Goal: Task Accomplishment & Management: Manage account settings

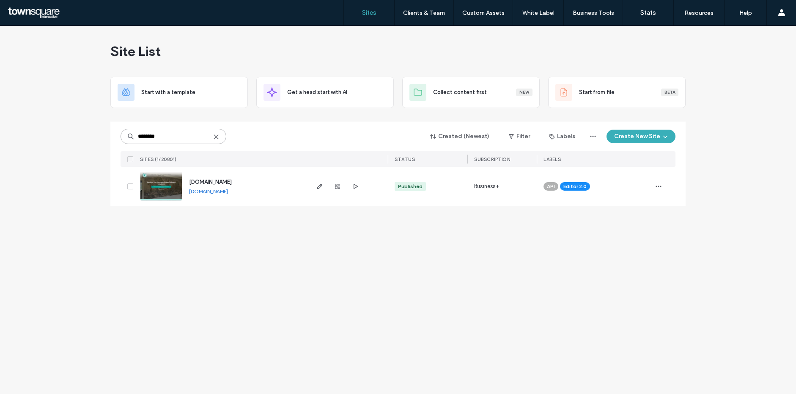
click at [192, 137] on input "********" at bounding box center [174, 136] width 106 height 15
paste input
click at [230, 189] on div "[DOMAIN_NAME]" at bounding box center [210, 186] width 43 height 8
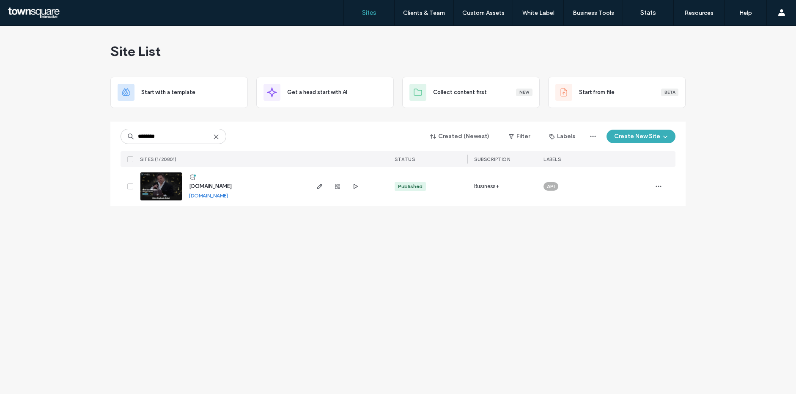
click at [230, 191] on div "www.stephanmasterofthesenses.com www.stephanmasterofthesenses.com" at bounding box center [245, 186] width 126 height 39
click at [228, 198] on div "[DOMAIN_NAME]" at bounding box center [208, 195] width 39 height 7
click at [228, 197] on link "[DOMAIN_NAME]" at bounding box center [208, 195] width 39 height 6
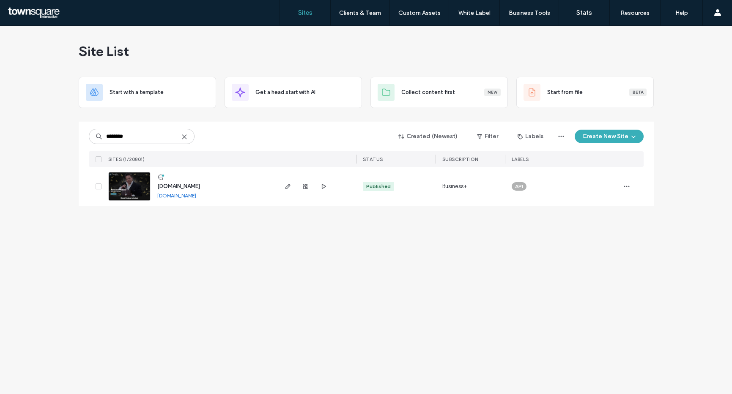
click at [186, 198] on link "[DOMAIN_NAME]" at bounding box center [176, 195] width 39 height 6
click at [159, 130] on input "********" at bounding box center [142, 136] width 106 height 15
paste input "**********"
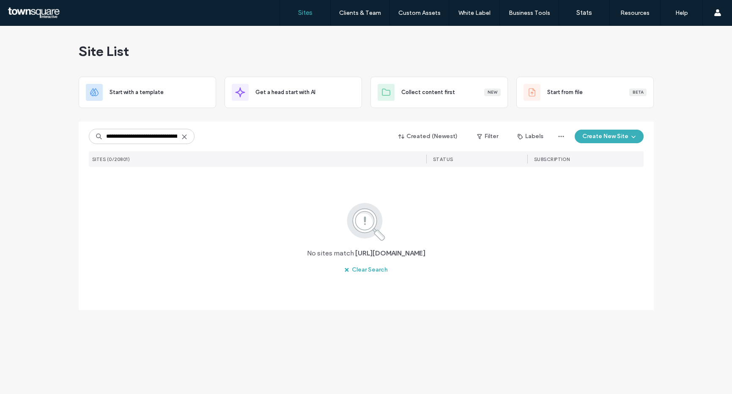
click at [161, 144] on div "**********" at bounding box center [366, 136] width 555 height 16
click at [162, 137] on input "**********" at bounding box center [142, 136] width 106 height 15
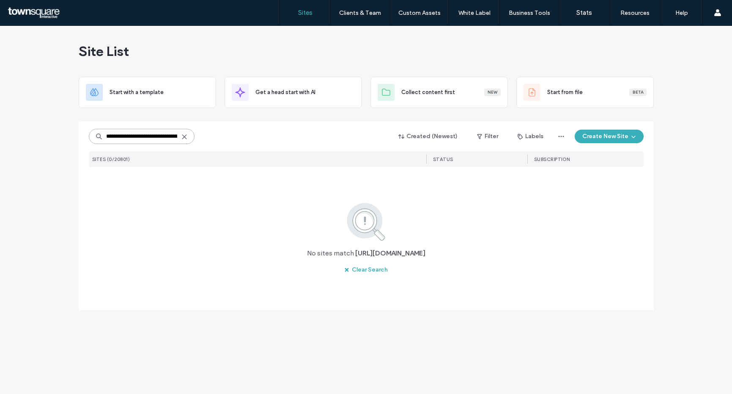
paste input
type input "**********"
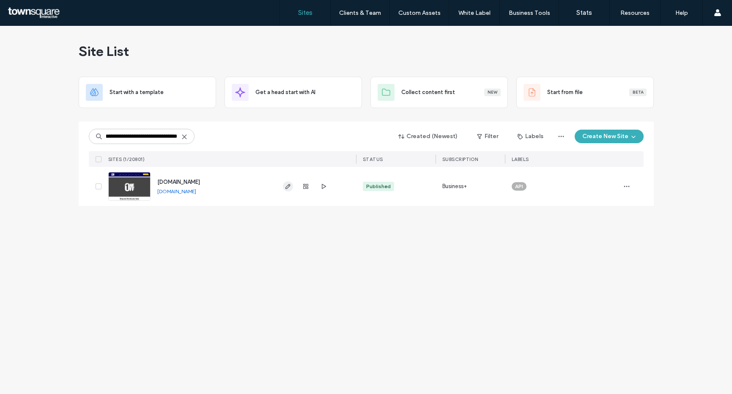
click at [285, 186] on icon "button" at bounding box center [288, 186] width 7 height 7
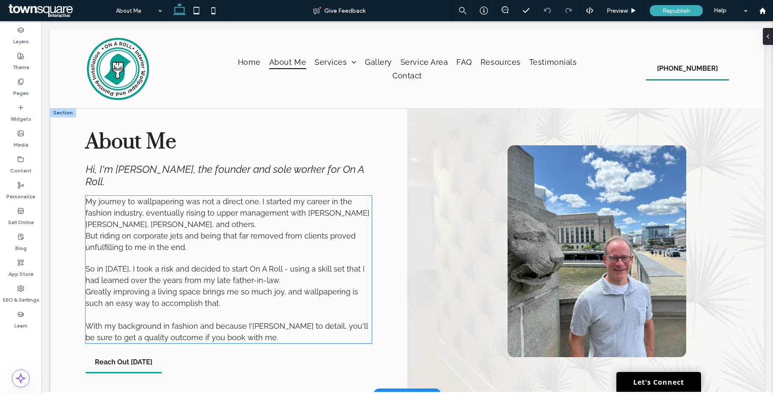
click at [136, 225] on span "My journey to wallpapering was not a direct one. I started my career in the fas…" at bounding box center [227, 213] width 284 height 32
click at [136, 225] on div "My journey to wallpapering was not a direct one. I started my career in the fas…" at bounding box center [228, 268] width 286 height 147
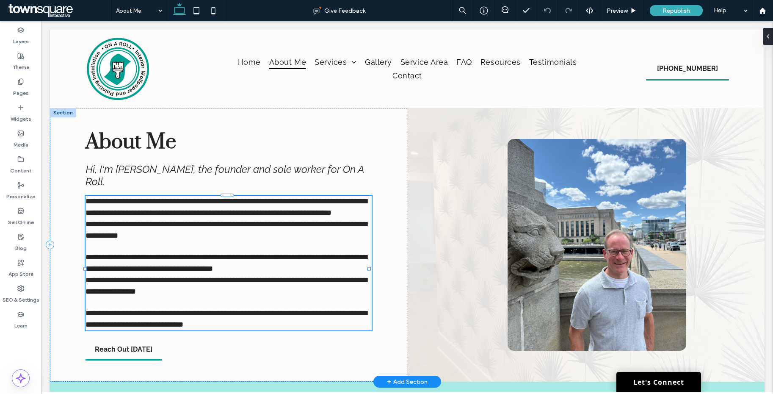
type input "*******"
type input "**"
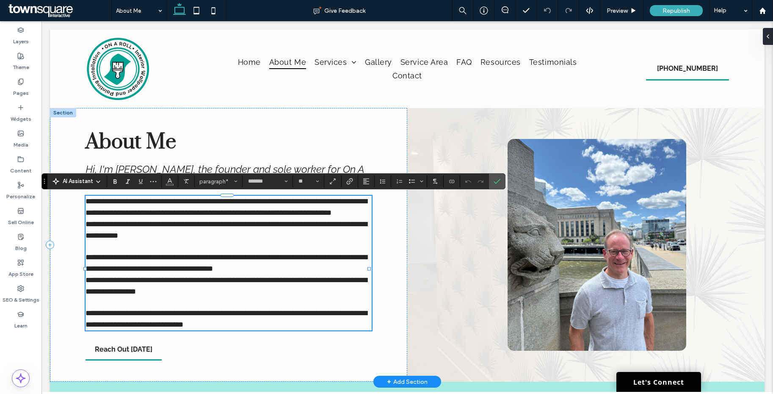
click at [201, 218] on p "**********" at bounding box center [228, 206] width 286 height 23
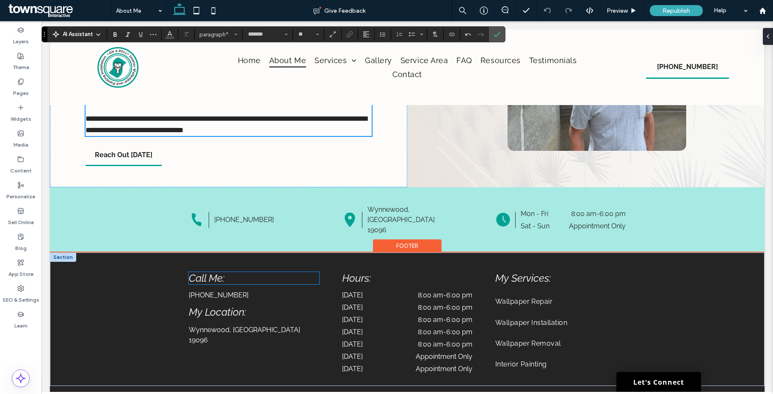
scroll to position [251, 0]
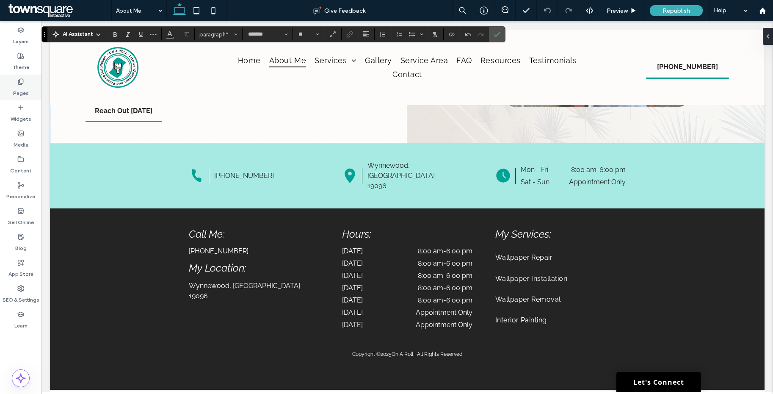
click at [23, 83] on icon at bounding box center [20, 81] width 7 height 7
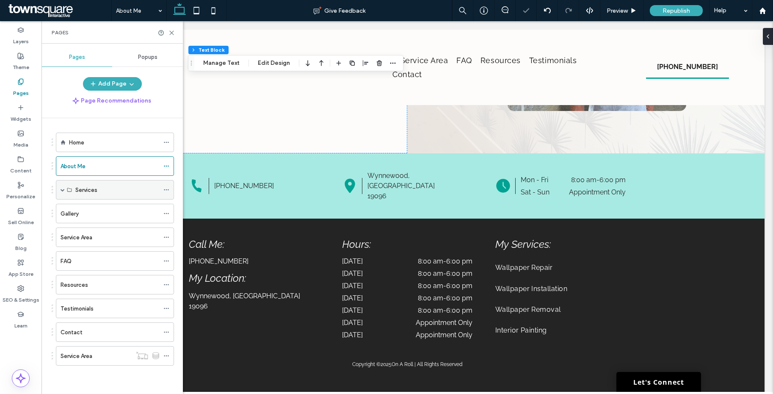
click at [61, 190] on span at bounding box center [63, 189] width 4 height 4
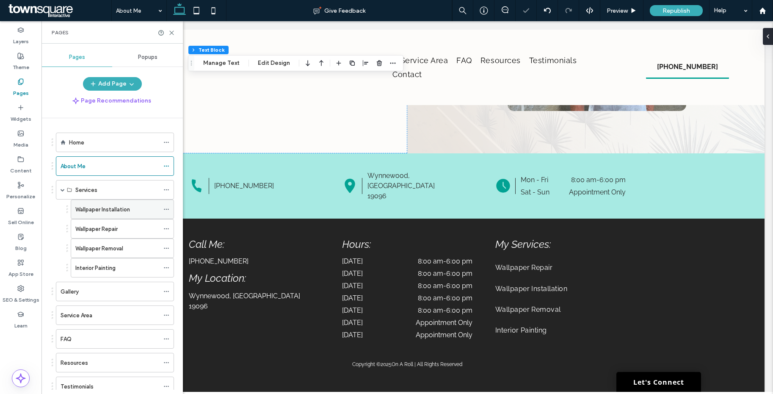
click at [92, 212] on label "Wallpaper Installation" at bounding box center [102, 209] width 55 height 15
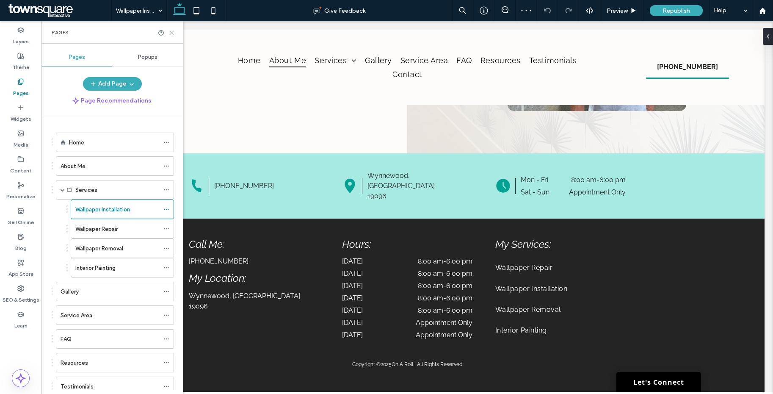
click at [173, 33] on icon at bounding box center [171, 33] width 6 height 6
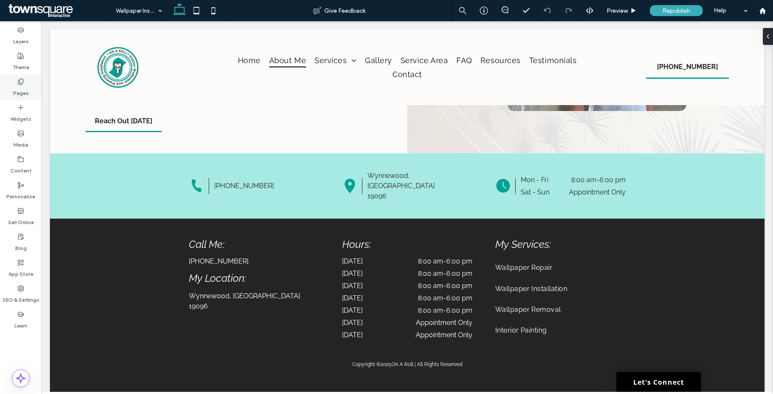
click at [18, 82] on use at bounding box center [20, 82] width 5 height 6
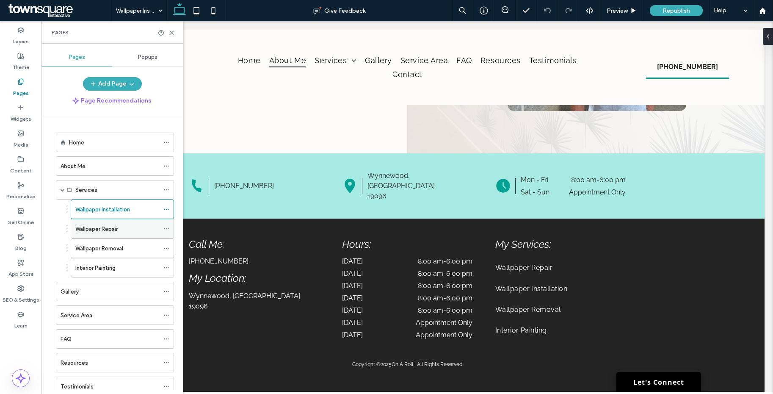
click at [94, 230] on label "Wallpaper Repair" at bounding box center [96, 228] width 42 height 15
click at [118, 249] on label "Wallpaper Removal" at bounding box center [99, 248] width 48 height 15
click at [171, 33] on icon at bounding box center [171, 33] width 6 height 6
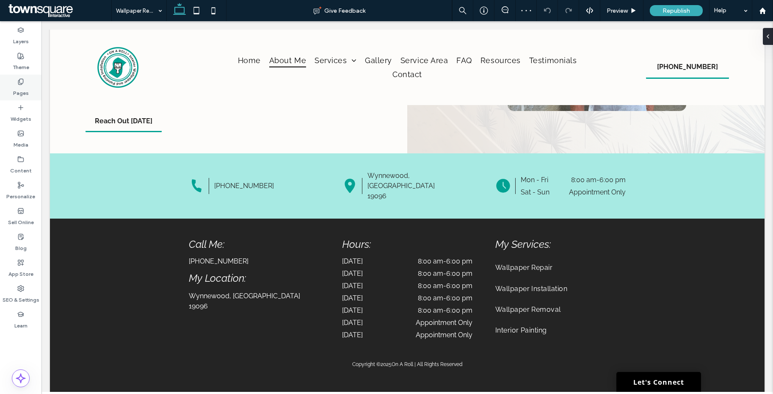
click at [22, 79] on use at bounding box center [20, 82] width 5 height 6
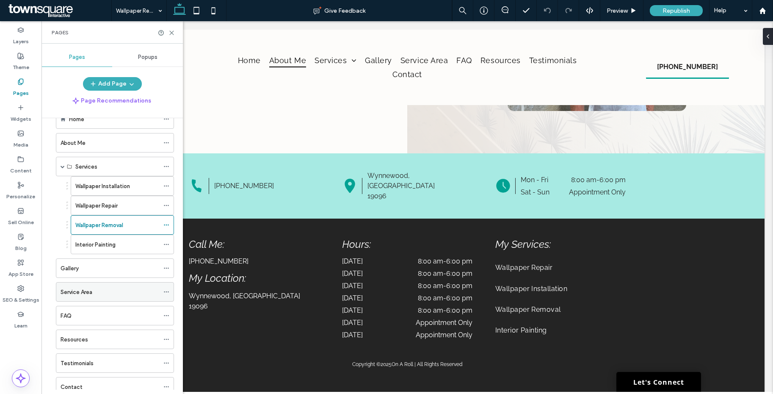
scroll to position [75, 0]
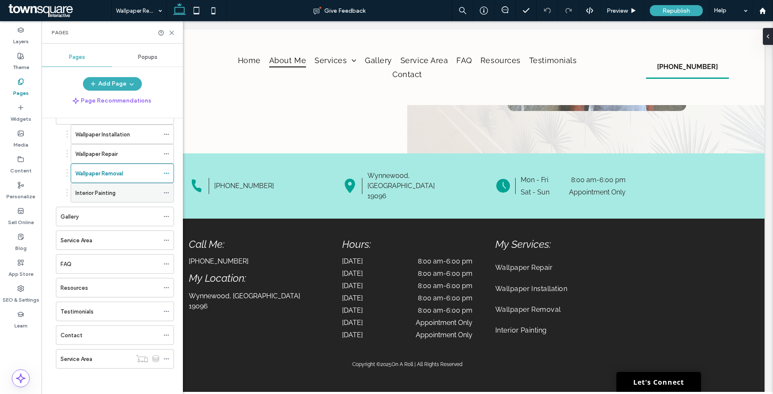
click at [115, 195] on label "Interior Painting" at bounding box center [95, 192] width 40 height 15
click at [171, 33] on icon at bounding box center [171, 33] width 6 height 6
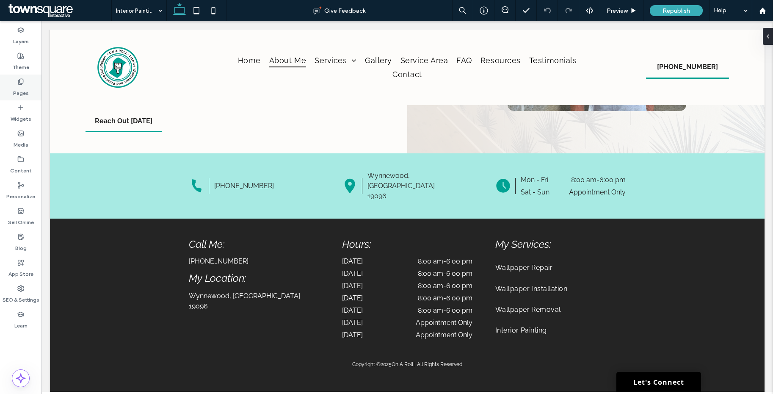
click at [25, 86] on label "Pages" at bounding box center [21, 91] width 16 height 12
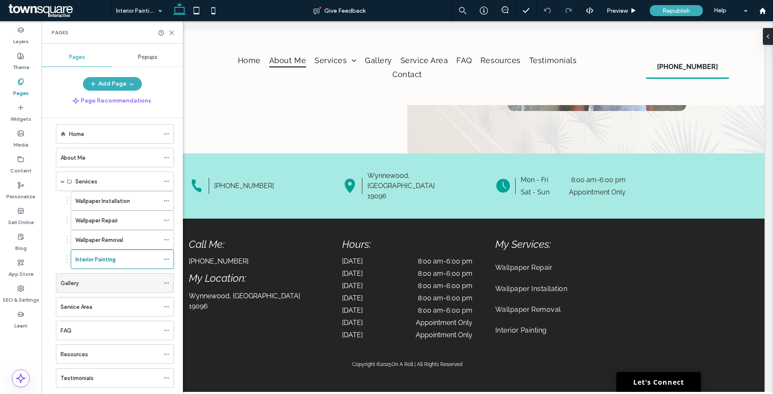
scroll to position [17, 0]
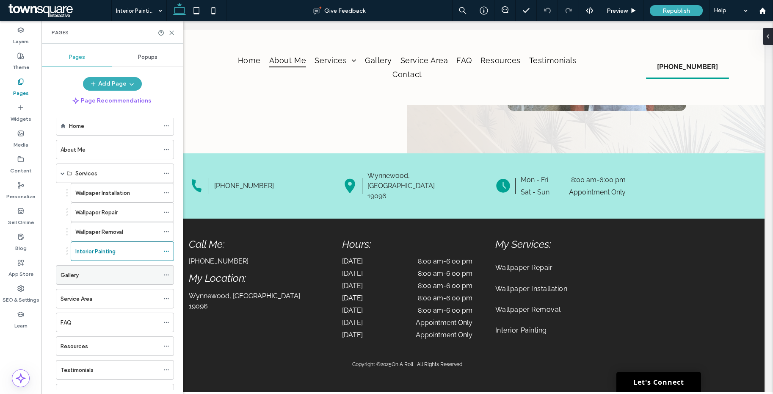
click at [106, 270] on div "Gallery" at bounding box center [110, 274] width 99 height 9
click at [93, 305] on div "Service Area" at bounding box center [110, 298] width 99 height 19
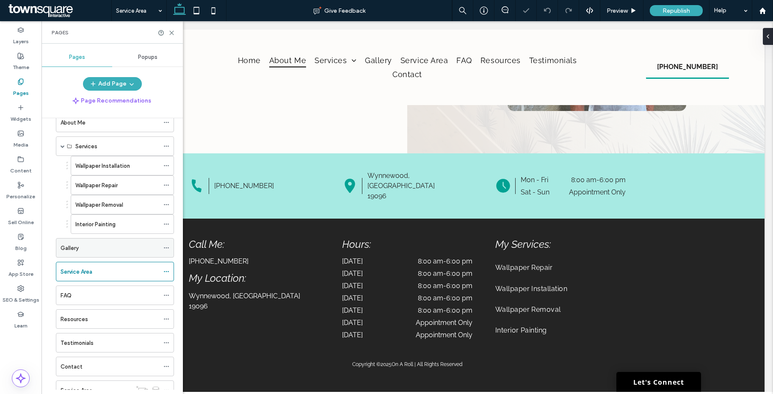
scroll to position [75, 0]
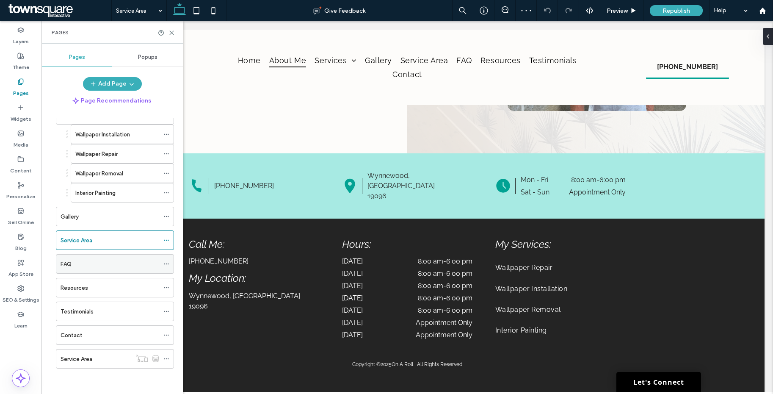
click at [94, 263] on div "FAQ" at bounding box center [110, 263] width 99 height 9
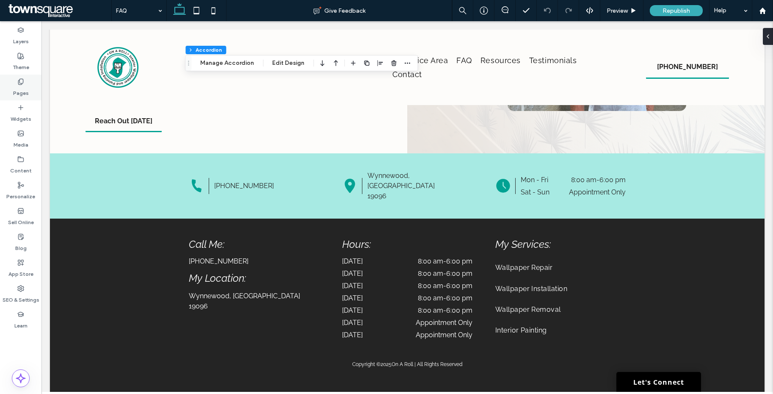
click at [22, 80] on icon at bounding box center [20, 81] width 7 height 7
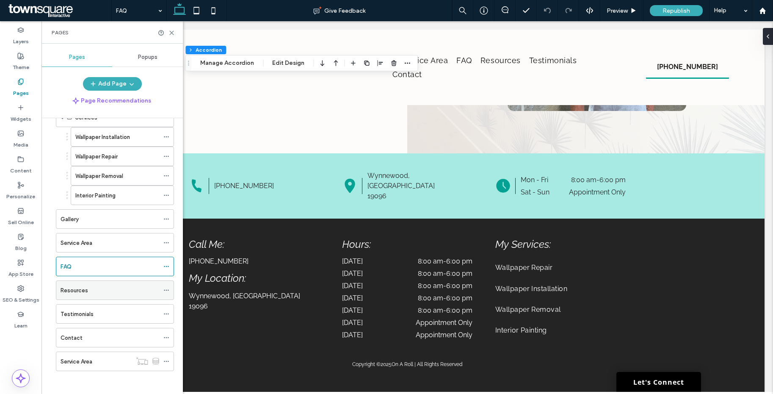
scroll to position [75, 0]
click at [105, 295] on div "Resources" at bounding box center [110, 287] width 99 height 19
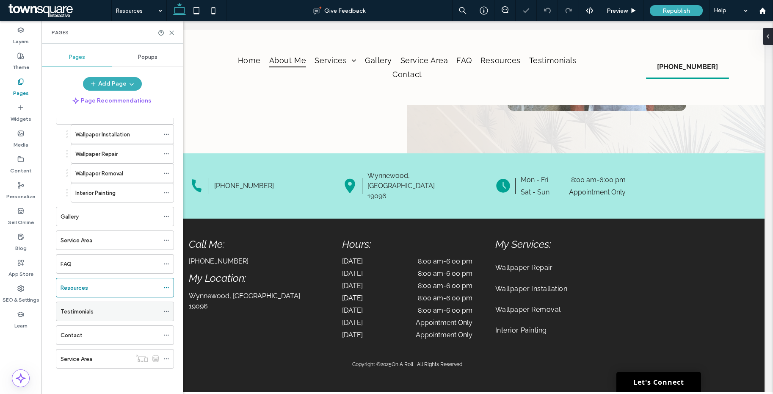
click at [105, 310] on div "Testimonials" at bounding box center [110, 311] width 99 height 9
click at [84, 338] on div "Contact" at bounding box center [110, 334] width 99 height 9
click at [172, 33] on icon at bounding box center [171, 33] width 6 height 6
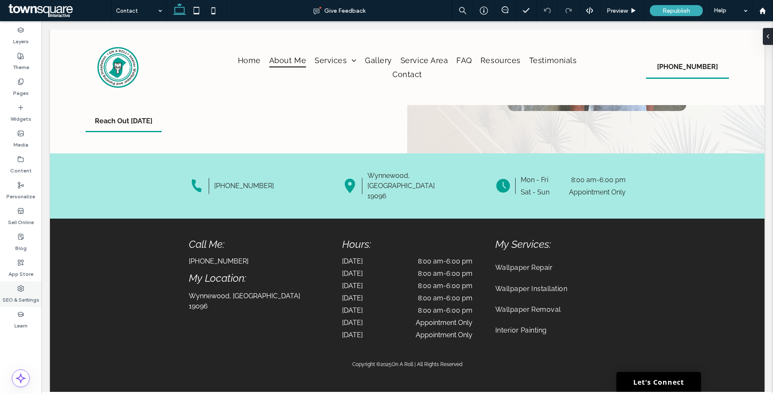
click at [27, 292] on label "SEO & Settings" at bounding box center [21, 298] width 37 height 12
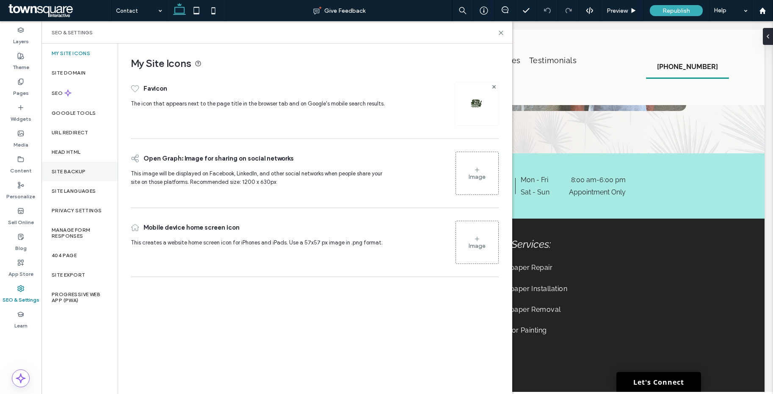
click at [65, 170] on label "Site Backup" at bounding box center [69, 171] width 34 height 6
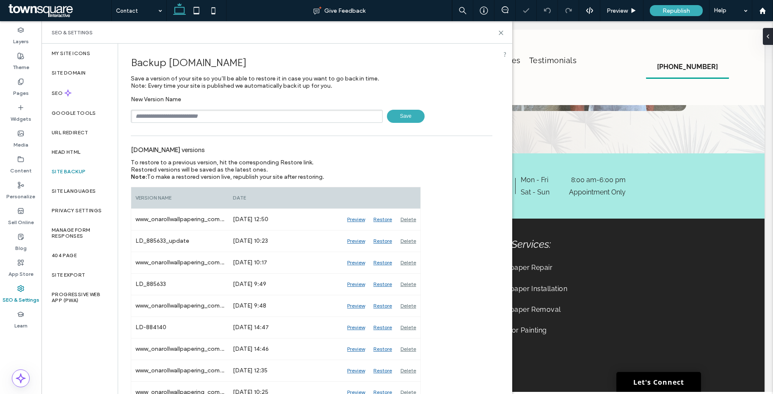
click at [155, 112] on input "text" at bounding box center [257, 116] width 252 height 13
paste input "******"
type input "*********"
click at [502, 35] on icon at bounding box center [501, 33] width 6 height 6
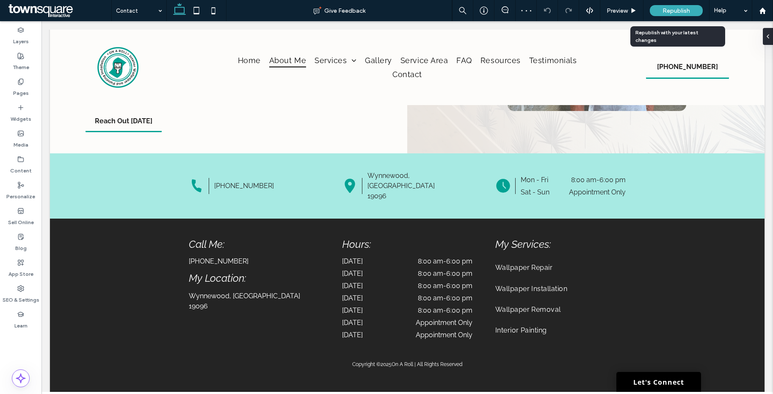
click at [675, 12] on span "Republish" at bounding box center [676, 10] width 28 height 7
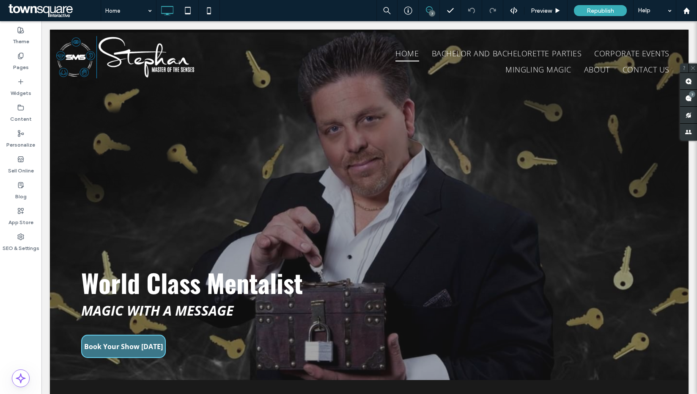
click at [432, 14] on div "7" at bounding box center [432, 13] width 6 height 6
click at [428, 16] on div "7" at bounding box center [429, 10] width 21 height 21
click at [429, 14] on div "7" at bounding box center [432, 13] width 6 height 6
click at [684, 100] on span at bounding box center [688, 98] width 17 height 17
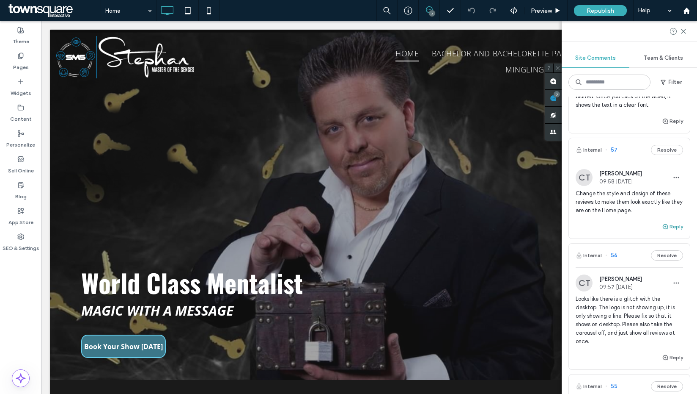
scroll to position [81, 0]
click at [657, 298] on span "Looks like there is a glitch with the desktop. The logo is not showing up, it i…" at bounding box center [629, 318] width 107 height 51
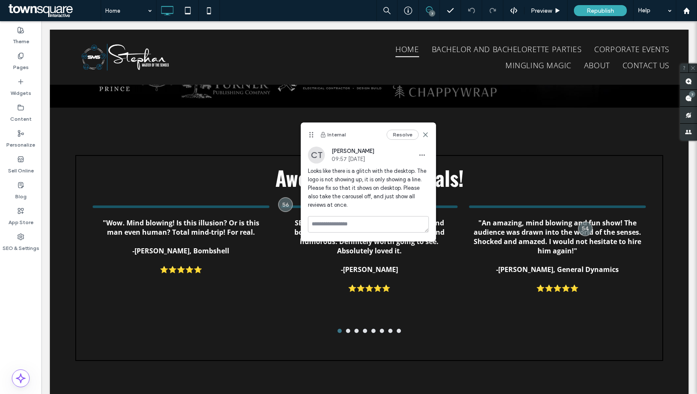
scroll to position [0, 0]
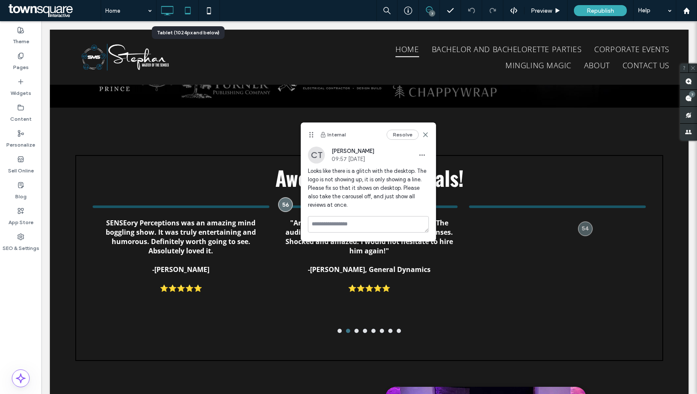
click at [188, 13] on icon at bounding box center [187, 10] width 17 height 17
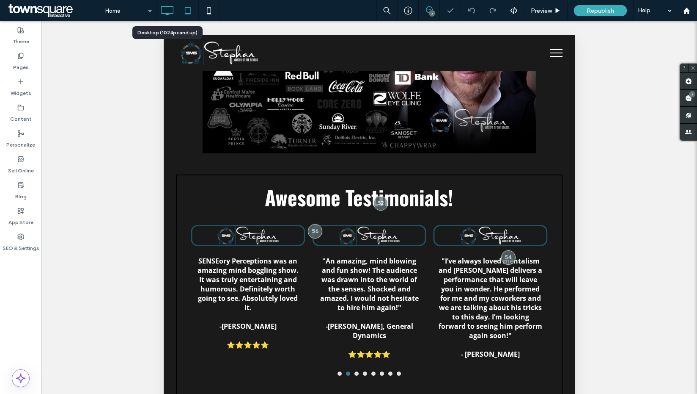
click at [171, 16] on icon at bounding box center [167, 10] width 17 height 17
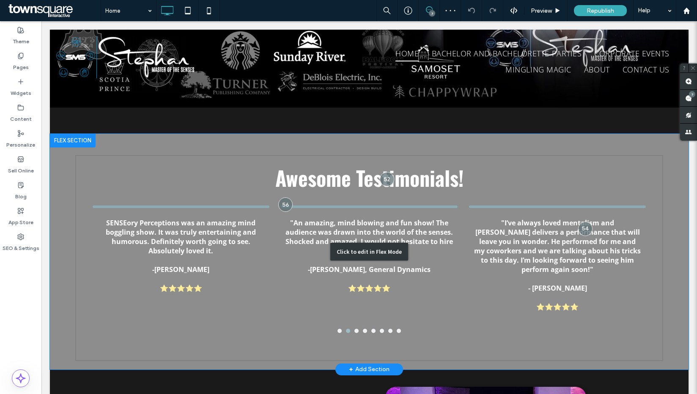
click at [205, 182] on div "Click to edit in Flex Mode" at bounding box center [369, 251] width 639 height 235
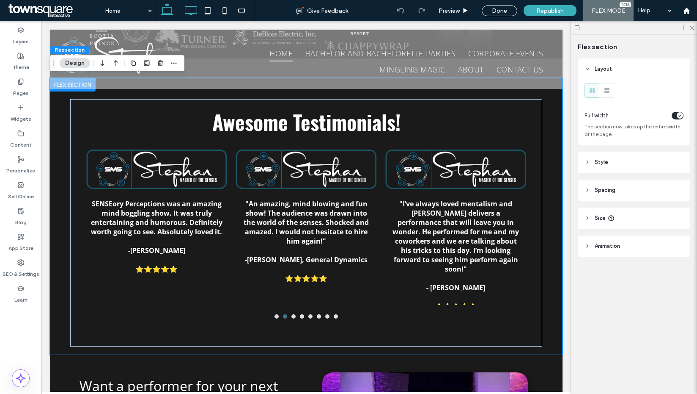
click at [185, 6] on use at bounding box center [191, 10] width 12 height 9
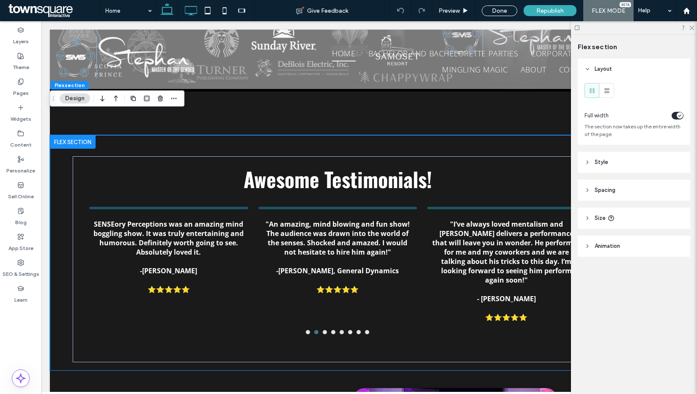
click at [162, 11] on icon at bounding box center [167, 10] width 17 height 17
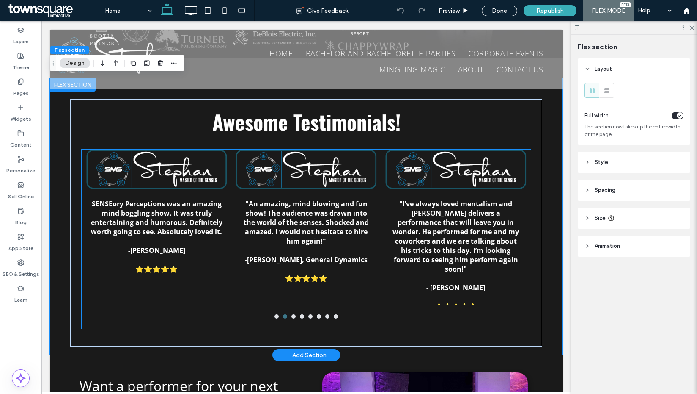
click at [182, 151] on div at bounding box center [157, 169] width 138 height 37
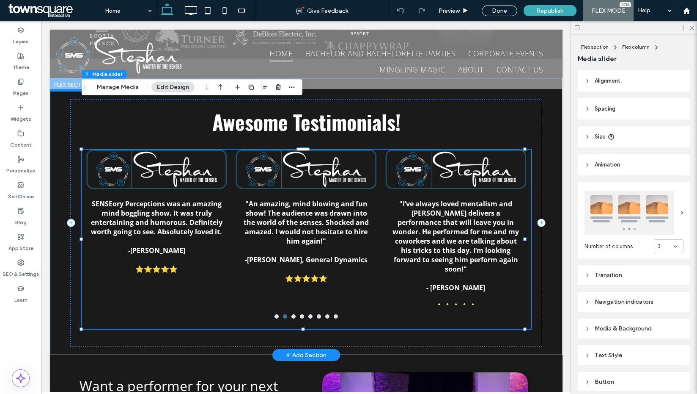
click at [181, 151] on div at bounding box center [157, 169] width 138 height 37
click at [182, 151] on div at bounding box center [157, 169] width 138 height 37
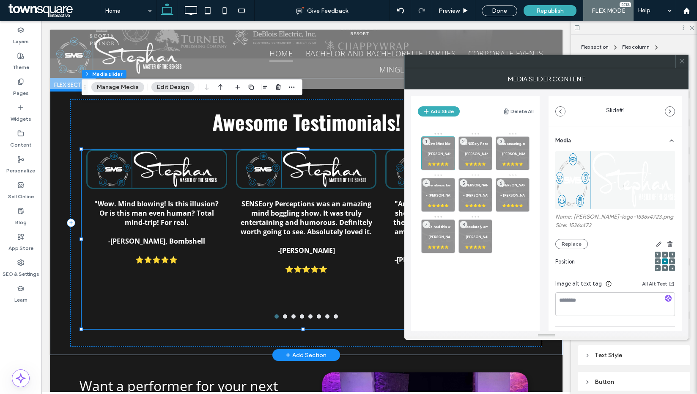
click at [681, 58] on icon at bounding box center [682, 61] width 6 height 6
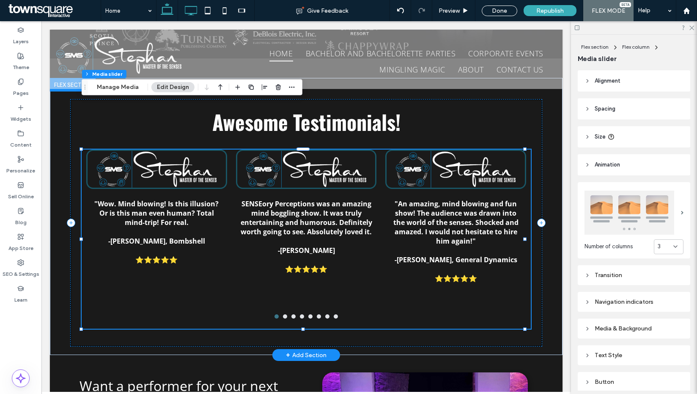
click at [198, 19] on span at bounding box center [190, 10] width 17 height 21
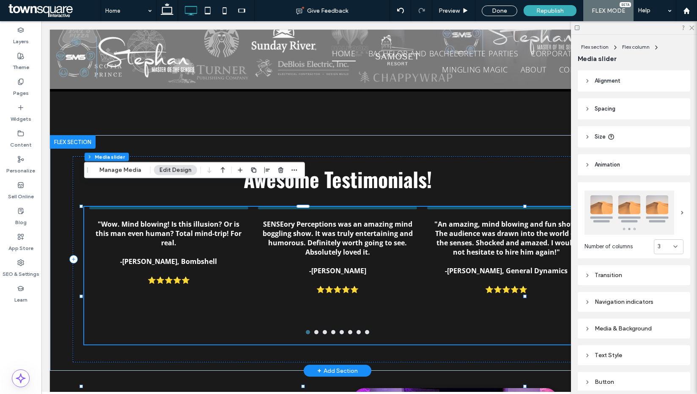
type input "***"
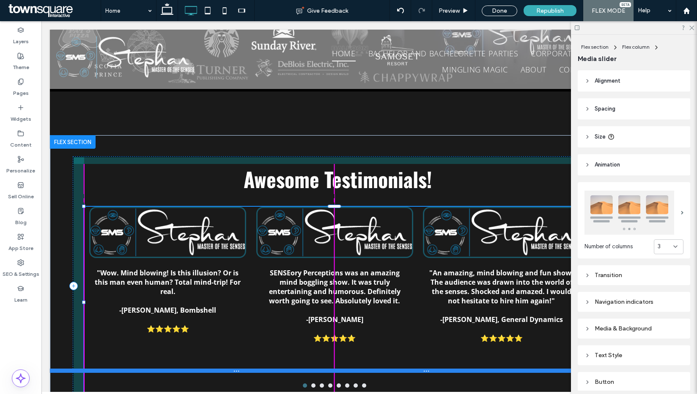
drag, startPoint x: 334, startPoint y: 322, endPoint x: 342, endPoint y: 348, distance: 27.8
click at [342, 348] on div "Awesome Testimonials! "Wow. Mind blowing! Is this illusion? Or is this man even…" at bounding box center [337, 279] width 575 height 289
type input "***"
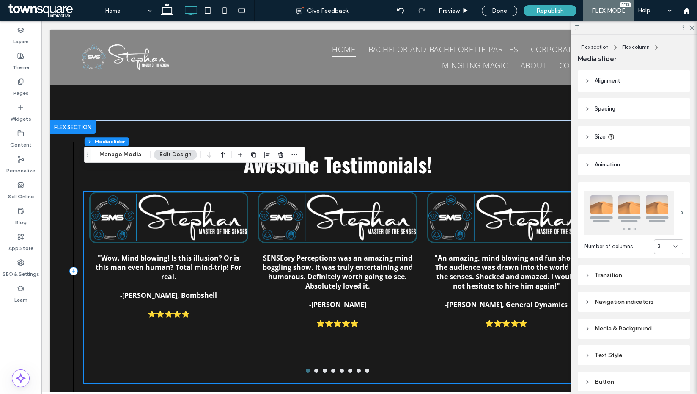
scroll to position [1539, 0]
click at [579, 29] on use at bounding box center [577, 27] width 5 height 5
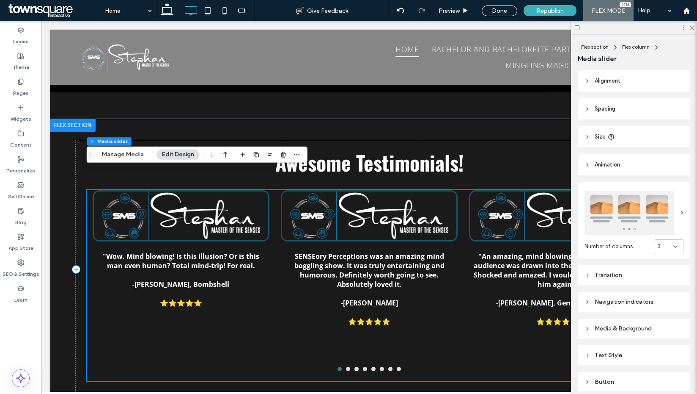
scroll to position [1538, 0]
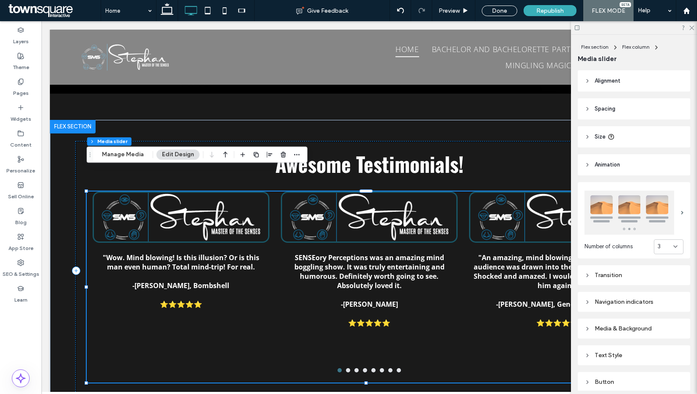
click at [581, 27] on div at bounding box center [634, 27] width 126 height 13
click at [579, 26] on use at bounding box center [577, 27] width 5 height 5
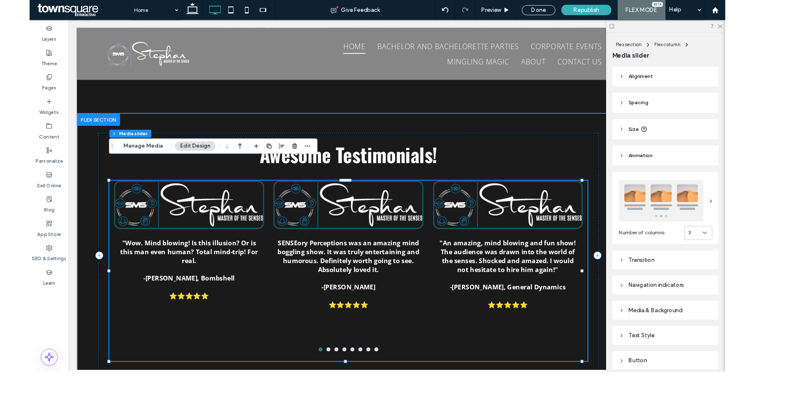
scroll to position [1538, 0]
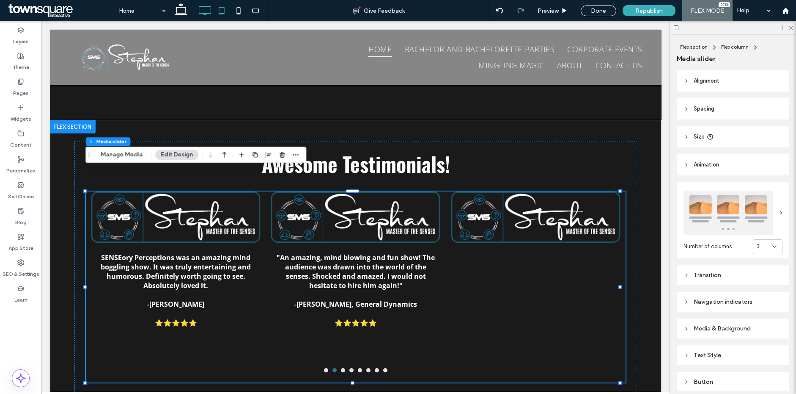
click at [220, 7] on use at bounding box center [222, 10] width 6 height 7
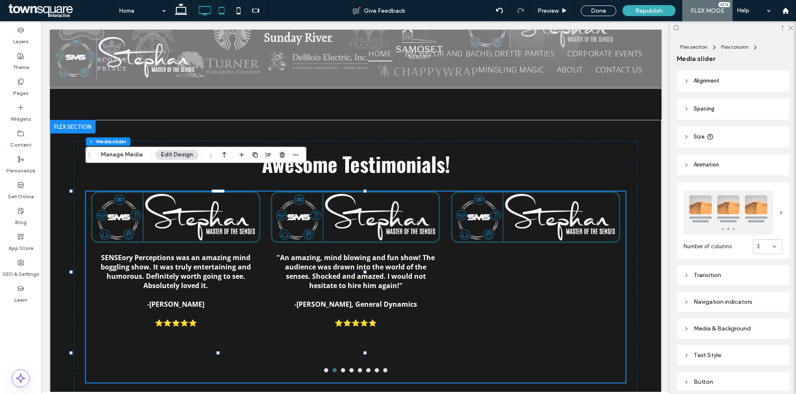
type input "***"
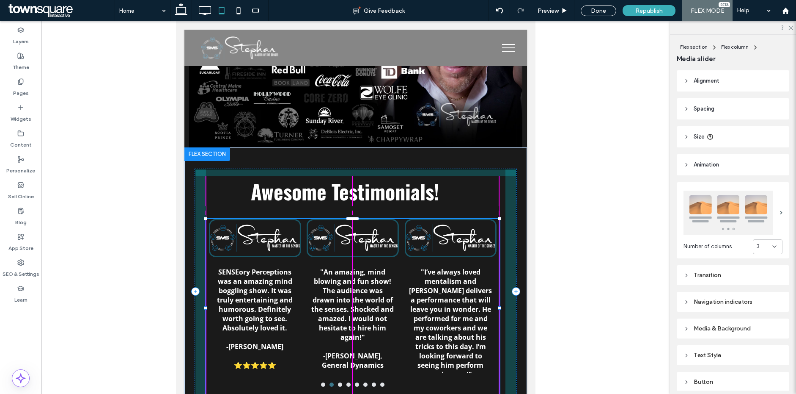
drag, startPoint x: 353, startPoint y: 338, endPoint x: 354, endPoint y: 345, distance: 7.7
click at [354, 346] on div "Awesome Testimonials! "Wow. Mind blowing! Is this illusion? Or is this man even…" at bounding box center [355, 284] width 343 height 275
type input "***"
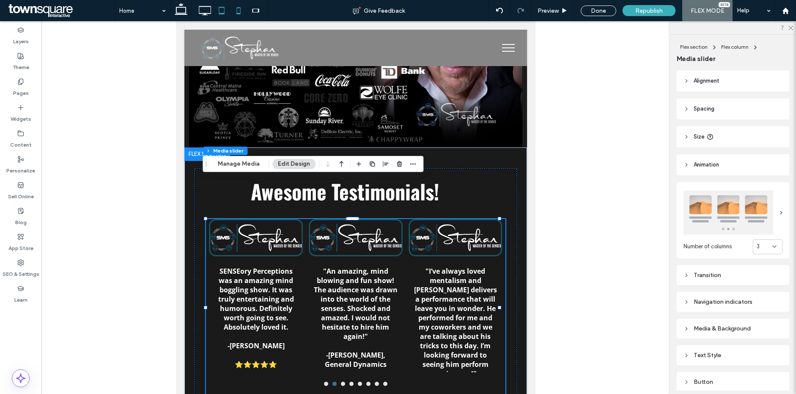
click at [240, 12] on icon at bounding box center [238, 10] width 17 height 17
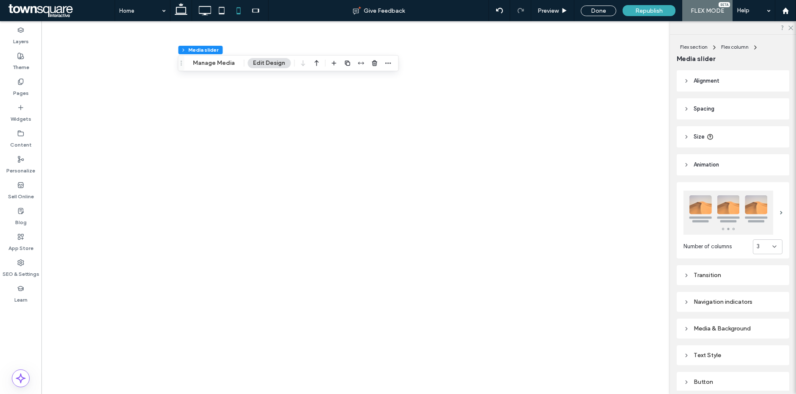
type input "***"
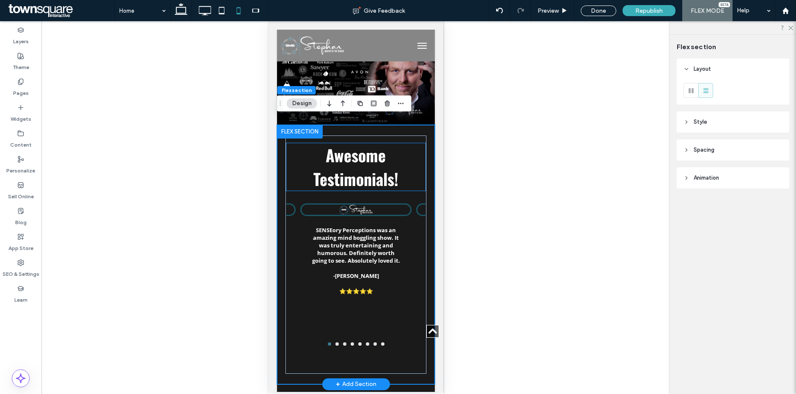
scroll to position [1325, 0]
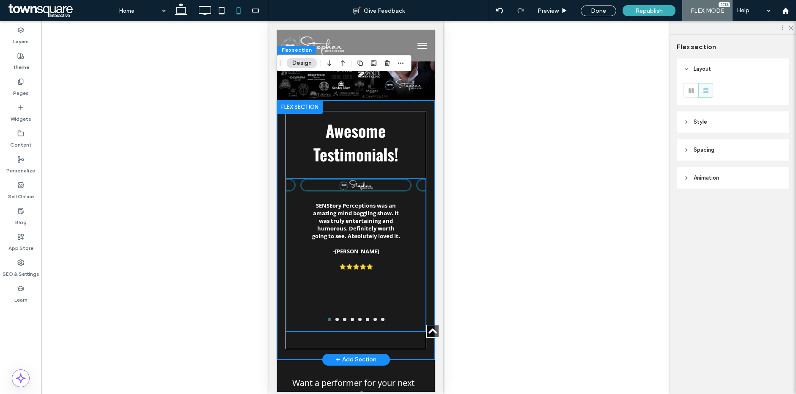
click at [354, 180] on div at bounding box center [355, 185] width 109 height 10
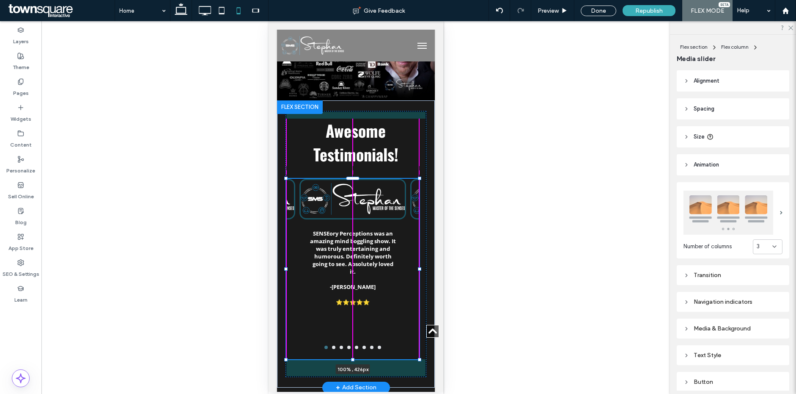
drag, startPoint x: 351, startPoint y: 308, endPoint x: 354, endPoint y: 322, distance: 14.3
click at [354, 322] on div "Awesome Testimonials! "Wow. Mind blowing! Is this illusion? Or is this man even…" at bounding box center [356, 243] width 158 height 287
type input "***"
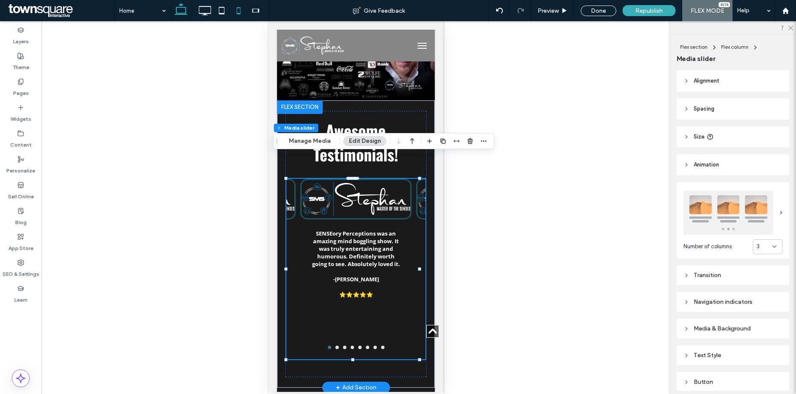
click at [186, 9] on use at bounding box center [181, 9] width 13 height 12
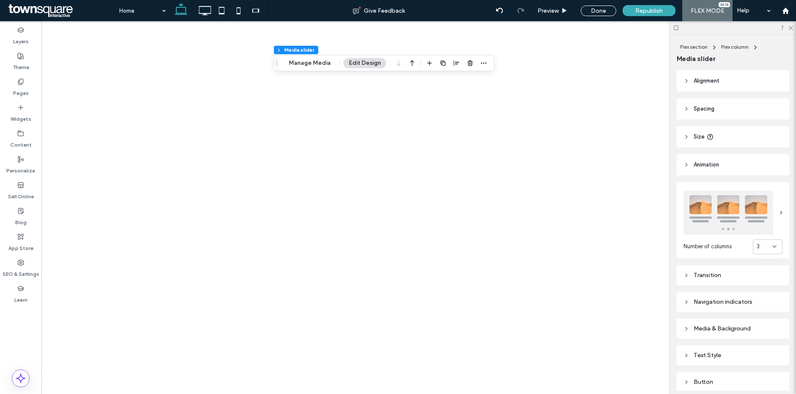
type input "***"
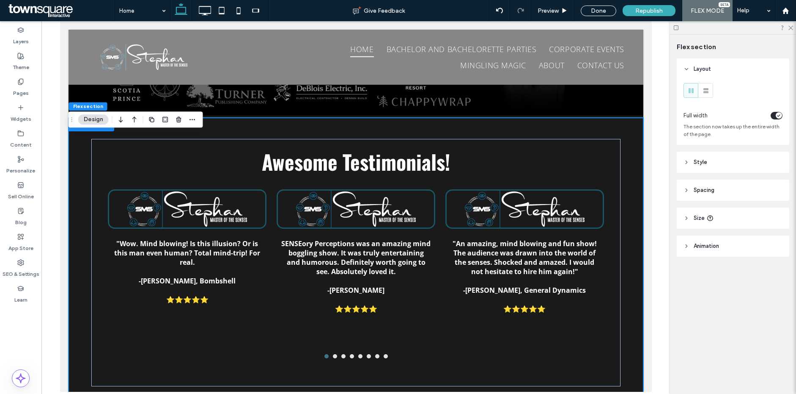
scroll to position [1484, 0]
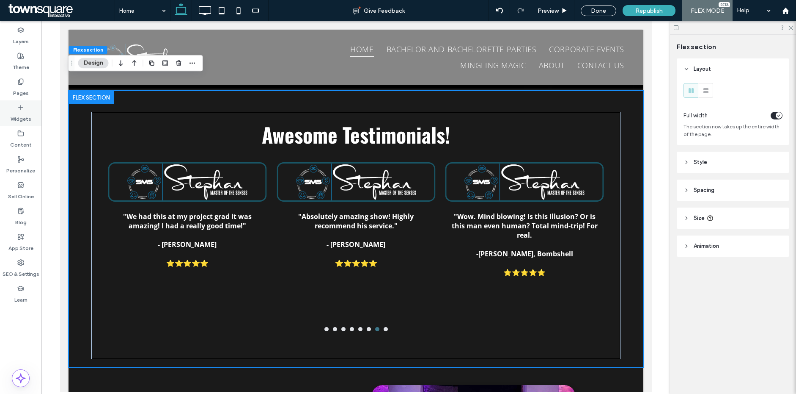
click at [25, 102] on div "Widgets" at bounding box center [20, 113] width 41 height 26
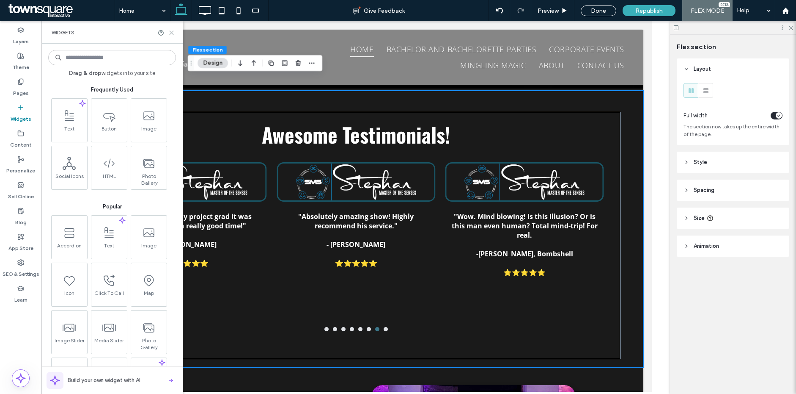
click at [170, 31] on use at bounding box center [172, 33] width 4 height 4
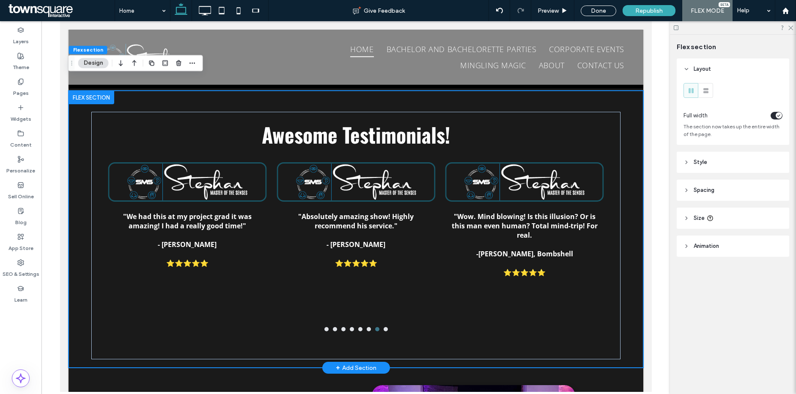
click at [356, 363] on div "+ Add Section" at bounding box center [356, 367] width 41 height 9
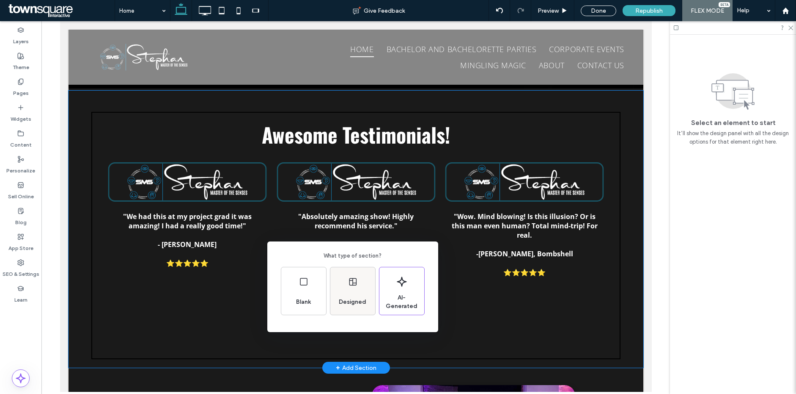
click at [350, 297] on span "Designed" at bounding box center [353, 301] width 34 height 8
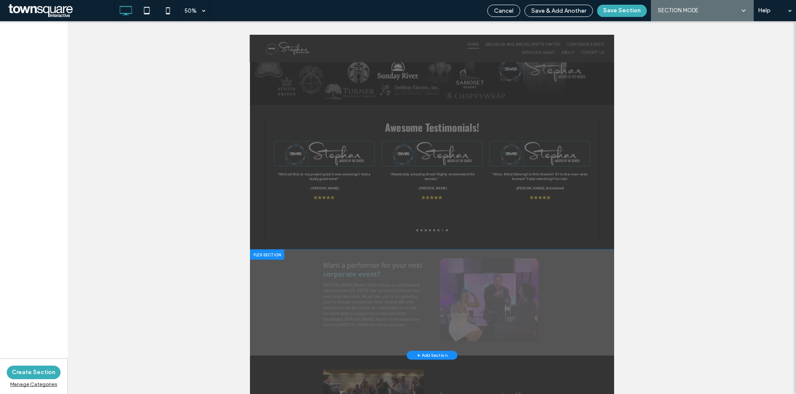
scroll to position [1485, 0]
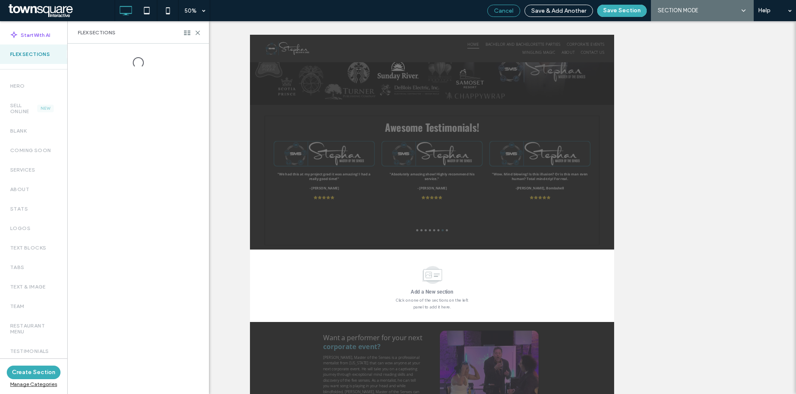
click at [507, 10] on span "Cancel" at bounding box center [503, 10] width 19 height 7
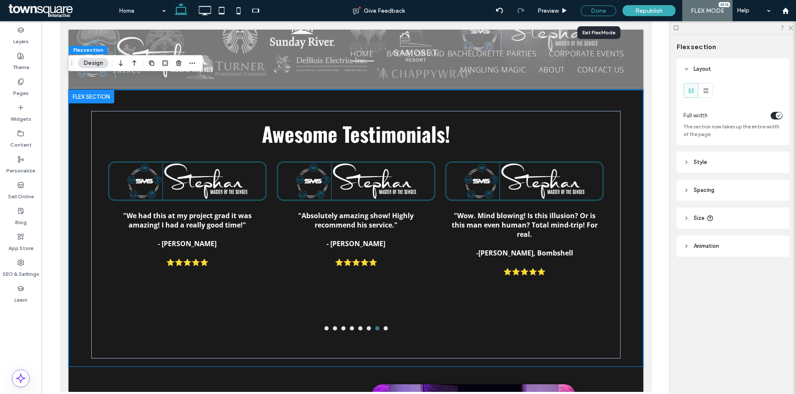
click at [592, 13] on div "Done" at bounding box center [599, 11] width 36 height 11
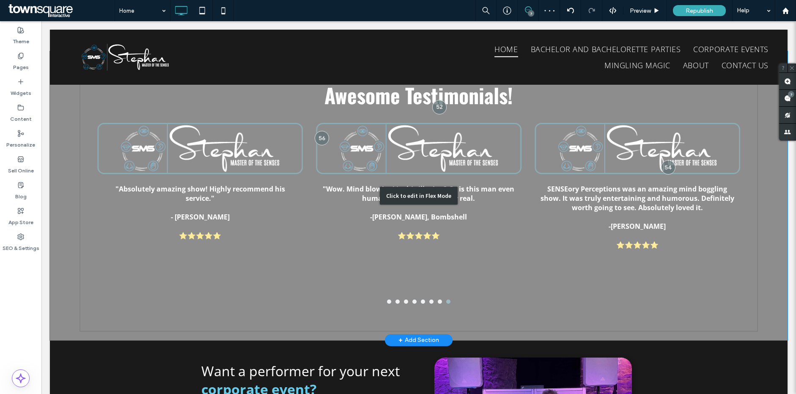
scroll to position [1560, 0]
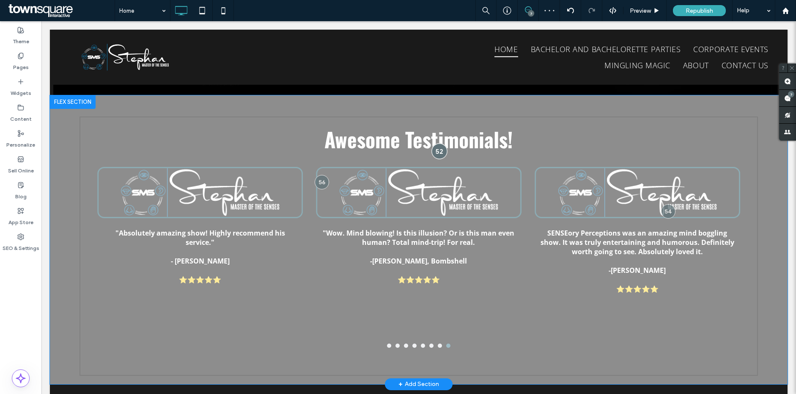
click at [437, 143] on div at bounding box center [440, 151] width 16 height 16
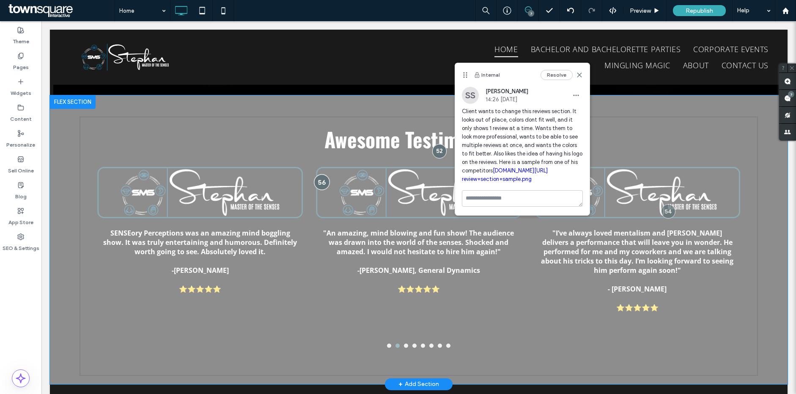
click at [316, 174] on div at bounding box center [322, 182] width 16 height 16
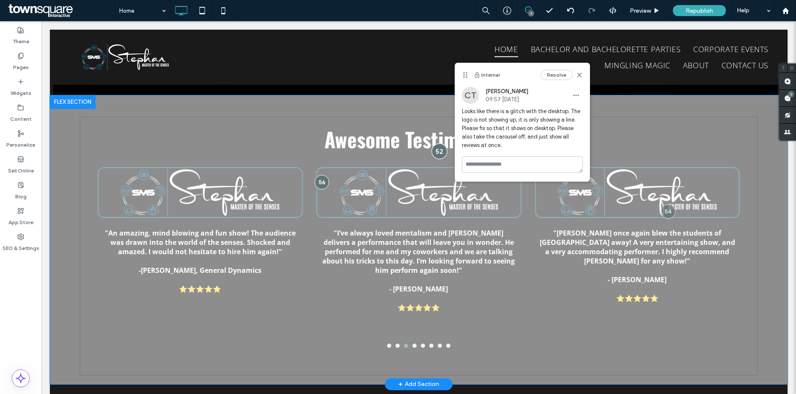
click at [438, 143] on div at bounding box center [440, 151] width 16 height 16
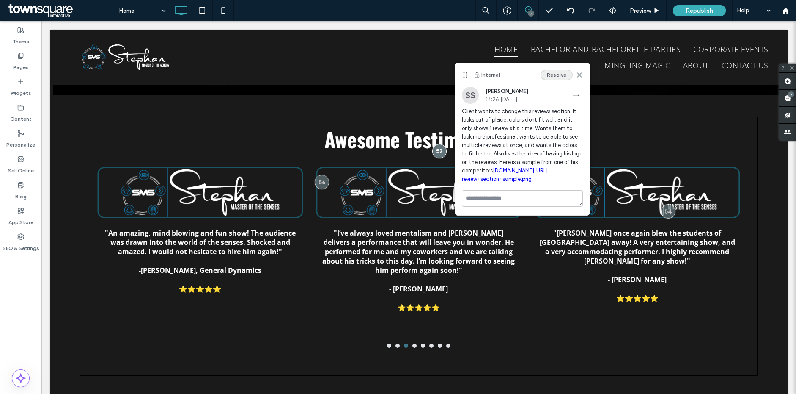
click at [546, 76] on button "Resolve" at bounding box center [557, 75] width 32 height 10
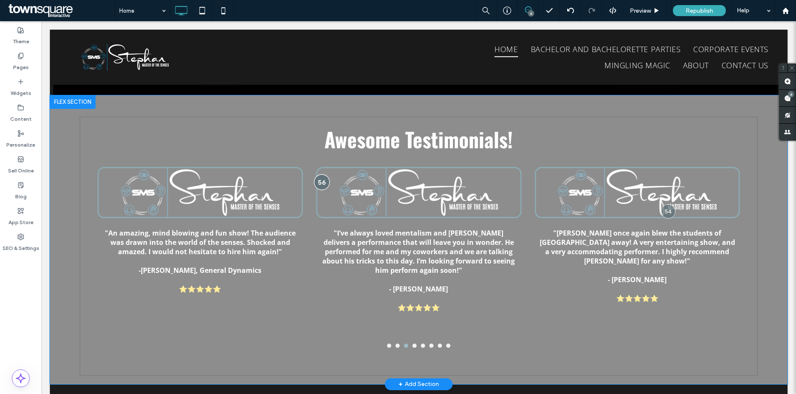
click at [319, 174] on div at bounding box center [322, 182] width 16 height 16
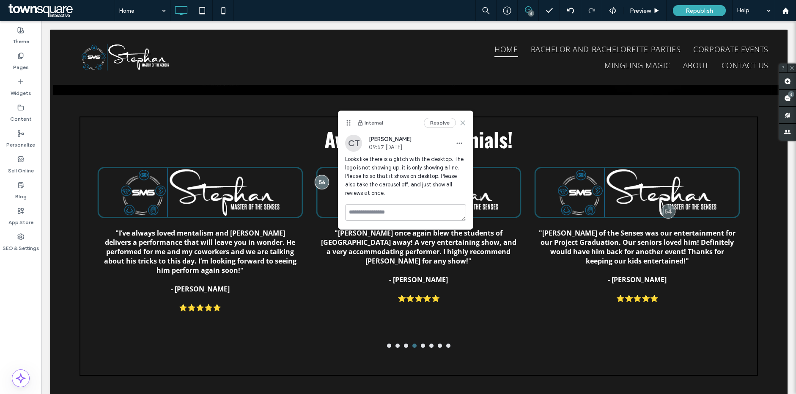
click at [462, 120] on icon at bounding box center [463, 122] width 7 height 7
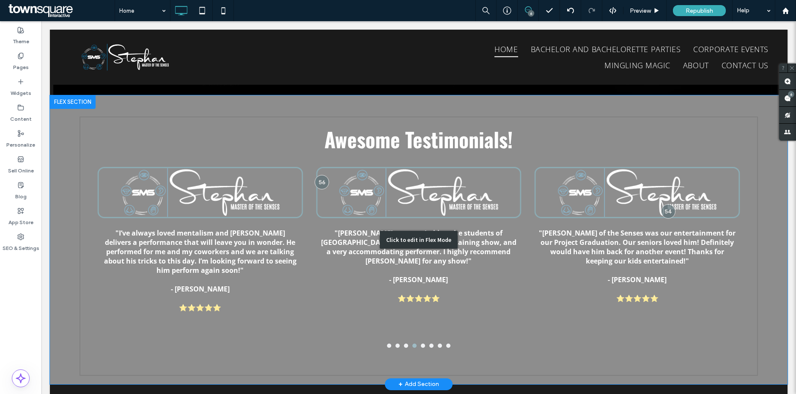
scroll to position [1562, 0]
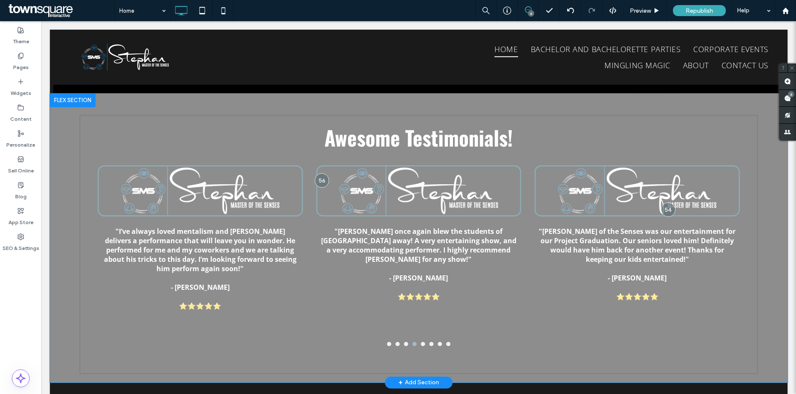
click at [400, 377] on div "+ Add Section" at bounding box center [419, 381] width 41 height 9
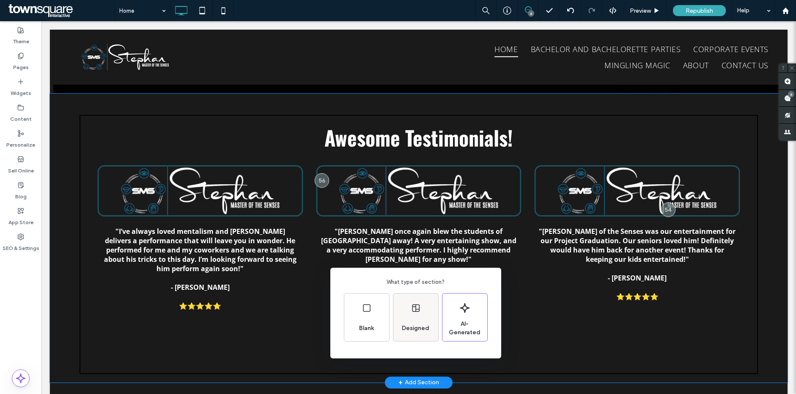
click at [403, 319] on div "Designed" at bounding box center [416, 328] width 34 height 19
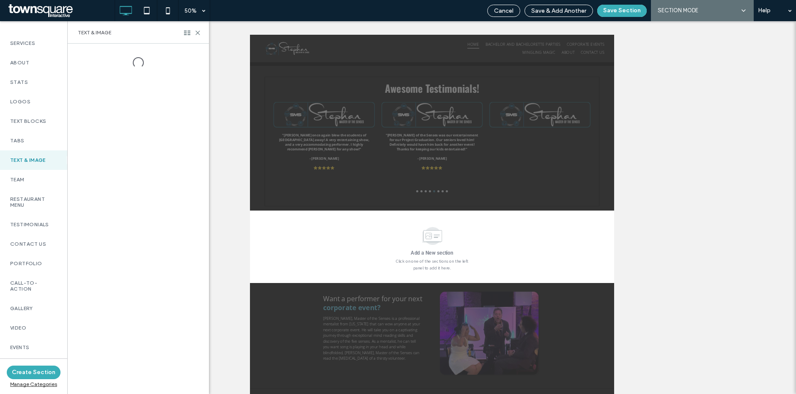
scroll to position [171, 0]
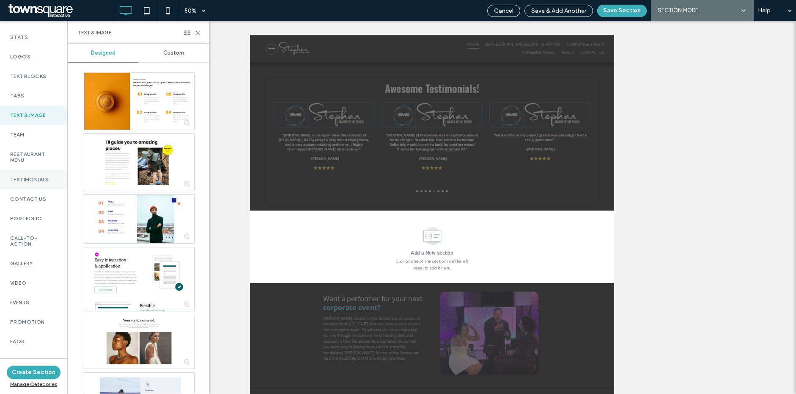
click at [40, 183] on div "Testimonials" at bounding box center [33, 179] width 67 height 19
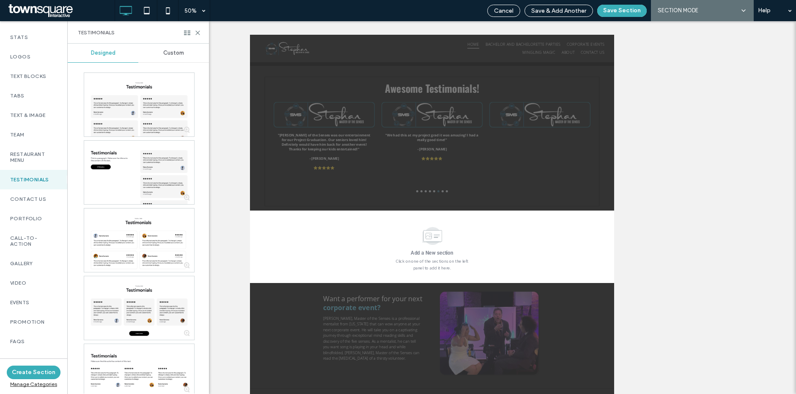
click at [172, 52] on span "Custom" at bounding box center [173, 53] width 21 height 7
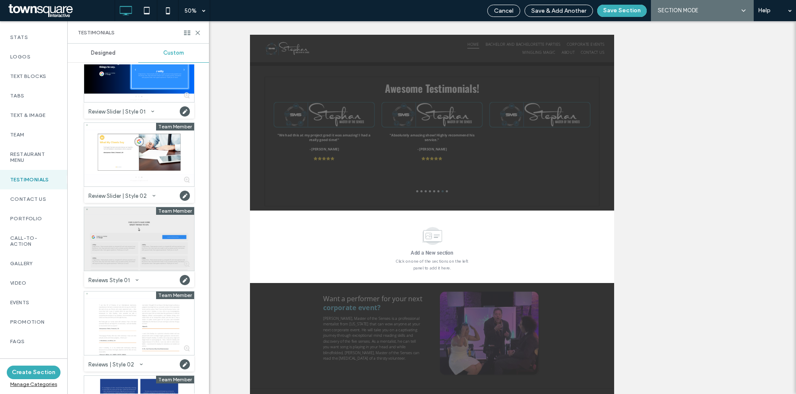
scroll to position [74, 0]
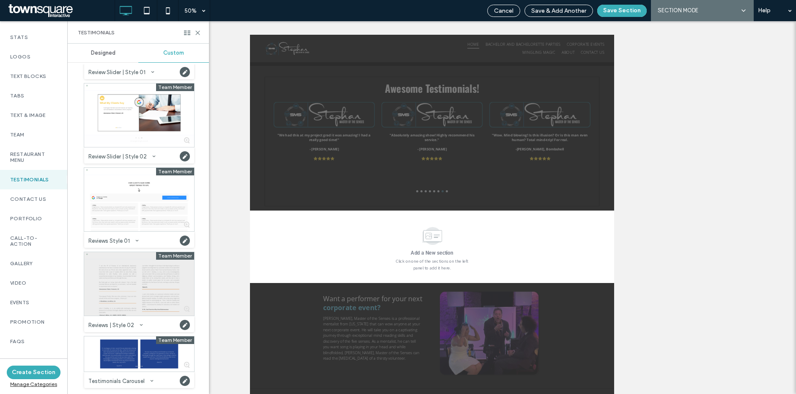
click at [150, 287] on div at bounding box center [139, 283] width 110 height 63
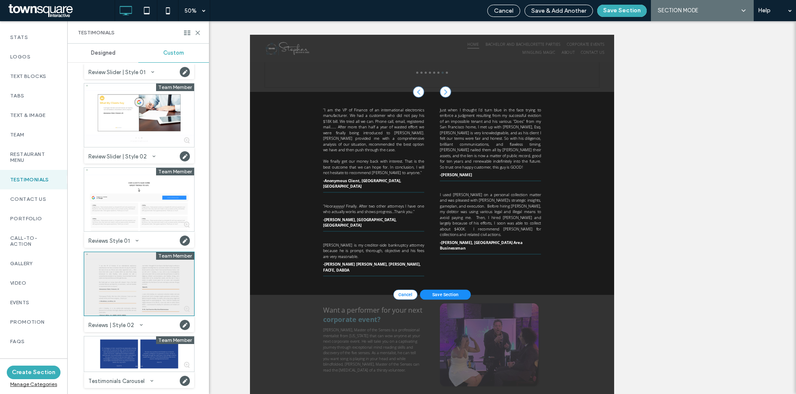
scroll to position [1836, 0]
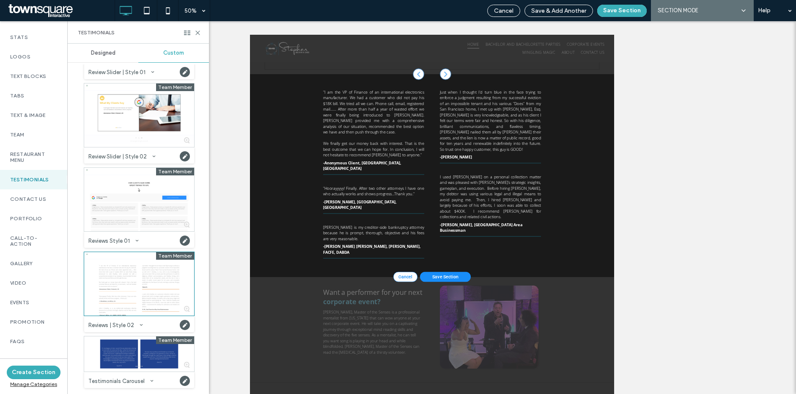
click at [613, 231] on div ""I am the VP of Finance of an international electronics manufacturer. We had a …" at bounding box center [614, 315] width 508 height 405
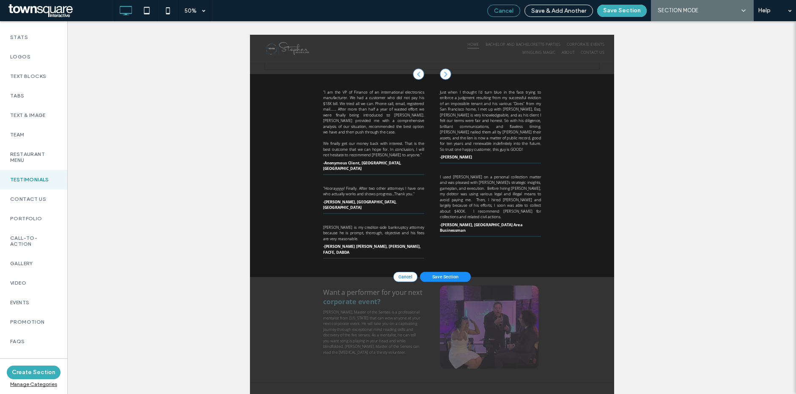
click at [516, 11] on div "Cancel" at bounding box center [504, 10] width 32 height 7
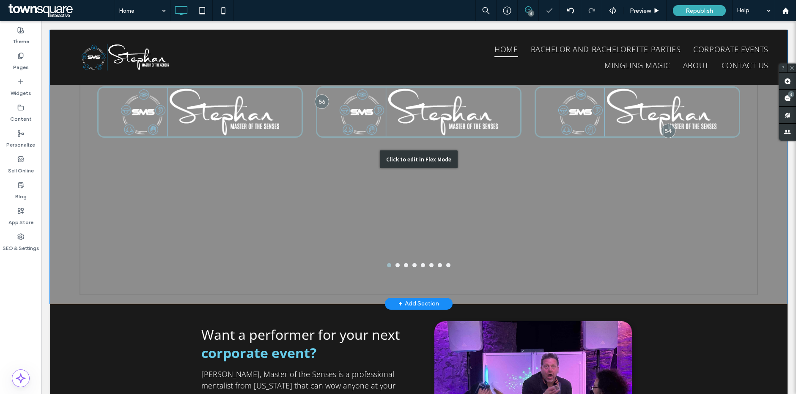
scroll to position [1732, 0]
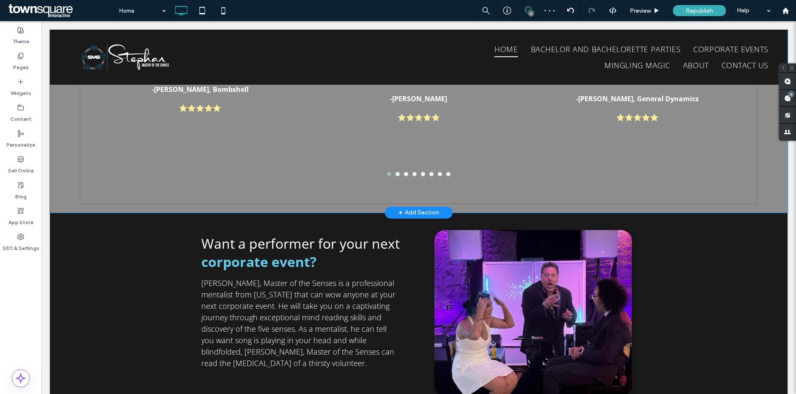
click at [391, 206] on div "+ Add Section" at bounding box center [419, 212] width 68 height 12
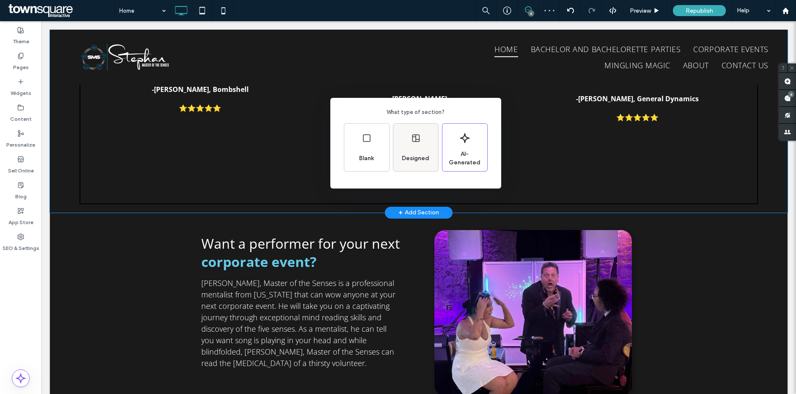
click at [413, 163] on div "Designed" at bounding box center [416, 158] width 34 height 19
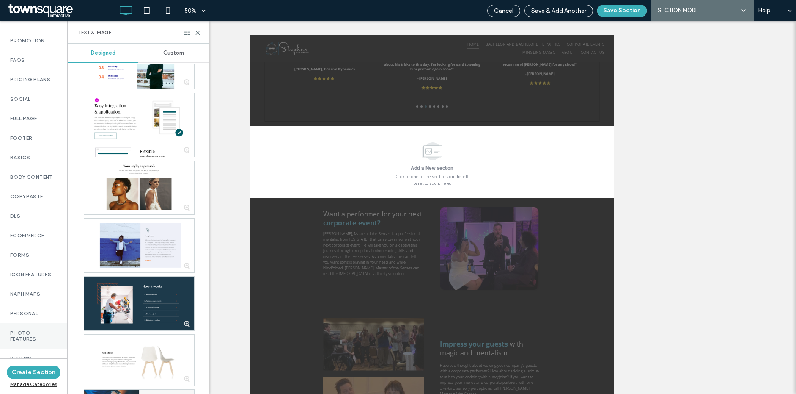
scroll to position [524, 0]
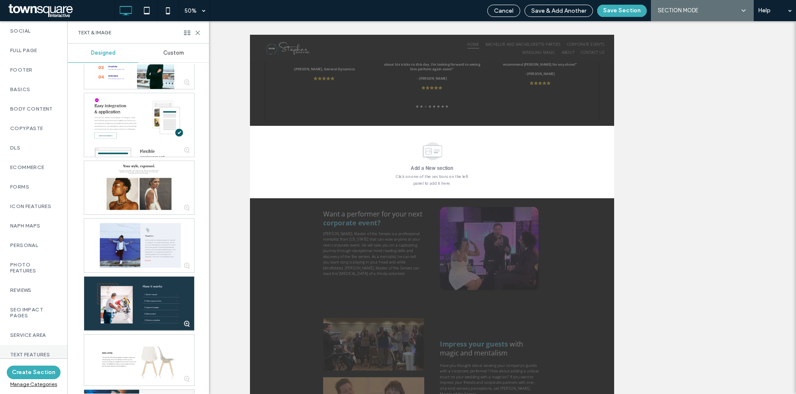
click at [27, 351] on label "Text Features" at bounding box center [33, 354] width 47 height 6
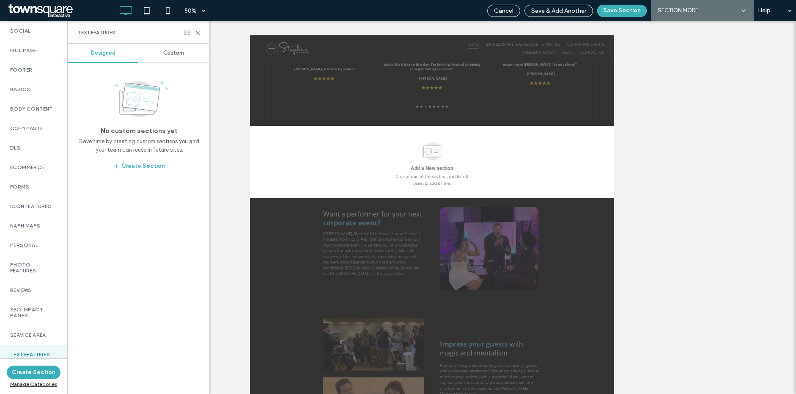
click at [187, 33] on icon at bounding box center [187, 33] width 6 height 6
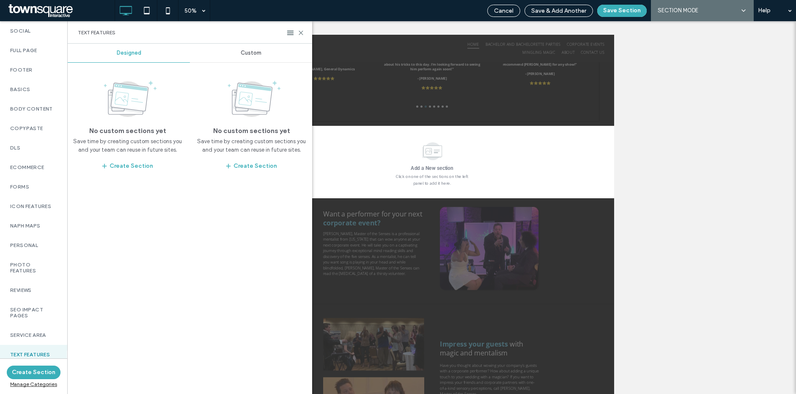
click at [230, 54] on div "Custom" at bounding box center [251, 53] width 122 height 19
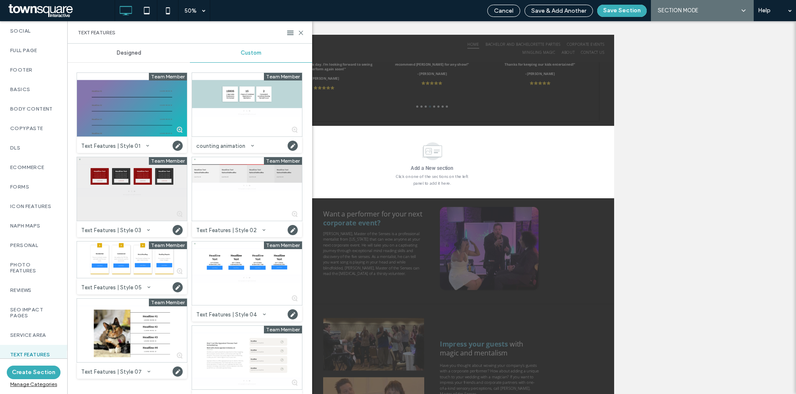
click at [144, 183] on div at bounding box center [132, 188] width 110 height 63
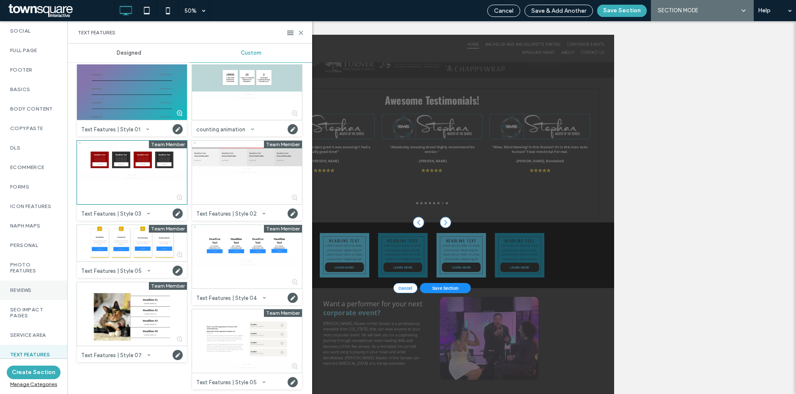
scroll to position [18, 0]
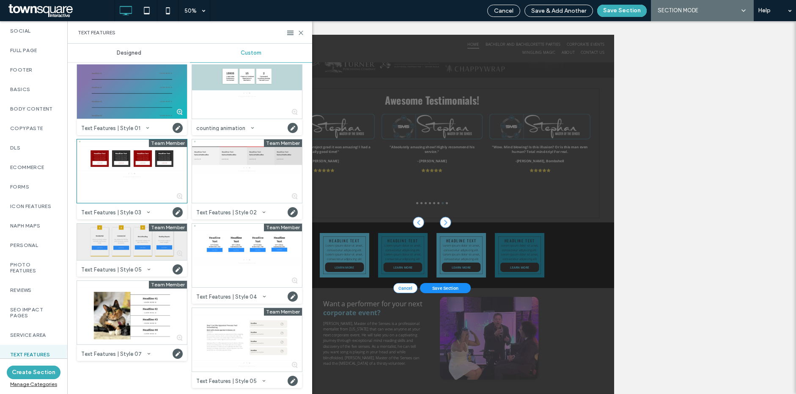
click at [130, 233] on div at bounding box center [132, 241] width 110 height 36
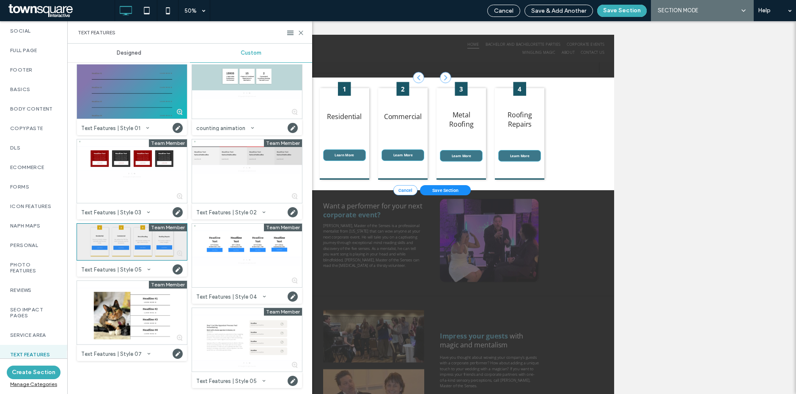
scroll to position [1836, 0]
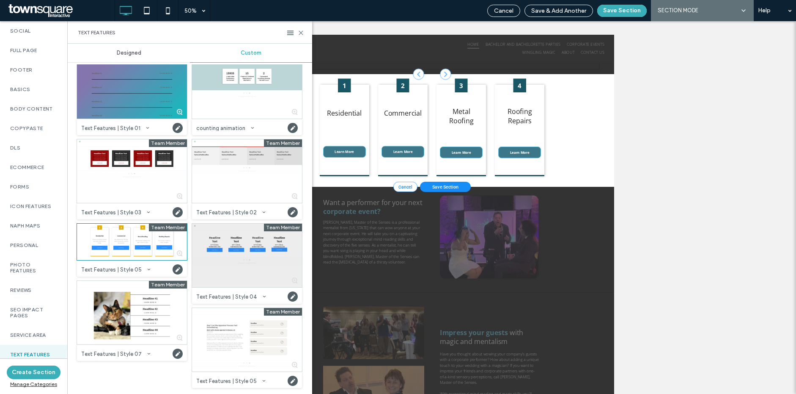
click at [242, 251] on div at bounding box center [247, 254] width 110 height 63
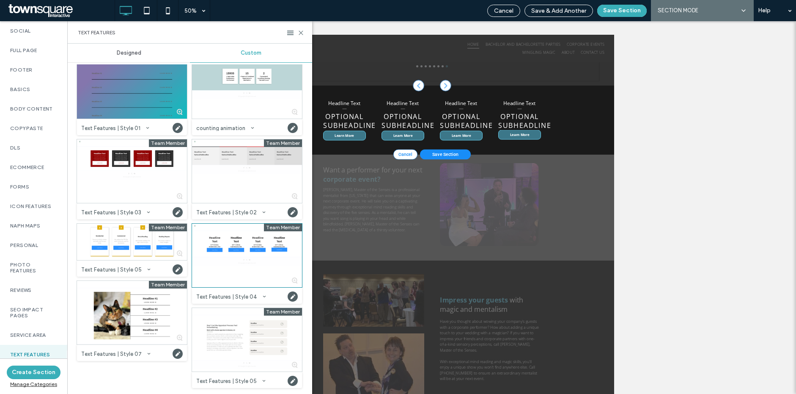
scroll to position [1766, 0]
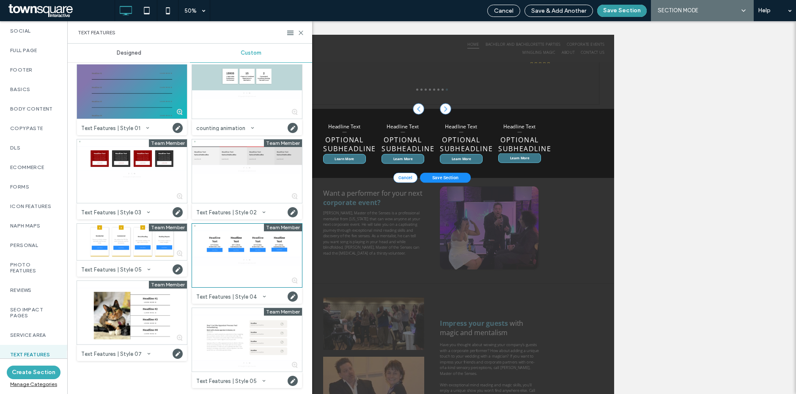
click at [613, 8] on button "Save Section" at bounding box center [622, 11] width 50 height 12
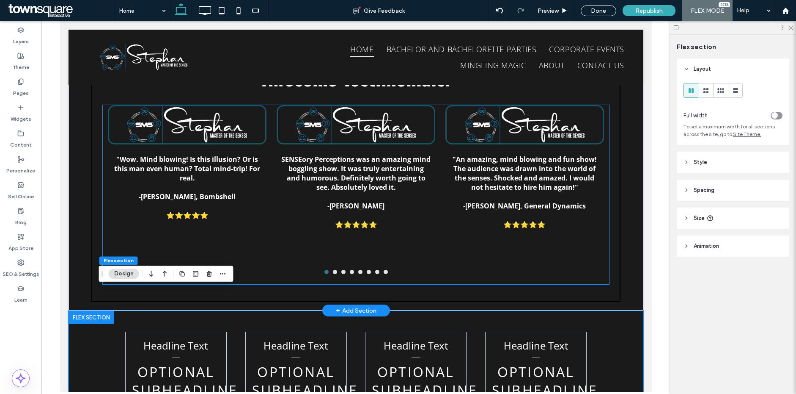
click at [391, 201] on p "-[PERSON_NAME]" at bounding box center [356, 205] width 150 height 9
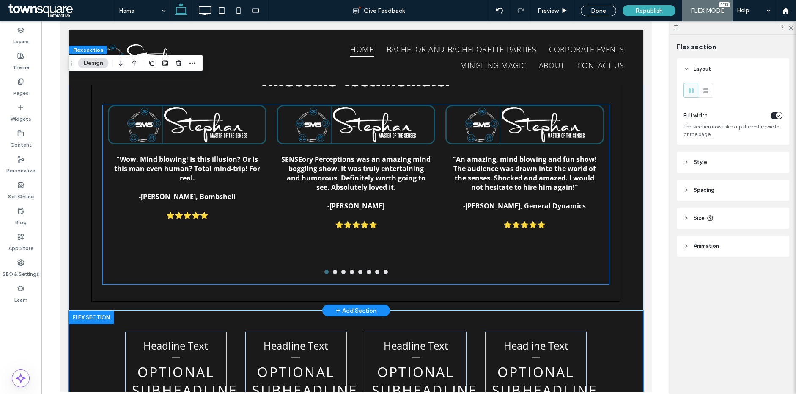
scroll to position [1531, 0]
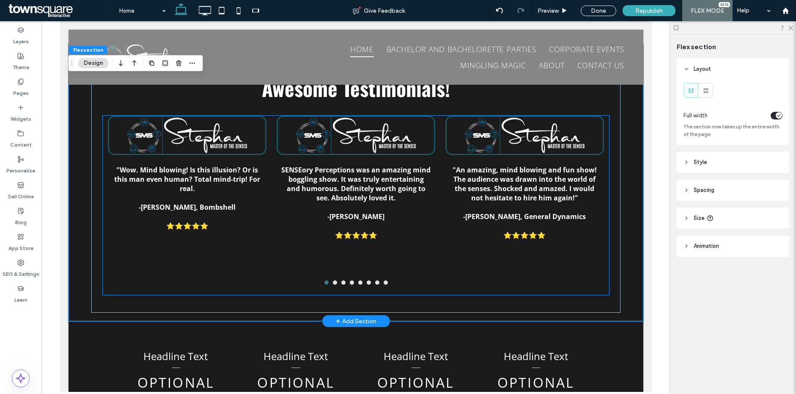
click at [559, 173] on strong ""An amazing, mind blowing and fun show! The audience was drawn into the world o…" at bounding box center [524, 183] width 144 height 37
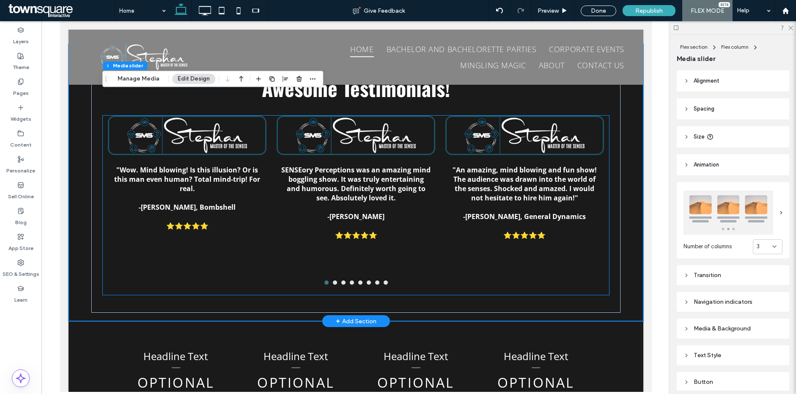
click at [559, 173] on strong ""An amazing, mind blowing and fun show! The audience was drawn into the world o…" at bounding box center [524, 183] width 144 height 37
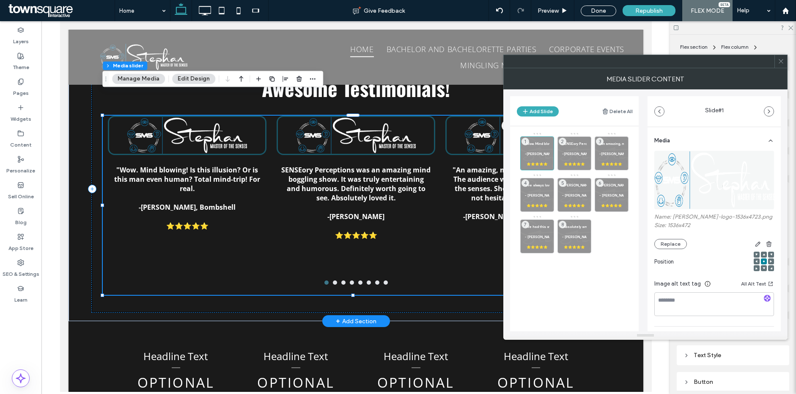
click at [697, 61] on icon at bounding box center [781, 61] width 6 height 6
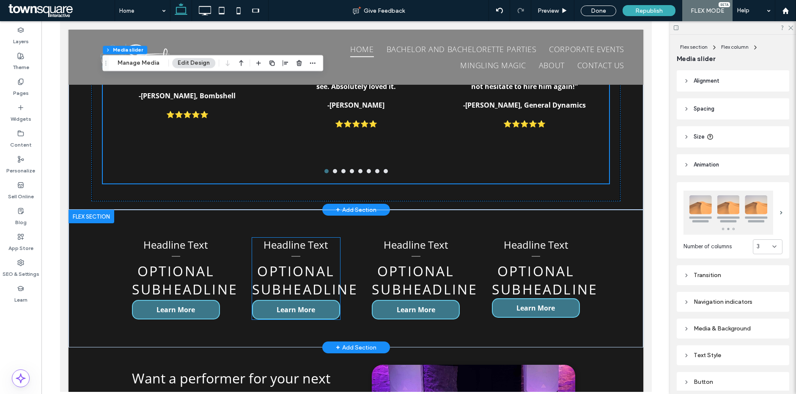
scroll to position [1705, 0]
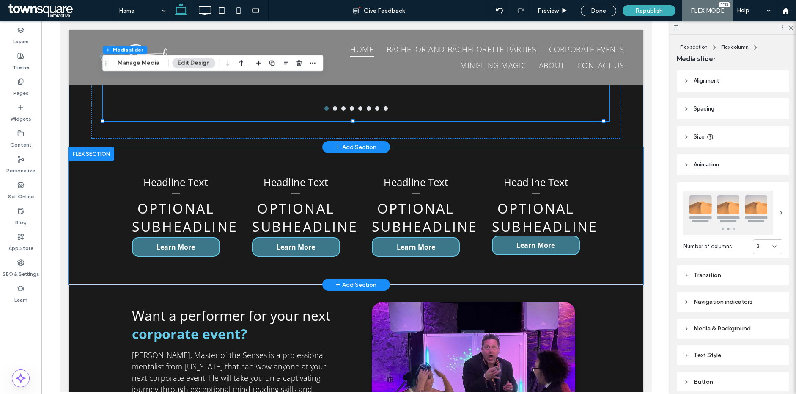
click at [112, 206] on div "Headline Text optional subheadline Learn More Headline Text optional subheadlin…" at bounding box center [356, 216] width 508 height 138
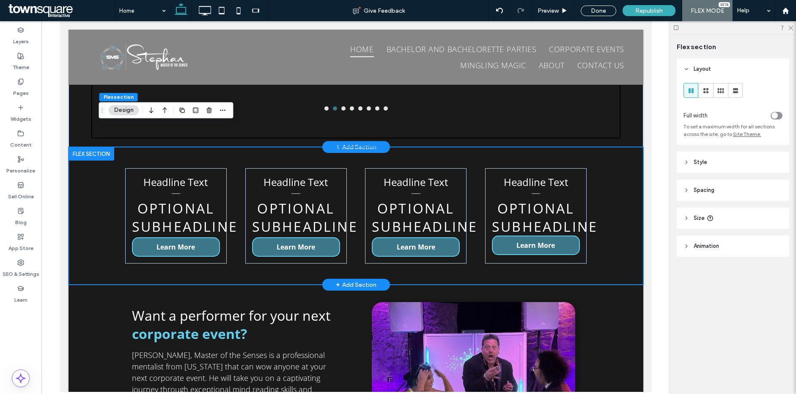
click at [230, 165] on div "Headline Text optional subheadline Learn More Headline Text optional subheadlin…" at bounding box center [356, 216] width 508 height 138
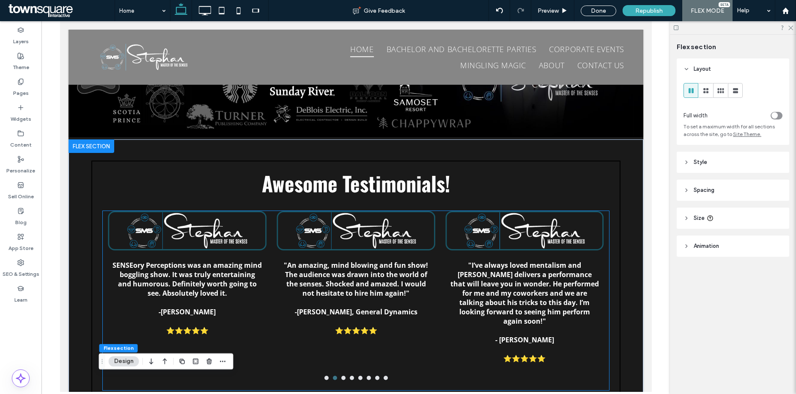
click at [196, 212] on div at bounding box center [187, 230] width 156 height 37
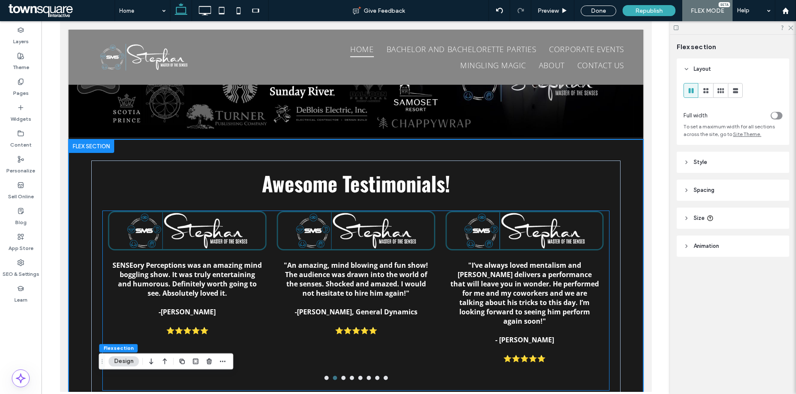
scroll to position [1437, 0]
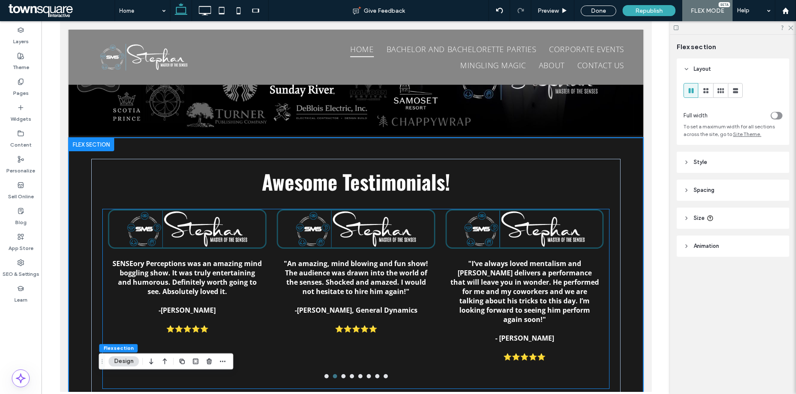
click at [196, 210] on div at bounding box center [187, 228] width 156 height 37
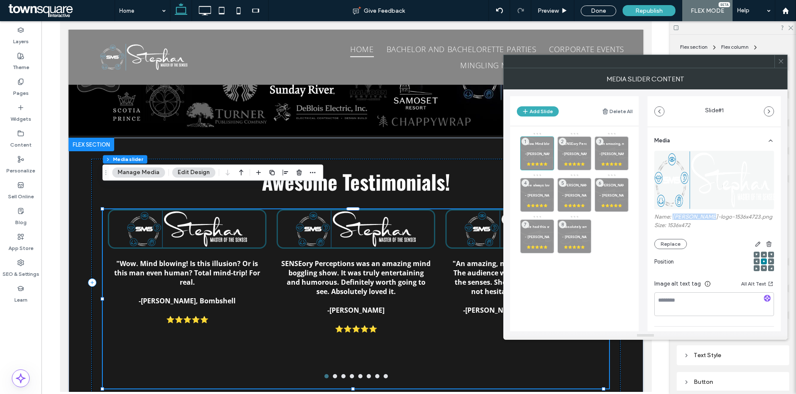
drag, startPoint x: 673, startPoint y: 218, endPoint x: 707, endPoint y: 218, distance: 33.9
click at [697, 218] on label "Name: stephan-logo-1536x4723.png" at bounding box center [715, 217] width 120 height 8
copy label "stephan-logo"
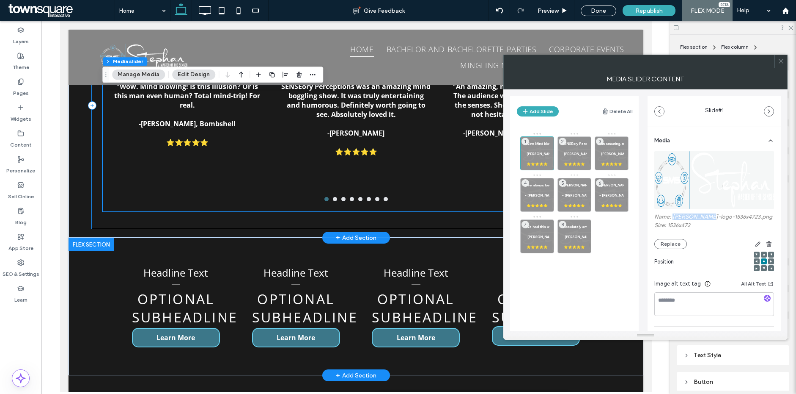
scroll to position [1633, 0]
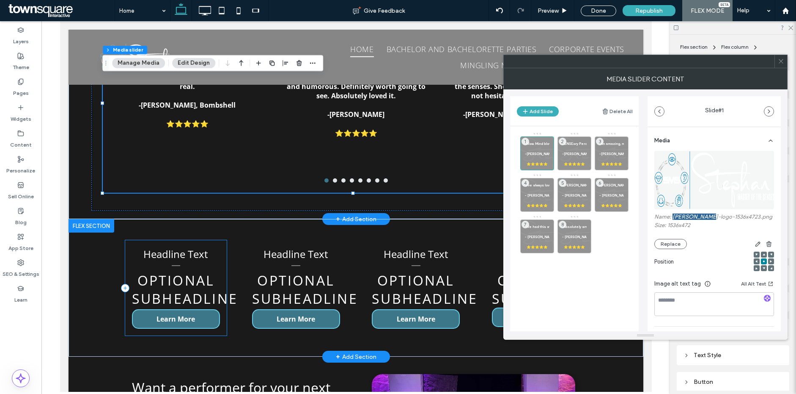
click at [165, 240] on div "Headline Text optional subheadline Learn More" at bounding box center [176, 287] width 102 height 95
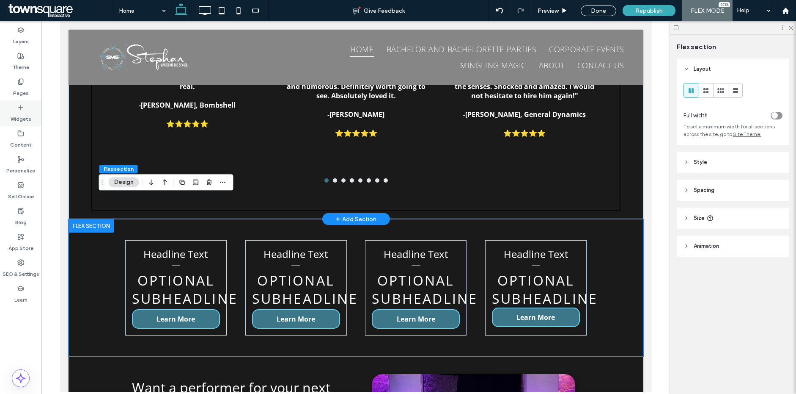
click at [23, 117] on label "Widgets" at bounding box center [21, 117] width 21 height 12
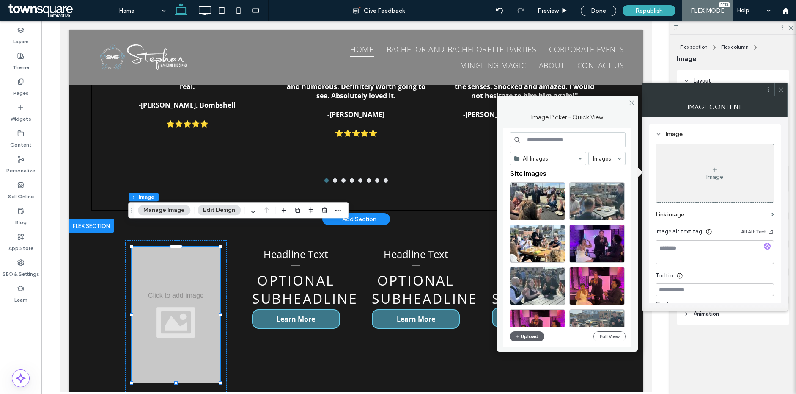
click at [566, 140] on input at bounding box center [568, 139] width 116 height 15
paste input "**********"
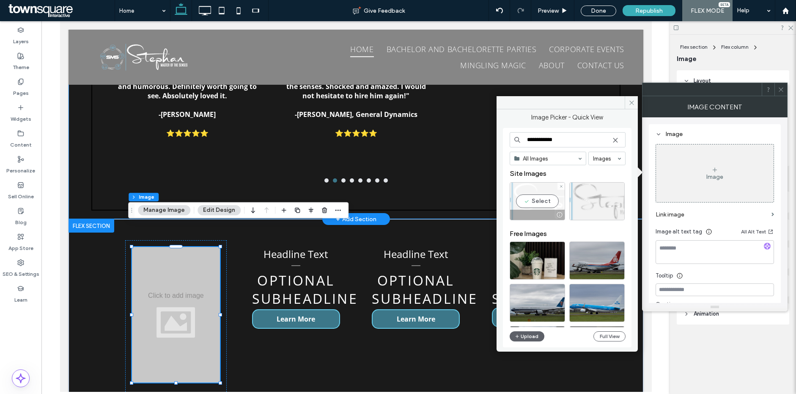
type input "**********"
click at [542, 197] on div "Select" at bounding box center [537, 201] width 55 height 38
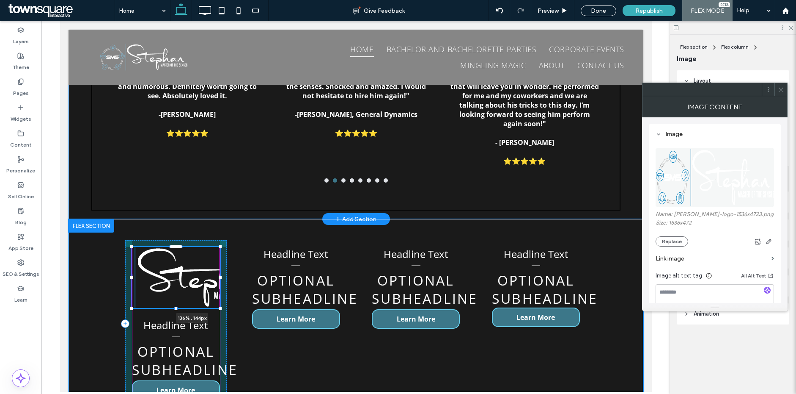
drag, startPoint x: 215, startPoint y: 358, endPoint x: 232, endPoint y: 283, distance: 76.4
click at [232, 283] on div "136% , 144px Headline Text optional subheadline Learn More Headline Text option…" at bounding box center [356, 323] width 508 height 209
type input "***"
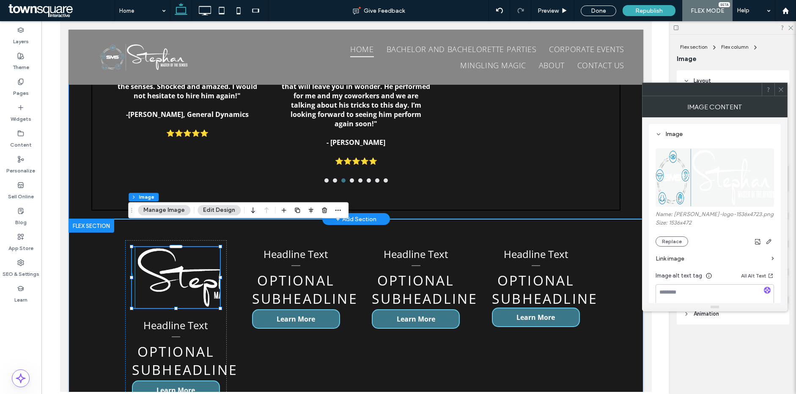
click at [697, 86] on icon at bounding box center [781, 89] width 6 height 6
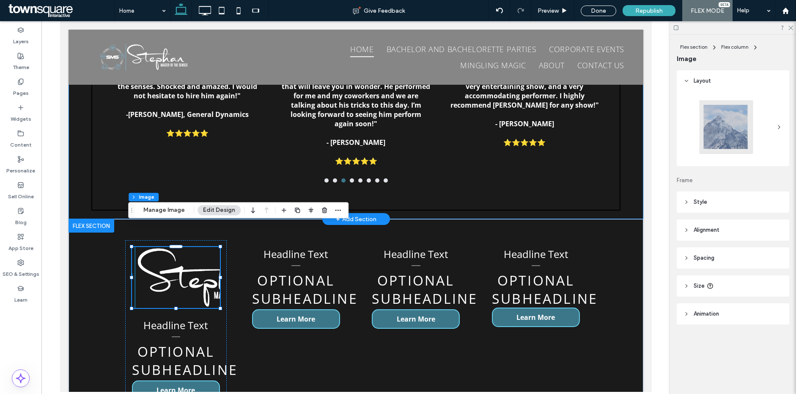
click at [697, 201] on header "Style" at bounding box center [733, 201] width 113 height 21
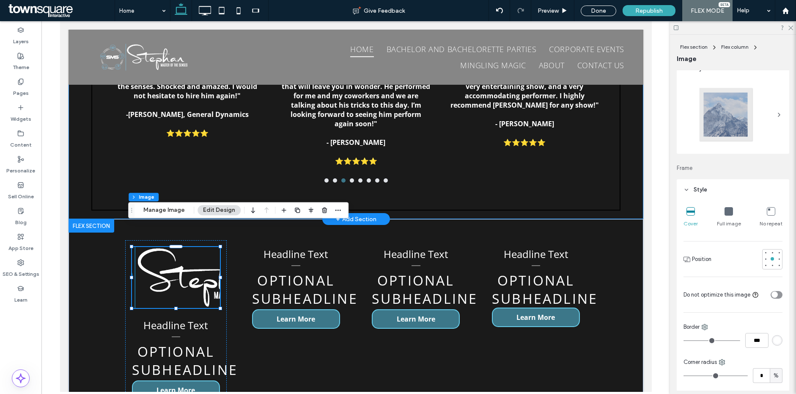
scroll to position [17, 0]
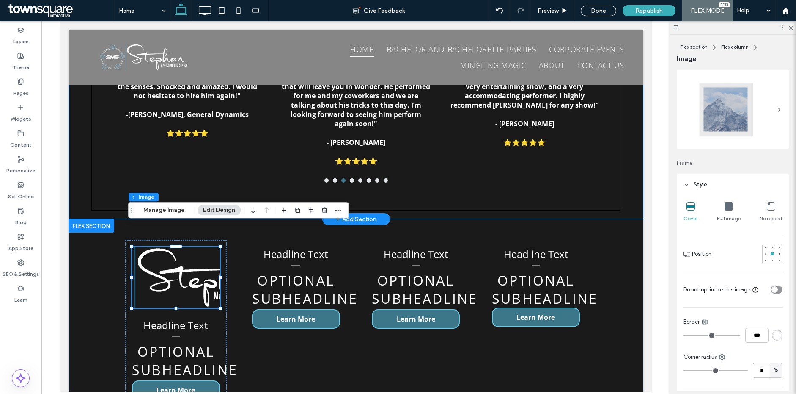
click at [697, 212] on div "Full image" at bounding box center [729, 211] width 24 height 27
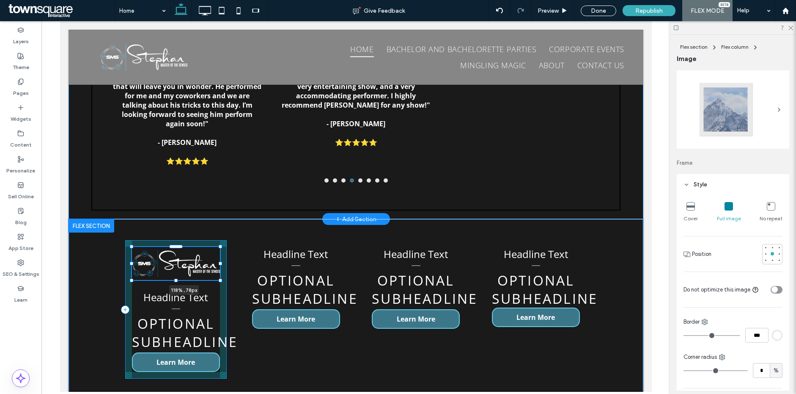
drag, startPoint x: 216, startPoint y: 284, endPoint x: 215, endPoint y: 256, distance: 27.9
click at [224, 256] on div "118% , 78px Headline Text optional subheadline Learn More Headline Text optiona…" at bounding box center [356, 309] width 508 height 181
type input "**"
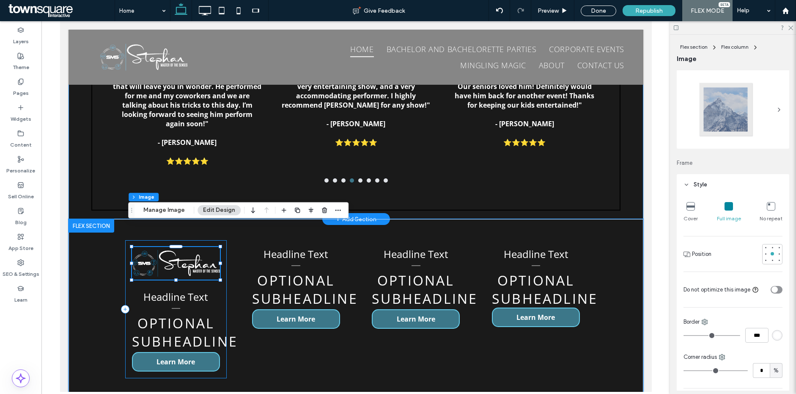
click at [216, 262] on div "118% , 77px Headline Text optional subheadline Learn More" at bounding box center [176, 309] width 102 height 138
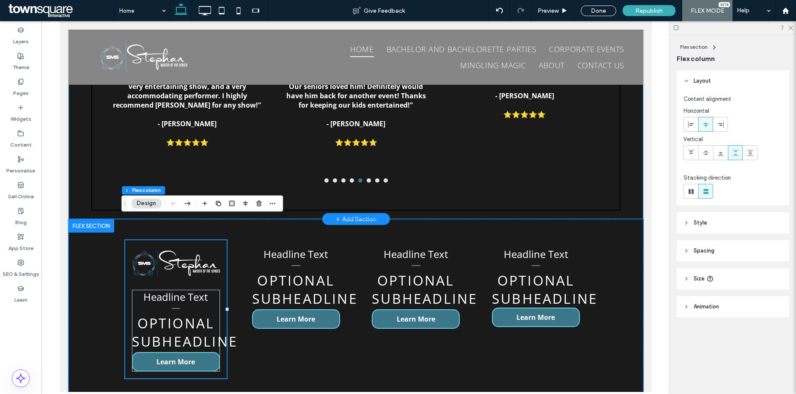
click at [167, 289] on span "Headline Text" at bounding box center [175, 296] width 65 height 14
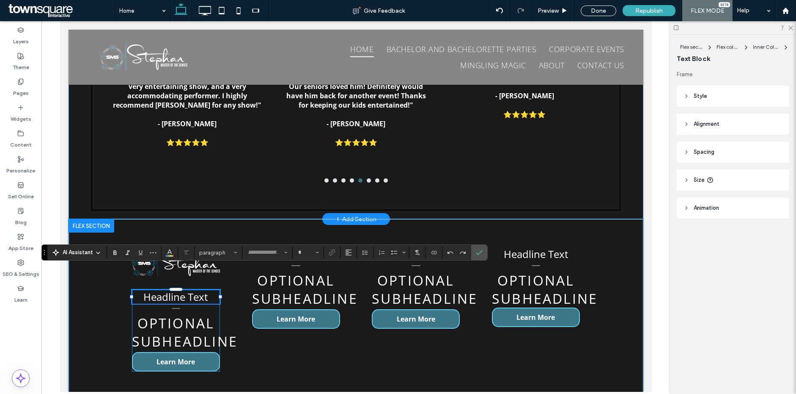
type input "*********"
type input "**"
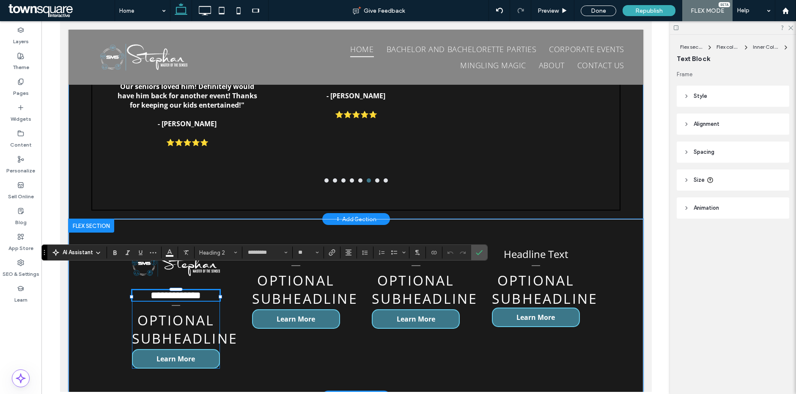
paste div
type input "*"
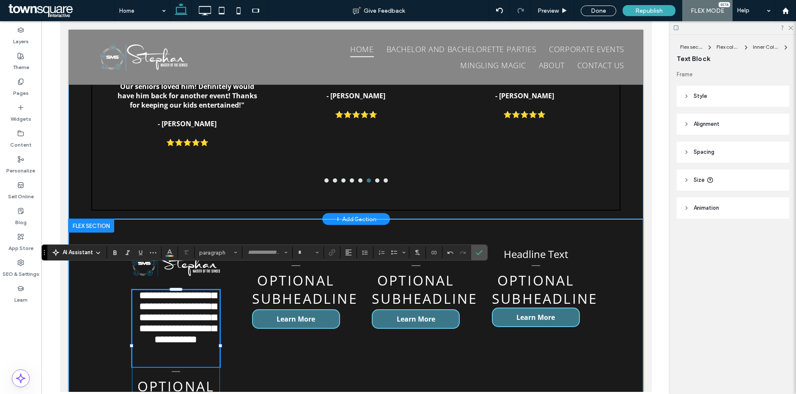
type input "*********"
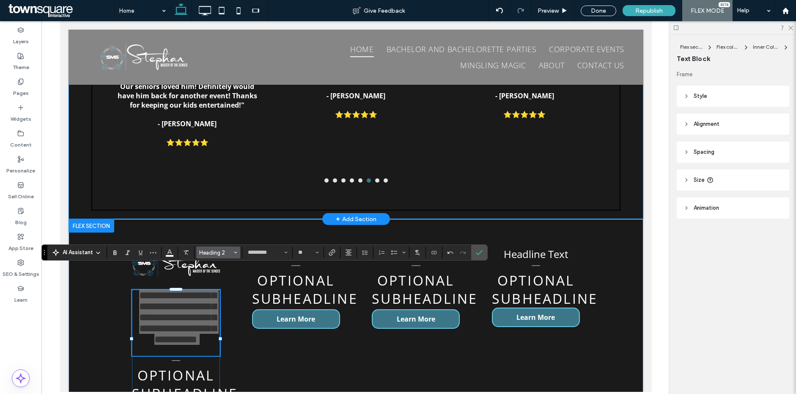
click at [216, 256] on button "Heading 2" at bounding box center [218, 252] width 44 height 12
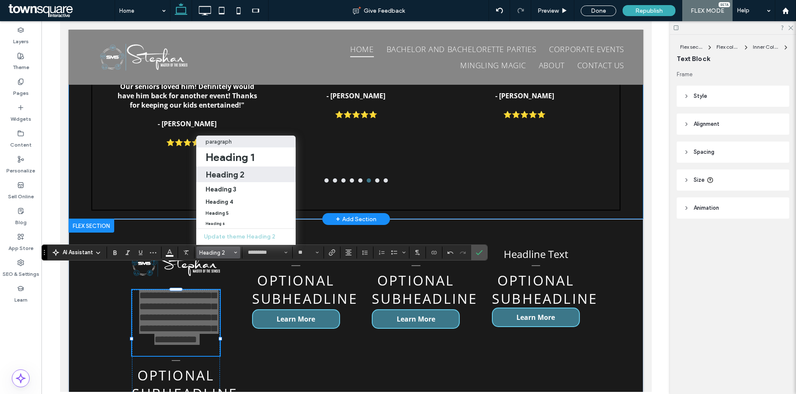
click at [238, 138] on div "paragraph" at bounding box center [246, 141] width 81 height 6
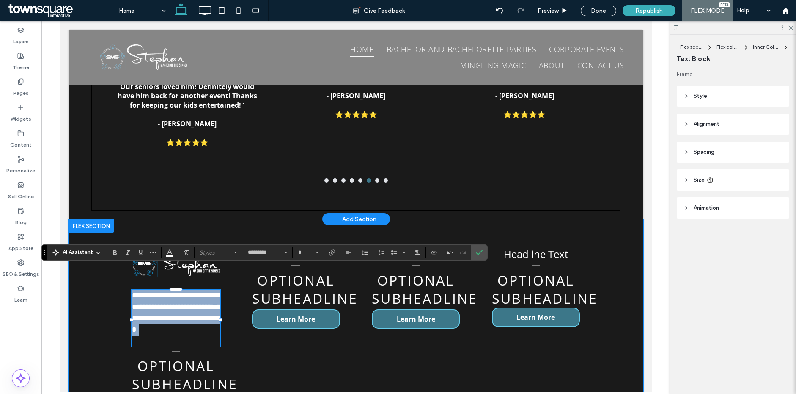
click at [195, 301] on p "**********" at bounding box center [176, 312] width 88 height 46
click at [181, 335] on h2 at bounding box center [176, 340] width 88 height 11
type input "**"
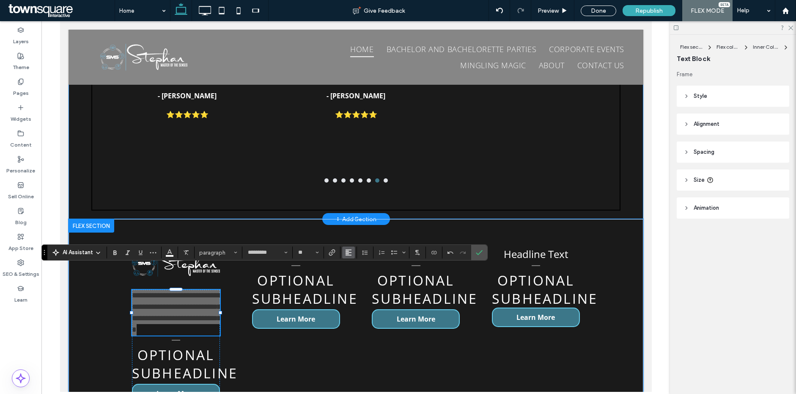
click at [347, 256] on icon "Alignment" at bounding box center [348, 252] width 7 height 7
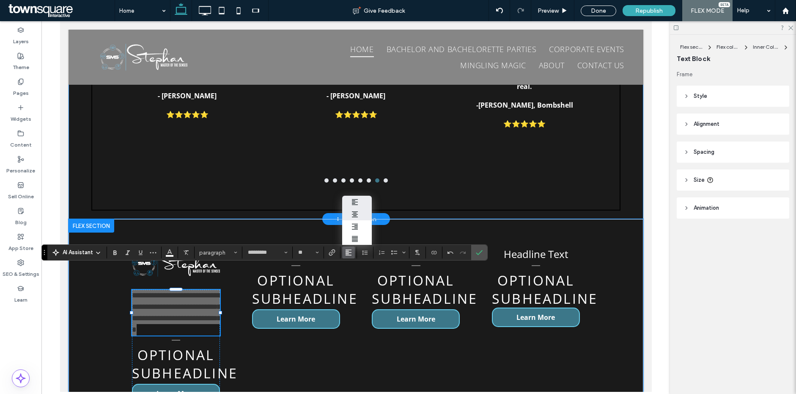
click at [363, 208] on label "ui.textEditor.alignment.center" at bounding box center [357, 214] width 30 height 12
drag, startPoint x: 481, startPoint y: 253, endPoint x: 418, endPoint y: 232, distance: 66.5
click at [481, 253] on icon "Confirm" at bounding box center [479, 252] width 7 height 7
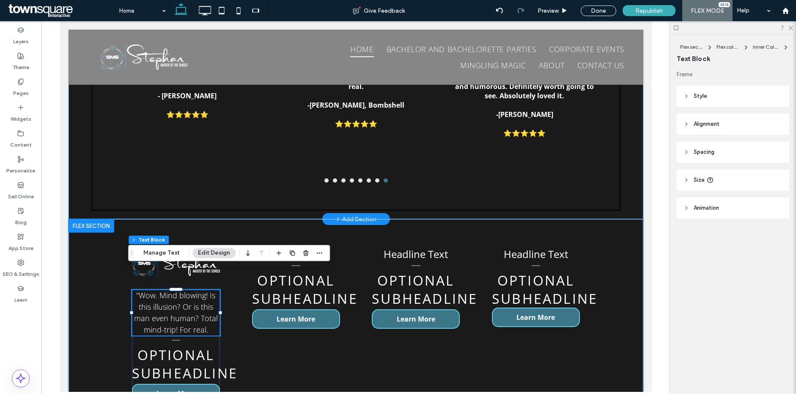
click at [167, 345] on span "optional subheadline" at bounding box center [185, 363] width 106 height 36
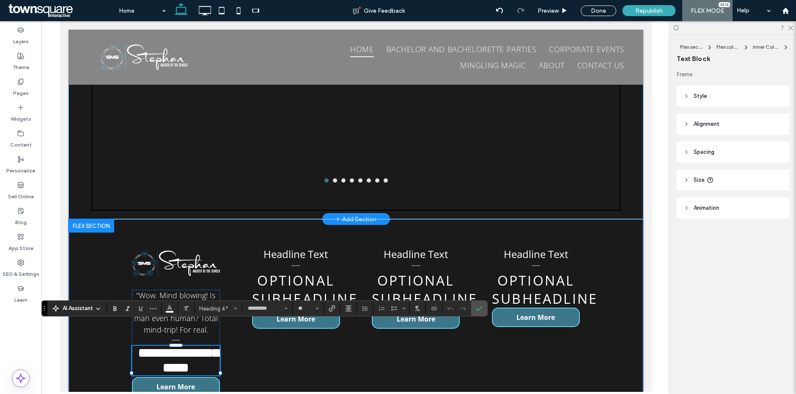
paste div
type input "*"
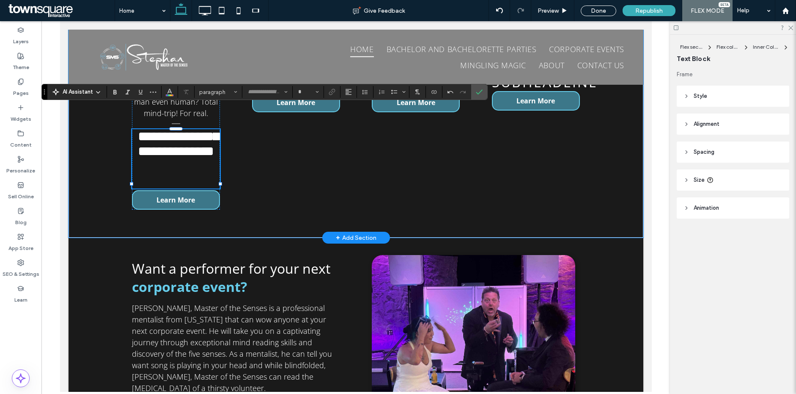
type input "*********"
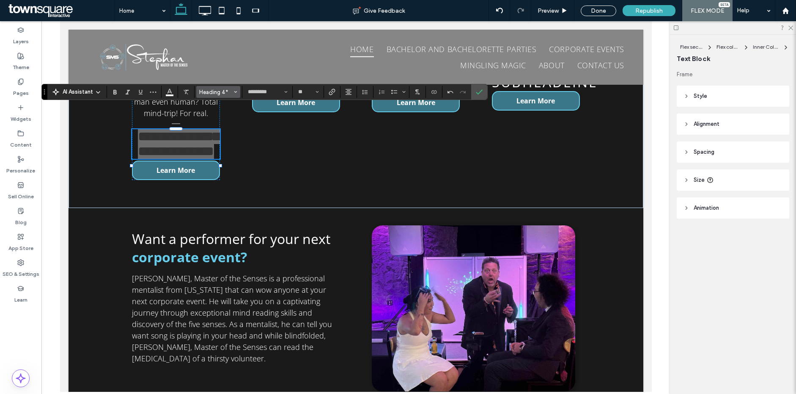
click at [198, 91] on button "Heading 4*" at bounding box center [218, 92] width 44 height 12
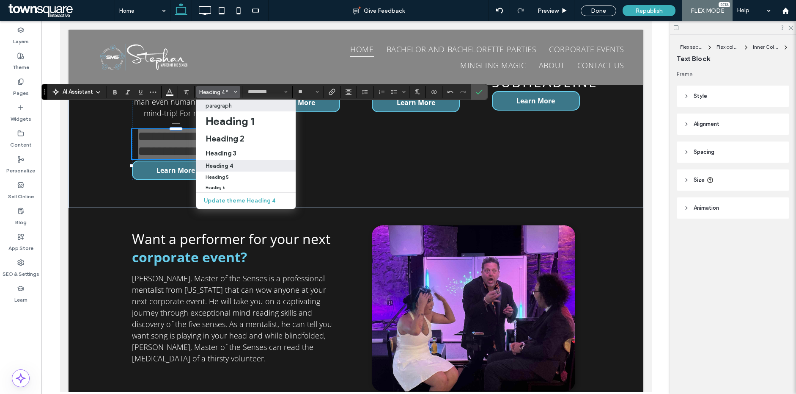
click at [217, 105] on p "paragraph" at bounding box center [219, 105] width 26 height 6
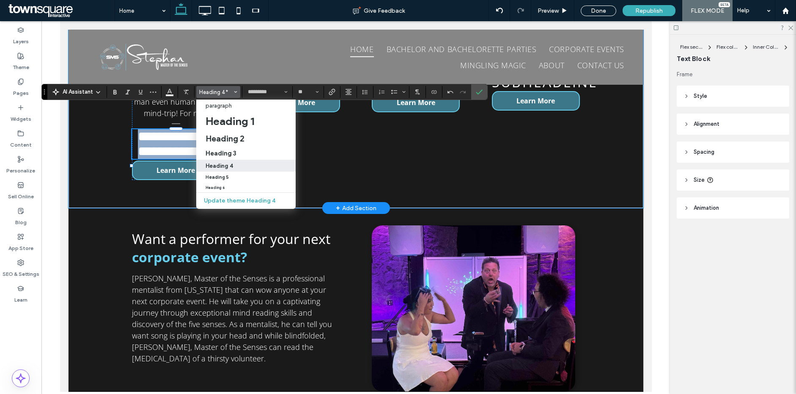
type input "**"
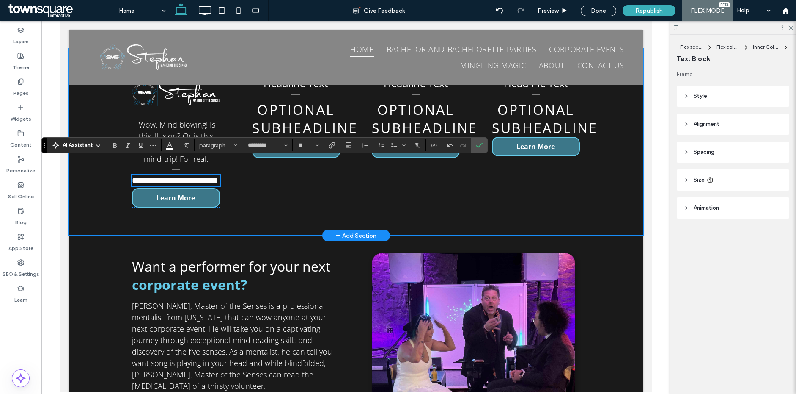
scroll to position [1773, 0]
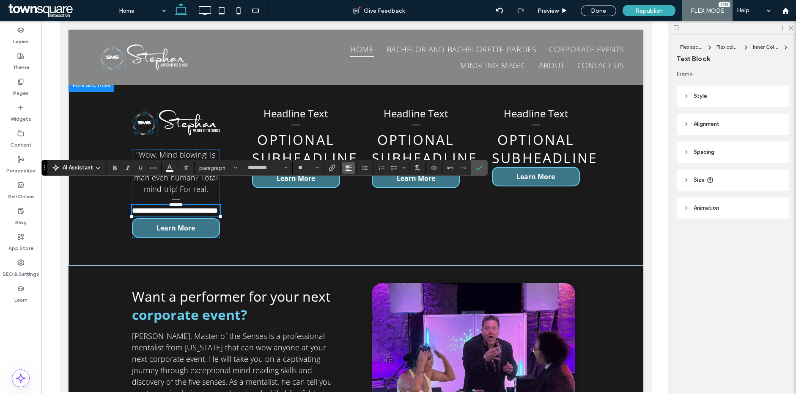
click at [351, 165] on icon "Alignment" at bounding box center [348, 167] width 7 height 7
click at [355, 190] on icon "ui.textEditor.alignment.center" at bounding box center [355, 193] width 7 height 7
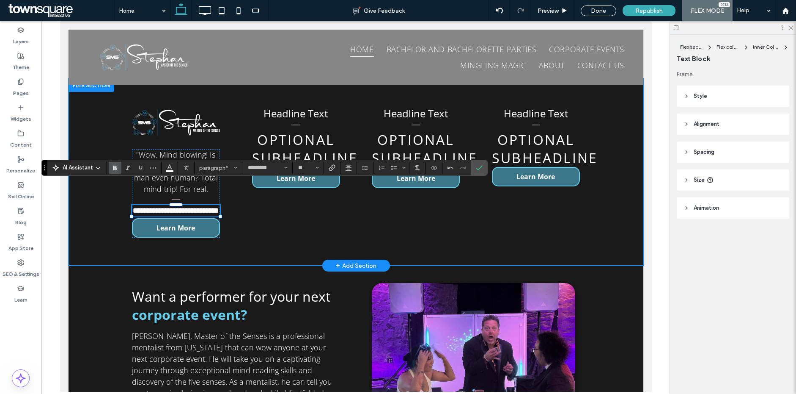
click at [231, 217] on div "**********" at bounding box center [356, 171] width 508 height 187
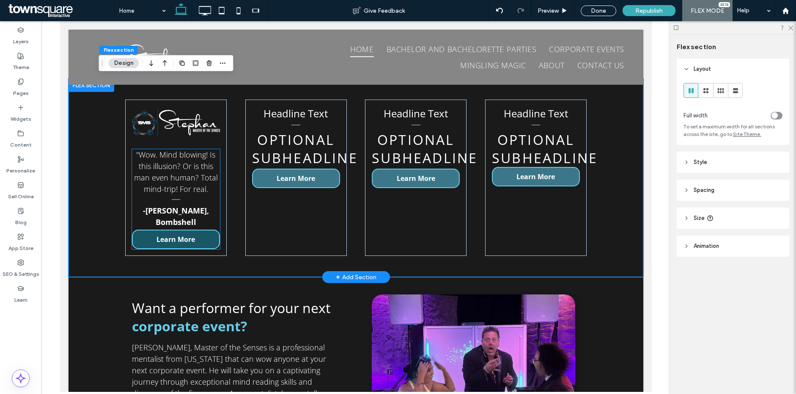
click at [194, 229] on link "Learn More" at bounding box center [176, 238] width 88 height 19
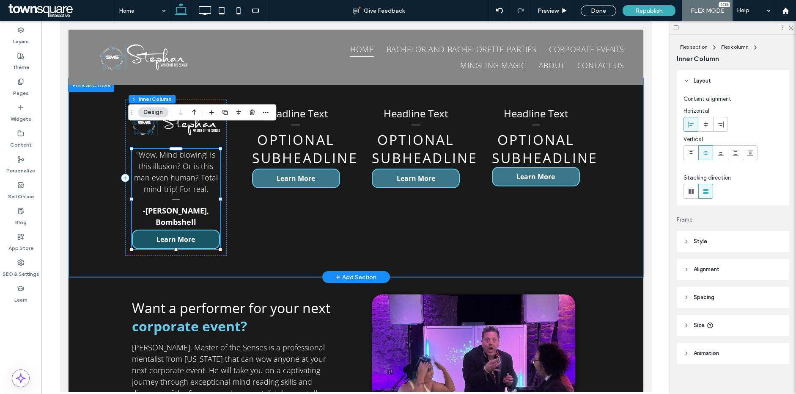
click at [212, 229] on link "Learn More" at bounding box center [176, 238] width 88 height 19
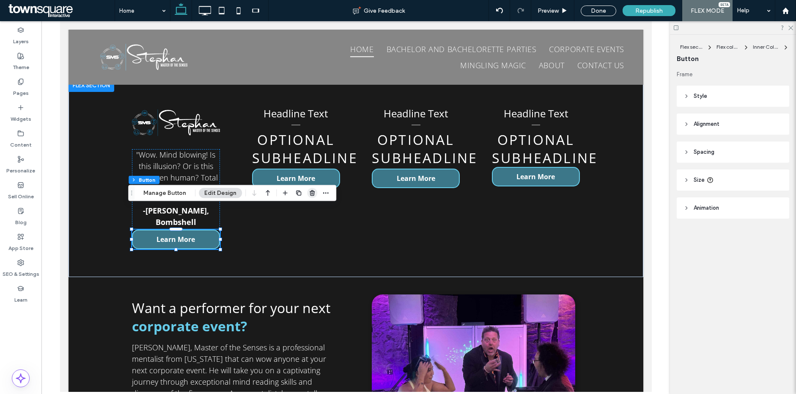
click at [310, 193] on use "button" at bounding box center [312, 193] width 5 height 6
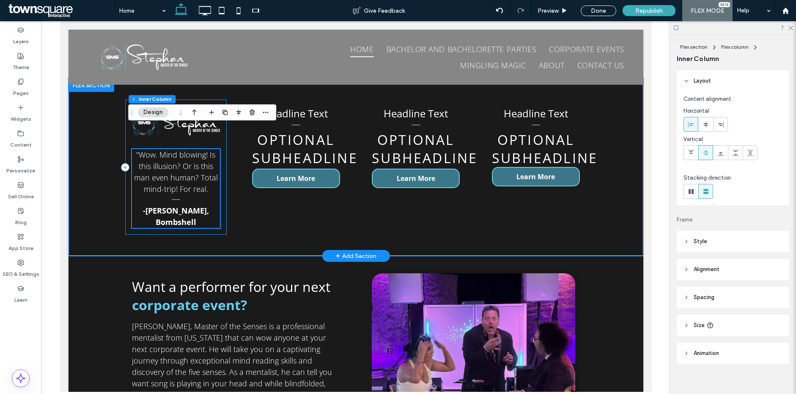
scroll to position [1701, 0]
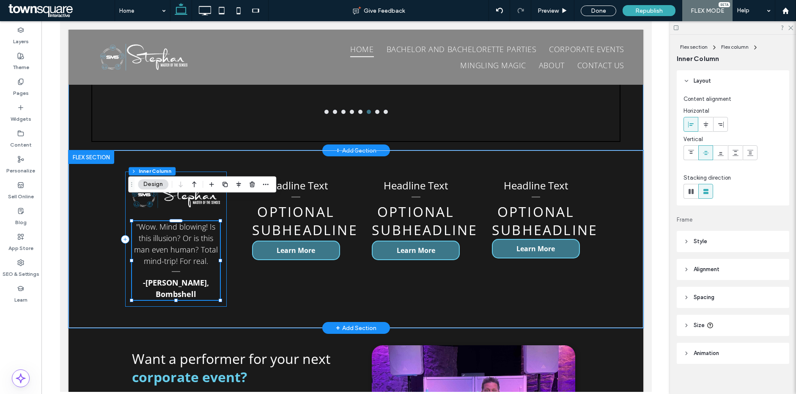
click at [220, 171] on div ""Wow. Mind blowing! Is this illusion? Or is this man even human? Total mind-tri…" at bounding box center [176, 238] width 102 height 135
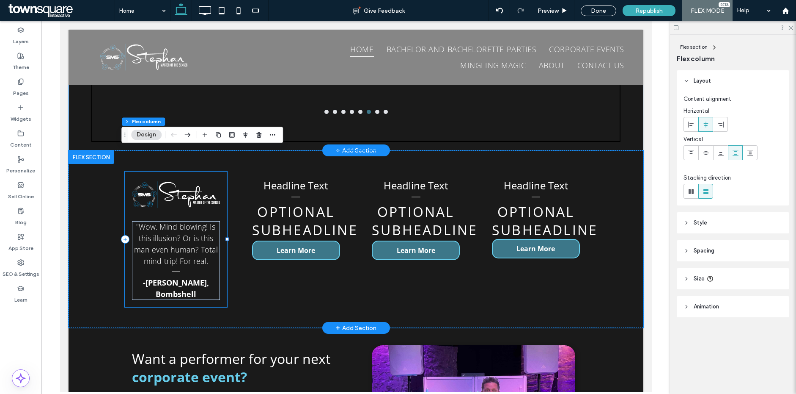
click at [217, 195] on div ""Wow. Mind blowing! Is this illusion? Or is this man even human? Total mind-tri…" at bounding box center [176, 238] width 102 height 135
click at [211, 277] on p "-Michelle Williams, Bombshell ﻿" at bounding box center [176, 288] width 88 height 23
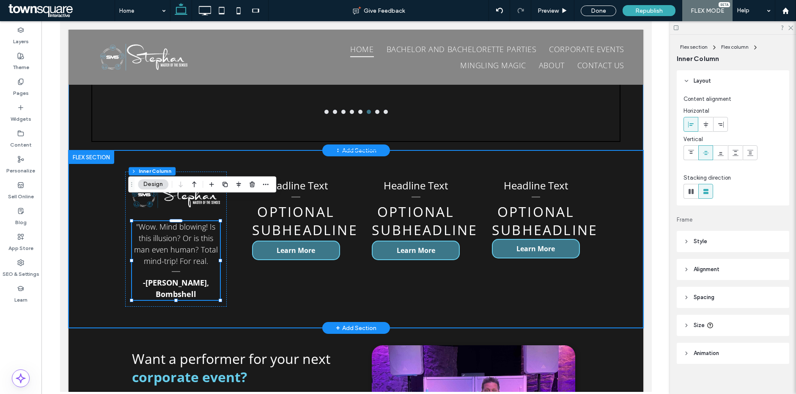
click at [240, 275] on div ""Wow. Mind blowing! Is this illusion? Or is this man even human? Total mind-tri…" at bounding box center [356, 238] width 508 height 177
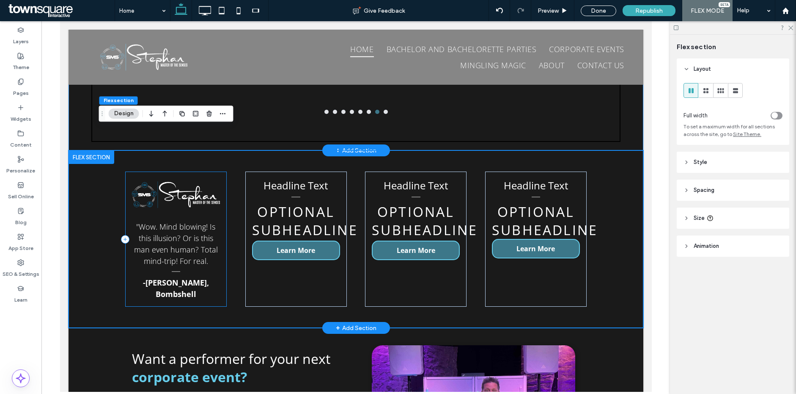
click at [220, 246] on div ""Wow. Mind blowing! Is this illusion? Or is this man even human? Total mind-tri…" at bounding box center [176, 238] width 102 height 135
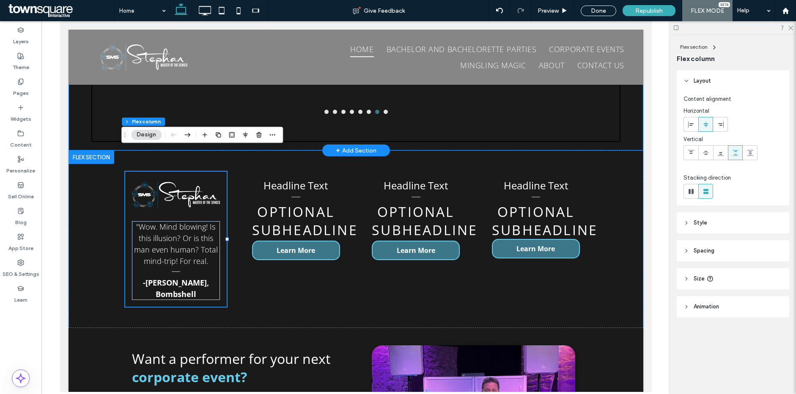
click at [697, 224] on header "Style" at bounding box center [733, 222] width 113 height 21
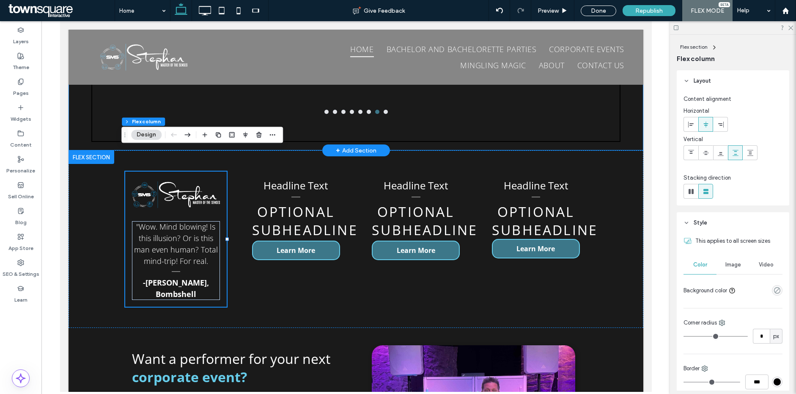
scroll to position [159, 0]
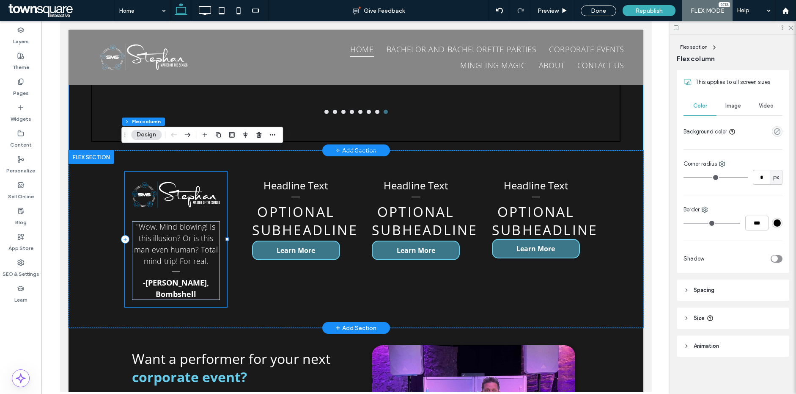
click at [217, 189] on div ""Wow. Mind blowing! Is this illusion? Or is this man even human? Total mind-tri…" at bounding box center [176, 238] width 102 height 135
click at [239, 197] on div ""Wow. Mind blowing! Is this illusion? Or is this man even human? Total mind-tri…" at bounding box center [356, 238] width 508 height 177
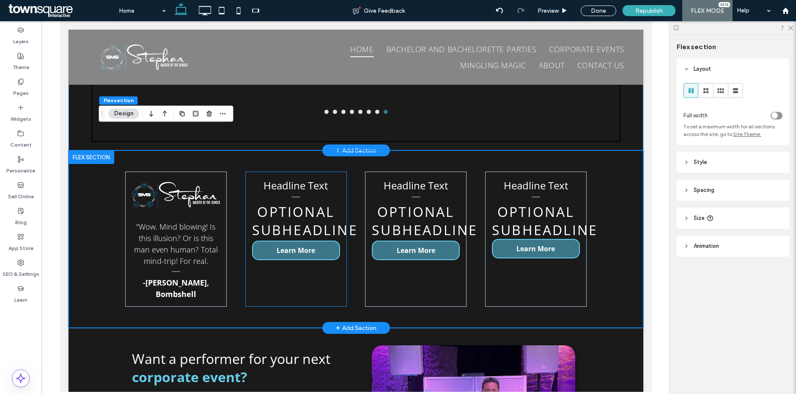
click at [258, 257] on div "Headline Text optional subheadline Learn More" at bounding box center [296, 238] width 102 height 135
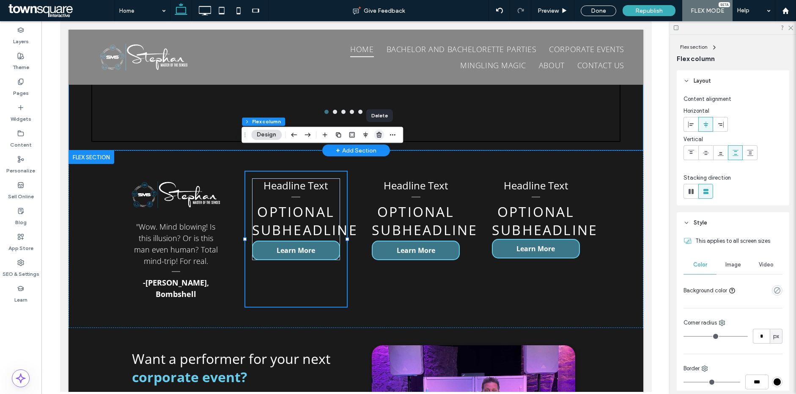
drag, startPoint x: 378, startPoint y: 135, endPoint x: 324, endPoint y: 127, distance: 54.3
click at [378, 135] on icon "button" at bounding box center [379, 134] width 7 height 7
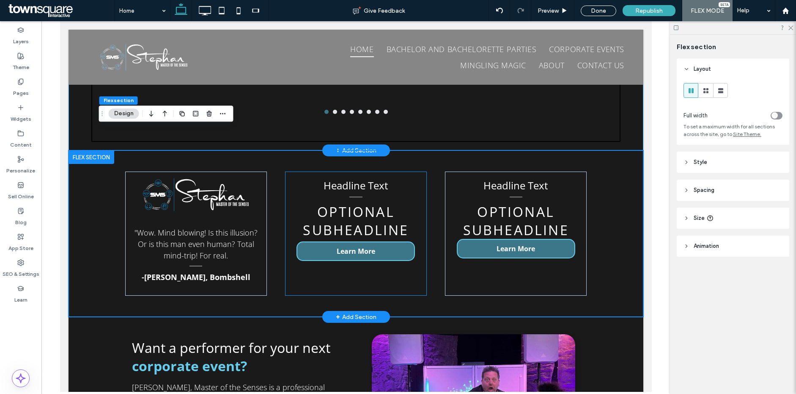
click at [387, 255] on div "Headline Text optional subheadline Learn More" at bounding box center [356, 233] width 142 height 124
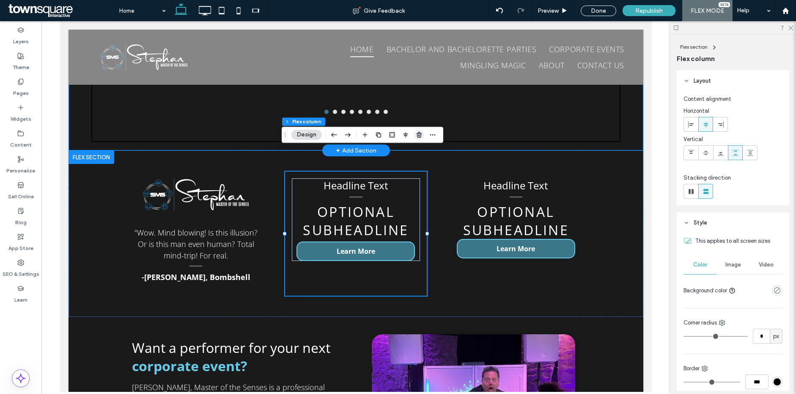
click at [418, 138] on span "button" at bounding box center [419, 134] width 10 height 10
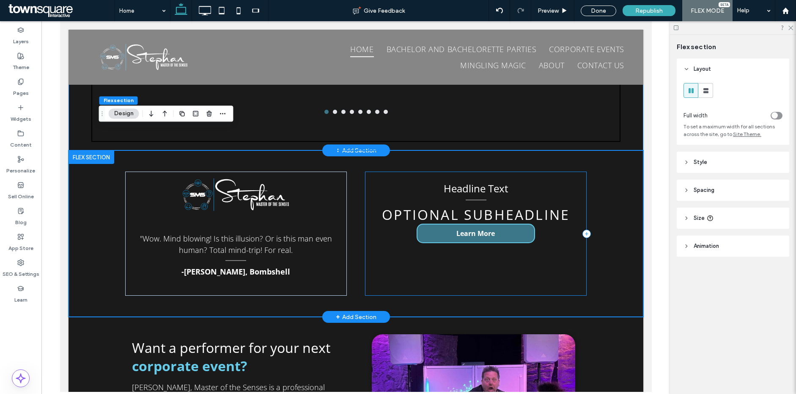
click at [418, 250] on div "Headline Text optional subheadline Learn More" at bounding box center [476, 233] width 222 height 124
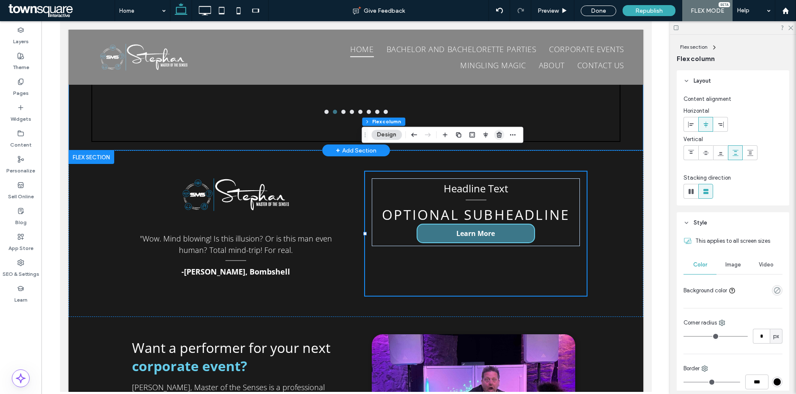
click at [496, 134] on icon "button" at bounding box center [499, 134] width 7 height 7
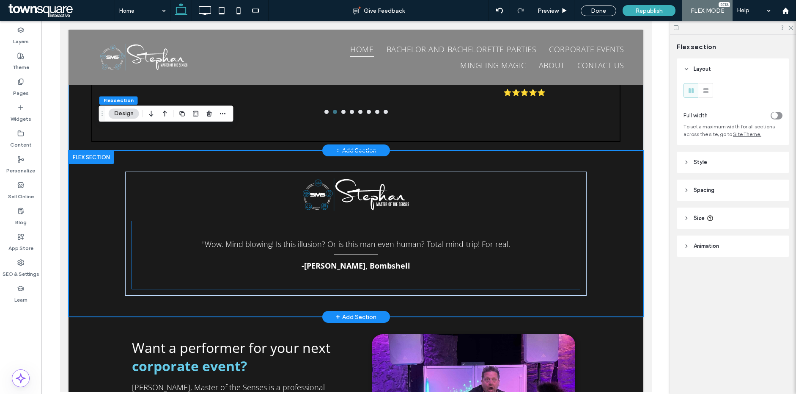
click at [157, 221] on div ""Wow. Mind blowing! Is this illusion? Or is this man even human? Total mind-tri…" at bounding box center [356, 255] width 448 height 68
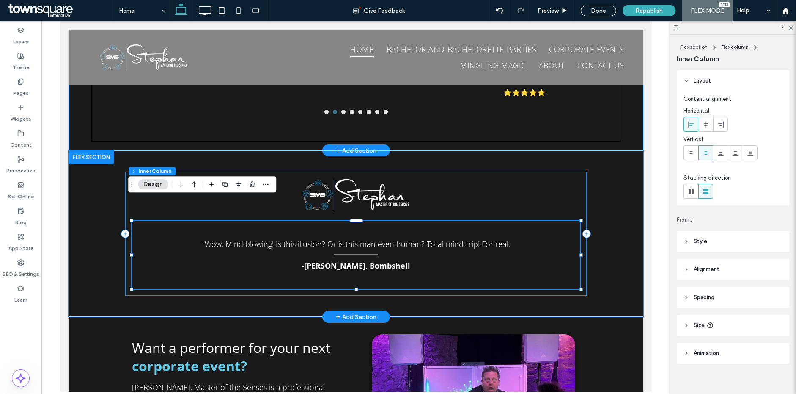
click at [125, 190] on div ""Wow. Mind blowing! Is this illusion? Or is this man even human? Total mind-tri…" at bounding box center [356, 233] width 462 height 124
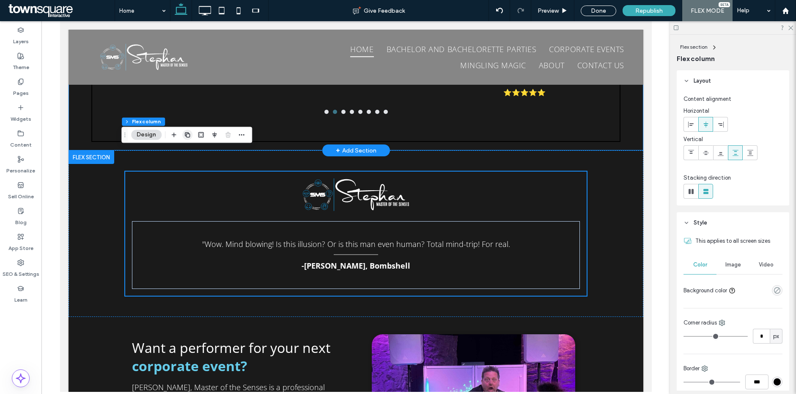
click at [188, 136] on icon "button" at bounding box center [187, 134] width 7 height 7
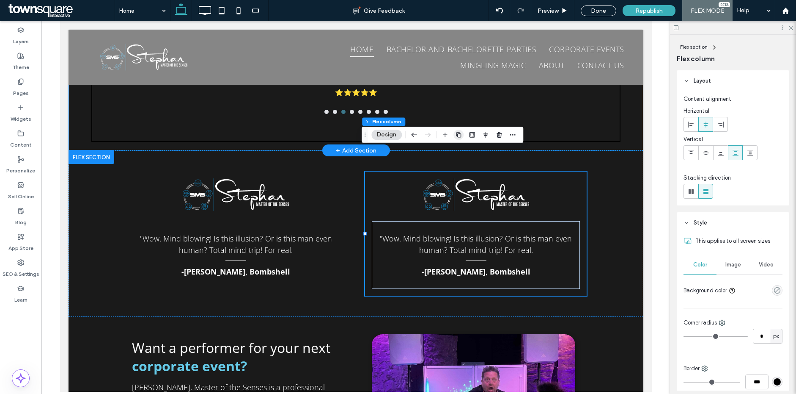
click at [457, 134] on use "button" at bounding box center [458, 134] width 5 height 5
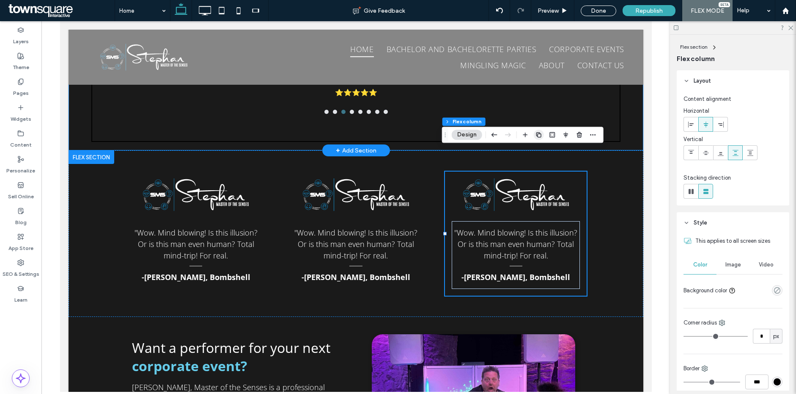
click at [536, 136] on icon "button" at bounding box center [539, 134] width 7 height 7
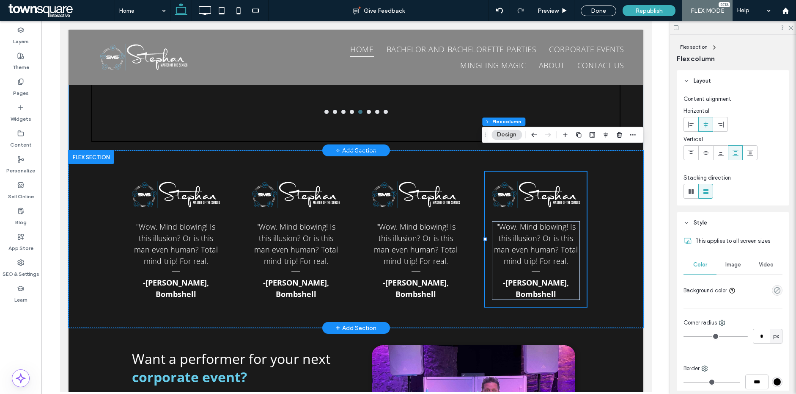
click at [305, 228] on span ""Wow. Mind blowing! Is this illusion? Or is this man even human? Total mind-tri…" at bounding box center [296, 243] width 84 height 44
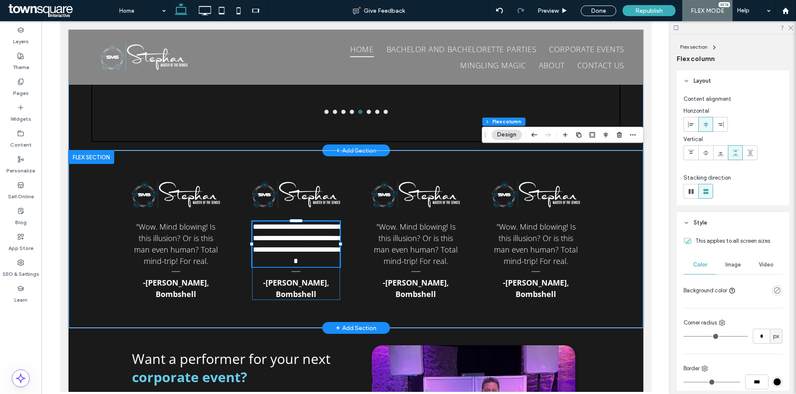
click at [305, 228] on div "**********" at bounding box center [296, 244] width 88 height 46
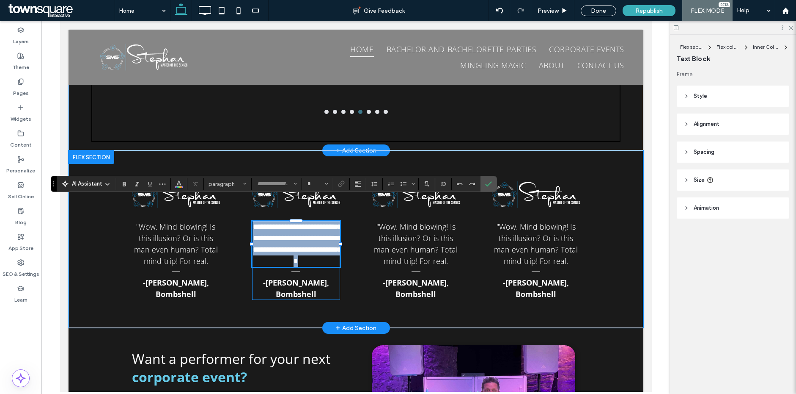
type input "*********"
type input "**"
paste div
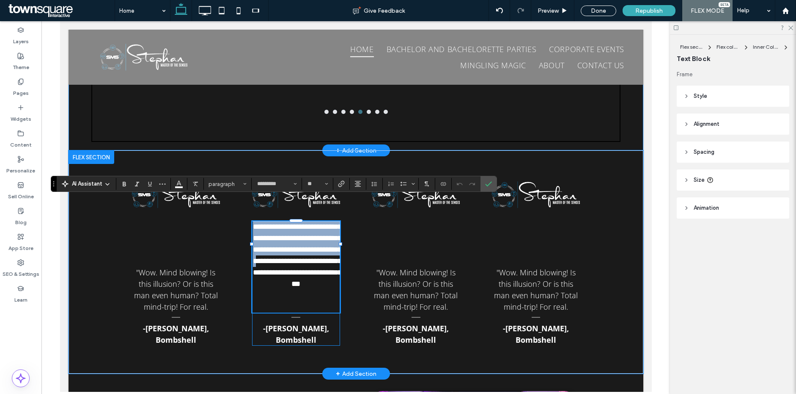
type input "*"
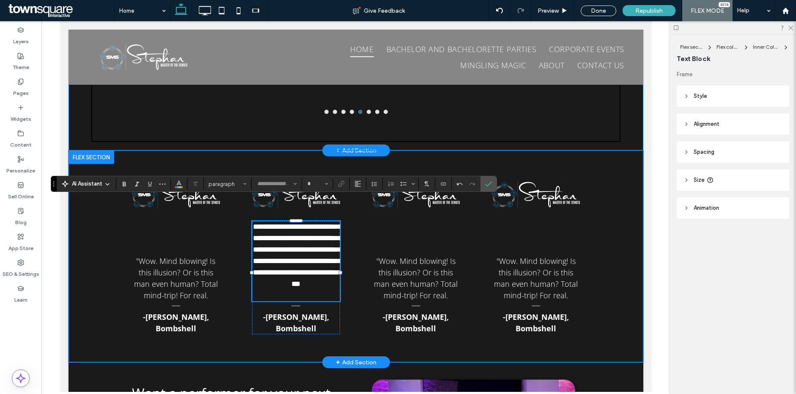
type input "*********"
type input "**"
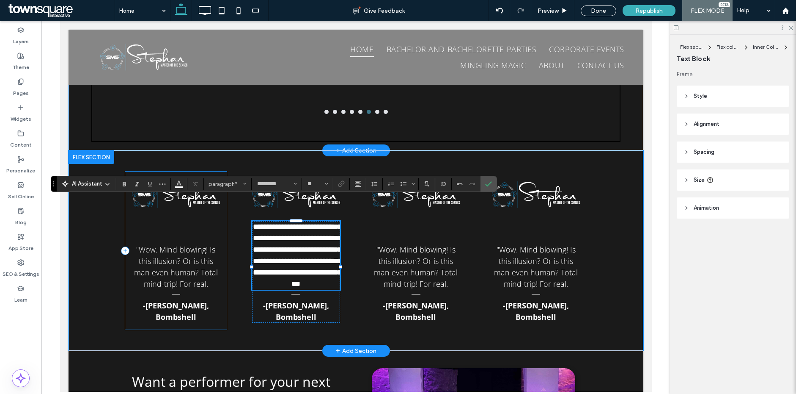
click at [199, 223] on div ""Wow. Mind blowing! Is this illusion? Or is this man even human? Total mind-tri…" at bounding box center [176, 250] width 102 height 158
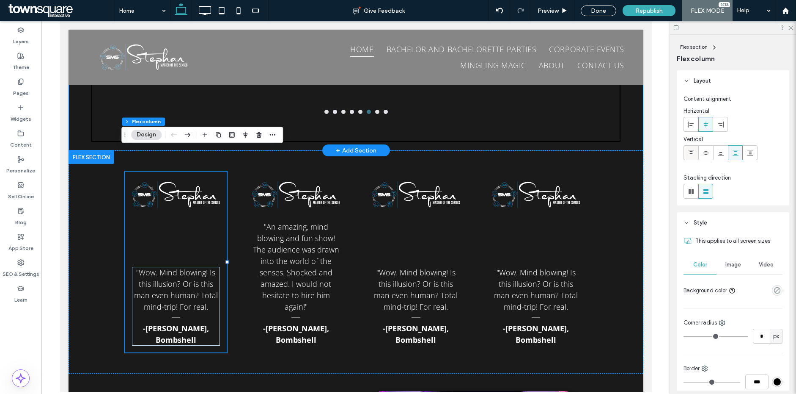
click at [691, 149] on icon at bounding box center [691, 152] width 7 height 7
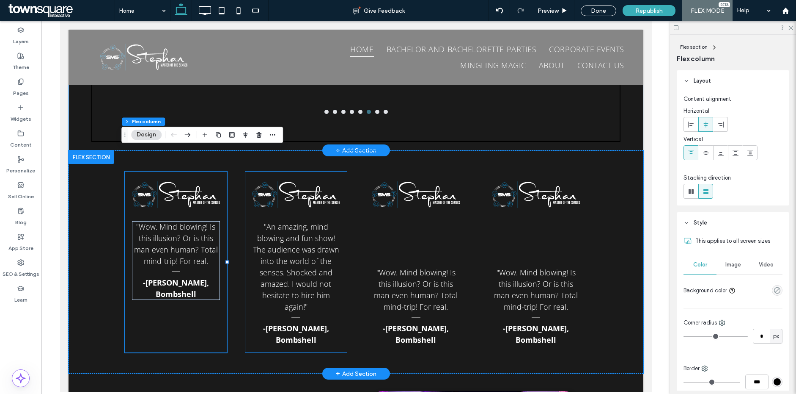
click at [338, 279] on div ""An amazing, mind blowing and fun show! The audience was drawn into the world o…" at bounding box center [296, 261] width 102 height 181
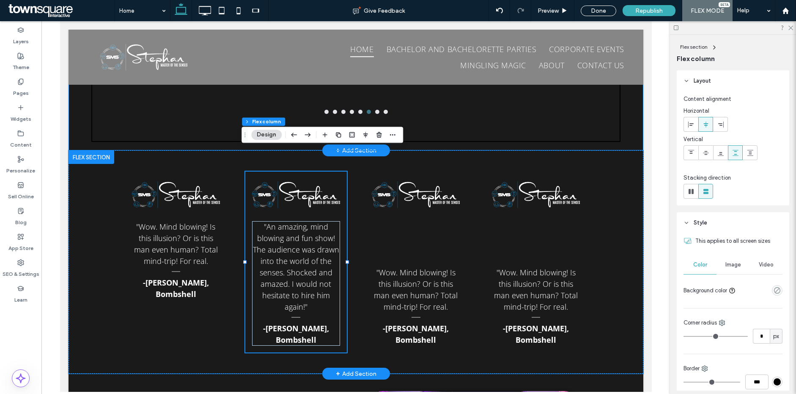
click at [338, 279] on div ""An amazing, mind blowing and fun show! The audience was drawn into the world o…" at bounding box center [296, 261] width 102 height 181
click at [695, 153] on div at bounding box center [691, 153] width 14 height 14
click at [289, 323] on strong "-Michelle Williams, Bombshell ﻿" at bounding box center [296, 334] width 66 height 22
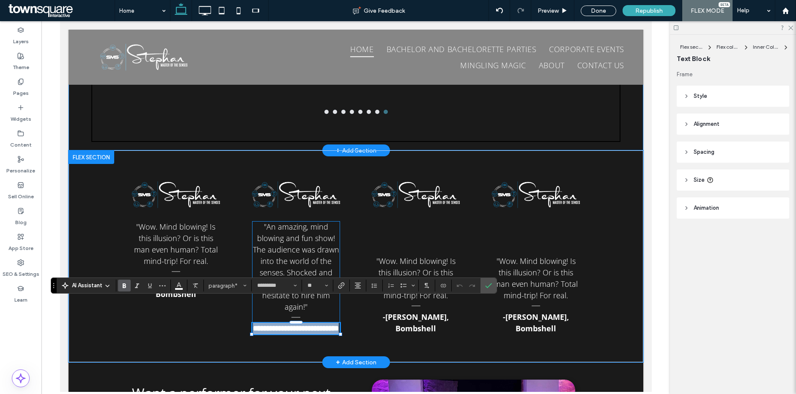
paste div
type input "*"
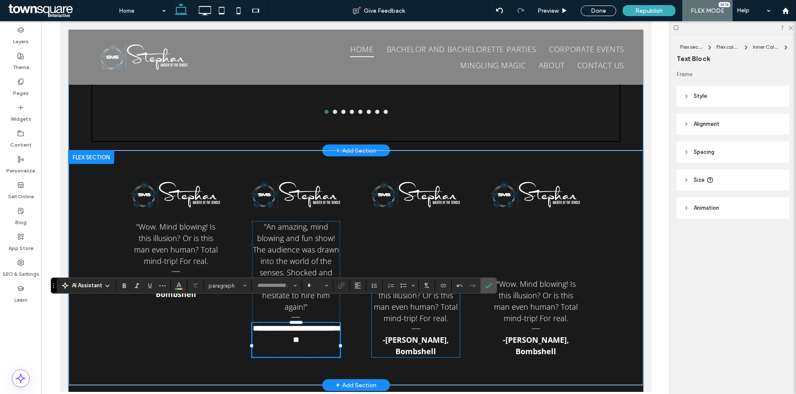
type input "*********"
type input "**"
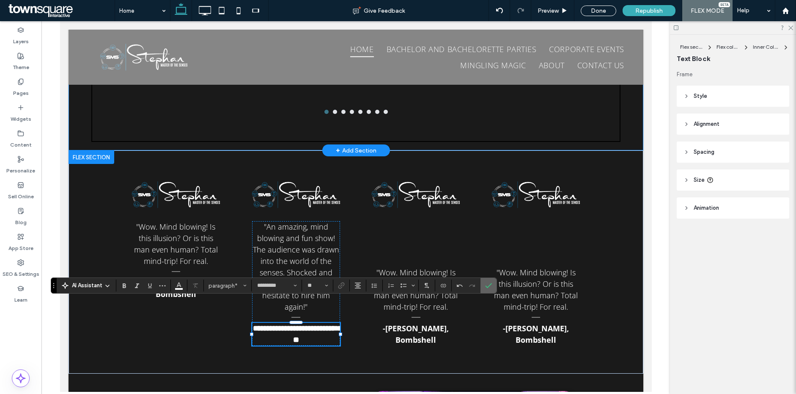
click at [487, 283] on icon "Confirm" at bounding box center [488, 285] width 7 height 7
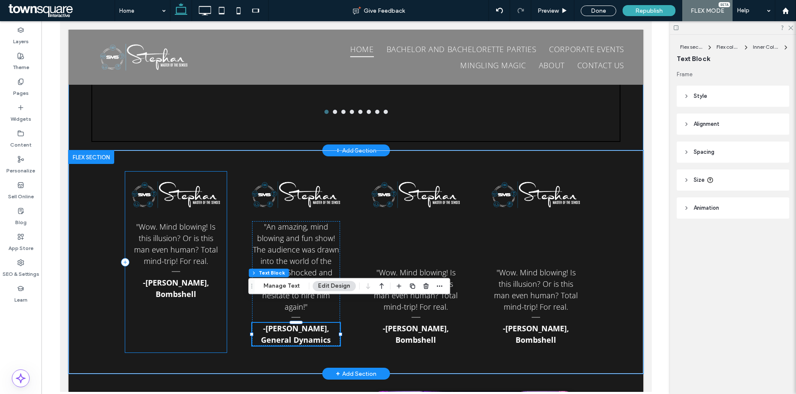
click at [169, 292] on div ""Wow. Mind blowing! Is this illusion? Or is this man even human? Total mind-tri…" at bounding box center [176, 261] width 102 height 181
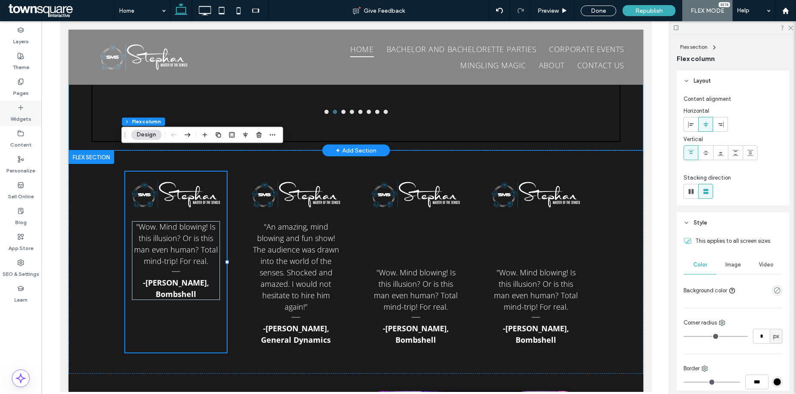
click at [27, 114] on label "Widgets" at bounding box center [21, 117] width 21 height 12
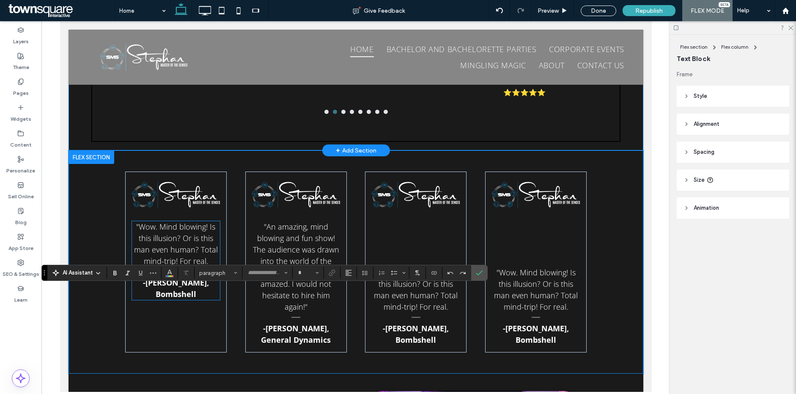
type input "*********"
type input "**"
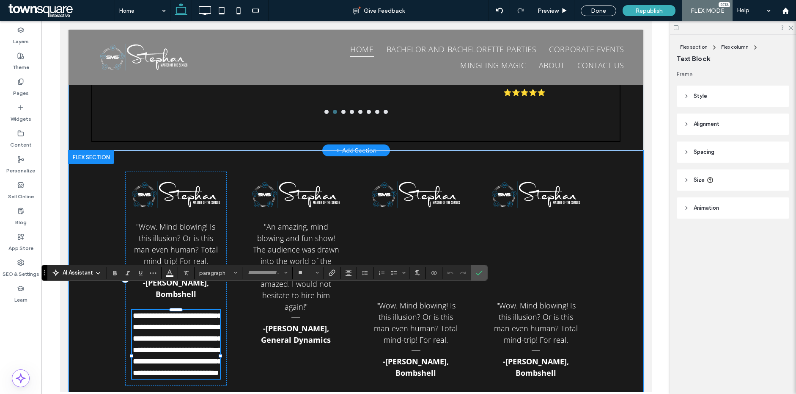
scroll to position [0, 6]
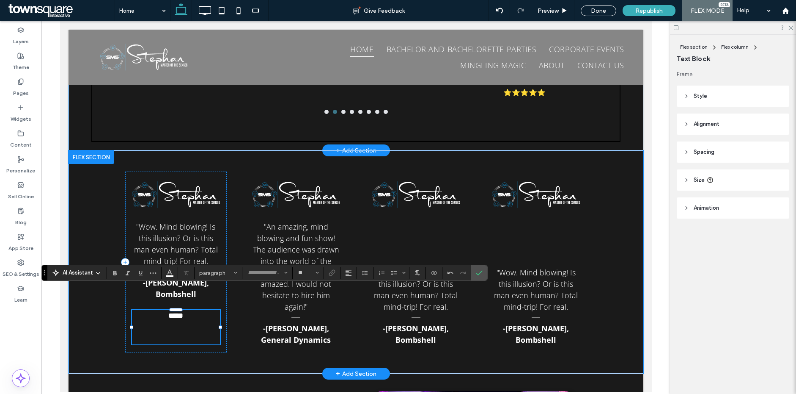
type input "*********"
click at [229, 306] on div ""Wow. Mind blowing! Is this illusion? Or is this man even human? Total mind-tri…" at bounding box center [356, 261] width 508 height 223
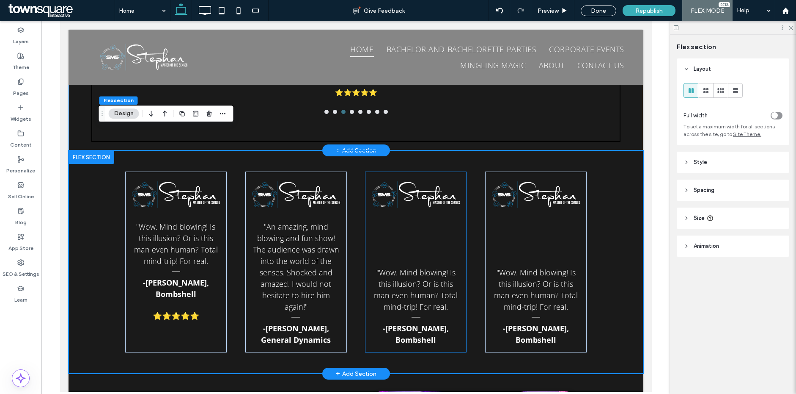
click at [374, 214] on div ""Wow. Mind blowing! Is this illusion? Or is this man even human? Total mind-tri…" at bounding box center [416, 261] width 102 height 181
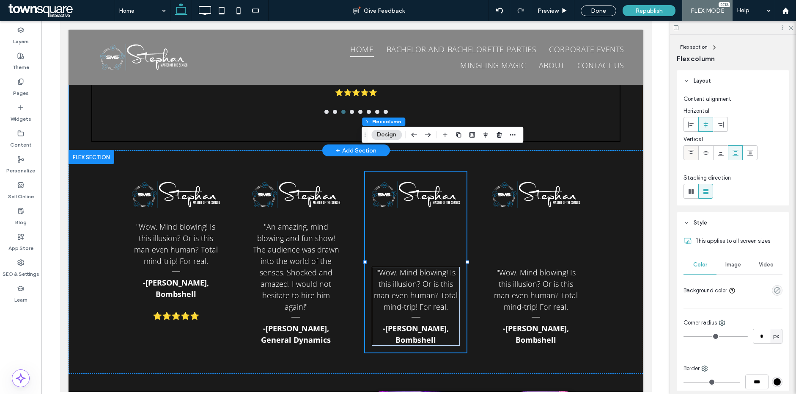
click at [694, 154] on div at bounding box center [691, 153] width 14 height 14
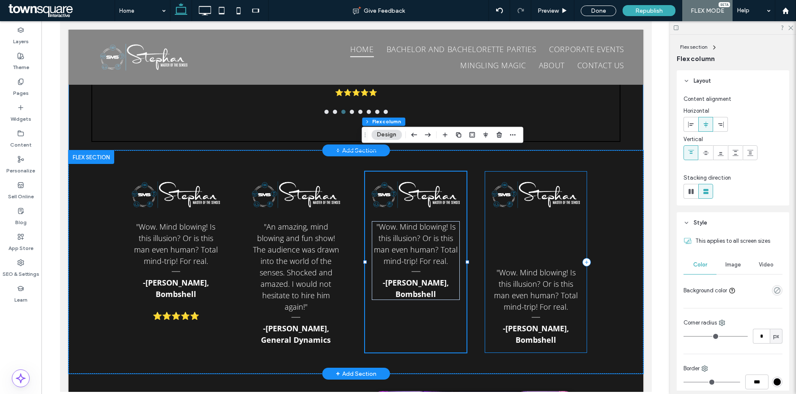
click at [512, 213] on div ""Wow. Mind blowing! Is this illusion? Or is this man even human? Total mind-tri…" at bounding box center [536, 261] width 102 height 181
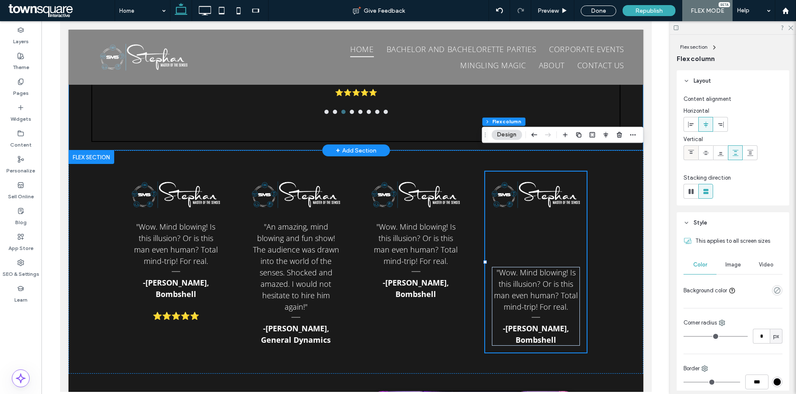
click at [694, 150] on div at bounding box center [691, 153] width 14 height 14
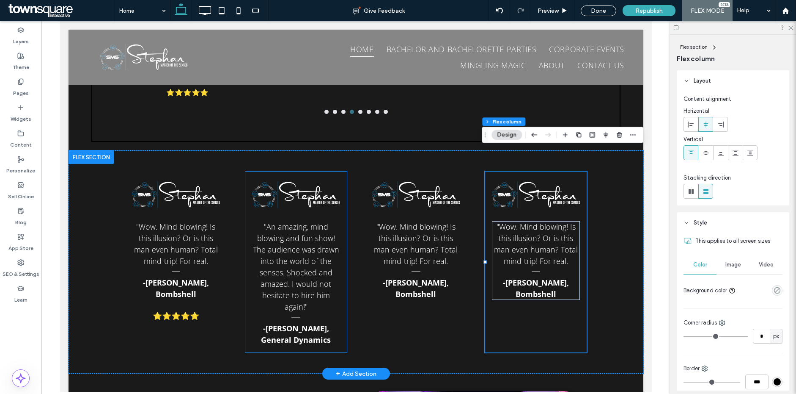
click at [300, 326] on div ""An amazing, mind blowing and fun show! The audience was drawn into the world o…" at bounding box center [296, 261] width 102 height 181
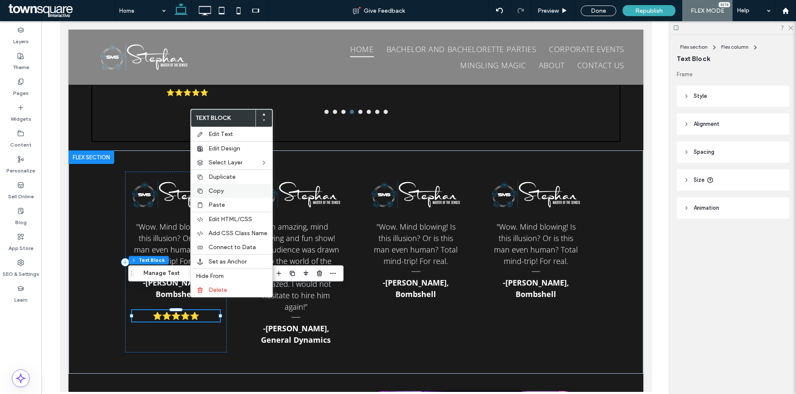
click at [217, 192] on span "Copy" at bounding box center [216, 190] width 15 height 7
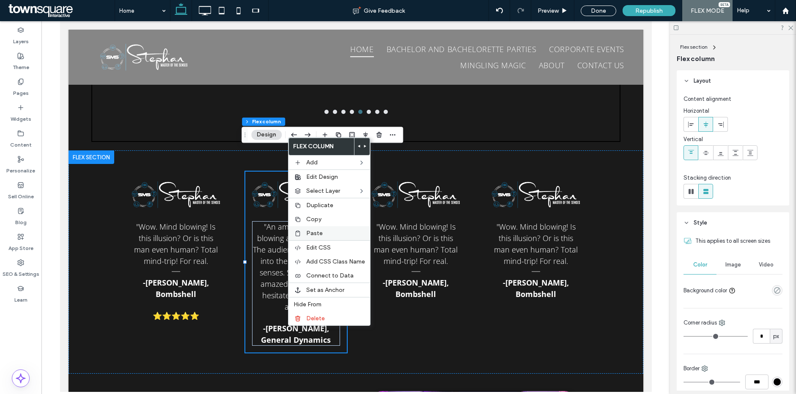
click at [317, 229] on span "Paste" at bounding box center [314, 232] width 17 height 7
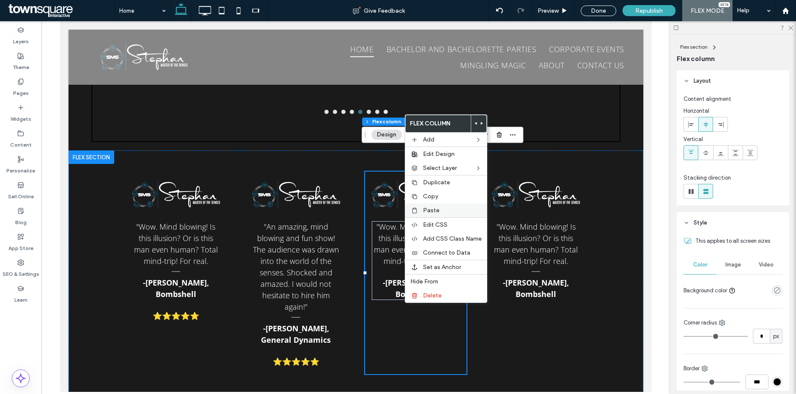
click at [433, 214] on div "Paste" at bounding box center [446, 210] width 82 height 14
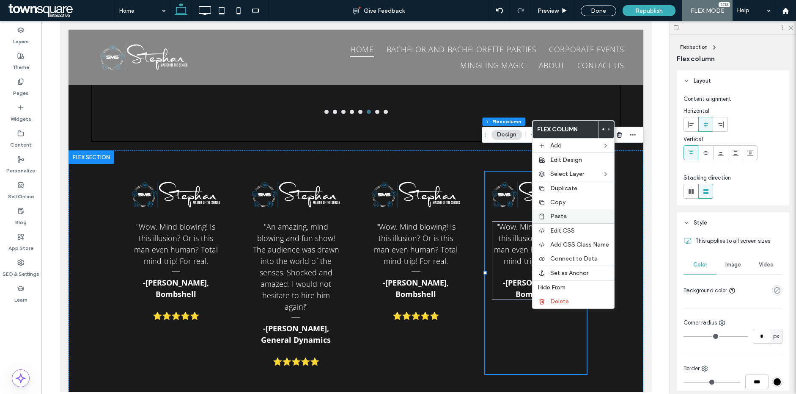
click at [563, 216] on span "Paste" at bounding box center [559, 215] width 17 height 7
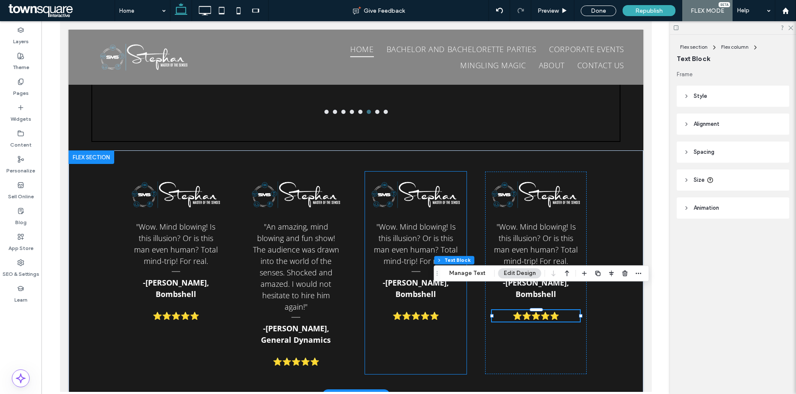
click at [445, 328] on div ""Wow. Mind blowing! Is this illusion? Or is this man even human? Total mind-tri…" at bounding box center [416, 272] width 102 height 202
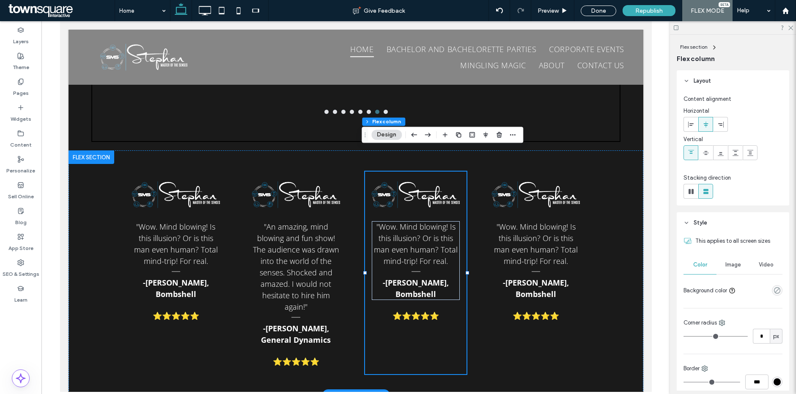
click at [421, 221] on span ""Wow. Mind blowing! Is this illusion? Or is this man even human? Total mind-tri…" at bounding box center [416, 243] width 84 height 44
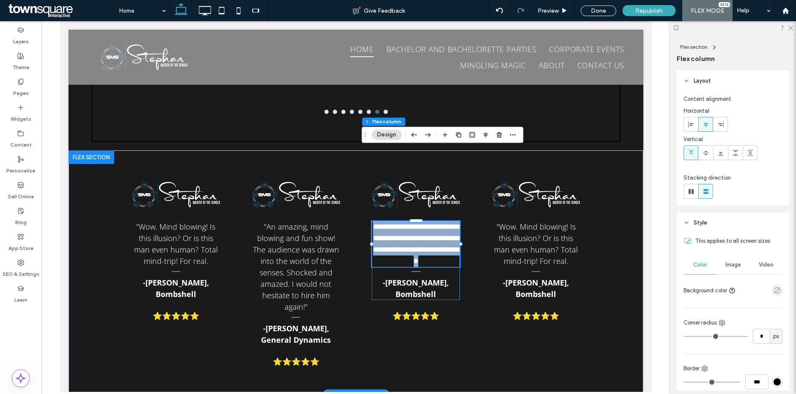
click at [421, 223] on span "**********" at bounding box center [419, 244] width 92 height 42
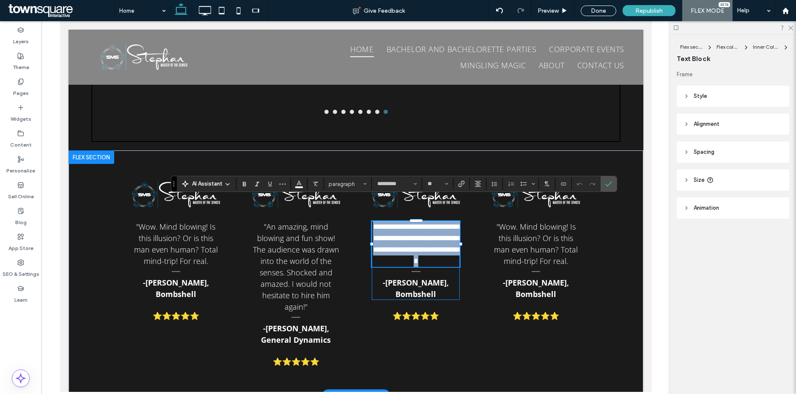
paste div
type input "*"
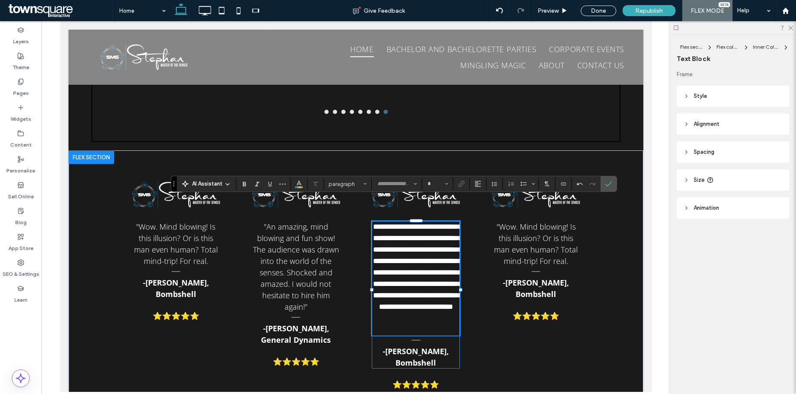
type input "*********"
type input "**"
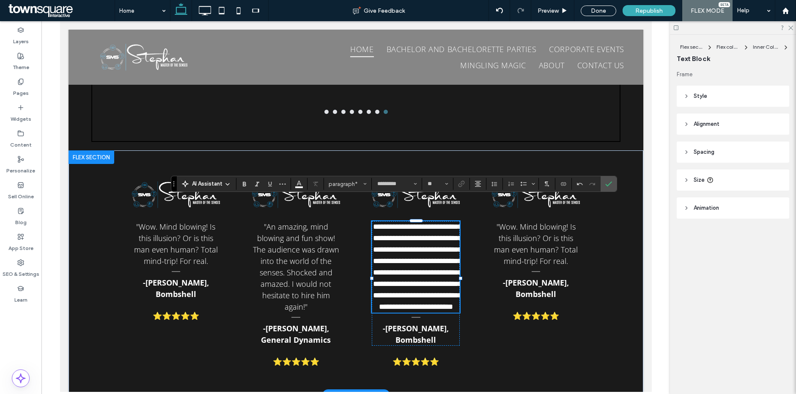
click at [405, 328] on strong "-Michelle Williams, Bombshell ﻿" at bounding box center [416, 334] width 66 height 22
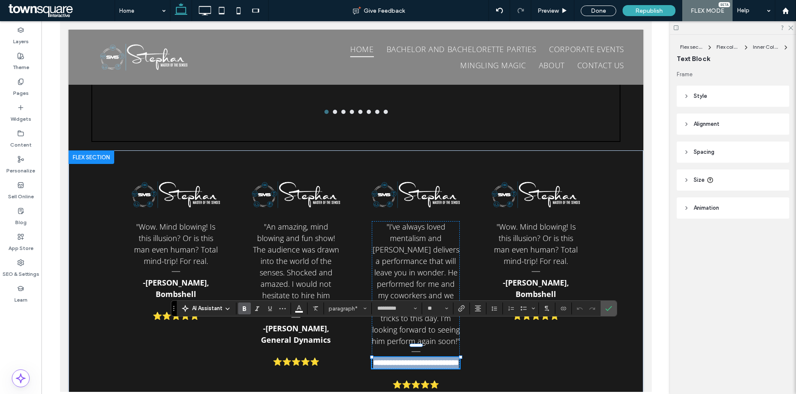
paste div
type input "*"
type input "*********"
type input "**"
click at [470, 240] on div ""Wow. Mind blowing! Is this illusion? Or is this man even human? Total mind-tri…" at bounding box center [356, 283] width 508 height 267
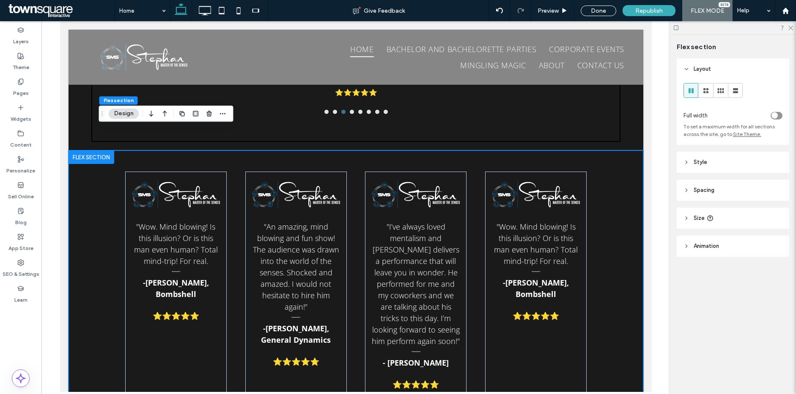
click at [522, 221] on p ""Wow. Mind blowing! Is this illusion? Or is this man even human? Total mind-tri…" at bounding box center [536, 244] width 88 height 46
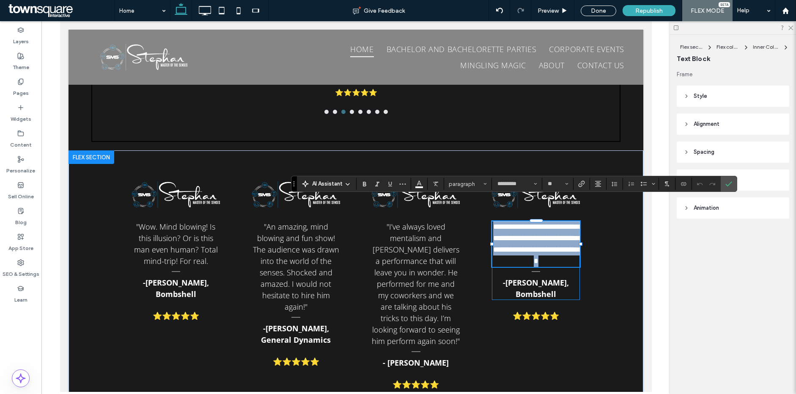
paste div
type input "*"
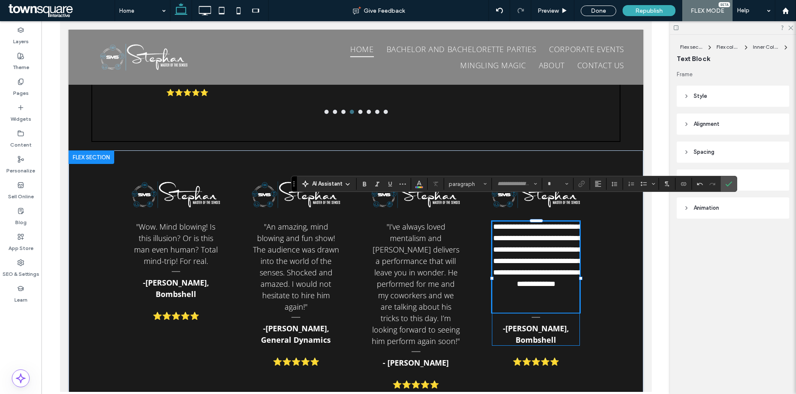
type input "*********"
type input "**"
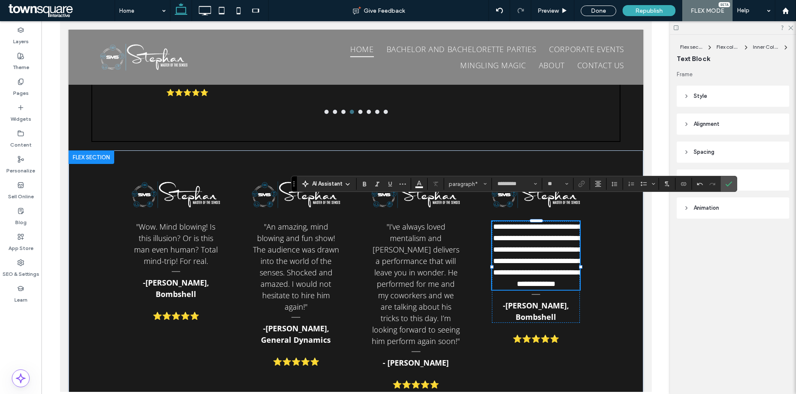
click at [548, 310] on p "-Michelle Williams, Bombshell ﻿" at bounding box center [536, 311] width 88 height 23
click at [548, 310] on div "-Michelle Williams, Bombshell ﻿" at bounding box center [536, 311] width 88 height 23
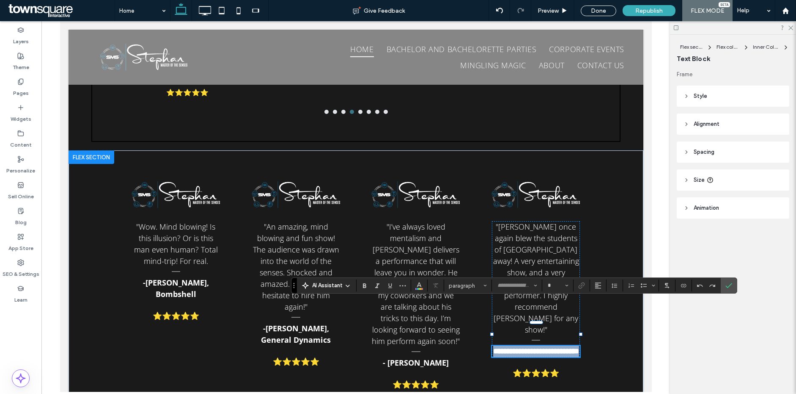
type input "*********"
type input "**"
paste div
type input "*"
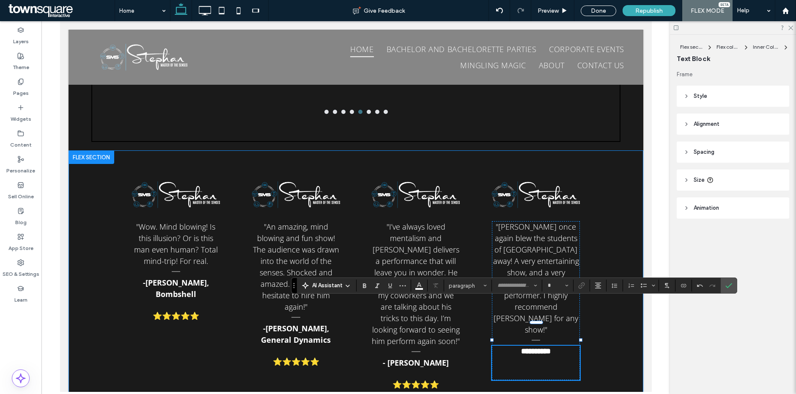
type input "*********"
type input "**"
click at [597, 319] on div "**********" at bounding box center [356, 283] width 508 height 267
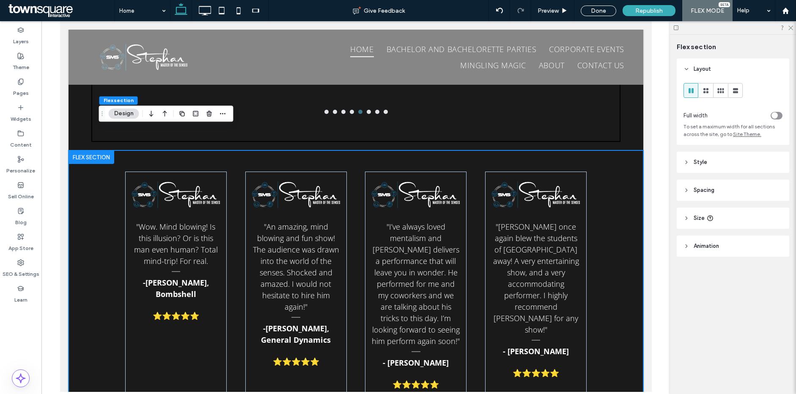
click at [606, 241] on div ""Wow. Mind blowing! Is this illusion? Or is this man even human? Total mind-tri…" at bounding box center [356, 283] width 508 height 267
click at [778, 114] on div "toggle" at bounding box center [777, 116] width 12 height 8
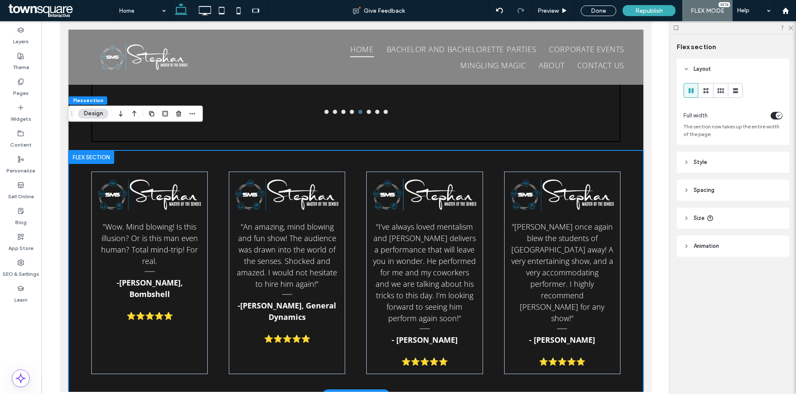
click at [488, 227] on div ""Wow. Mind blowing! Is this illusion? Or is this man even human? Total mind-tri…" at bounding box center [355, 272] width 575 height 245
click at [350, 213] on div ""Wow. Mind blowing! Is this illusion? Or is this man even human? Total mind-tri…" at bounding box center [355, 272] width 575 height 245
click at [147, 115] on span "button" at bounding box center [152, 113] width 10 height 10
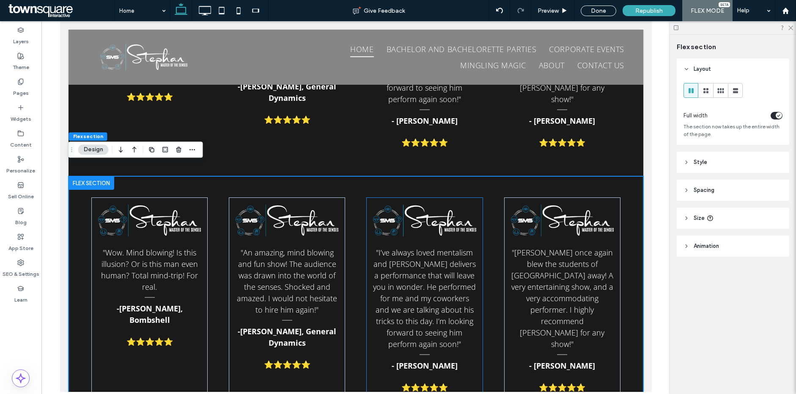
scroll to position [1927, 0]
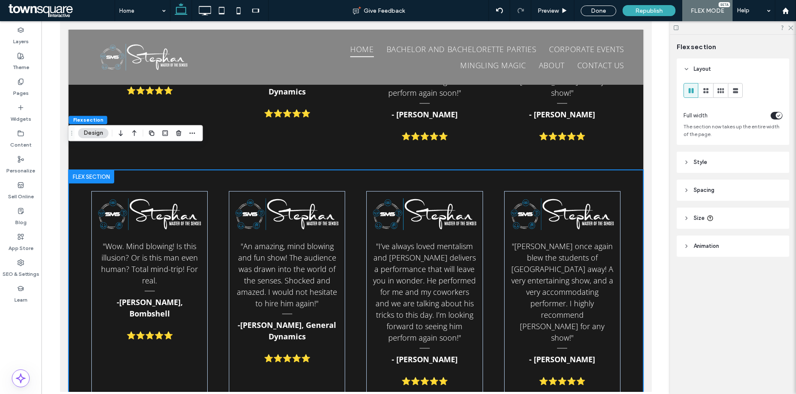
click at [156, 241] on span ""Wow. Mind blowing! Is this illusion? Or is this man even human? Total mind-tri…" at bounding box center [149, 263] width 97 height 44
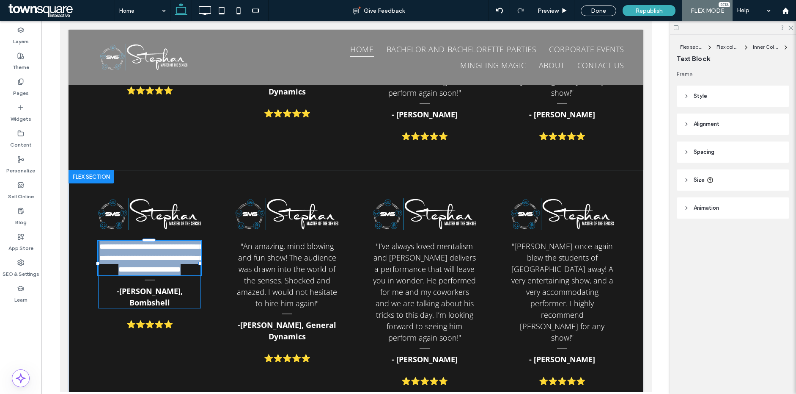
paste div
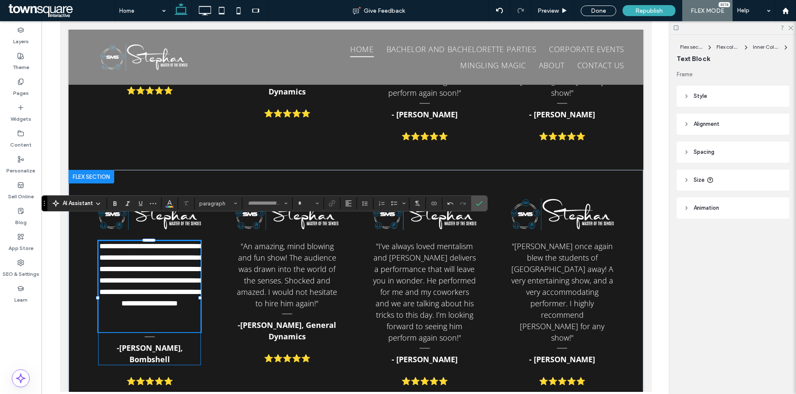
scroll to position [12, 0]
type input "*********"
type input "**"
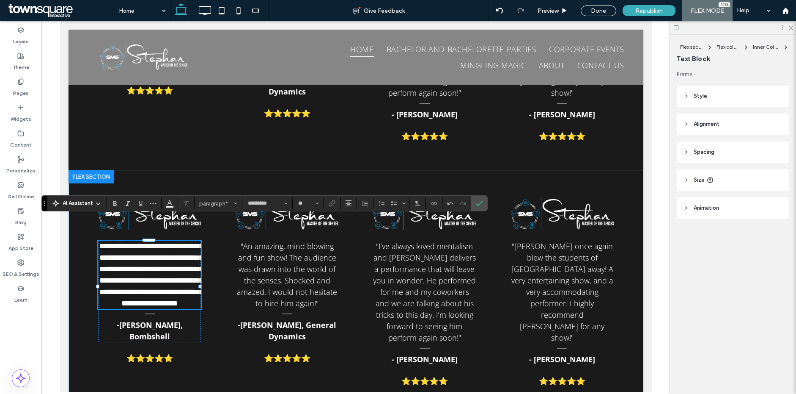
click at [149, 332] on strong "-Michelle Williams, Bombshell ﻿" at bounding box center [149, 330] width 66 height 22
click at [149, 332] on div "-Michelle Williams, Bombshell ﻿" at bounding box center [149, 330] width 103 height 23
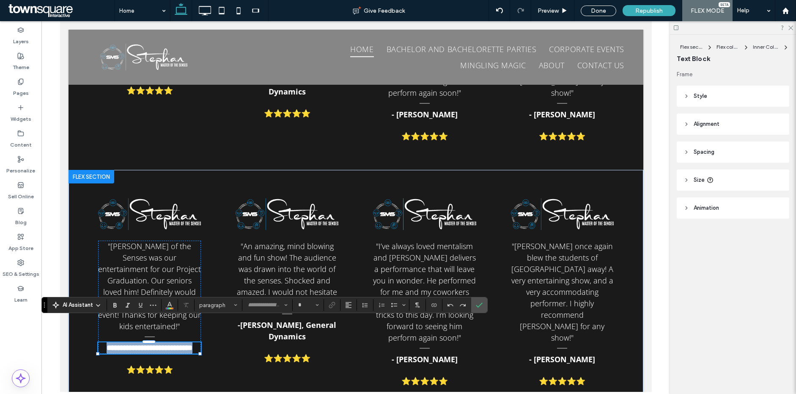
type input "*********"
type input "**"
paste div
type input "*"
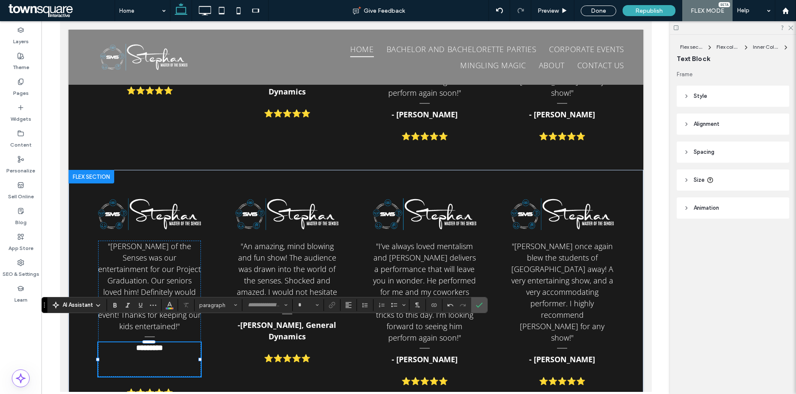
type input "*********"
type input "**"
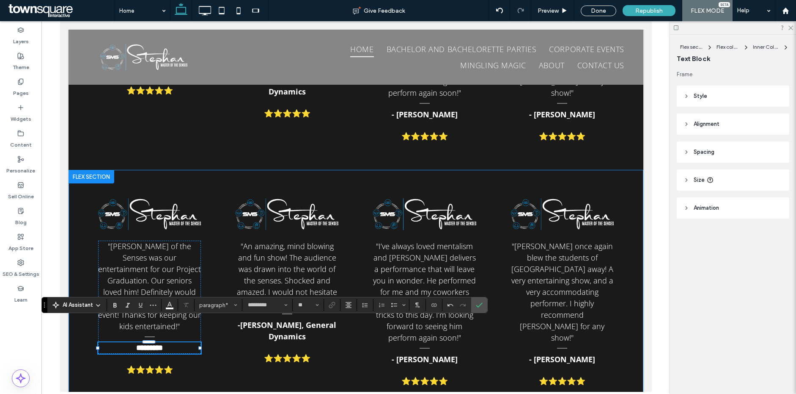
click at [218, 355] on div ""Stephan Master of the Senses was our entertainment for our Project Graduation.…" at bounding box center [355, 292] width 575 height 245
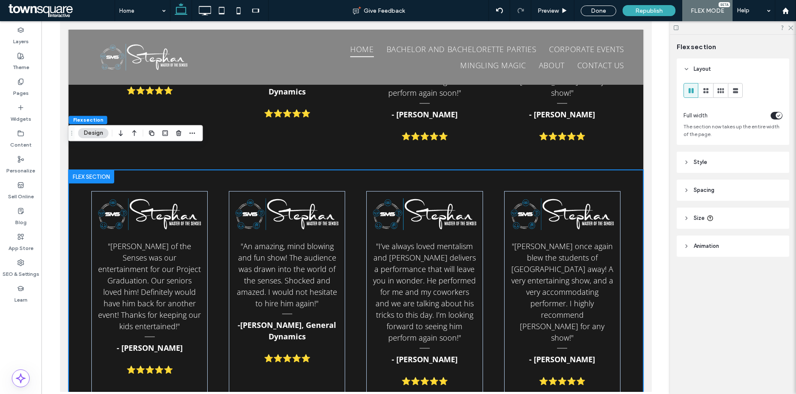
click at [297, 241] on span ""An amazing, mind blowing and fun show! The audience was drawn into the world o…" at bounding box center [287, 274] width 100 height 67
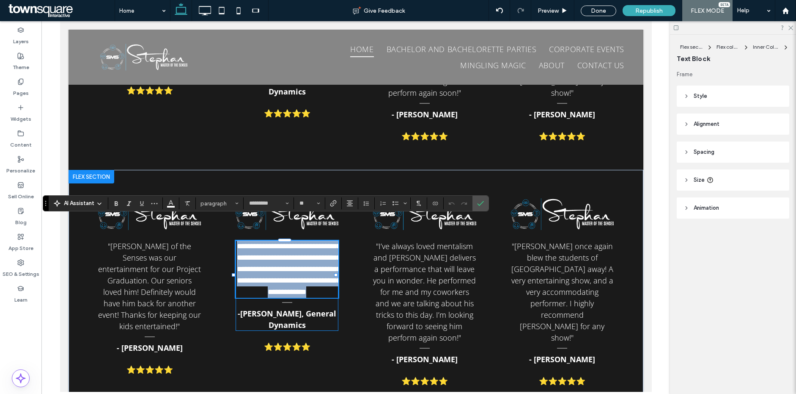
paste div
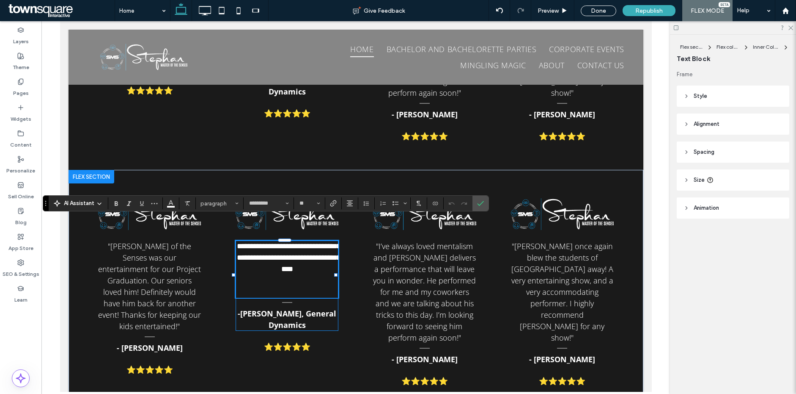
type input "*"
type input "*********"
type input "**"
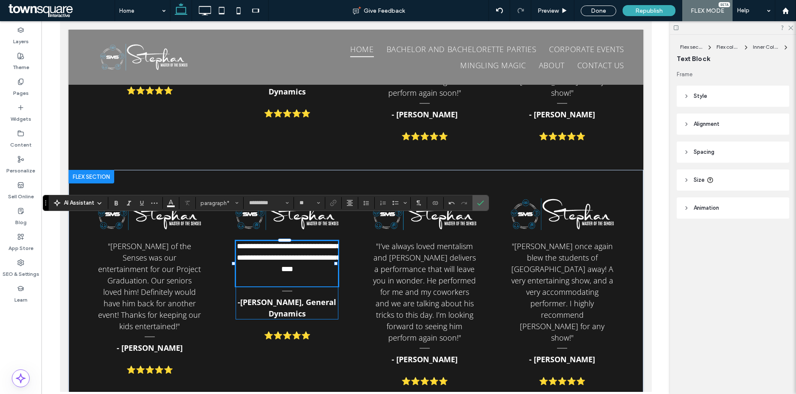
scroll to position [1927, 0]
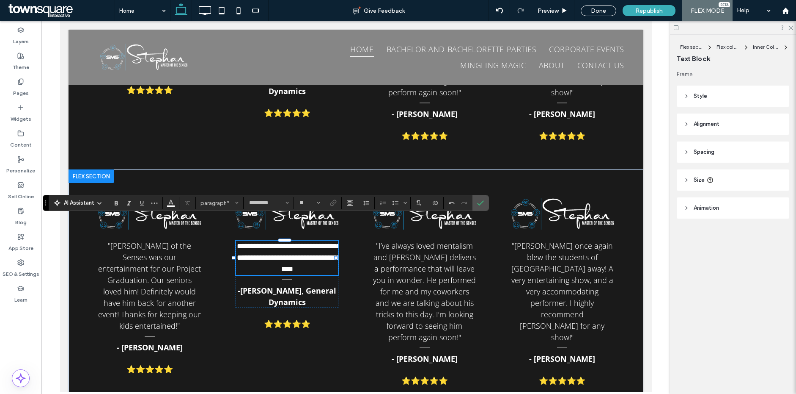
click at [272, 285] on strong "-[PERSON_NAME], General Dynamics" at bounding box center [286, 296] width 99 height 22
click at [272, 285] on div "-Angel Fisette, General Dynamics ﻿" at bounding box center [286, 296] width 103 height 23
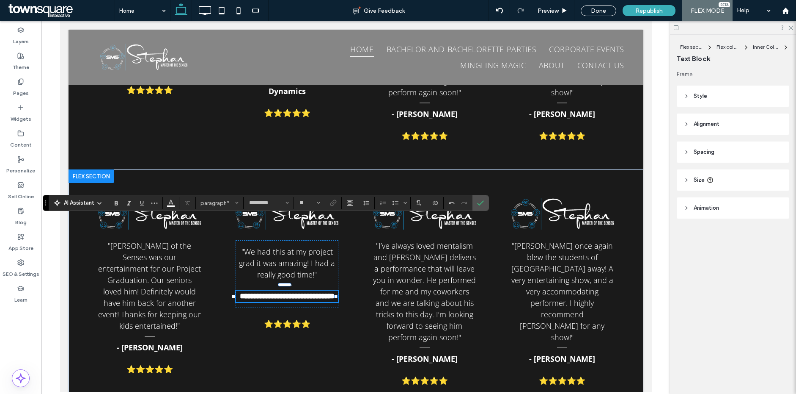
click at [272, 290] on div "**********" at bounding box center [286, 295] width 103 height 11
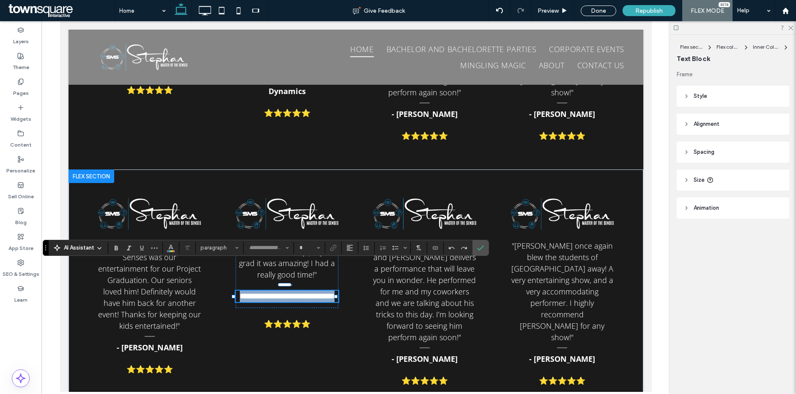
type input "*********"
type input "**"
paste div
type input "*"
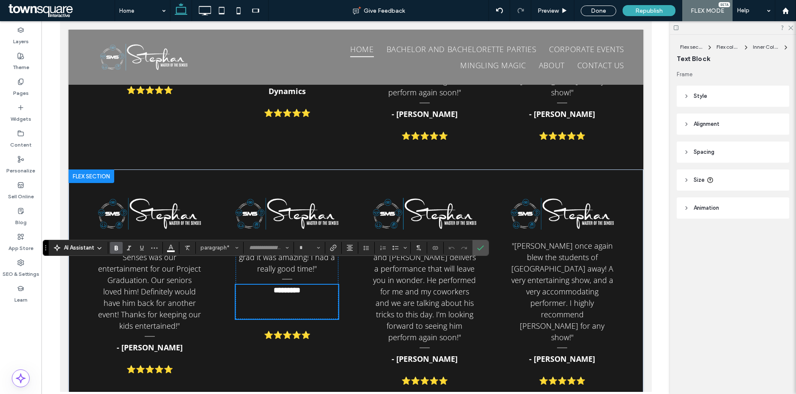
scroll to position [11, 0]
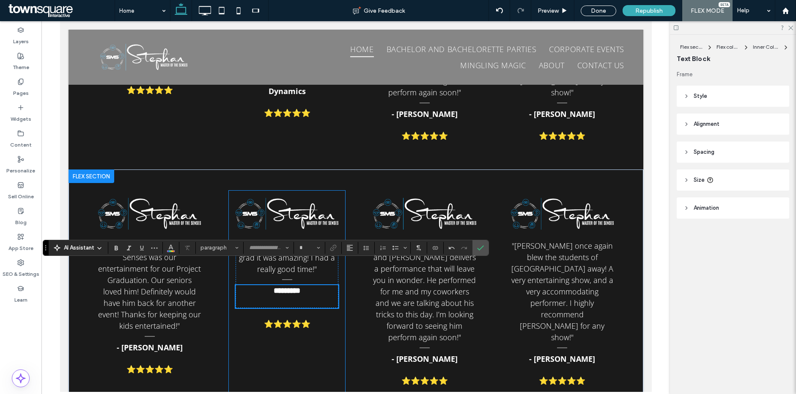
type input "*********"
type input "**"
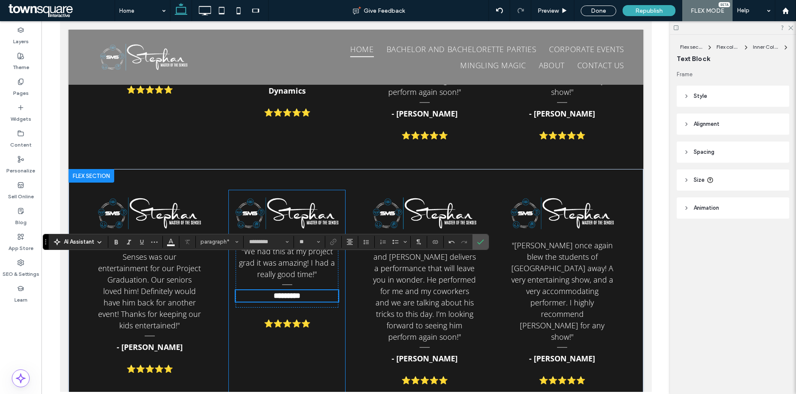
scroll to position [1933, 0]
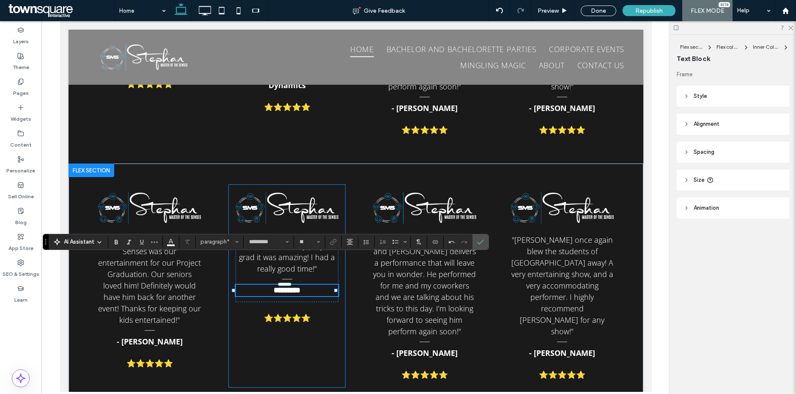
click at [321, 315] on div ""We had this at my project grad it was amazing! I had a really good time!" ﻿ **…" at bounding box center [286, 285] width 116 height 202
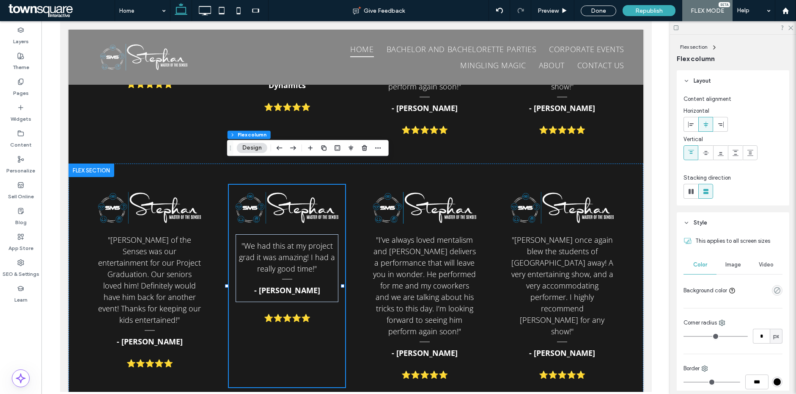
click at [427, 250] on span ""I’ve always loved mentalism and Stephan delivers a performance that will leave…" at bounding box center [424, 285] width 103 height 102
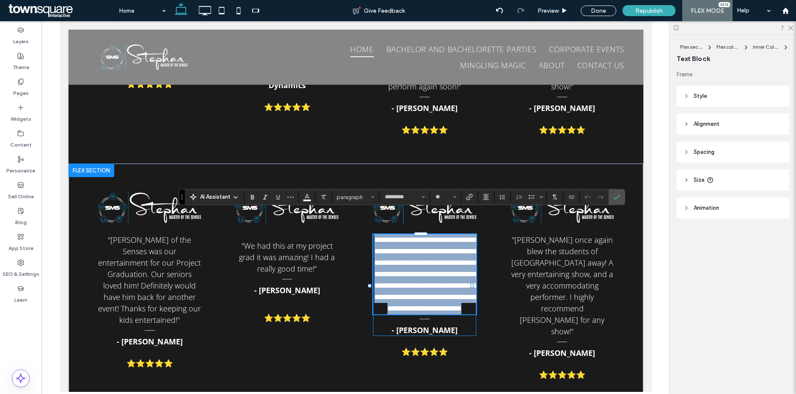
paste div
type input "*"
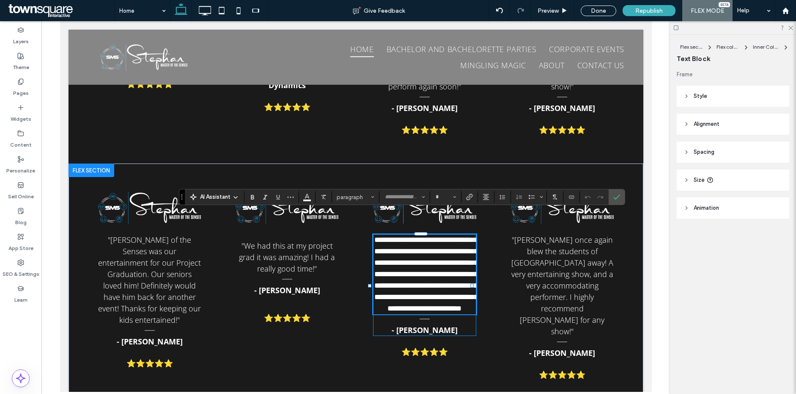
scroll to position [11, 0]
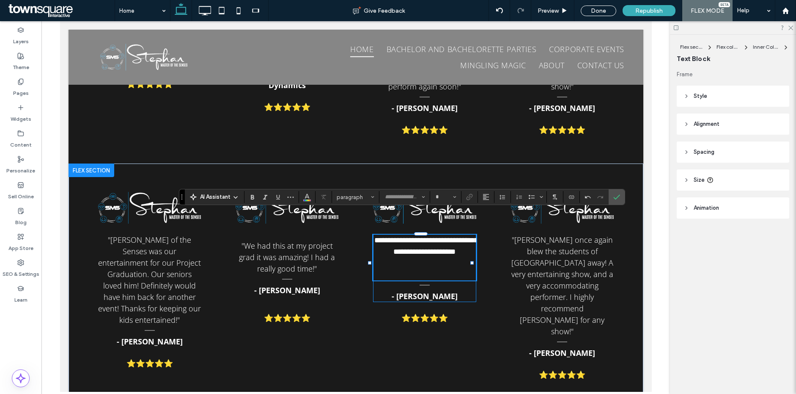
type input "*********"
type input "**"
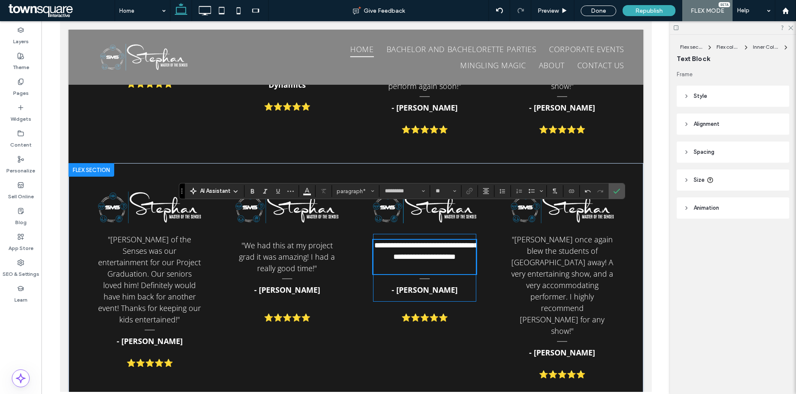
scroll to position [1939, 0]
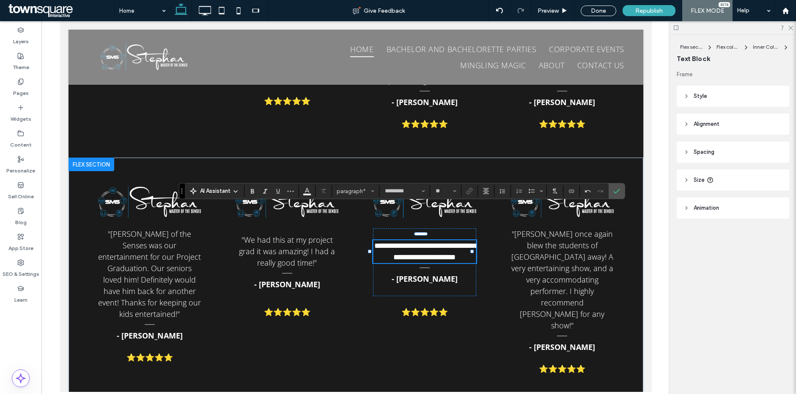
click at [421, 273] on strong "- [PERSON_NAME]" at bounding box center [424, 278] width 66 height 10
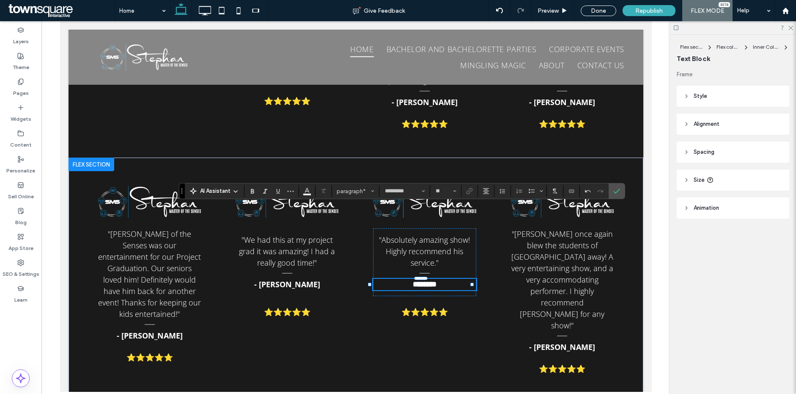
click at [421, 278] on div "********" at bounding box center [424, 283] width 103 height 11
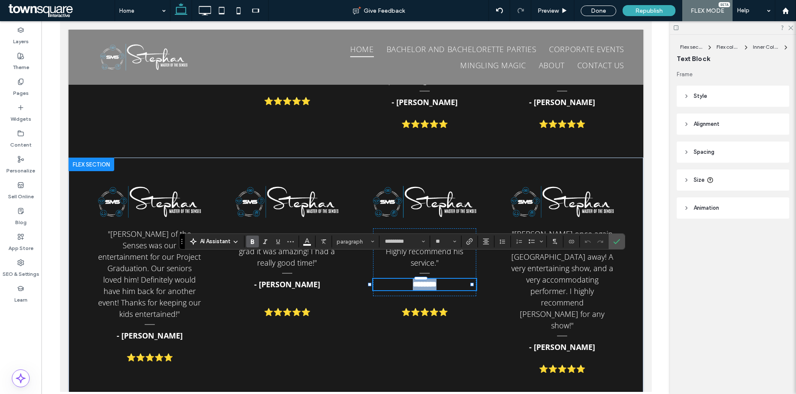
paste div
type input "*"
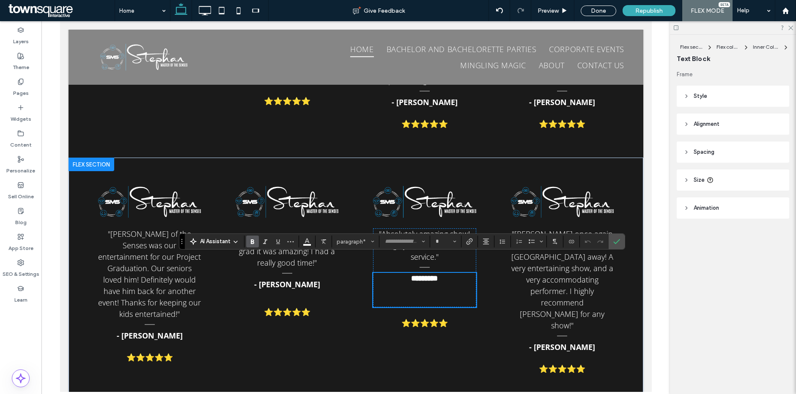
scroll to position [11, 0]
type input "*********"
type input "**"
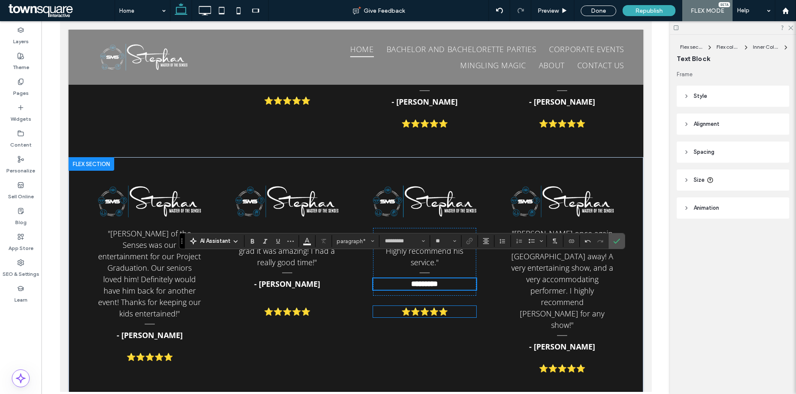
scroll to position [1945, 0]
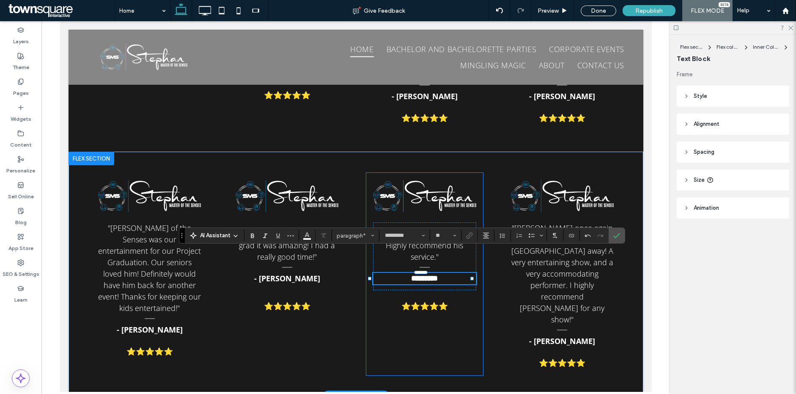
click at [462, 312] on div ""Absolutely amazing show! Highly recommend his service." ﻿ ********* ﻿ ********…" at bounding box center [424, 274] width 116 height 202
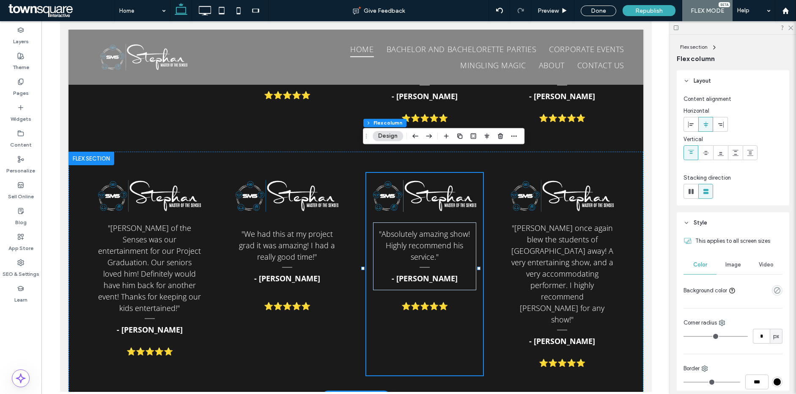
click at [554, 223] on span ""Stephan once again blew the students of Oxford Hills away! A very entertaining…" at bounding box center [562, 274] width 102 height 102
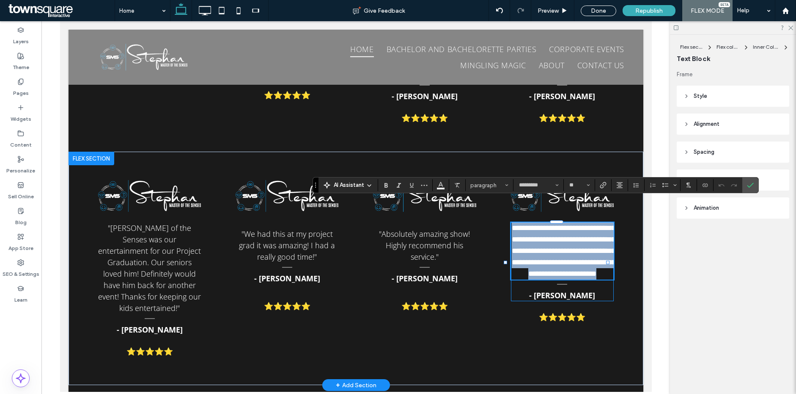
paste div
type input "*"
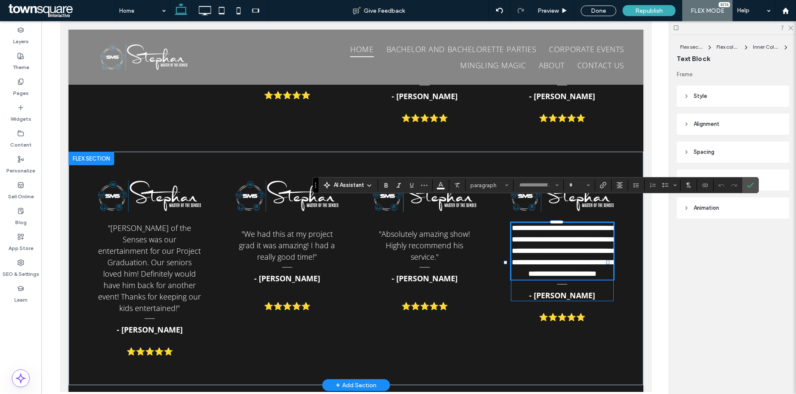
scroll to position [11, 0]
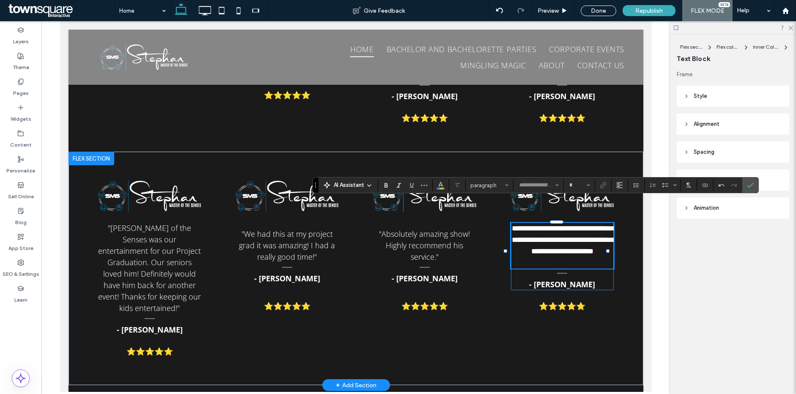
type input "*********"
type input "**"
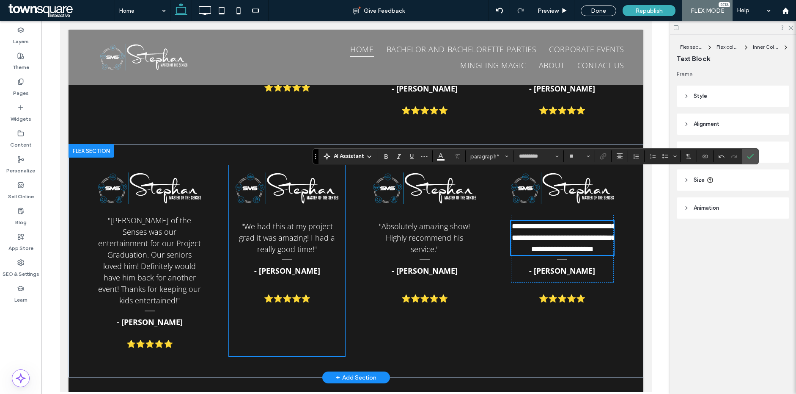
scroll to position [1983, 0]
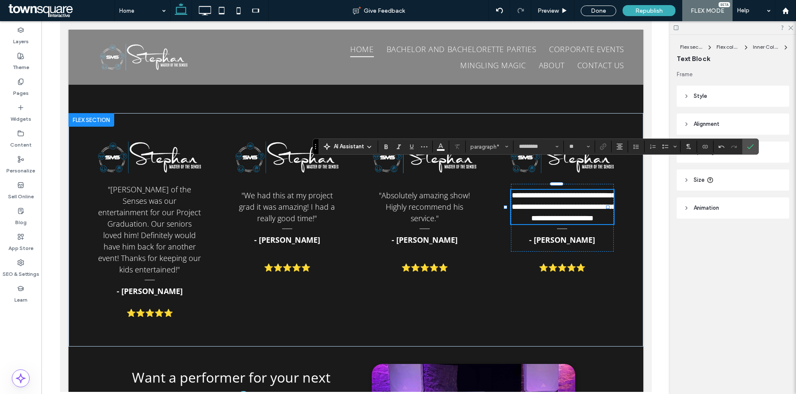
click at [560, 191] on span "**********" at bounding box center [564, 206] width 104 height 30
type input "*"
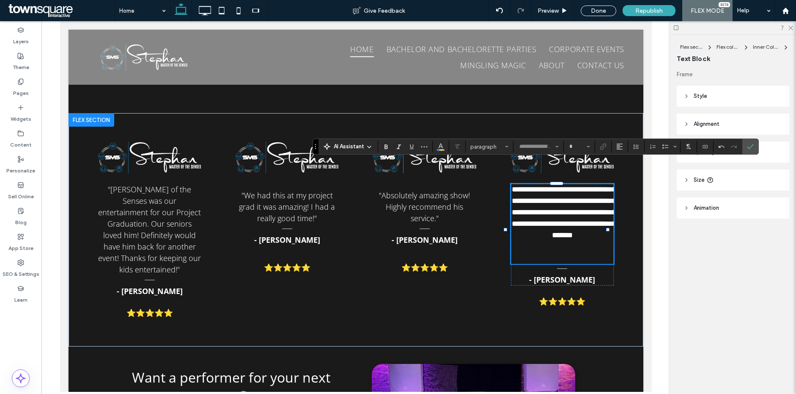
type input "*********"
type input "**"
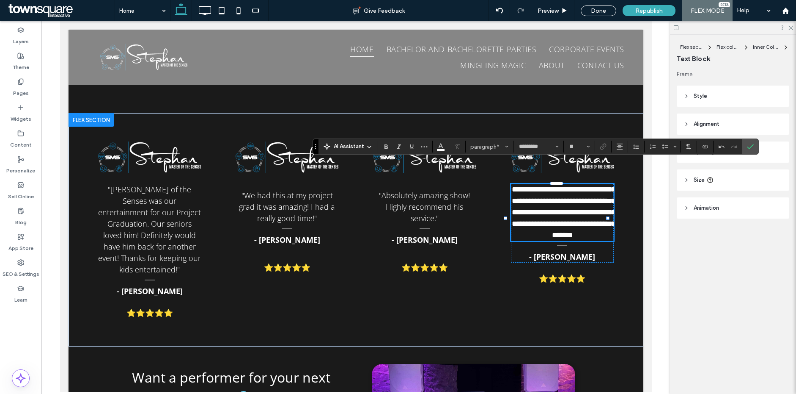
click at [552, 251] on strong "- [PERSON_NAME]" at bounding box center [562, 256] width 66 height 10
click at [552, 251] on div "- Travis P ﻿" at bounding box center [562, 256] width 103 height 11
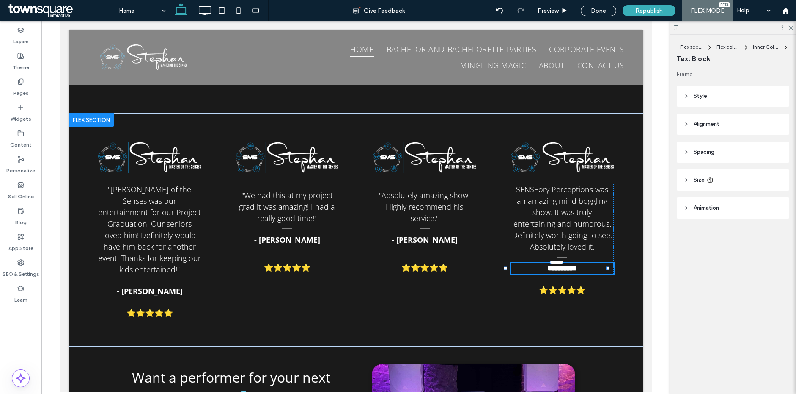
paste div
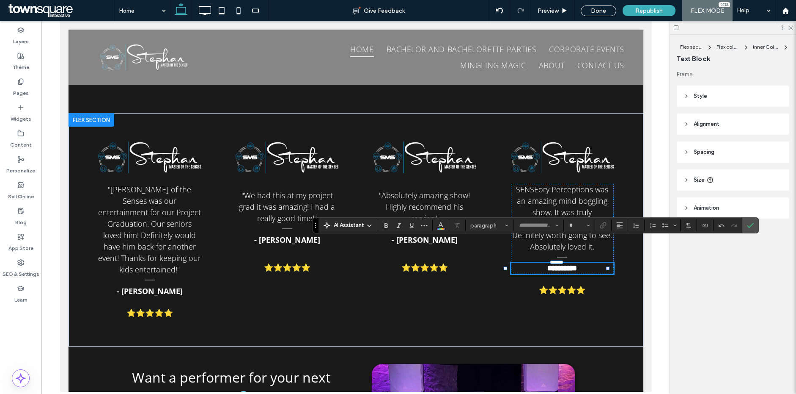
scroll to position [11, 0]
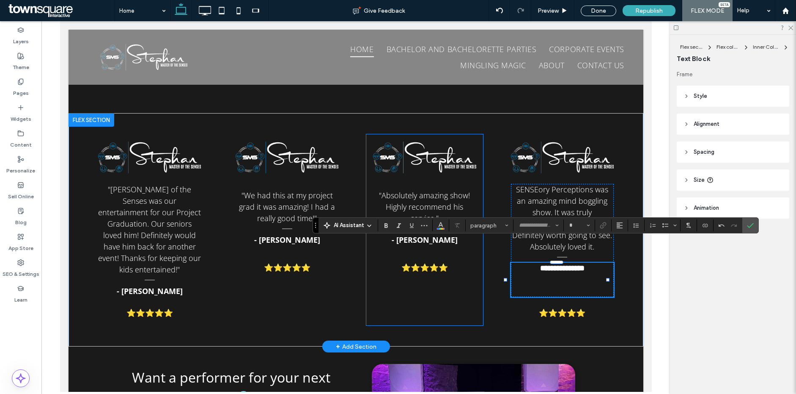
type input "*********"
type input "**"
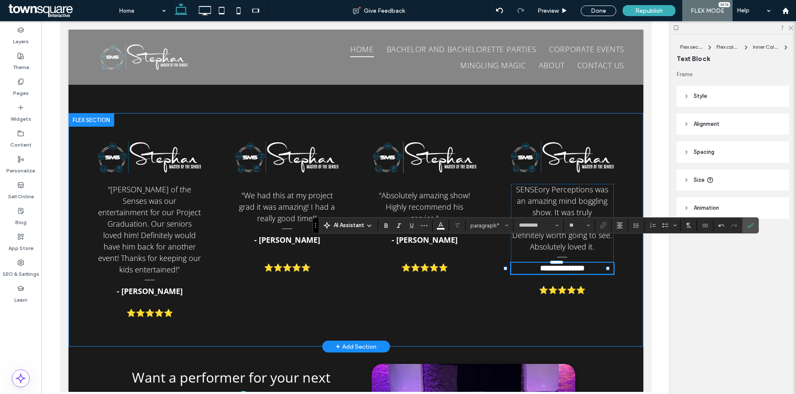
click at [491, 283] on div "**********" at bounding box center [355, 229] width 575 height 233
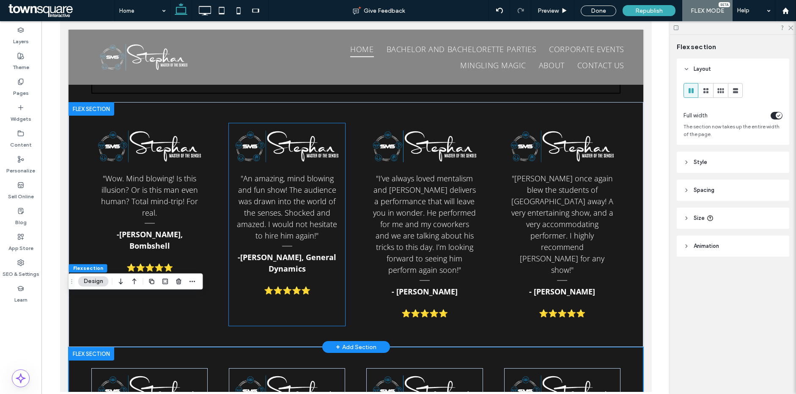
scroll to position [1778, 0]
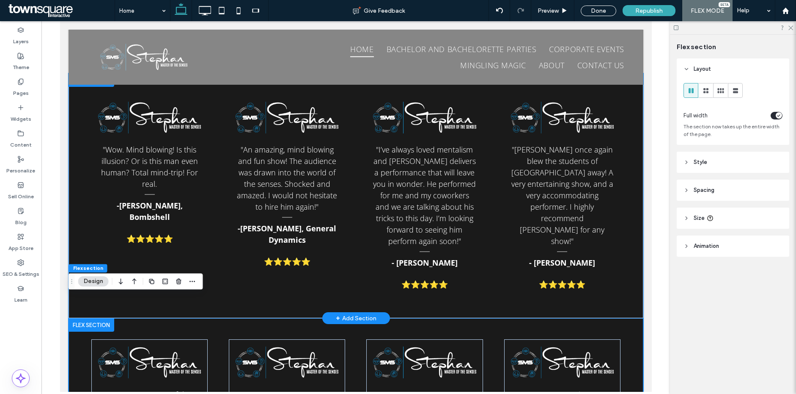
click at [353, 222] on div ""Wow. Mind blowing! Is this illusion? Or is this man even human? Total mind-tri…" at bounding box center [355, 195] width 575 height 245
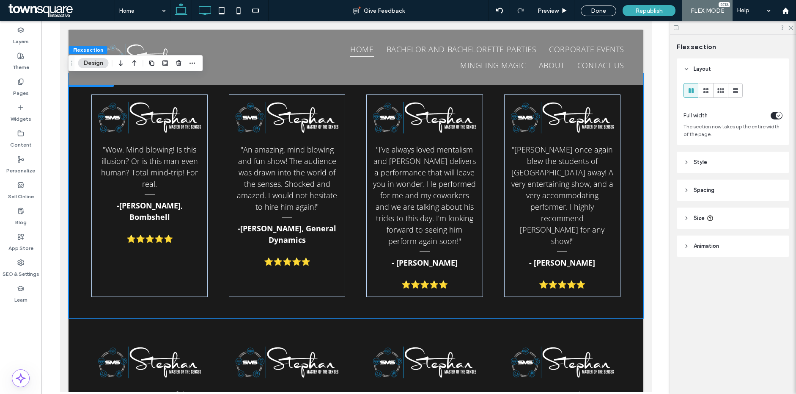
click at [210, 13] on icon at bounding box center [204, 10] width 17 height 17
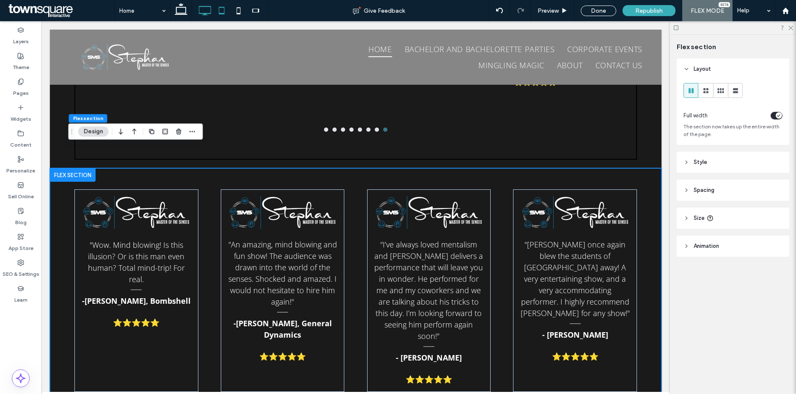
click at [218, 10] on icon at bounding box center [221, 10] width 17 height 17
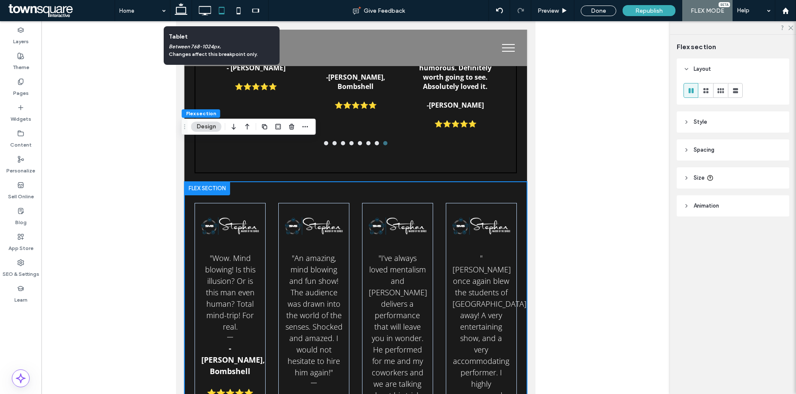
scroll to position [94, 0]
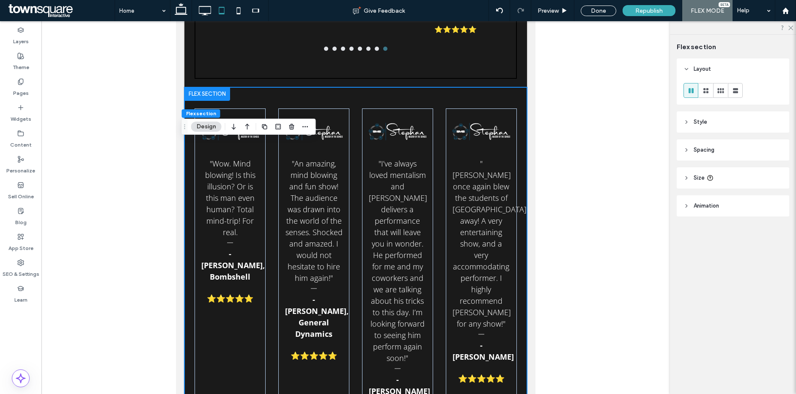
click at [351, 108] on div ""Wow. Mind blowing! Is this illusion? Or is this man even human? Total mind-tri…" at bounding box center [355, 266] width 343 height 359
click at [702, 91] on icon at bounding box center [706, 90] width 8 height 8
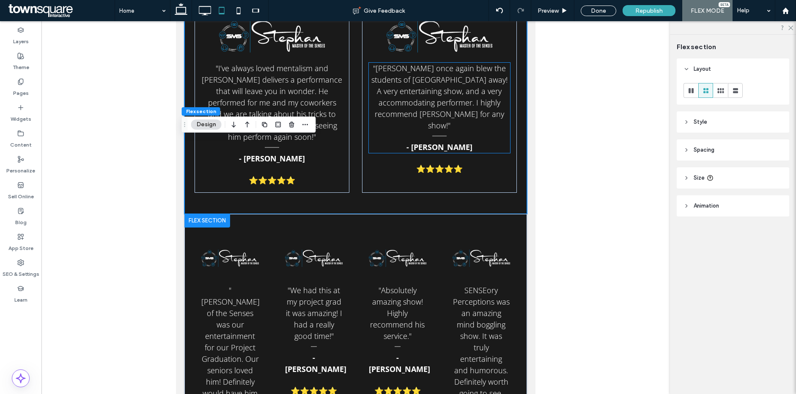
scroll to position [2069, 0]
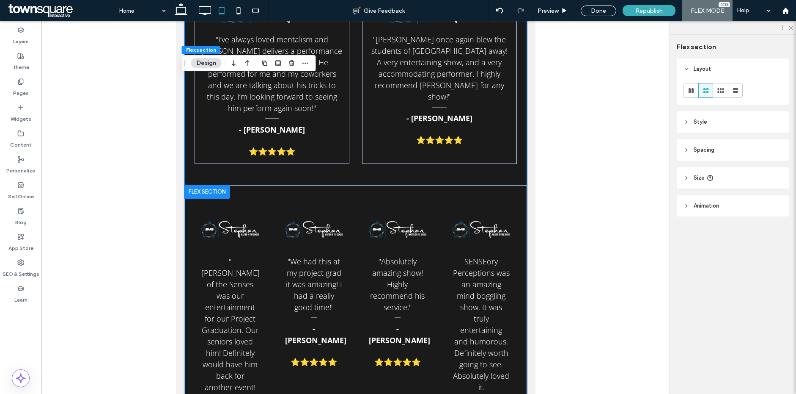
click at [353, 185] on div ""Stephan Master of the Senses was our entertainment for our Project Graduation.…" at bounding box center [355, 347] width 343 height 325
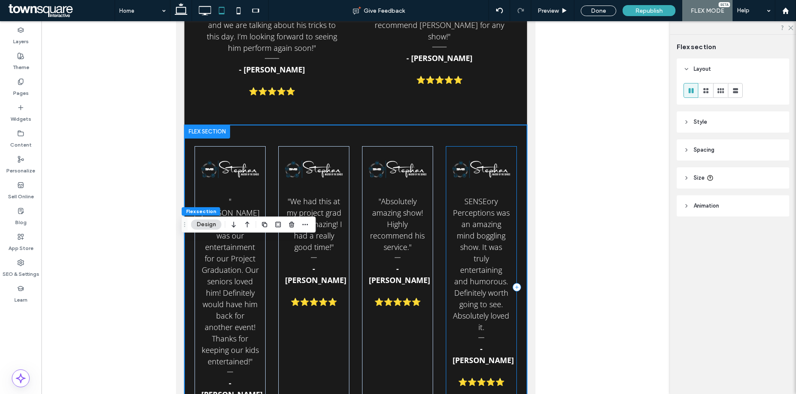
scroll to position [158, 0]
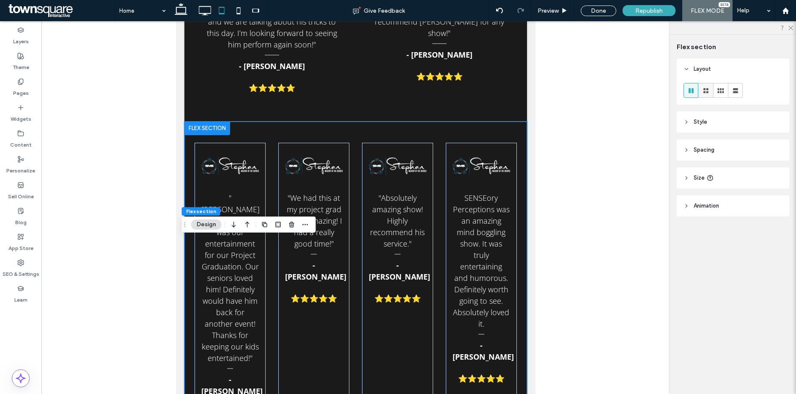
click at [709, 90] on icon at bounding box center [706, 90] width 8 height 8
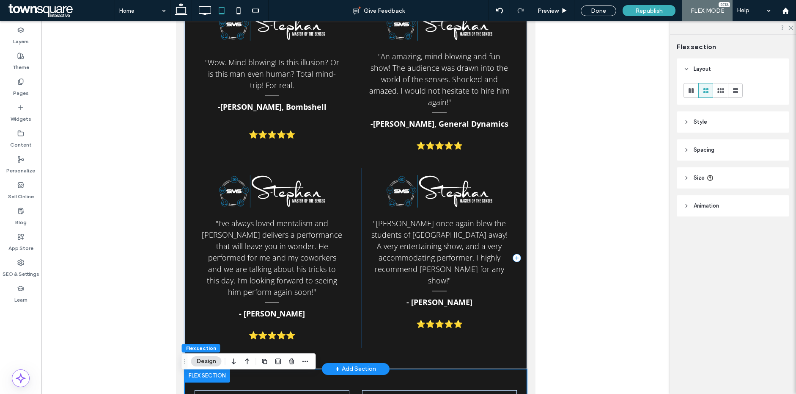
scroll to position [1822, 0]
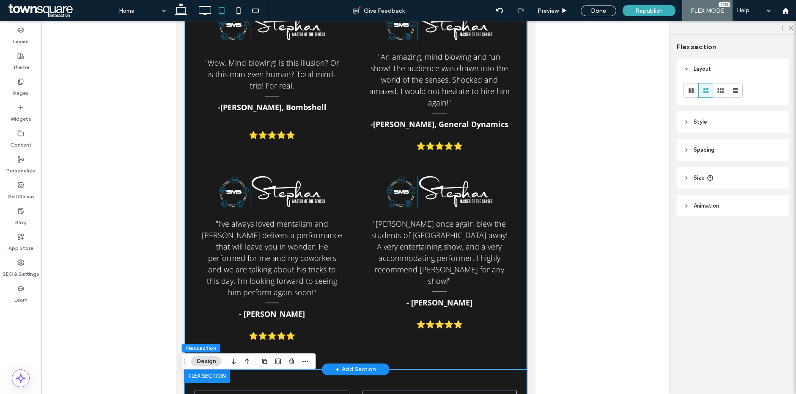
click at [339, 309] on div ""Wow. Mind blowing! Is this illusion? Or is this man even human? Total mind-tri…" at bounding box center [355, 175] width 343 height 388
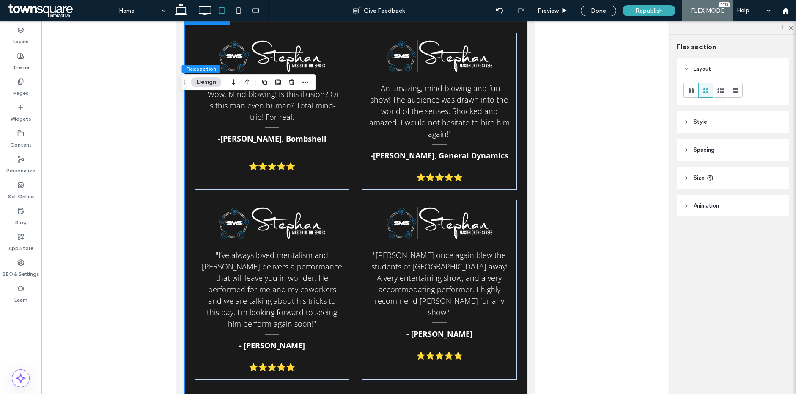
scroll to position [1895, 0]
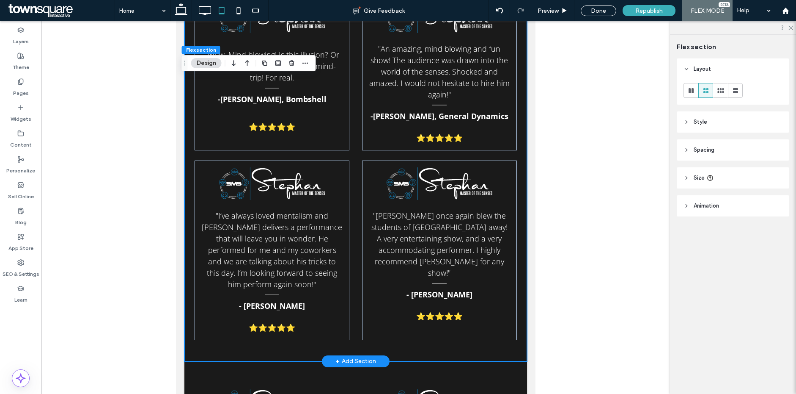
click at [352, 290] on div ""Wow. Mind blowing! Is this illusion? Or is this man even human? Total mind-tri…" at bounding box center [355, 166] width 343 height 388
click at [237, 11] on use at bounding box center [239, 10] width 4 height 7
type input "**"
type input "****"
type input "**"
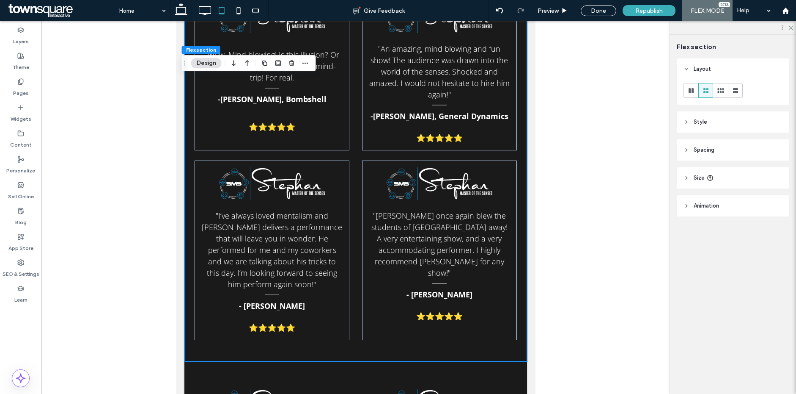
type input "**"
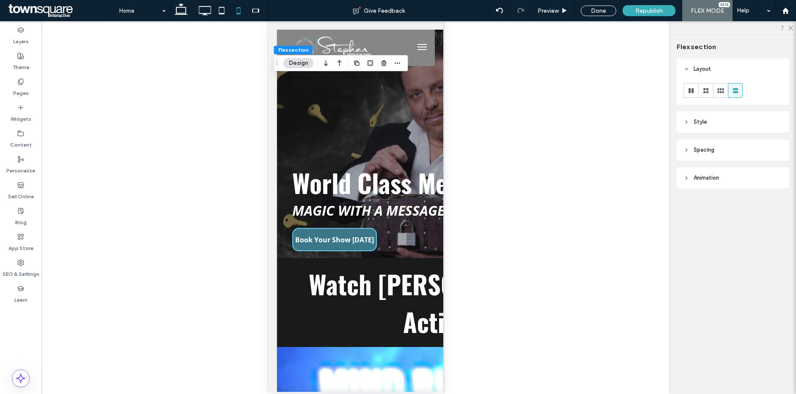
scroll to position [0, 0]
click at [184, 10] on icon at bounding box center [181, 10] width 17 height 17
type input "**"
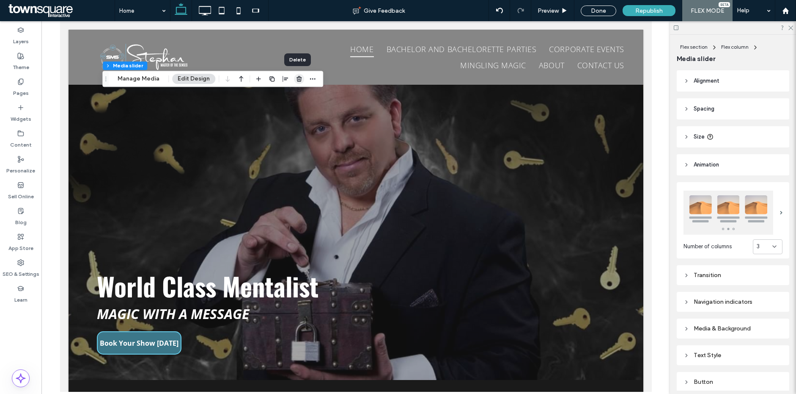
click at [299, 79] on use "button" at bounding box center [299, 79] width 5 height 6
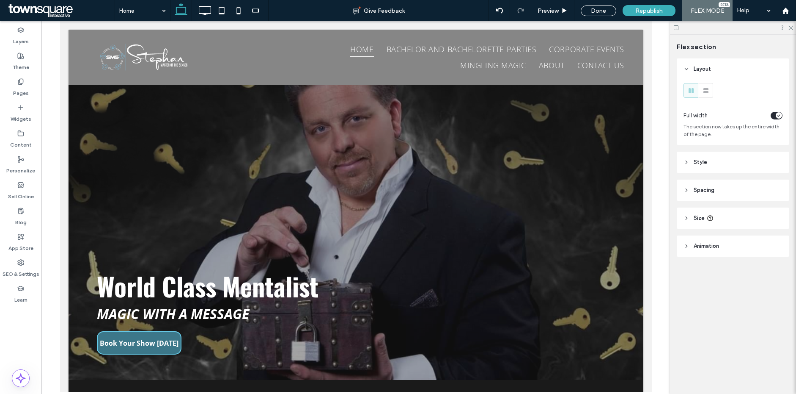
type input "***"
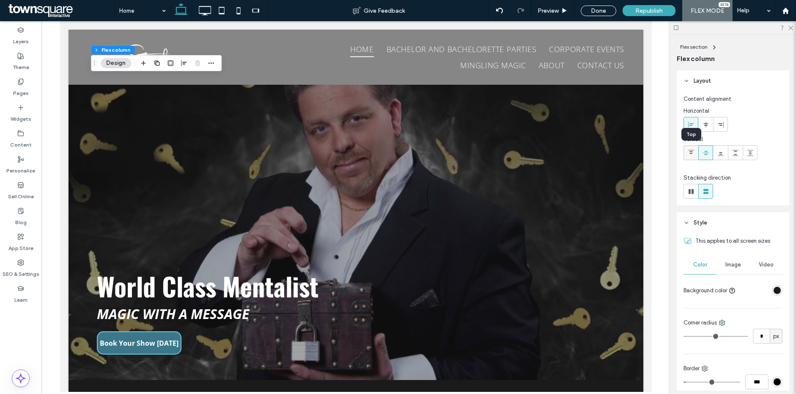
click at [693, 152] on icon at bounding box center [691, 152] width 7 height 7
click at [705, 152] on icon at bounding box center [706, 152] width 7 height 7
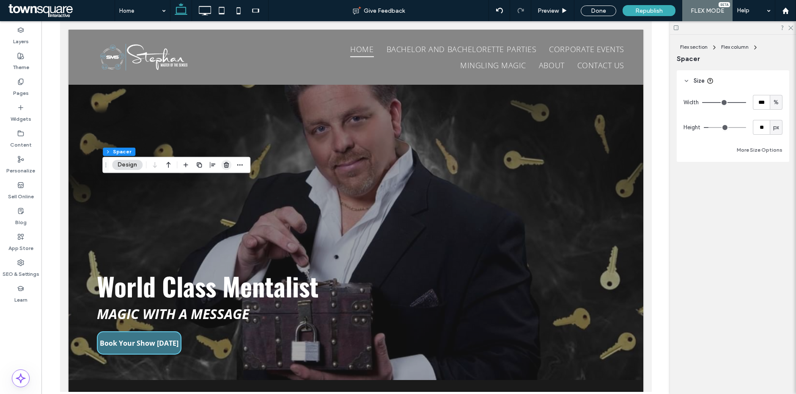
click at [227, 165] on use "button" at bounding box center [226, 165] width 5 height 6
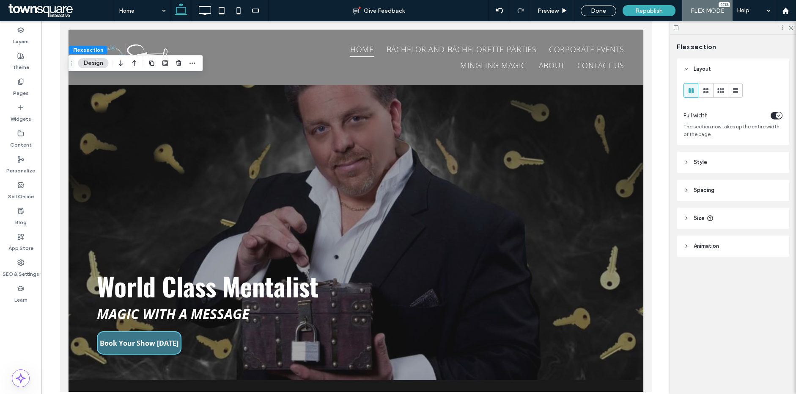
click at [745, 165] on header "Style" at bounding box center [733, 161] width 113 height 21
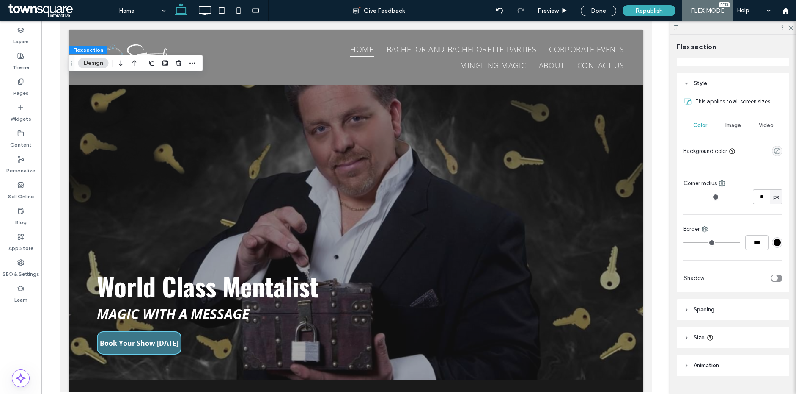
scroll to position [80, 0]
click at [728, 311] on header "Spacing" at bounding box center [733, 308] width 113 height 21
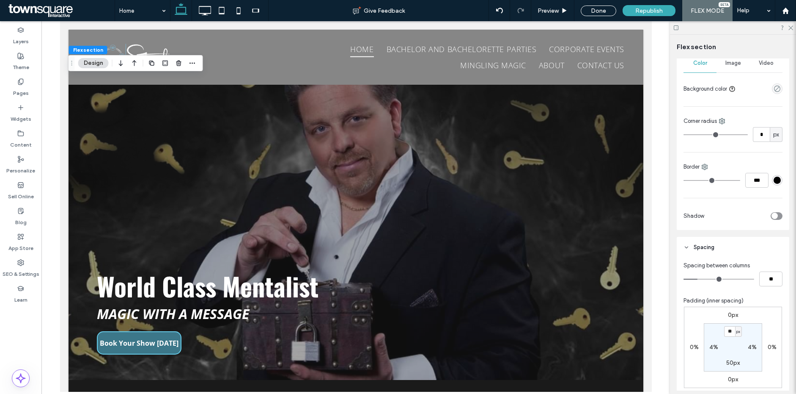
scroll to position [237, 0]
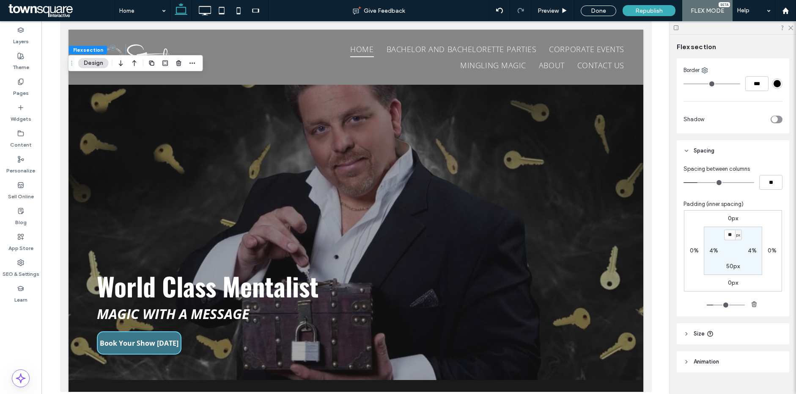
click at [730, 269] on label "50px" at bounding box center [734, 265] width 14 height 7
type input "*"
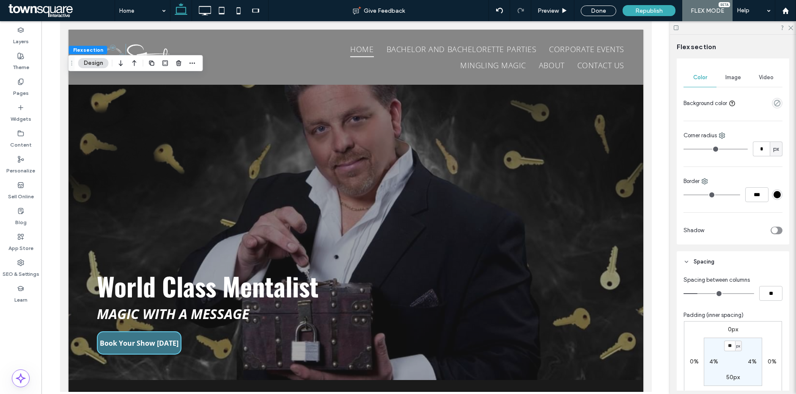
scroll to position [253, 0]
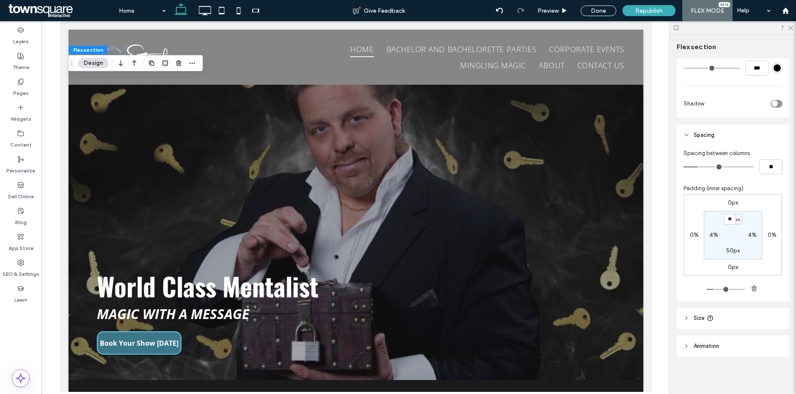
click at [734, 249] on label "50px" at bounding box center [734, 250] width 14 height 7
type input "*"
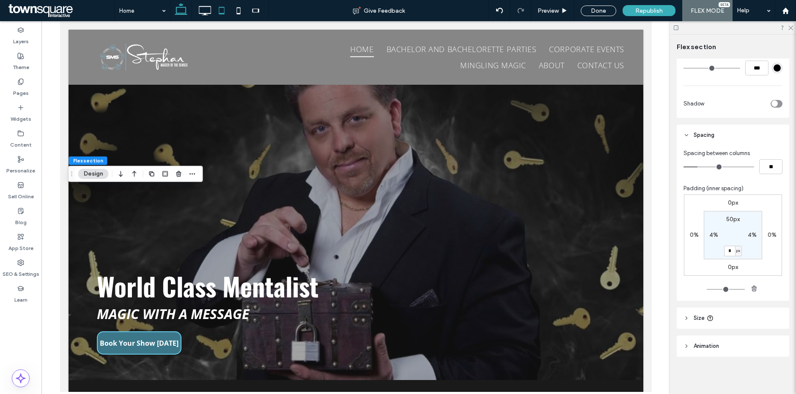
click at [223, 10] on icon at bounding box center [221, 10] width 17 height 17
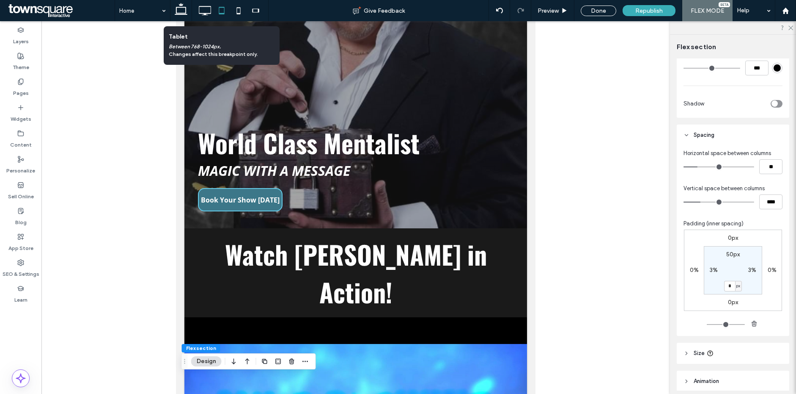
scroll to position [169, 0]
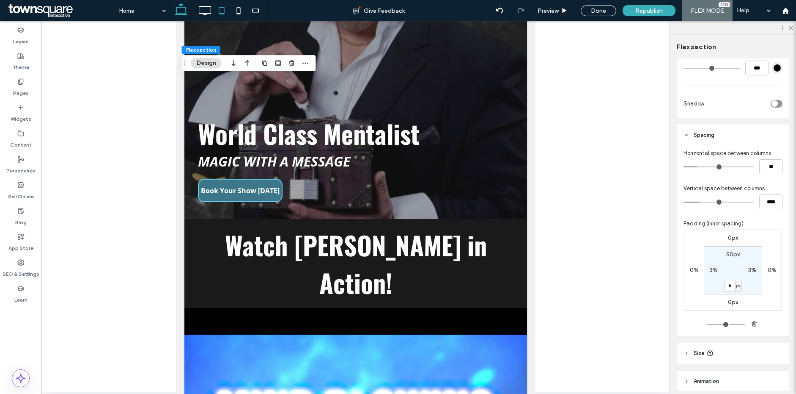
click at [181, 7] on use at bounding box center [181, 9] width 13 height 12
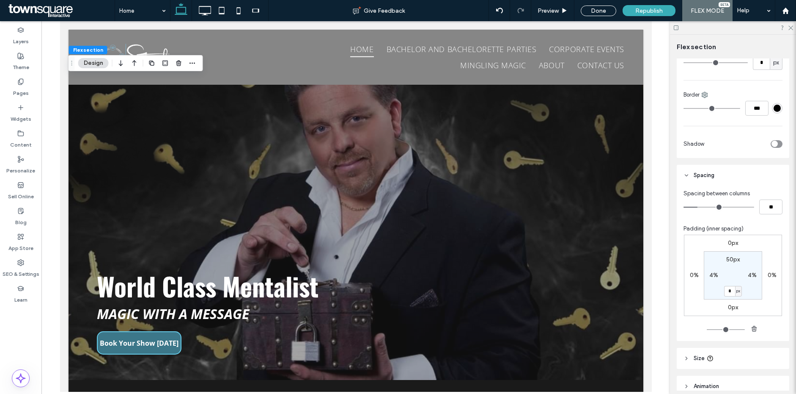
scroll to position [253, 0]
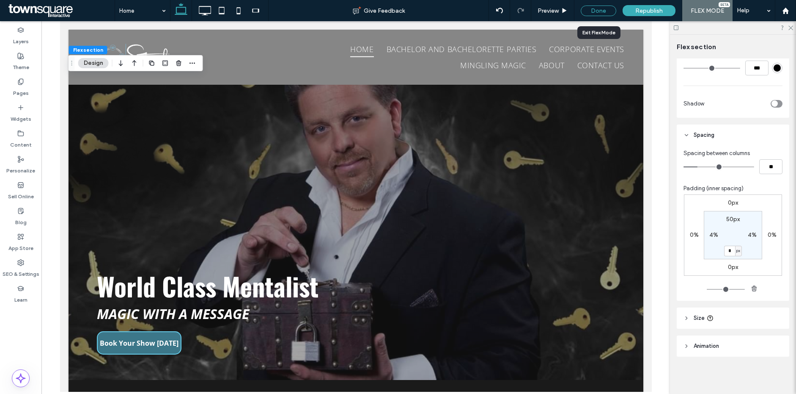
click at [595, 13] on div "Done" at bounding box center [599, 11] width 36 height 11
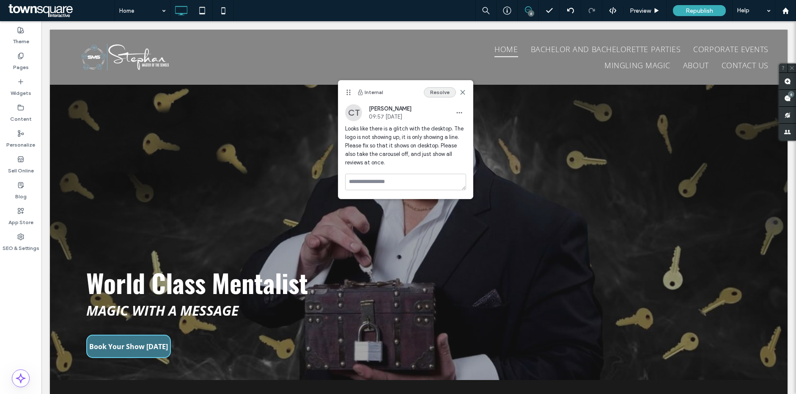
click at [435, 92] on button "Resolve" at bounding box center [440, 92] width 32 height 10
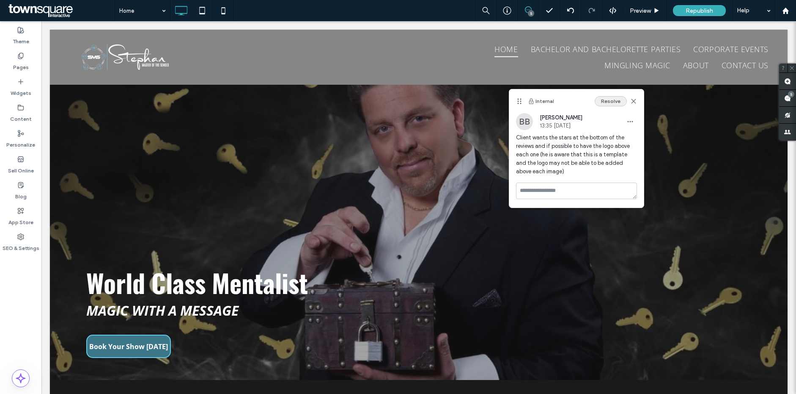
click at [611, 104] on button "Resolve" at bounding box center [611, 101] width 32 height 10
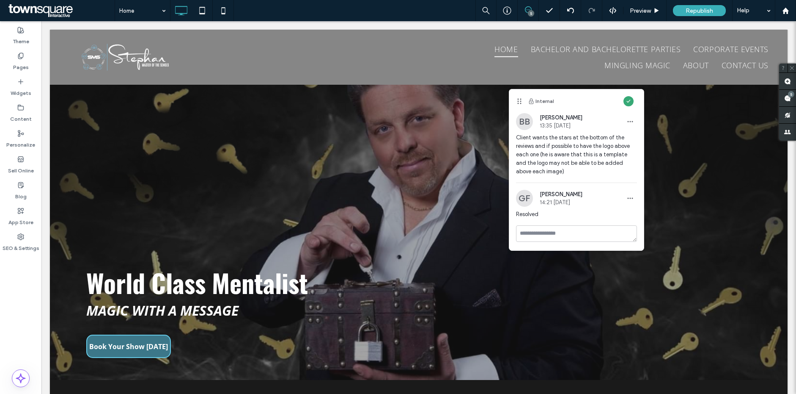
click at [533, 12] on div "5" at bounding box center [531, 13] width 6 height 6
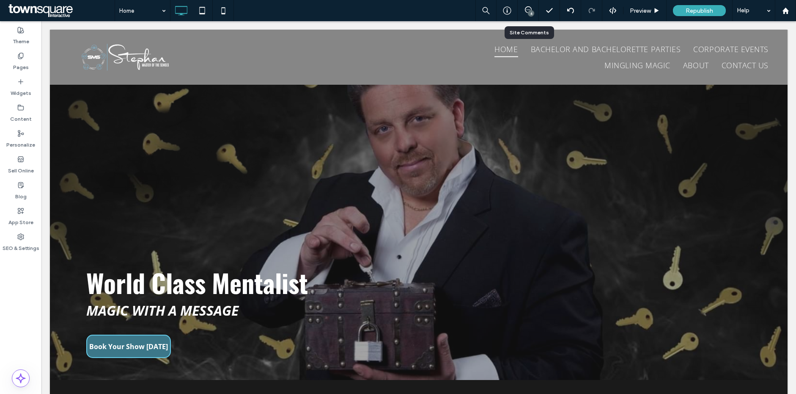
click at [534, 15] on div "4" at bounding box center [528, 10] width 21 height 21
click at [525, 10] on icon at bounding box center [528, 9] width 7 height 7
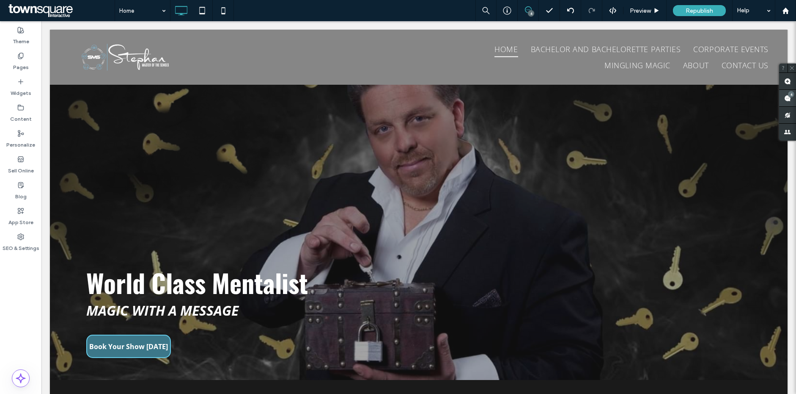
click at [785, 98] on use at bounding box center [788, 98] width 7 height 7
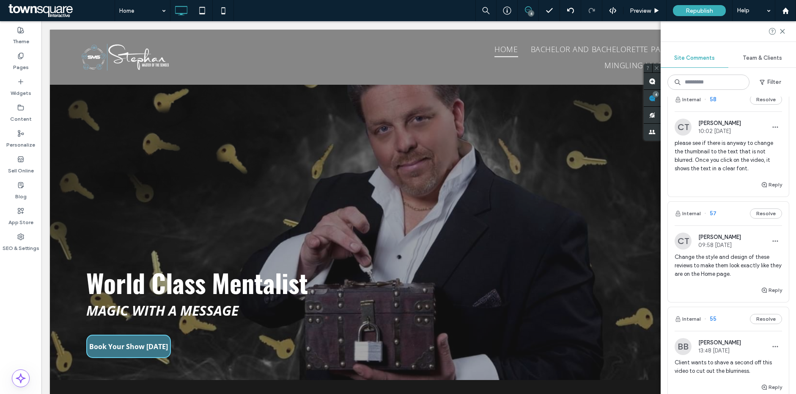
scroll to position [0, 0]
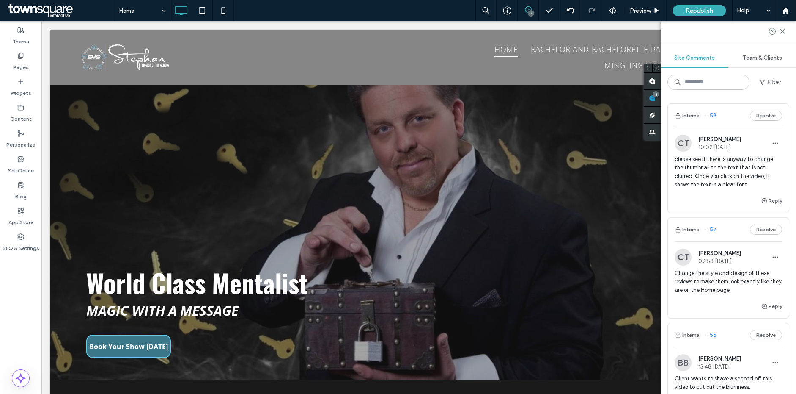
click at [732, 264] on div "CT Camryn Toft 09:58 Oct 13 2025" at bounding box center [708, 256] width 66 height 17
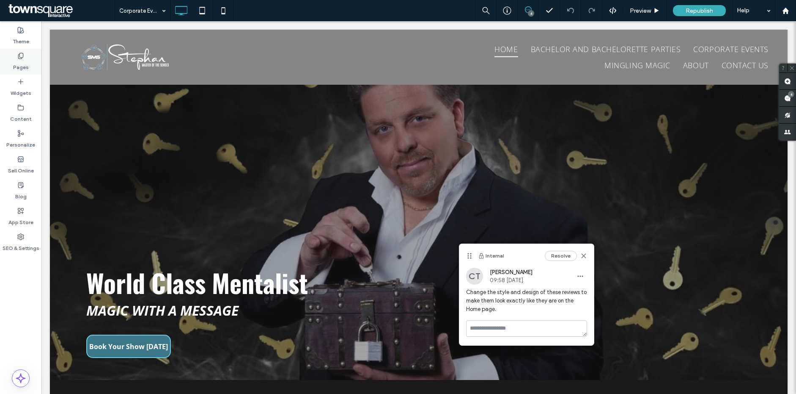
click at [29, 61] on div "Pages" at bounding box center [20, 62] width 41 height 26
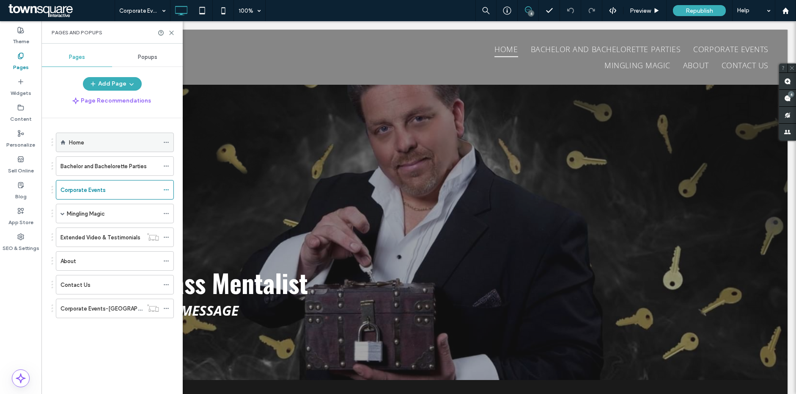
click at [103, 142] on div "Home" at bounding box center [114, 142] width 90 height 9
click at [173, 31] on icon at bounding box center [171, 33] width 6 height 6
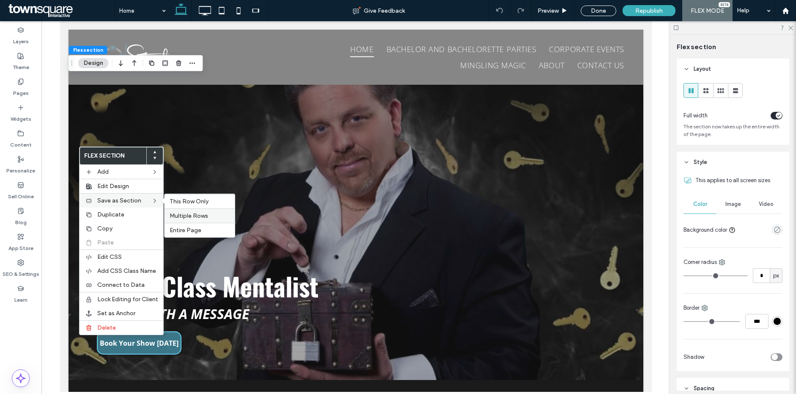
click at [179, 213] on span "Multiple Rows" at bounding box center [189, 215] width 39 height 7
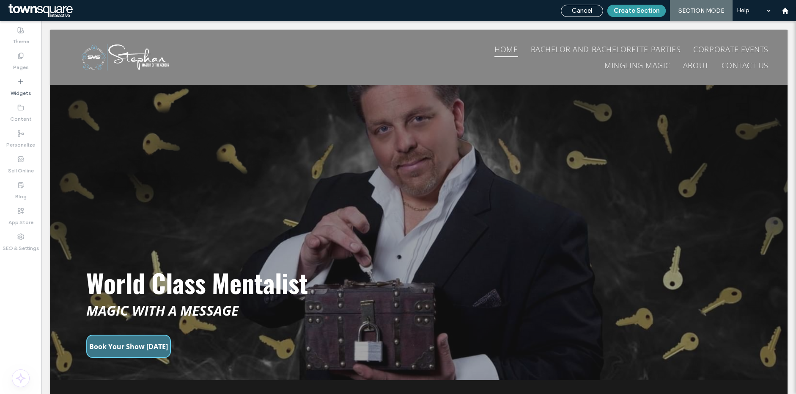
click at [623, 12] on button "Create Section" at bounding box center [637, 11] width 58 height 12
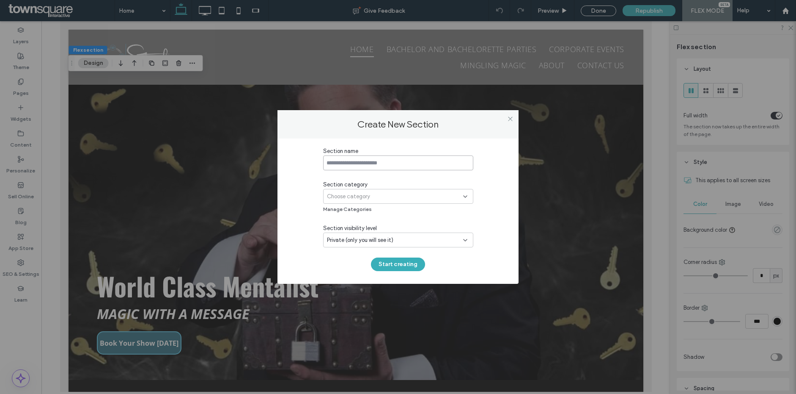
click at [363, 164] on input at bounding box center [398, 162] width 150 height 15
type input "**********"
click at [362, 192] on span "Choose category" at bounding box center [348, 196] width 43 height 8
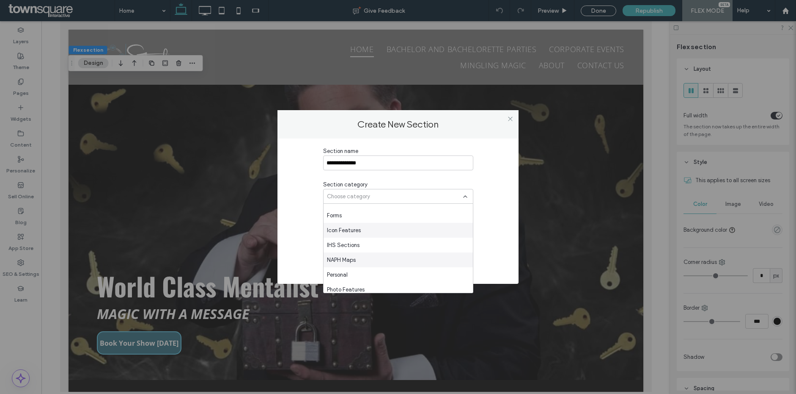
scroll to position [582, 0]
click at [372, 193] on div "Choose category" at bounding box center [395, 196] width 136 height 8
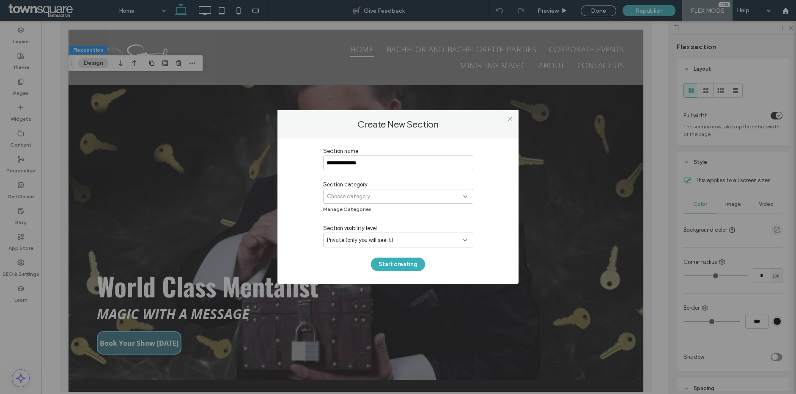
click at [389, 198] on div "Choose category" at bounding box center [395, 196] width 136 height 8
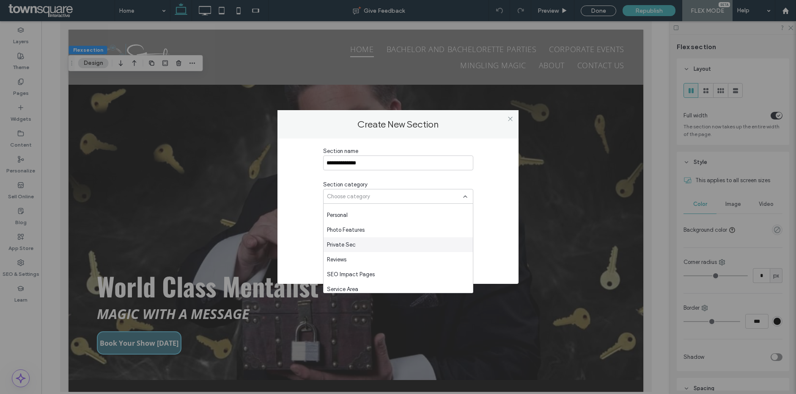
scroll to position [667, 0]
click at [363, 263] on div "Reviews" at bounding box center [398, 269] width 149 height 15
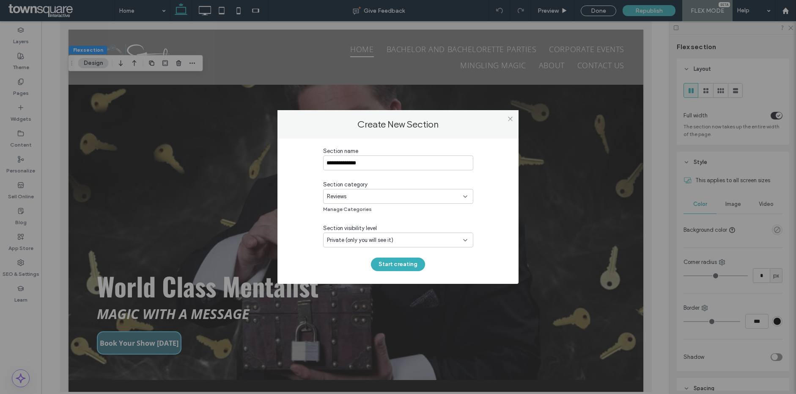
click at [428, 217] on div "**********" at bounding box center [398, 209] width 150 height 124
click at [406, 269] on button "Start creating" at bounding box center [398, 264] width 54 height 14
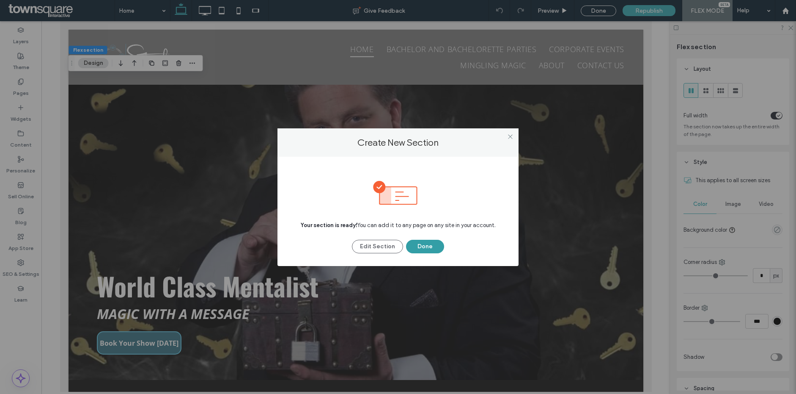
click at [424, 247] on button "Done" at bounding box center [425, 247] width 38 height 14
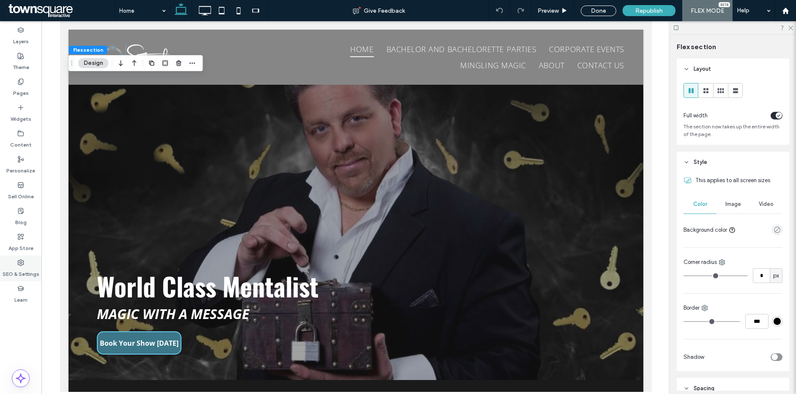
click at [22, 261] on icon at bounding box center [20, 262] width 7 height 7
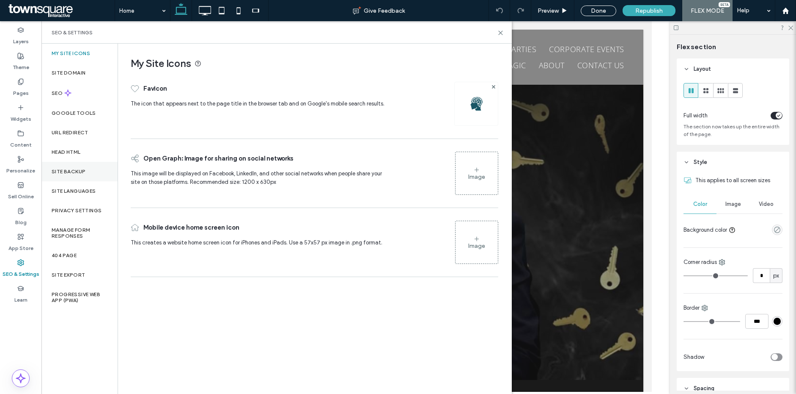
click at [83, 171] on label "Site Backup" at bounding box center [69, 171] width 34 height 6
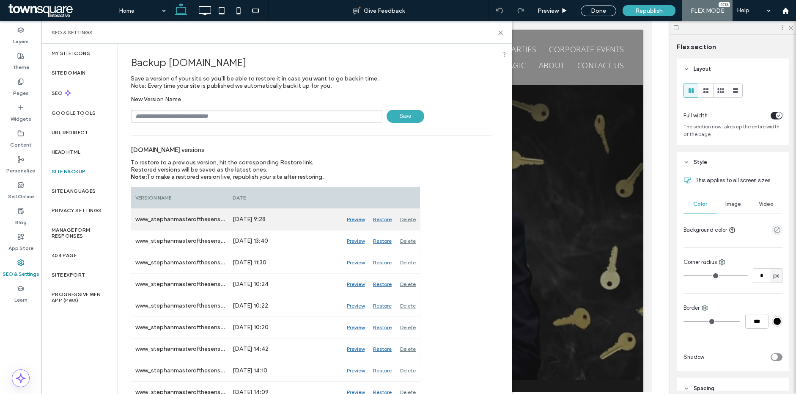
click at [387, 220] on div "Restore" at bounding box center [382, 219] width 27 height 21
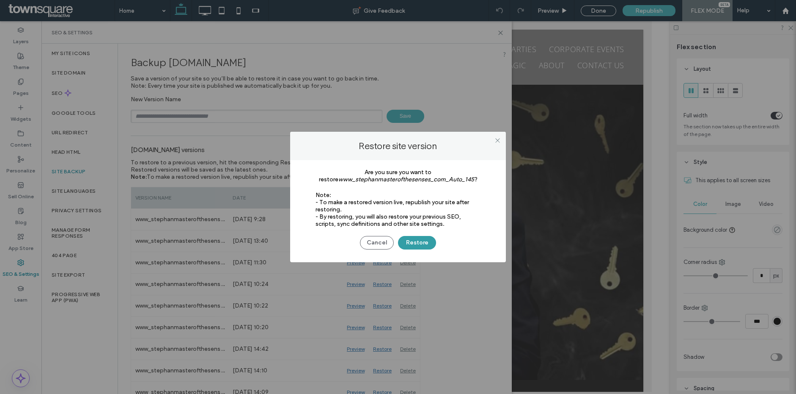
click at [409, 240] on button "Restore" at bounding box center [417, 243] width 38 height 14
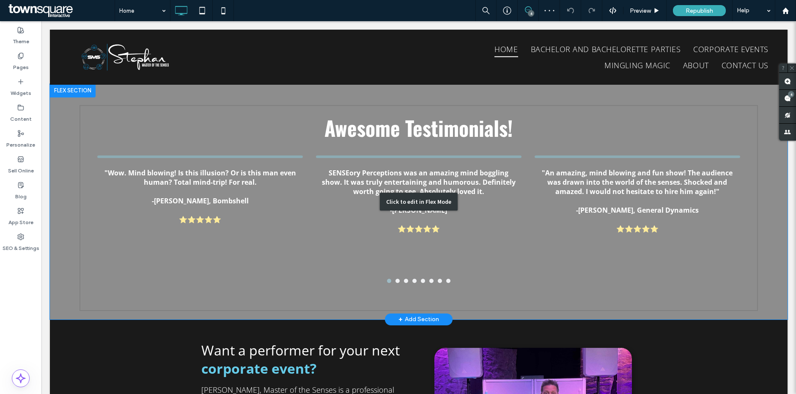
click at [200, 148] on div "Click to edit in Flex Mode" at bounding box center [419, 201] width 738 height 235
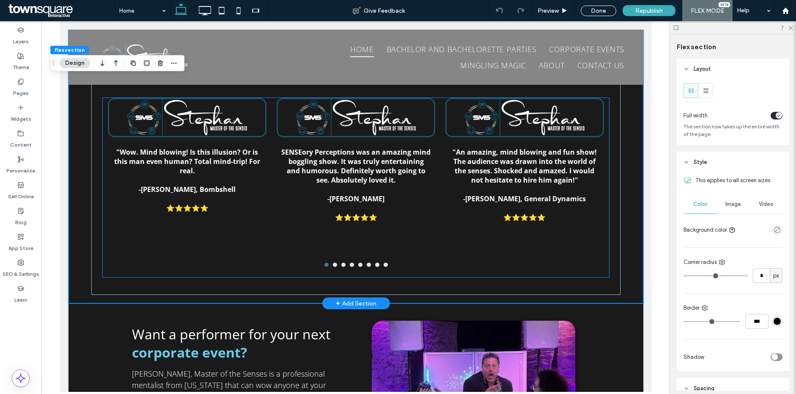
scroll to position [1448, 0]
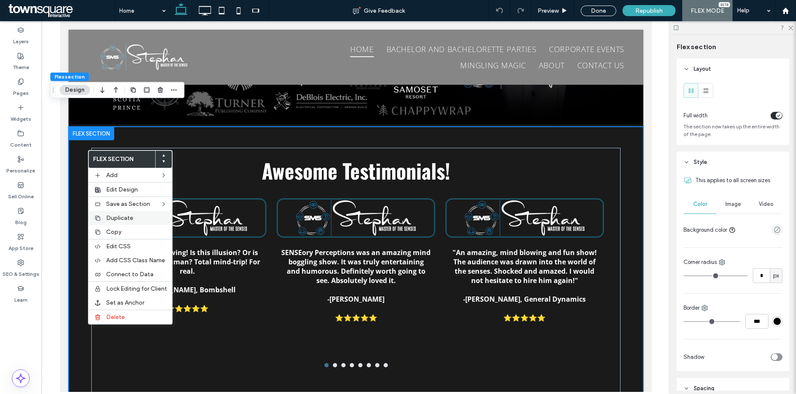
click at [117, 214] on span "Duplicate" at bounding box center [119, 217] width 27 height 7
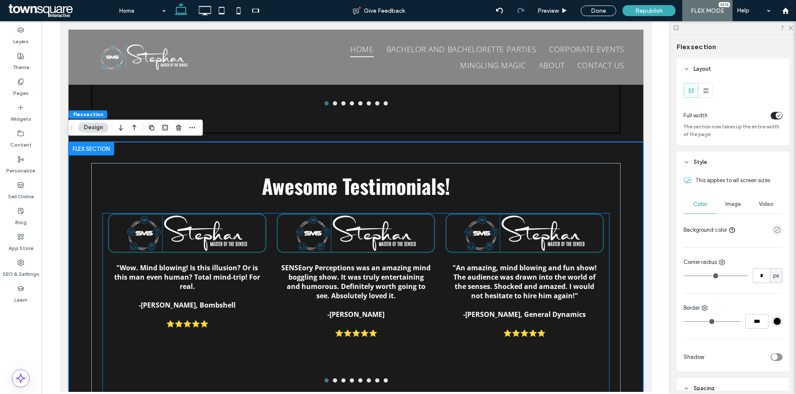
scroll to position [1714, 0]
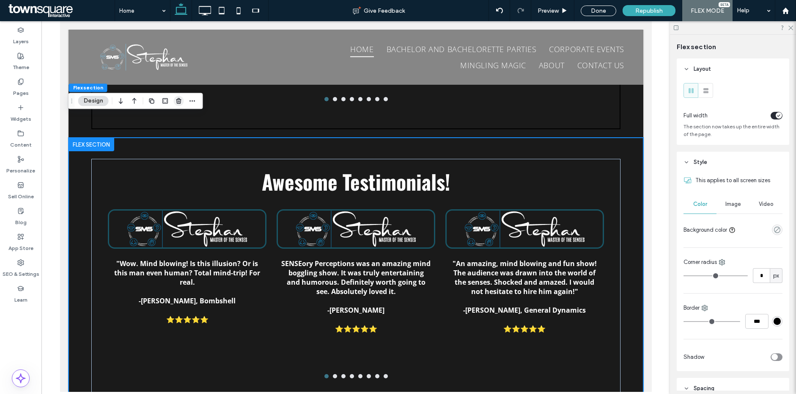
click at [175, 96] on span "button" at bounding box center [179, 101] width 10 height 10
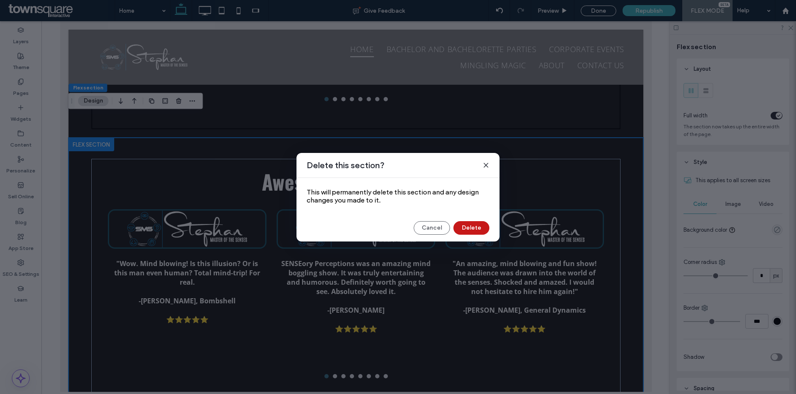
drag, startPoint x: 466, startPoint y: 222, endPoint x: 248, endPoint y: 183, distance: 221.4
click at [466, 222] on button "Delete" at bounding box center [472, 228] width 36 height 14
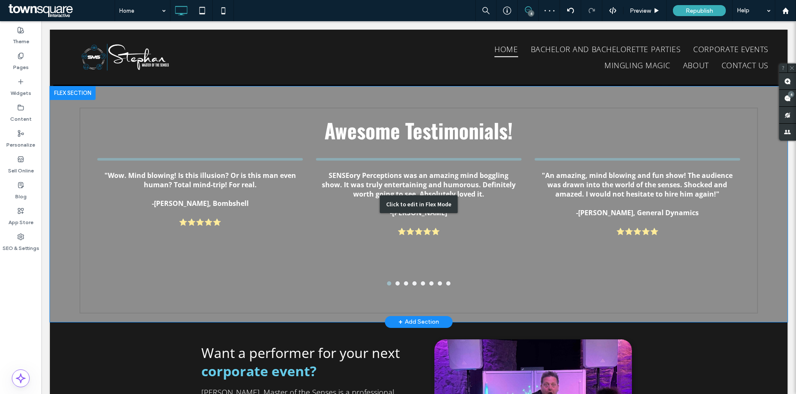
scroll to position [1561, 0]
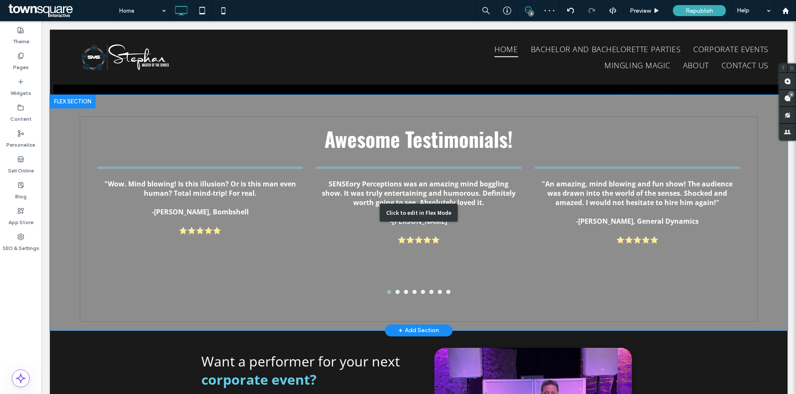
click at [62, 173] on div "Click to edit in Flex Mode" at bounding box center [419, 212] width 738 height 235
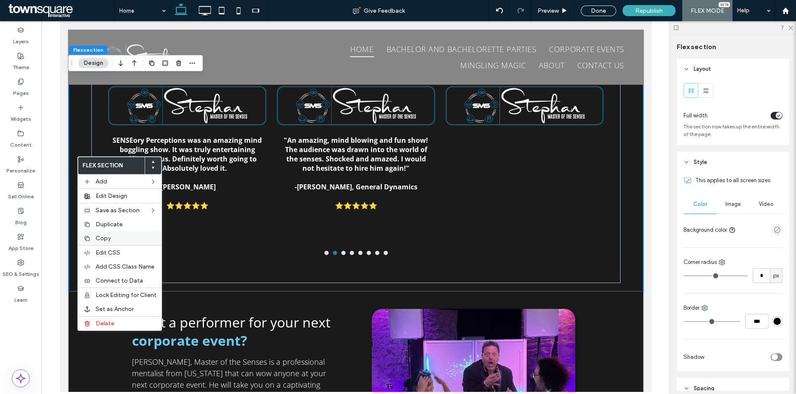
click at [102, 237] on span "Copy" at bounding box center [103, 237] width 15 height 7
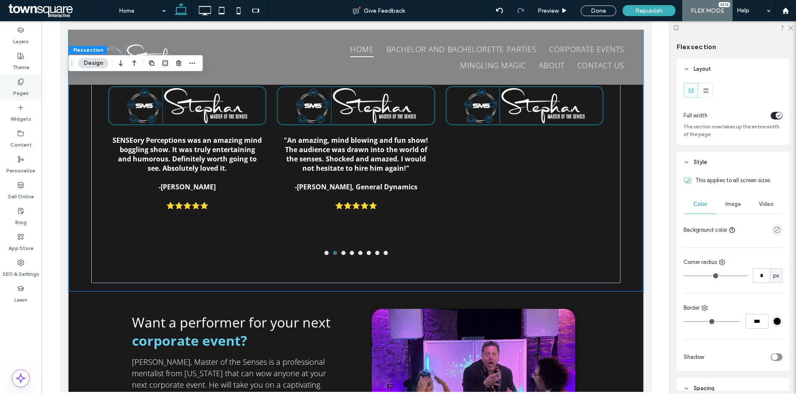
click at [26, 87] on label "Pages" at bounding box center [21, 91] width 16 height 12
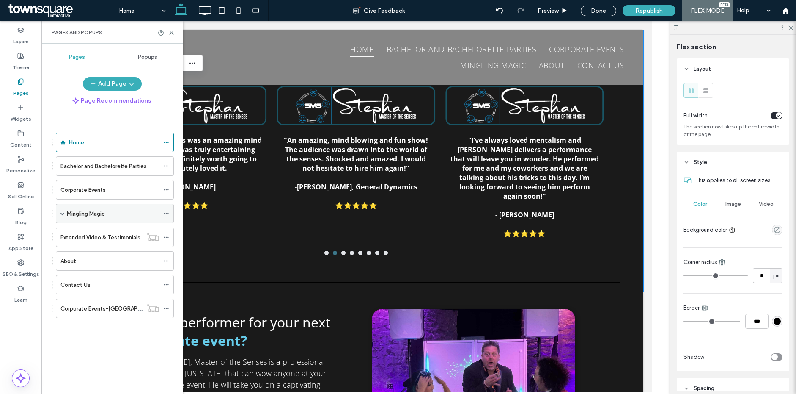
click at [64, 213] on span at bounding box center [63, 213] width 4 height 4
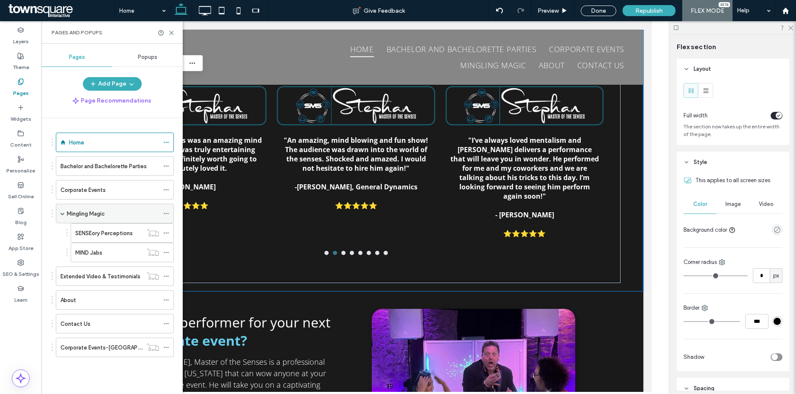
click at [63, 212] on span at bounding box center [63, 213] width 4 height 4
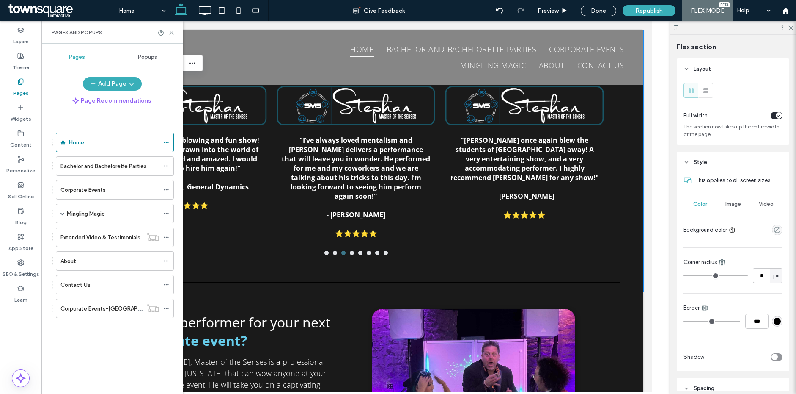
drag, startPoint x: 171, startPoint y: 33, endPoint x: 409, endPoint y: 46, distance: 238.1
click at [171, 33] on icon at bounding box center [171, 33] width 6 height 6
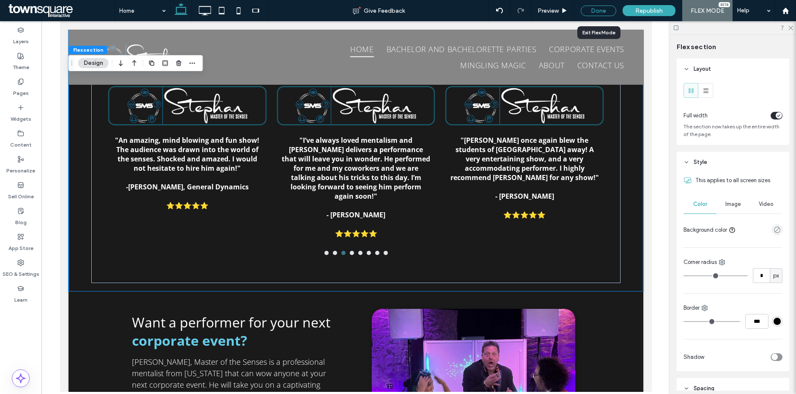
click at [594, 12] on div "Done" at bounding box center [599, 11] width 36 height 11
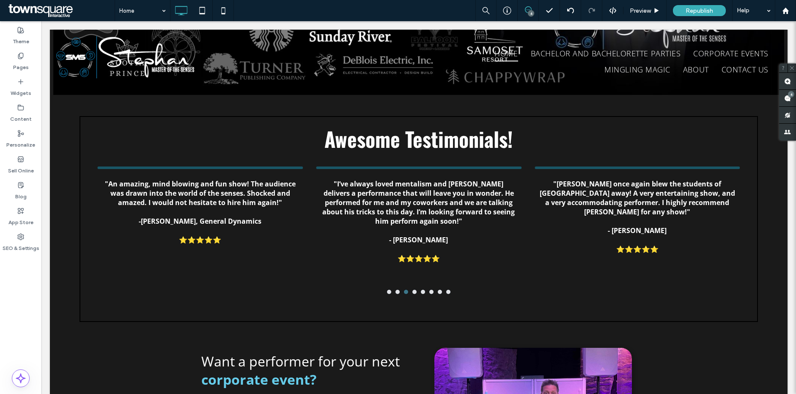
click at [530, 7] on use at bounding box center [528, 9] width 7 height 7
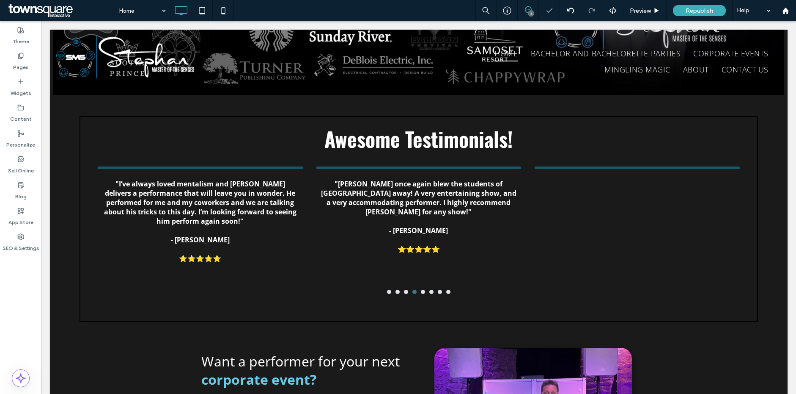
click at [526, 9] on icon at bounding box center [528, 9] width 7 height 7
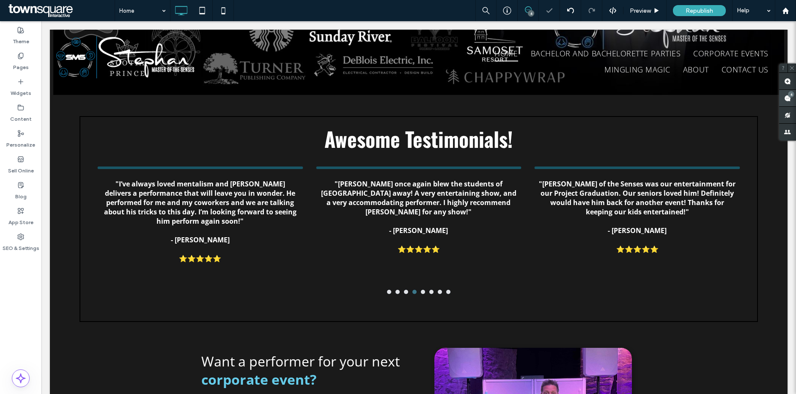
click at [787, 100] on use at bounding box center [788, 98] width 7 height 7
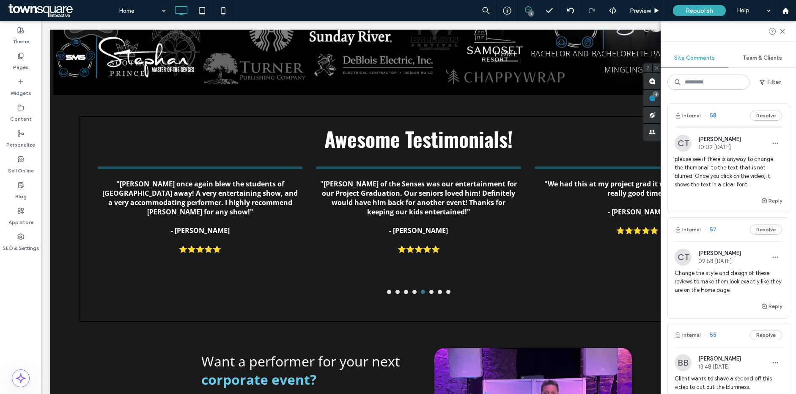
click at [747, 265] on div "CT Camryn Toft 09:58 Oct 13 2025" at bounding box center [728, 256] width 107 height 17
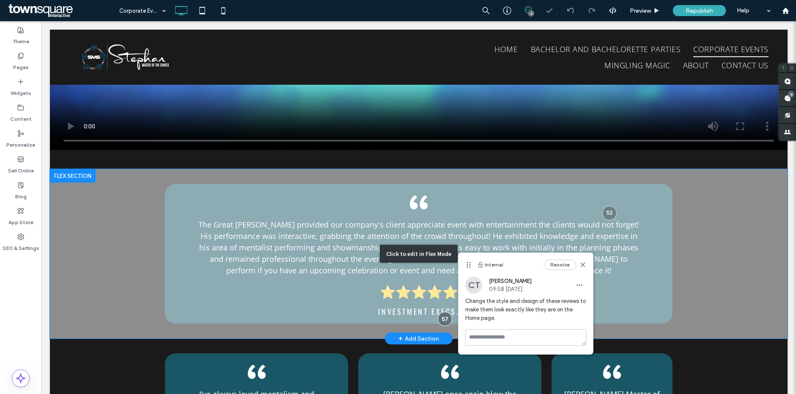
scroll to position [839, 0]
click at [109, 188] on div "Click to edit in Flex Mode" at bounding box center [419, 253] width 738 height 169
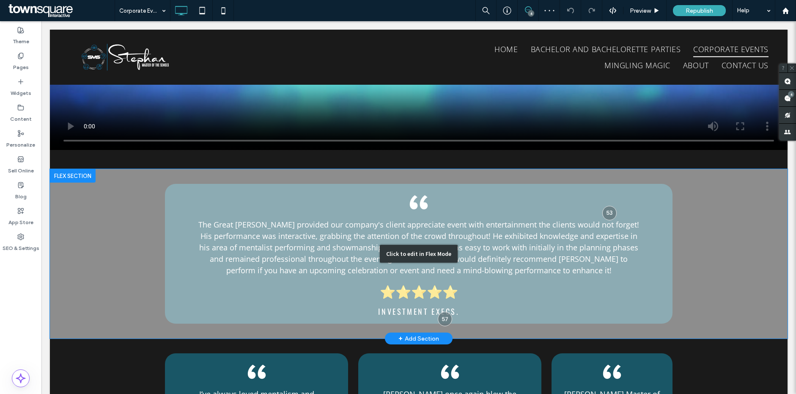
click at [113, 211] on div "Click to edit in Flex Mode" at bounding box center [419, 253] width 738 height 169
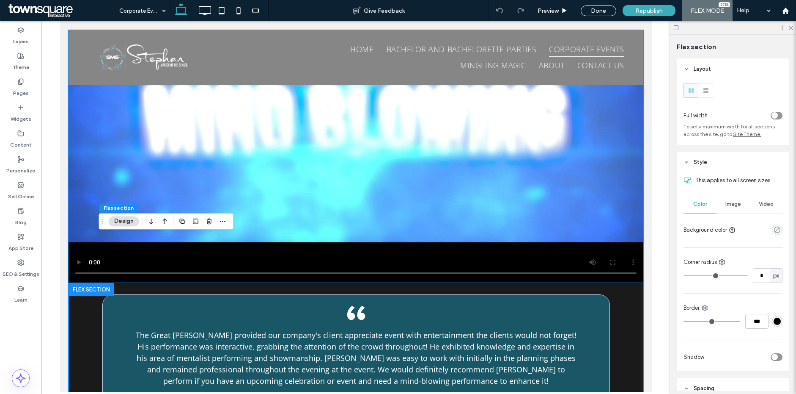
scroll to position [760, 0]
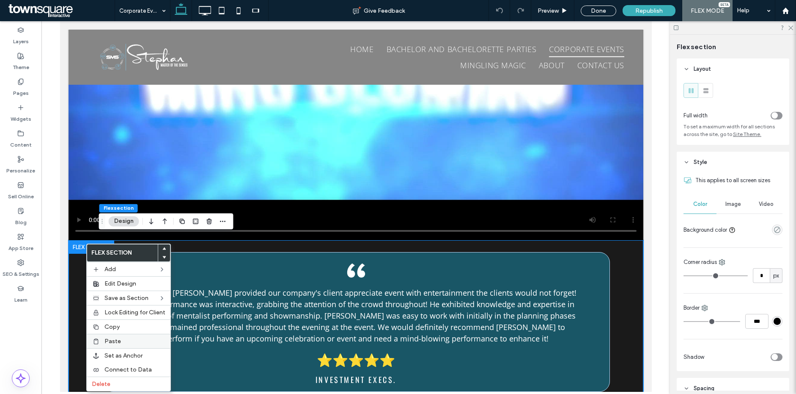
click at [109, 337] on span "Paste" at bounding box center [113, 340] width 17 height 7
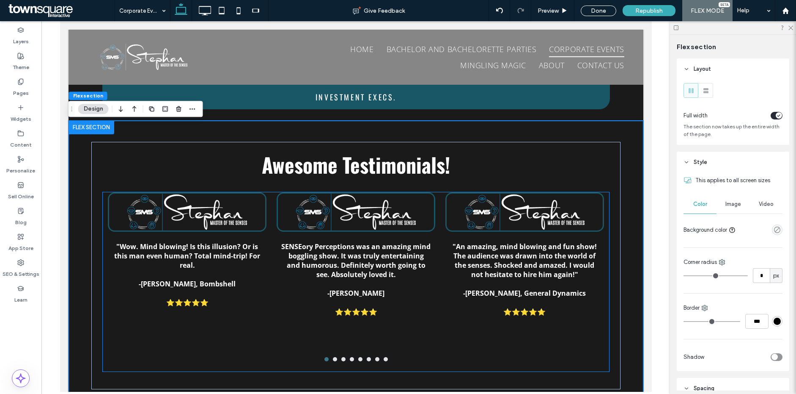
scroll to position [1042, 0]
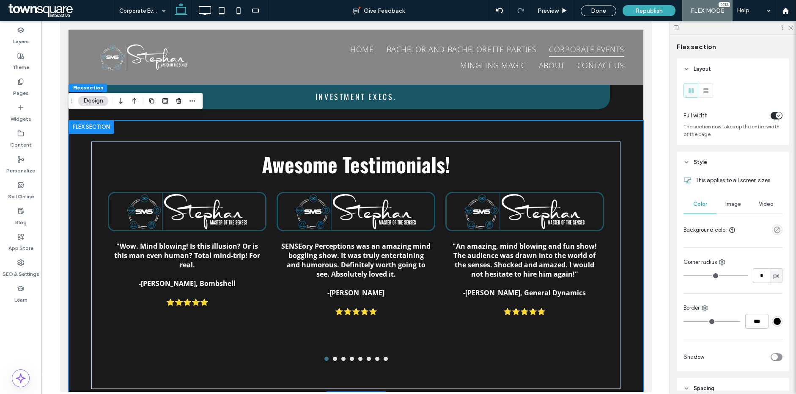
click at [84, 155] on div "Awesome Testimonials! "Wow. Mind blowing! Is this illusion? Or is this man even…" at bounding box center [355, 258] width 575 height 277
click at [134, 105] on icon "button" at bounding box center [134, 100] width 10 height 15
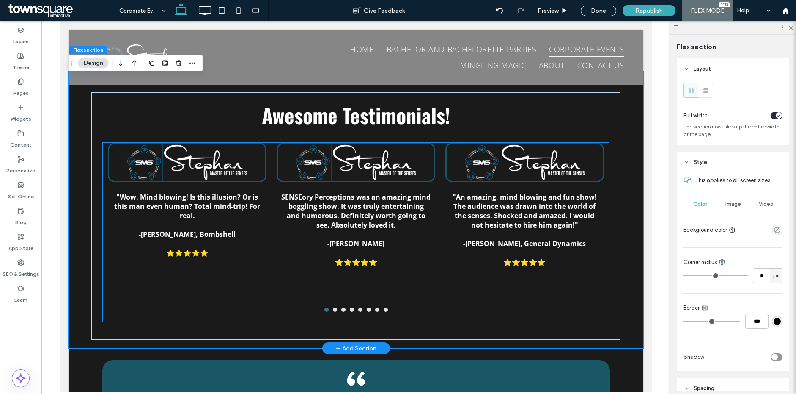
scroll to position [927, 0]
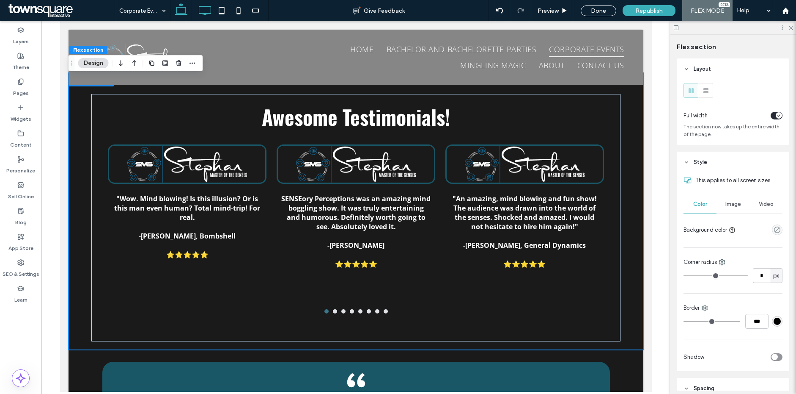
click at [202, 11] on icon at bounding box center [204, 10] width 17 height 17
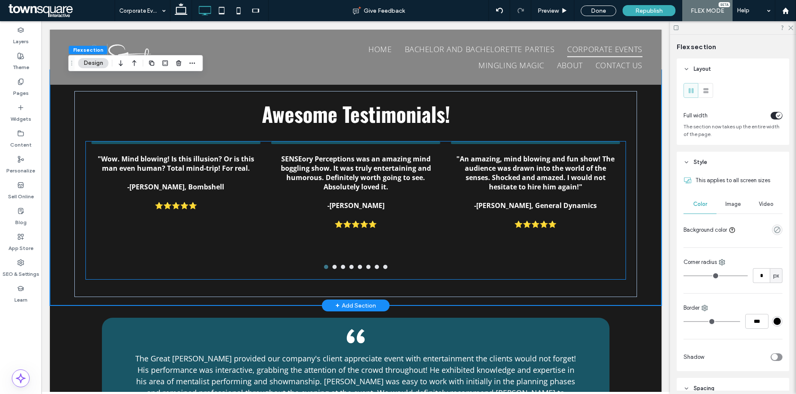
click at [350, 267] on div ""Wow. Mind blowing! Is this illusion? Or is this man even human? Total mind-tri…" at bounding box center [356, 210] width 540 height 138
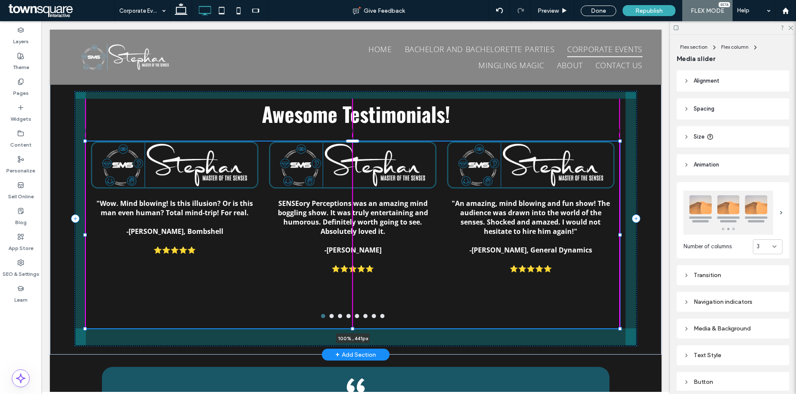
drag, startPoint x: 352, startPoint y: 274, endPoint x: 355, endPoint y: 299, distance: 24.7
click at [355, 299] on div "Awesome Testimonials! "Wow. Mind blowing! Is this illusion? Or is this man even…" at bounding box center [356, 212] width 612 height 284
type input "***"
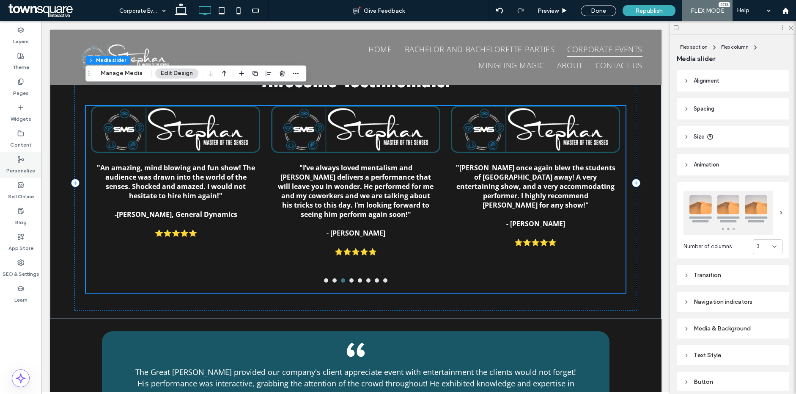
scroll to position [960, 0]
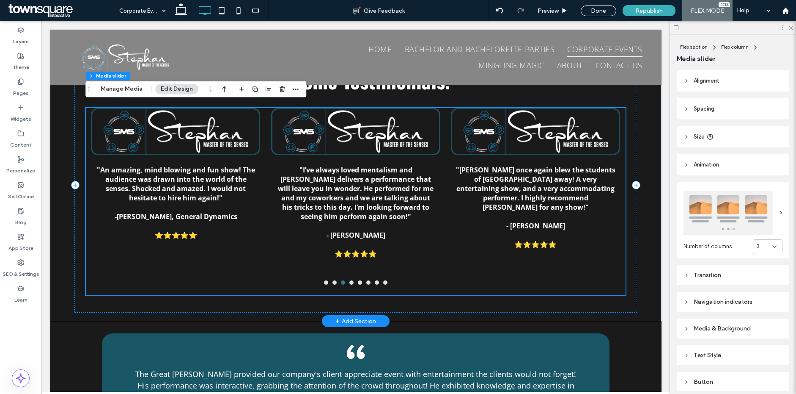
click at [215, 186] on strong ""An amazing, mind blowing and fun show! The audience was drawn into the world o…" at bounding box center [176, 183] width 158 height 37
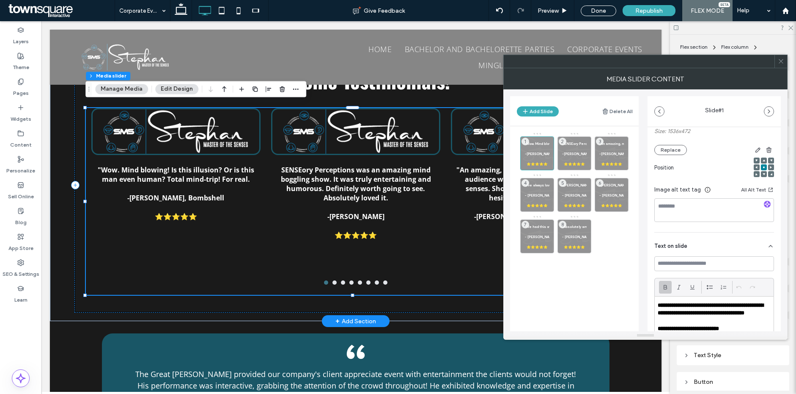
scroll to position [176, 0]
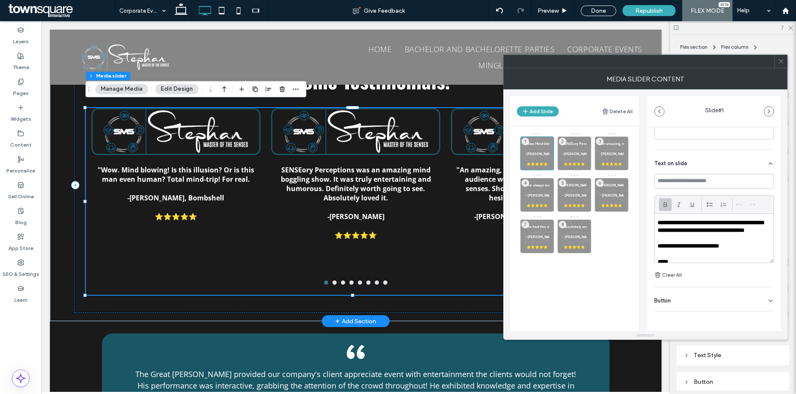
click at [706, 230] on strong "**********" at bounding box center [711, 226] width 106 height 13
paste div
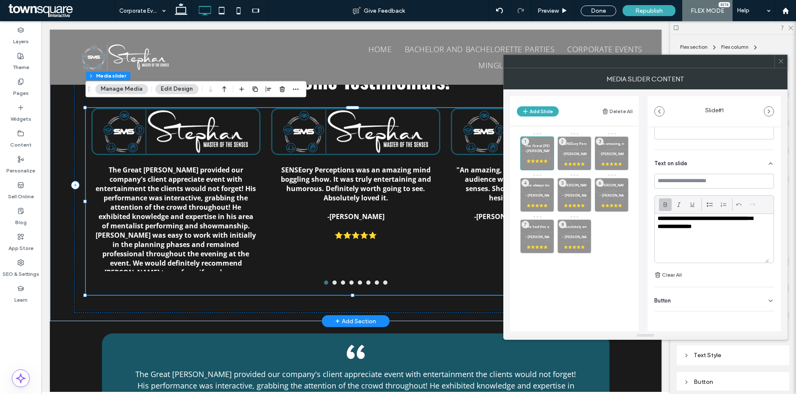
scroll to position [118, 0]
click at [721, 247] on p at bounding box center [712, 246] width 108 height 8
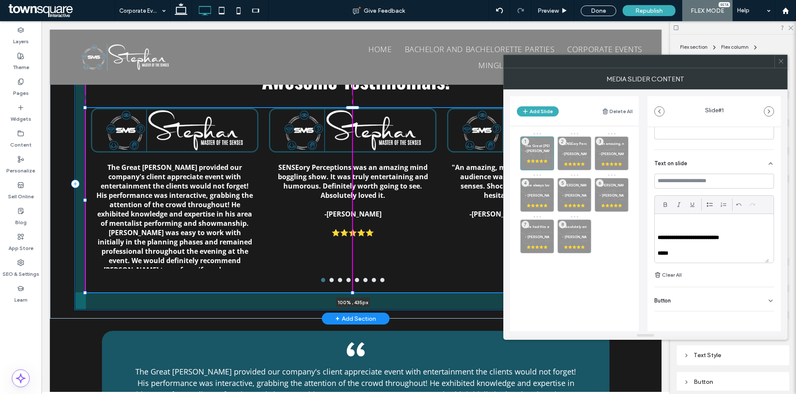
drag, startPoint x: 354, startPoint y: 290, endPoint x: 369, endPoint y: 289, distance: 14.4
click at [369, 289] on div "Awesome Testimonials! The Great Stephan provided our company's client appreciat…" at bounding box center [356, 177] width 612 height 282
type input "***"
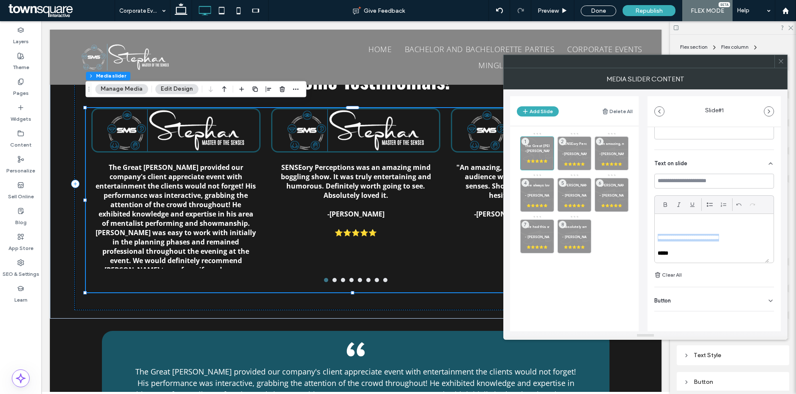
drag, startPoint x: 741, startPoint y: 239, endPoint x: 655, endPoint y: 237, distance: 85.1
click at [655, 237] on div "**********" at bounding box center [712, 238] width 114 height 49
click at [657, 237] on div "**********" at bounding box center [712, 238] width 114 height 49
click at [677, 241] on p "**********" at bounding box center [709, 238] width 102 height 8
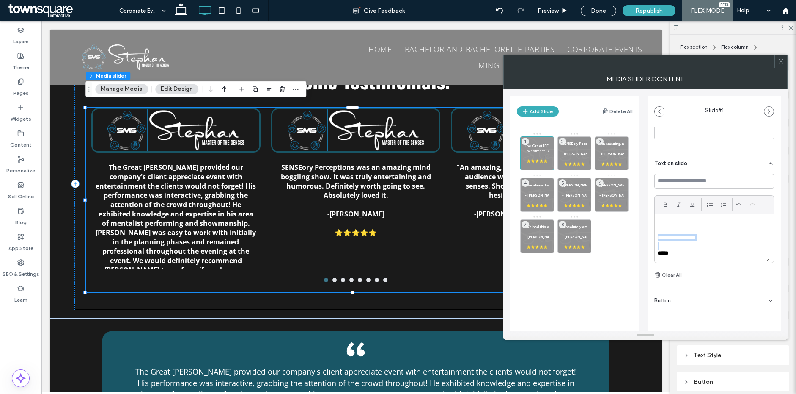
click at [677, 241] on p "**********" at bounding box center [709, 238] width 102 height 8
click at [672, 246] on p at bounding box center [712, 246] width 108 height 8
click at [694, 237] on p "**********" at bounding box center [709, 175] width 102 height 133
click at [576, 143] on strong "SENSEory Perceptions was an amazing mind boggling show. It was truly entertaini…" at bounding box center [686, 143] width 248 height 4
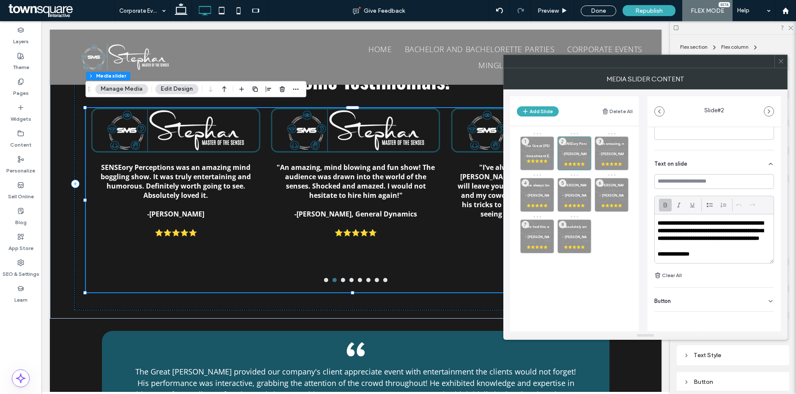
scroll to position [176, 0]
click at [703, 233] on strong "**********" at bounding box center [711, 230] width 106 height 21
click at [706, 239] on strong "**********" at bounding box center [711, 230] width 106 height 21
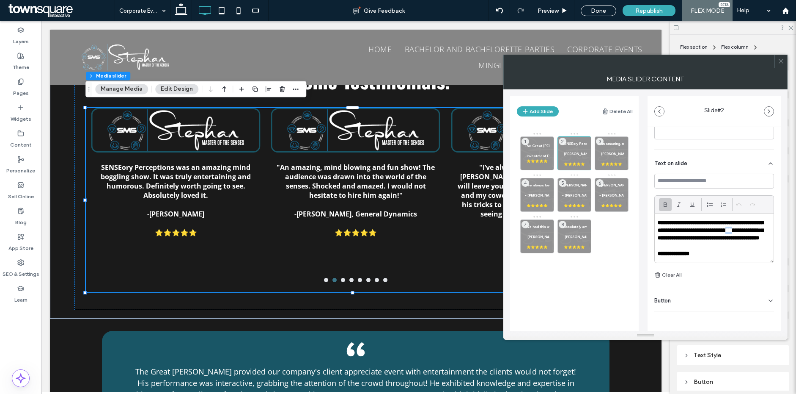
click at [706, 239] on strong "**********" at bounding box center [711, 230] width 106 height 21
paste div
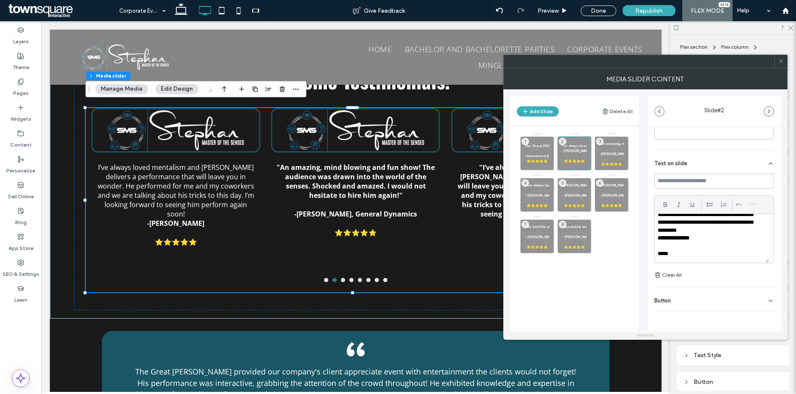
scroll to position [32, 0]
click at [680, 237] on strong "**********" at bounding box center [674, 237] width 32 height 6
click at [657, 238] on div "**********" at bounding box center [712, 238] width 114 height 49
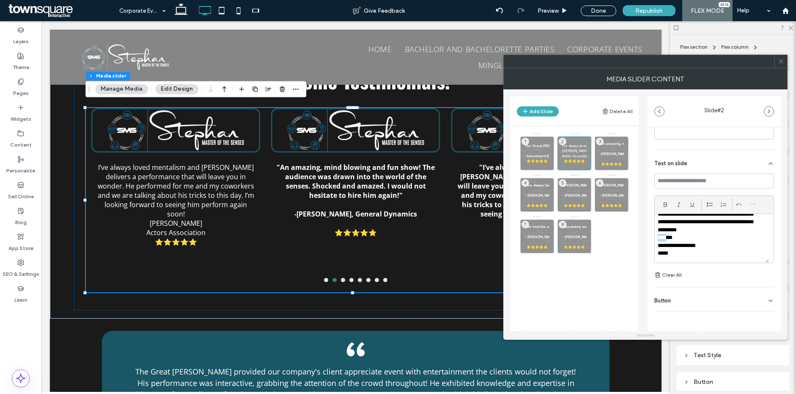
click at [658, 237] on p "*******" at bounding box center [709, 238] width 102 height 8
click at [660, 238] on p "*******" at bounding box center [709, 238] width 102 height 8
drag, startPoint x: 659, startPoint y: 237, endPoint x: 731, endPoint y: 248, distance: 73.1
click at [731, 248] on div "**********" at bounding box center [712, 238] width 114 height 49
click at [688, 242] on strong "**********" at bounding box center [677, 245] width 38 height 6
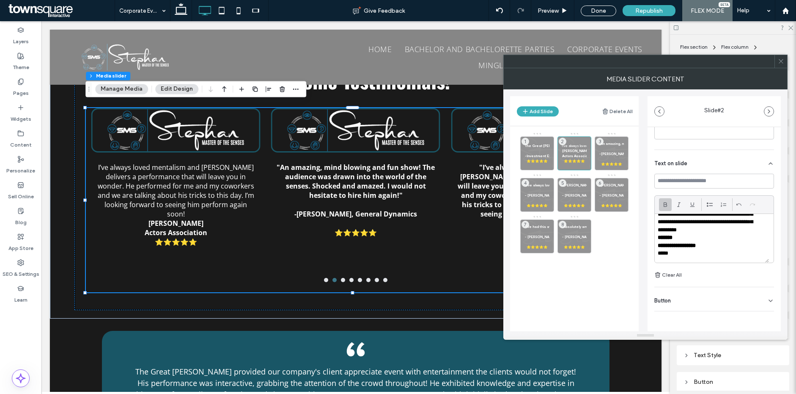
click at [724, 242] on p "**********" at bounding box center [709, 246] width 102 height 8
click at [602, 145] on strong ""An amazing, mind blowing and fun show! The audience was drawn into the world o…" at bounding box center [731, 143] width 262 height 4
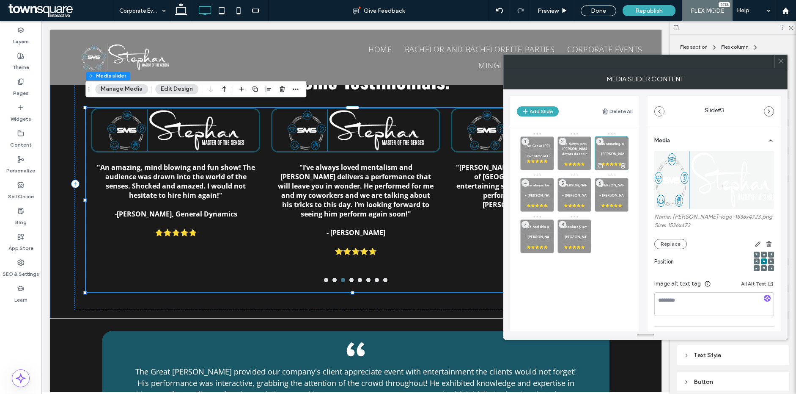
click at [615, 141] on p ""An amazing, mind blowing and fun show! The audience was drawn into the world o…" at bounding box center [612, 143] width 25 height 5
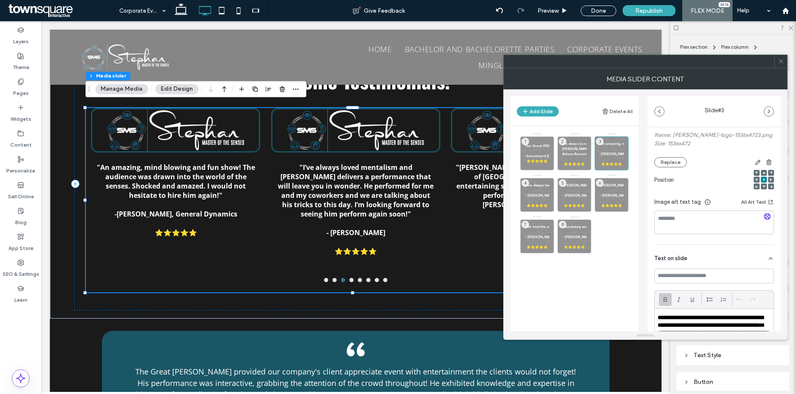
scroll to position [157, 0]
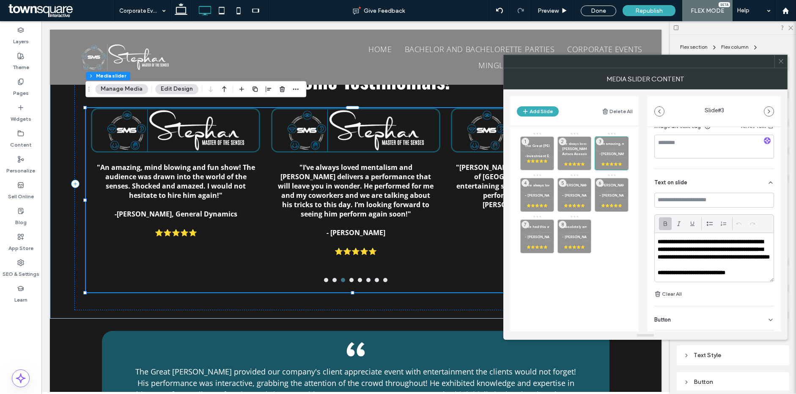
click at [693, 254] on strong "**********" at bounding box center [714, 249] width 112 height 21
paste div
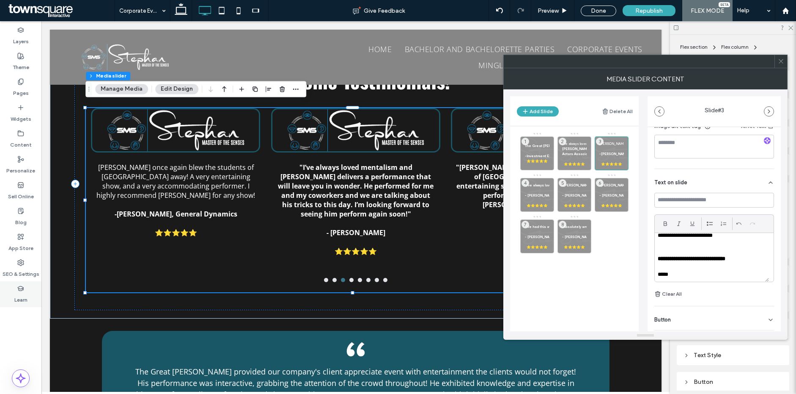
scroll to position [32, 0]
drag, startPoint x: 661, startPoint y: 257, endPoint x: 766, endPoint y: 257, distance: 104.9
click at [766, 257] on div "**********" at bounding box center [712, 257] width 114 height 49
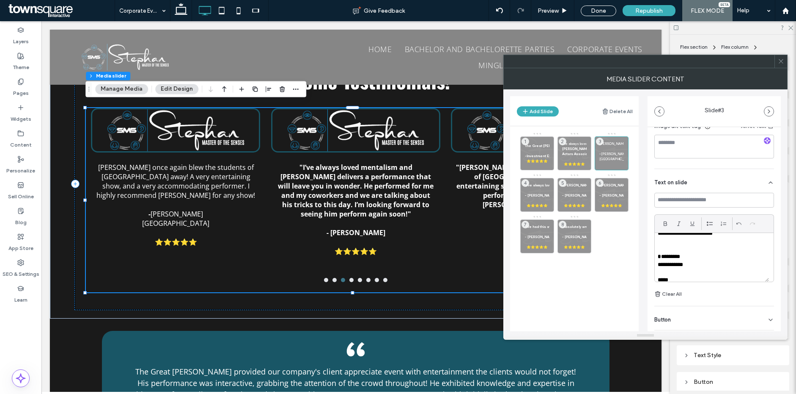
click at [672, 260] on p "* *********" at bounding box center [709, 257] width 102 height 8
click at [684, 262] on p "**********" at bounding box center [709, 265] width 102 height 8
drag, startPoint x: 690, startPoint y: 264, endPoint x: 647, endPoint y: 255, distance: 44.2
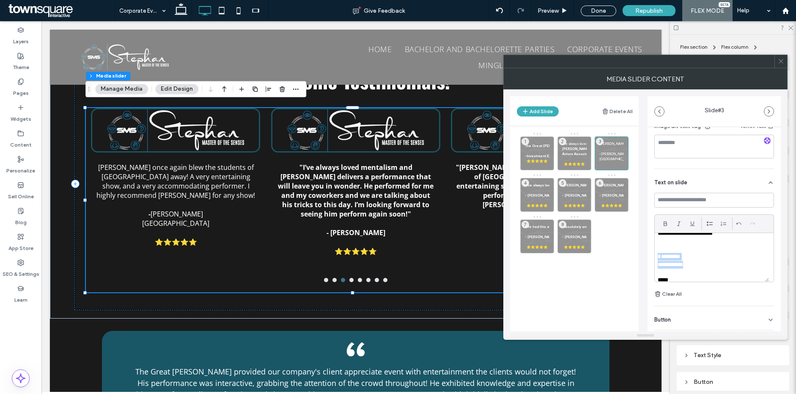
click at [647, 255] on div "Add Slide Delete All The Great Stephan provided our company's client appreciate…" at bounding box center [645, 210] width 271 height 242
click at [657, 262] on div "**********" at bounding box center [712, 257] width 114 height 49
click at [572, 151] on strong "Actors Association" at bounding box center [578, 153] width 32 height 4
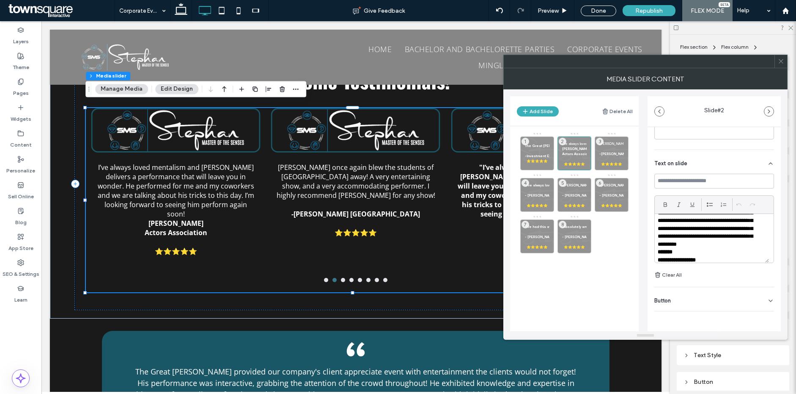
scroll to position [39, 0]
click at [617, 154] on strong "-Travis p. oxford hills" at bounding box center [633, 153] width 67 height 4
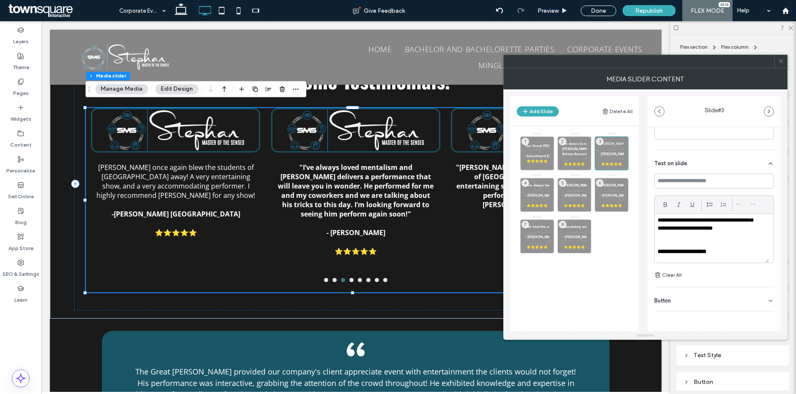
scroll to position [32, 0]
click at [686, 236] on strong "**********" at bounding box center [682, 237] width 49 height 6
click at [685, 237] on strong "**********" at bounding box center [682, 237] width 49 height 6
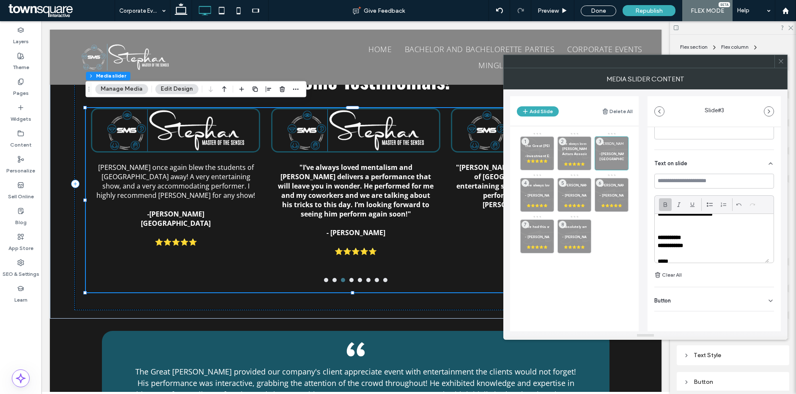
click at [684, 240] on p "**********" at bounding box center [712, 238] width 108 height 8
drag, startPoint x: 662, startPoint y: 242, endPoint x: 638, endPoint y: 238, distance: 24.8
click at [638, 238] on div "Add Slide Delete All The Great Stephan provided our company's client appreciate…" at bounding box center [645, 210] width 271 height 242
click at [691, 221] on p "**********" at bounding box center [709, 206] width 102 height 39
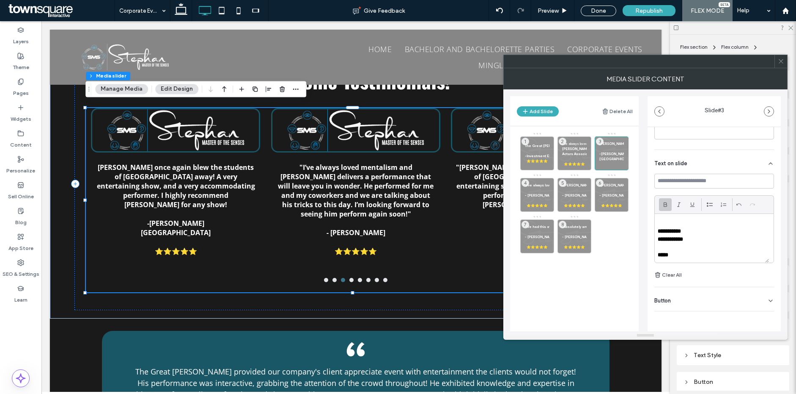
scroll to position [39, 0]
click at [541, 185] on strong ""I’ve always loved mentalism and Stephan delivers a performance that will leave…" at bounding box center [729, 185] width 408 height 4
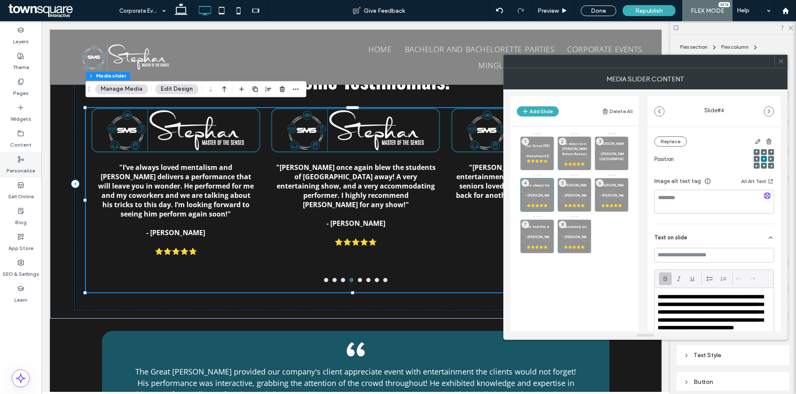
scroll to position [165, 0]
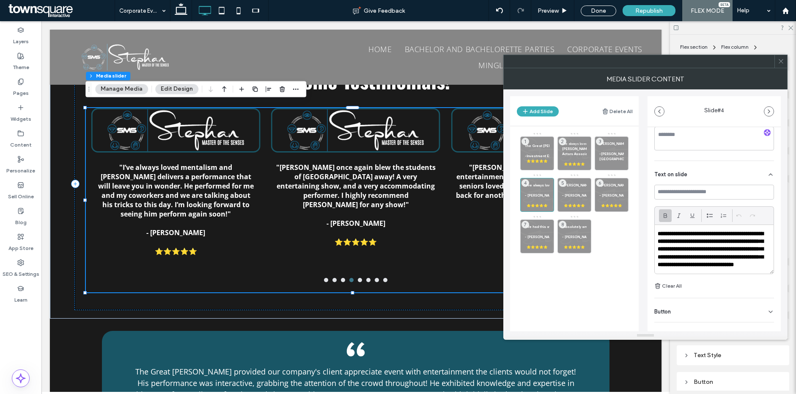
click at [683, 250] on strong "**********" at bounding box center [711, 249] width 106 height 37
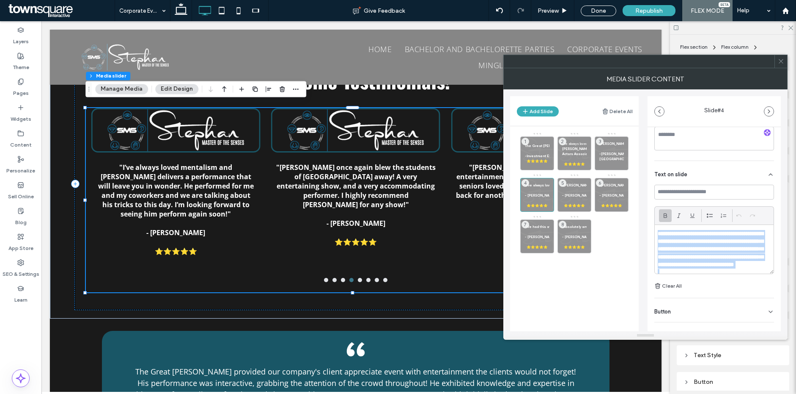
click at [683, 250] on strong "**********" at bounding box center [711, 249] width 106 height 37
paste div
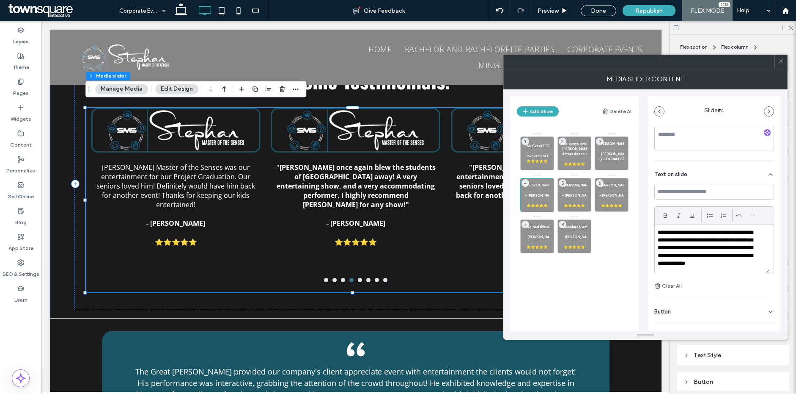
scroll to position [0, 0]
click at [700, 257] on p "**********" at bounding box center [709, 249] width 102 height 39
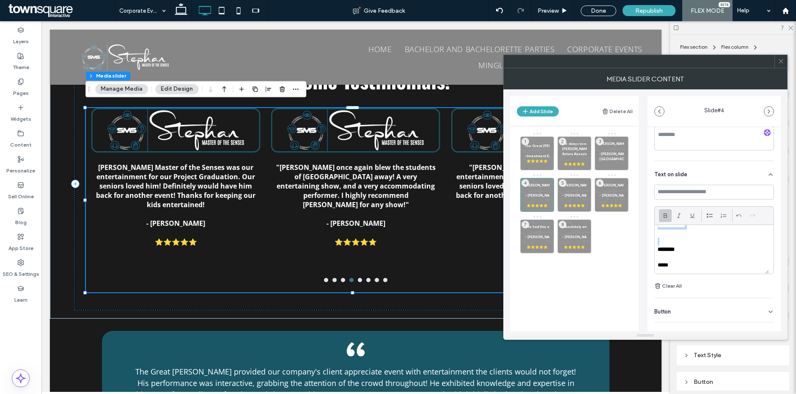
scroll to position [39, 0]
drag, startPoint x: 668, startPoint y: 250, endPoint x: 662, endPoint y: 250, distance: 5.9
click at [662, 250] on div "**********" at bounding box center [712, 249] width 114 height 49
click at [699, 250] on p "* *******" at bounding box center [709, 249] width 102 height 8
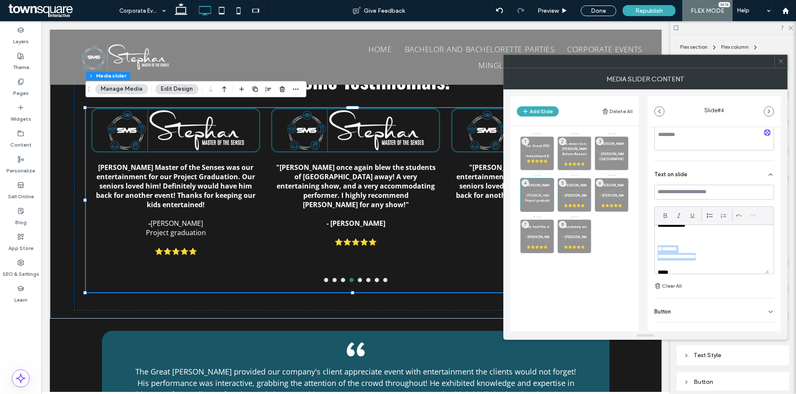
drag, startPoint x: 713, startPoint y: 258, endPoint x: 655, endPoint y: 250, distance: 58.1
click at [655, 250] on div "**********" at bounding box center [712, 249] width 114 height 49
click at [578, 187] on p ""Stephan once again blew the students of Oxford Hills away! A very entertaining…" at bounding box center [574, 184] width 25 height 5
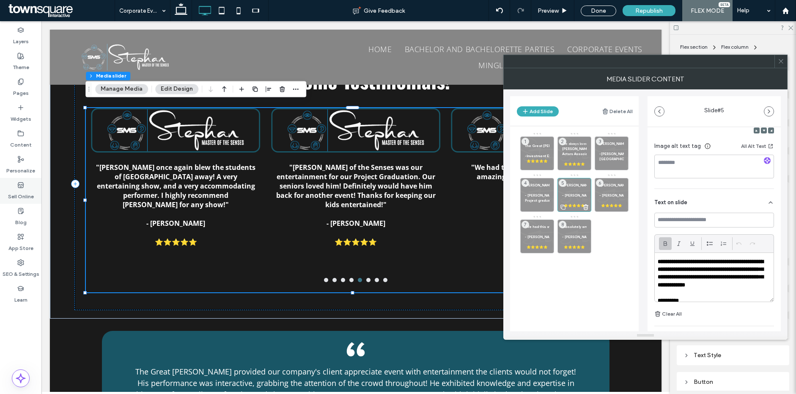
scroll to position [14, 0]
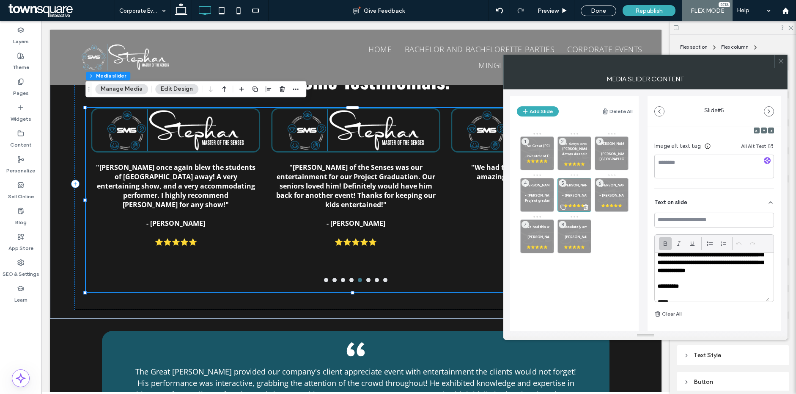
click at [688, 270] on strong "**********" at bounding box center [711, 258] width 106 height 29
paste div
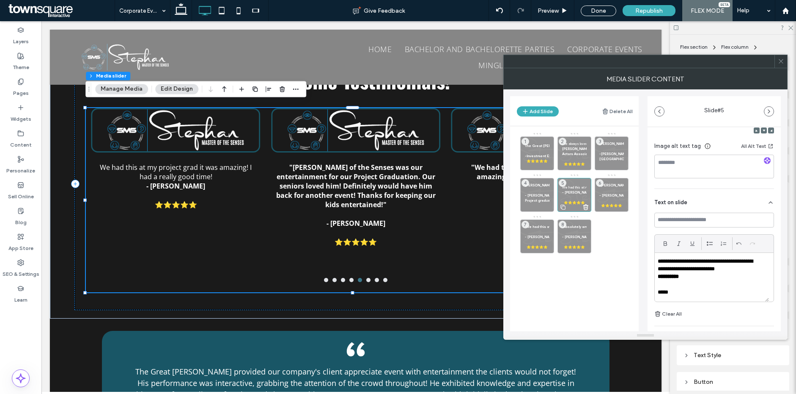
click at [663, 274] on strong "**********" at bounding box center [668, 276] width 21 height 6
click at [662, 276] on strong "**********" at bounding box center [668, 276] width 21 height 6
click at [707, 282] on p at bounding box center [712, 285] width 108 height 8
drag, startPoint x: 680, startPoint y: 277, endPoint x: 657, endPoint y: 277, distance: 23.7
click at [657, 277] on div "**********" at bounding box center [712, 277] width 114 height 49
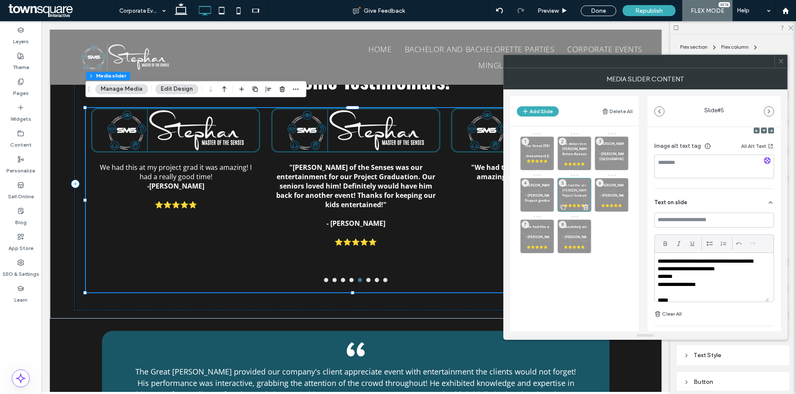
scroll to position [0, 0]
drag, startPoint x: 658, startPoint y: 275, endPoint x: 716, endPoint y: 284, distance: 59.1
click at [716, 284] on div "**********" at bounding box center [712, 277] width 114 height 49
click at [720, 284] on p "**********" at bounding box center [709, 285] width 102 height 8
click at [745, 268] on p "**********" at bounding box center [709, 265] width 102 height 16
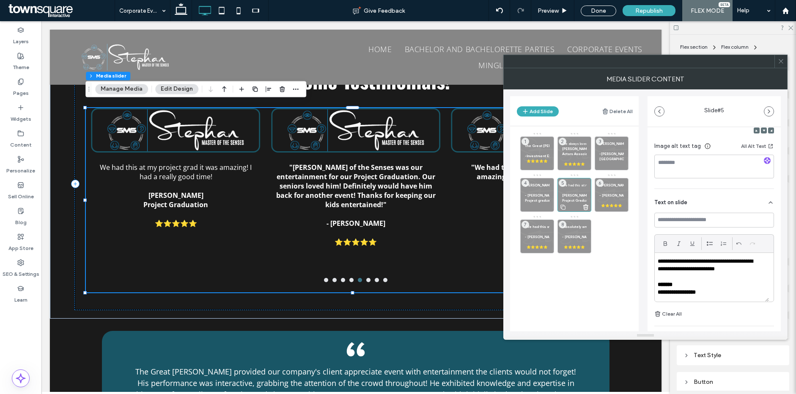
drag, startPoint x: 578, startPoint y: 149, endPoint x: 639, endPoint y: 181, distance: 68.9
click at [578, 149] on strong "Luke S." at bounding box center [576, 148] width 28 height 4
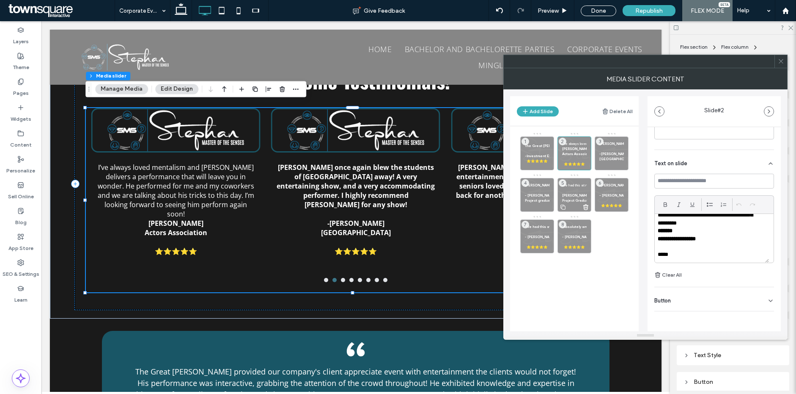
scroll to position [39, 0]
click at [742, 223] on p "**********" at bounding box center [709, 202] width 102 height 47
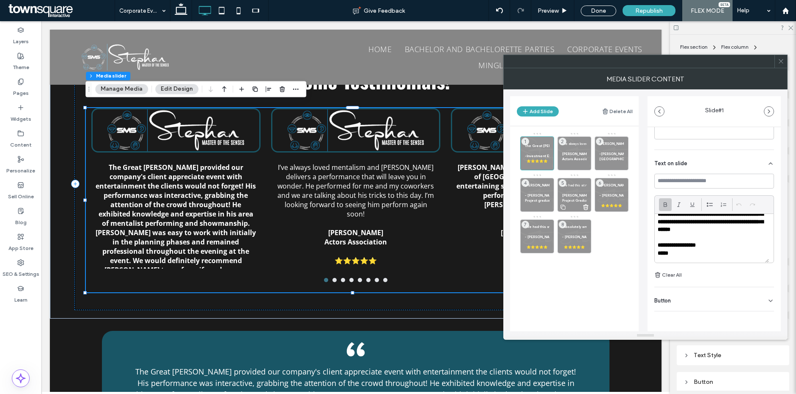
scroll to position [118, 0]
click at [610, 149] on p at bounding box center [612, 148] width 25 height 5
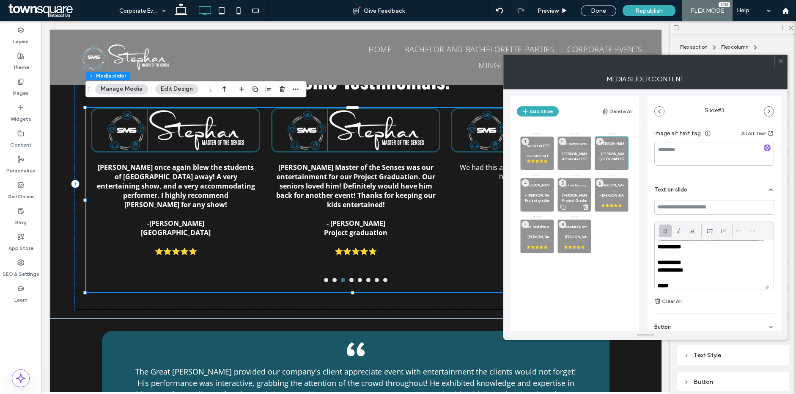
scroll to position [39, 0]
click at [528, 200] on strong "Project graduation" at bounding box center [540, 200] width 31 height 4
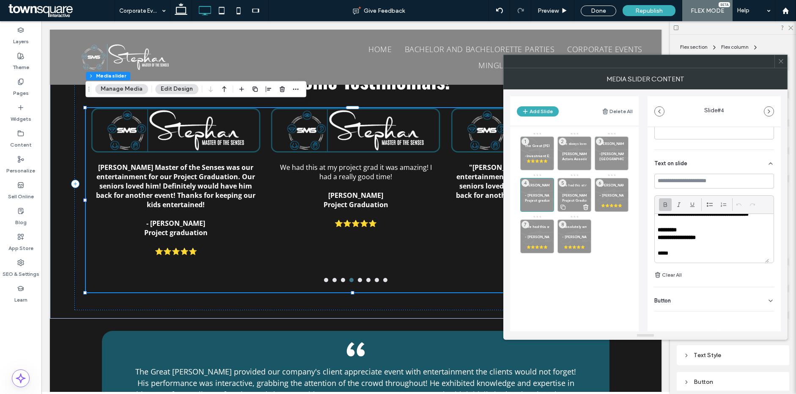
scroll to position [47, 0]
drag, startPoint x: 579, startPoint y: 190, endPoint x: 595, endPoint y: 193, distance: 15.9
click at [580, 190] on p at bounding box center [574, 189] width 25 height 5
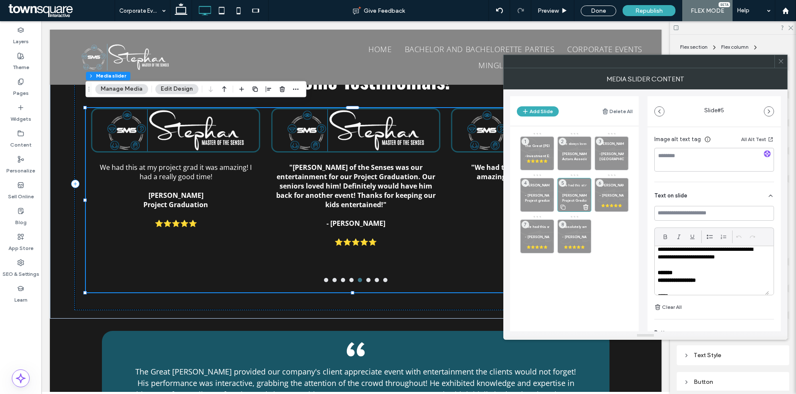
scroll to position [0, 0]
click at [704, 259] on p "**********" at bounding box center [709, 259] width 102 height 16
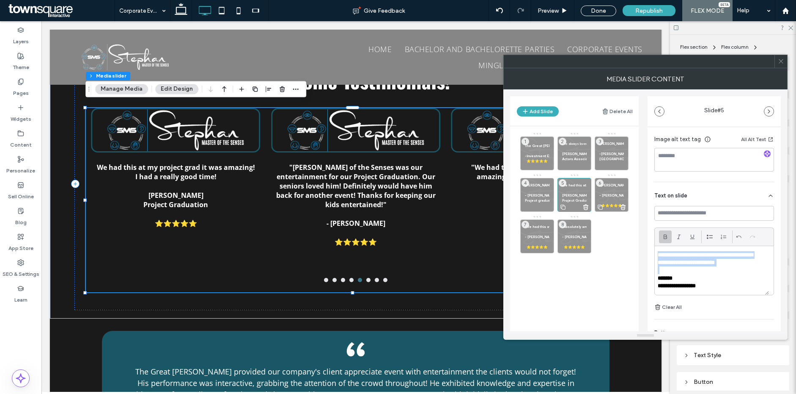
click at [609, 185] on strong ""Stephan Master of the Senses was our entertainment for our Project Graduation.…" at bounding box center [766, 185] width 333 height 4
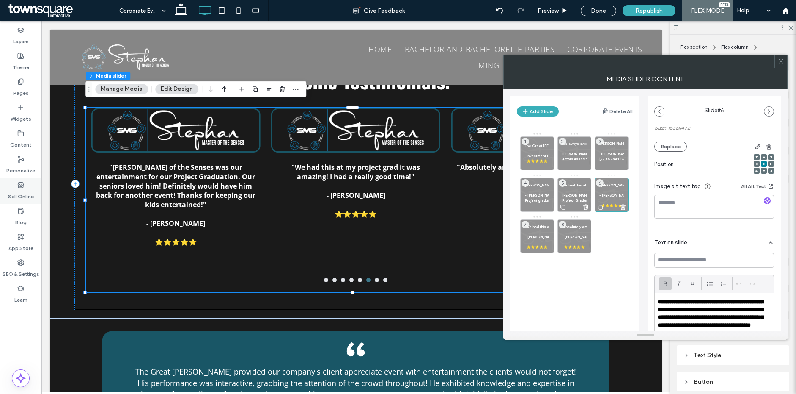
scroll to position [164, 0]
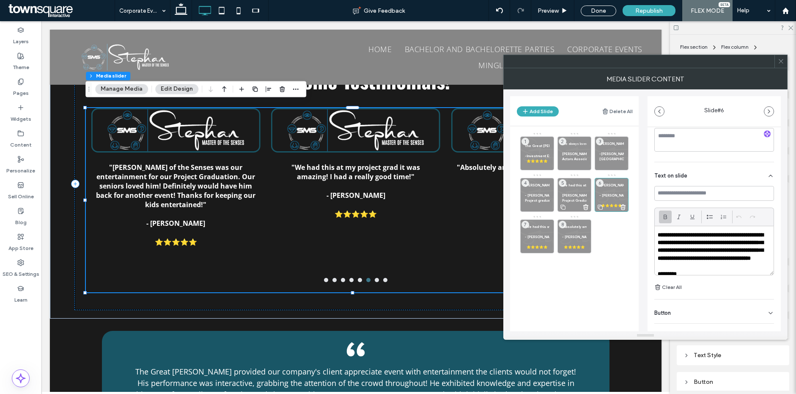
click at [691, 251] on strong "**********" at bounding box center [711, 246] width 106 height 29
paste div
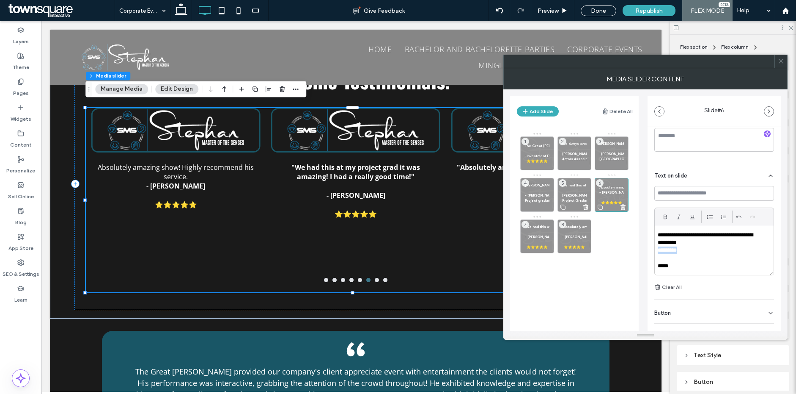
drag, startPoint x: 680, startPoint y: 251, endPoint x: 645, endPoint y: 251, distance: 35.1
click at [645, 251] on div "Add Slide Delete All The Great Stephan provided our company's client appreciate…" at bounding box center [645, 210] width 271 height 242
drag, startPoint x: 658, startPoint y: 250, endPoint x: 721, endPoint y: 257, distance: 63.0
click at [721, 257] on div "**********" at bounding box center [714, 250] width 119 height 49
click at [729, 245] on p "**********" at bounding box center [709, 239] width 102 height 16
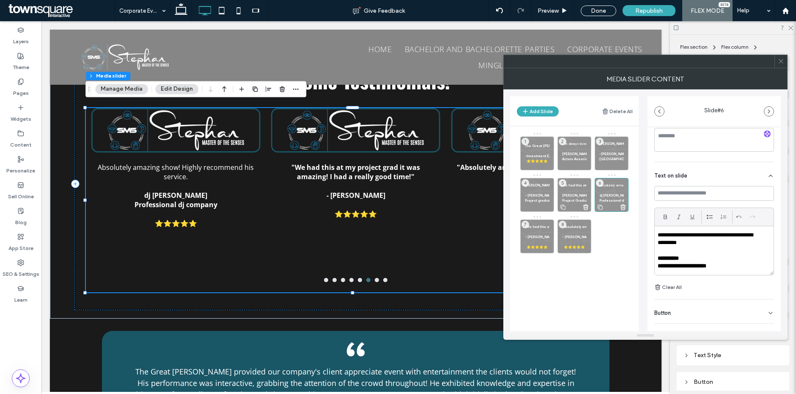
click at [625, 246] on div "The Great Stephan provided our company's client appreciate event with entertain…" at bounding box center [579, 192] width 118 height 121
click at [785, 65] on div at bounding box center [781, 61] width 13 height 13
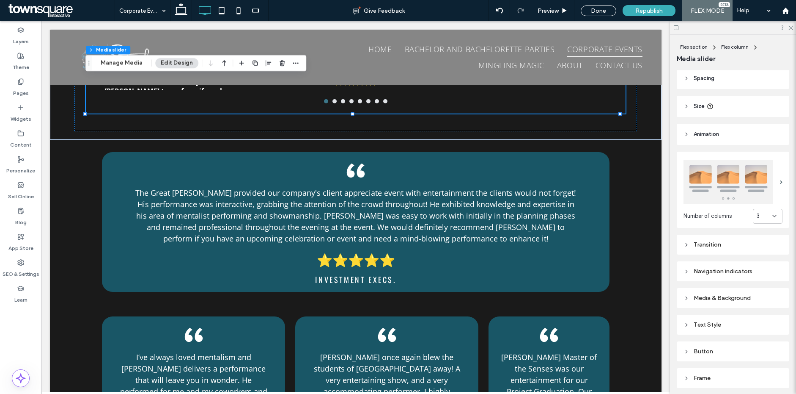
scroll to position [60, 0]
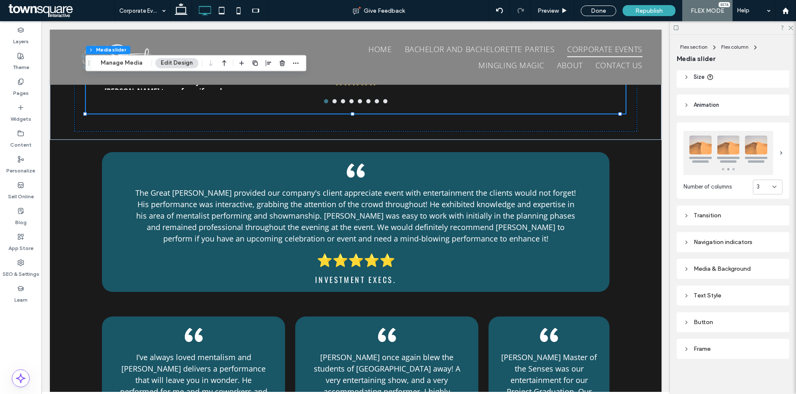
click at [754, 272] on div "Media & Background" at bounding box center [733, 268] width 99 height 11
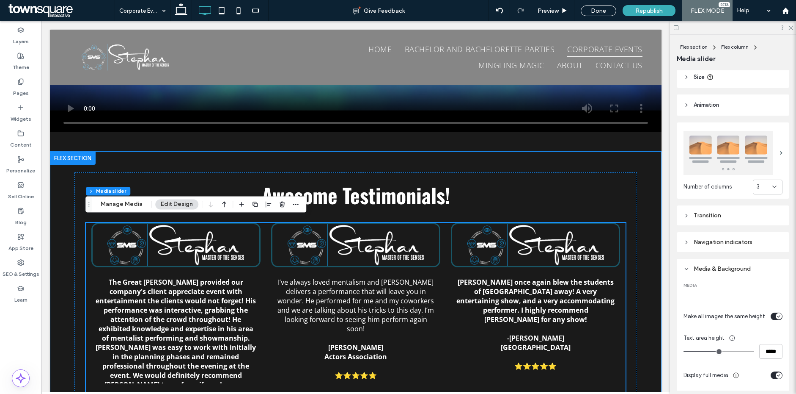
scroll to position [844, 0]
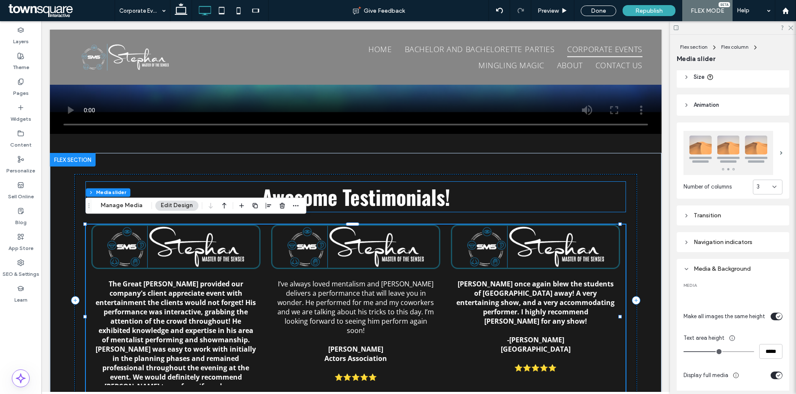
click at [438, 185] on span "Awesome Testimonials!" at bounding box center [356, 197] width 188 height 30
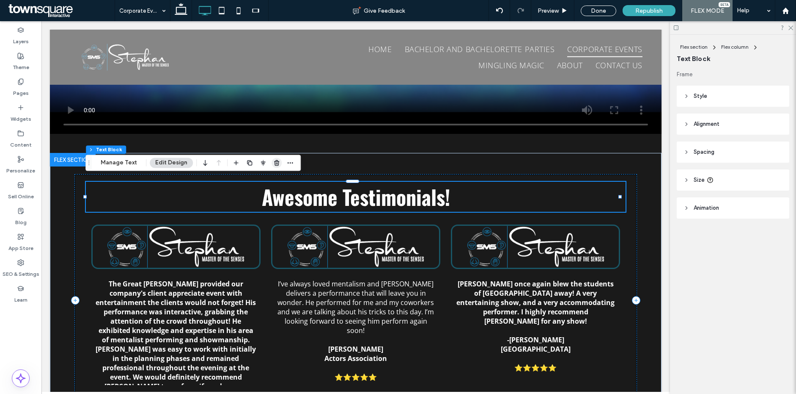
click at [274, 162] on icon "button" at bounding box center [276, 162] width 7 height 7
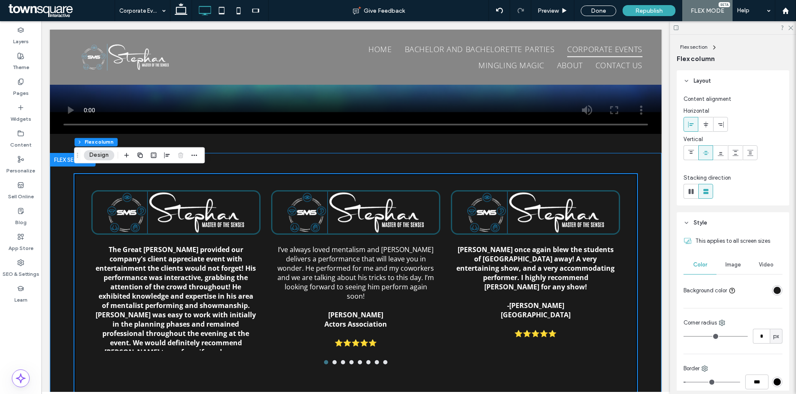
click at [358, 166] on div "The Great Stephan provided our company's client appreciate event with entertain…" at bounding box center [356, 277] width 612 height 248
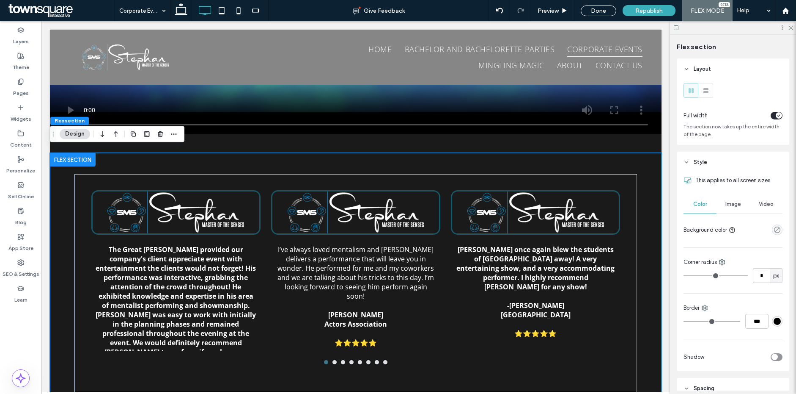
click at [325, 155] on div "The Great Stephan provided our company's client appreciate event with entertain…" at bounding box center [356, 277] width 612 height 248
click at [248, 182] on div at bounding box center [356, 184] width 540 height 4
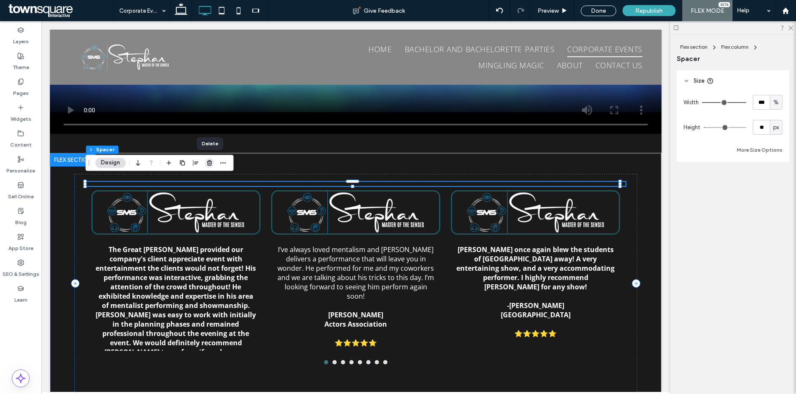
click at [209, 164] on use "button" at bounding box center [209, 163] width 5 height 6
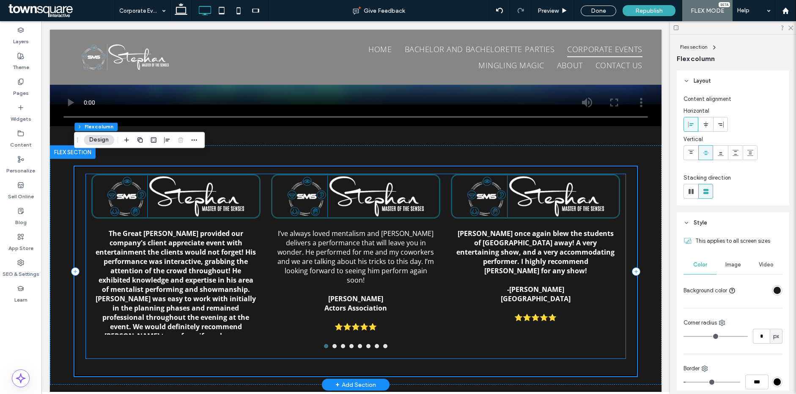
scroll to position [859, 0]
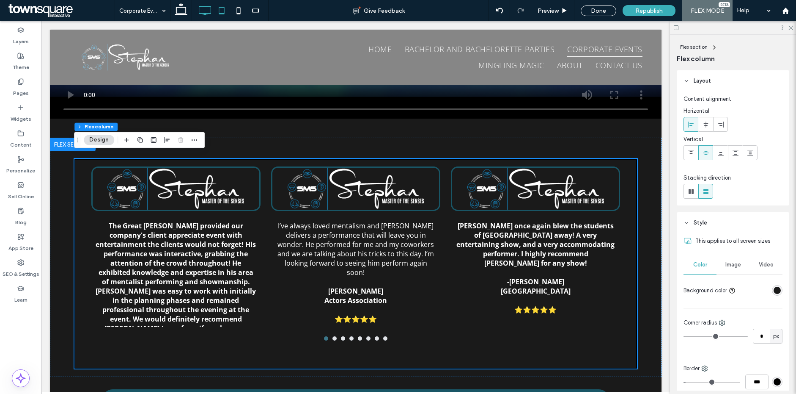
click at [217, 11] on icon at bounding box center [221, 10] width 17 height 17
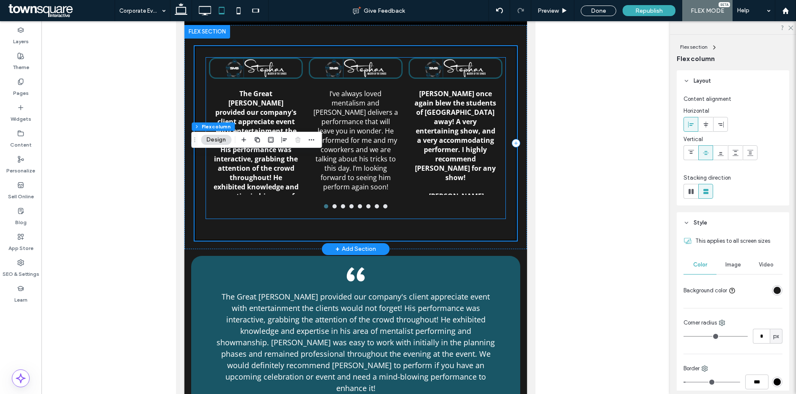
scroll to position [1006, 0]
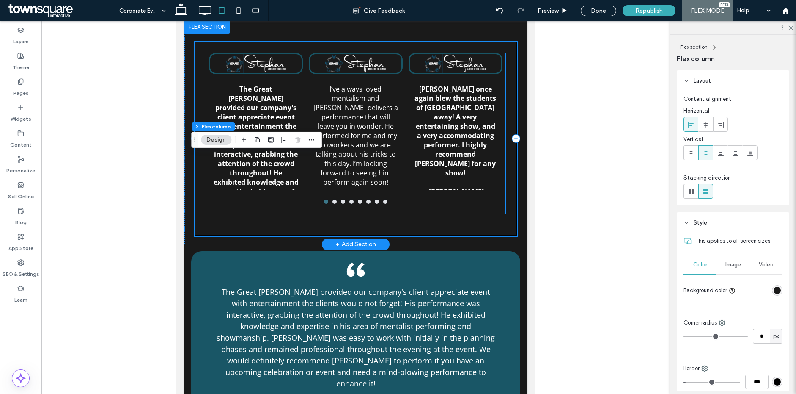
click at [349, 200] on div "The Great Stephan provided our company's client appreciate event with entertain…" at bounding box center [355, 133] width 299 height 161
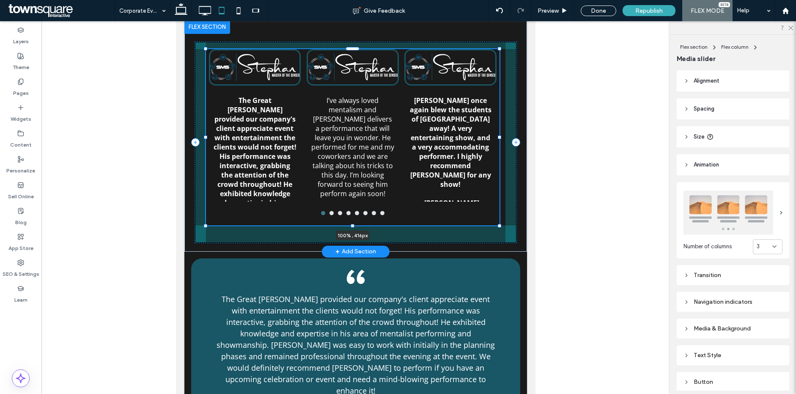
drag, startPoint x: 353, startPoint y: 216, endPoint x: 358, endPoint y: 220, distance: 6.6
click at [357, 224] on div "The Great Stephan provided our company's client appreciate event with entertain…" at bounding box center [355, 135] width 343 height 231
type input "***"
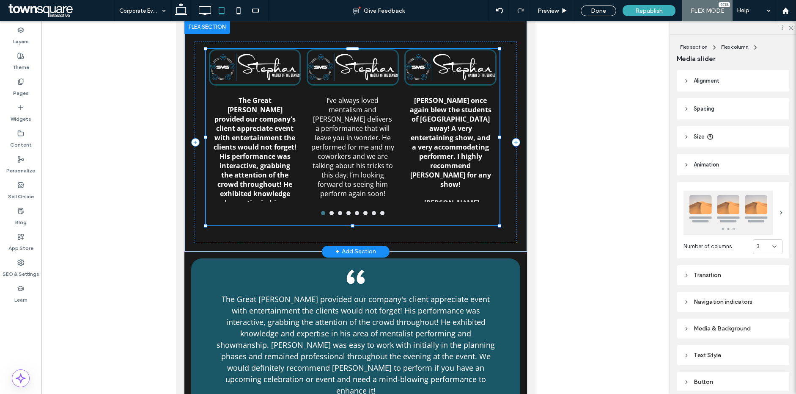
type input "***"
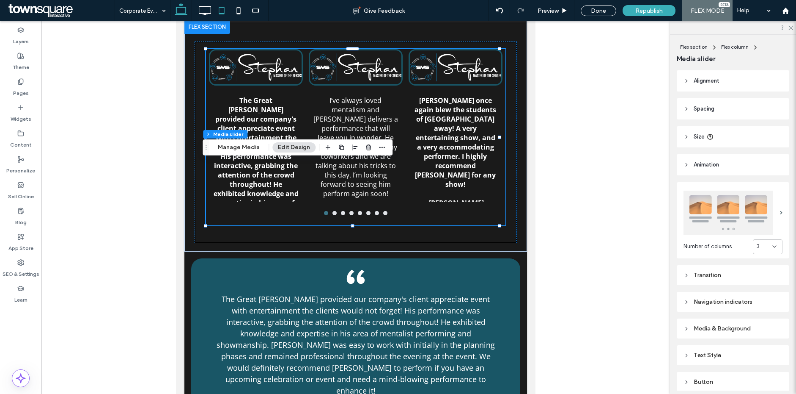
click at [187, 12] on icon at bounding box center [181, 10] width 17 height 17
type input "***"
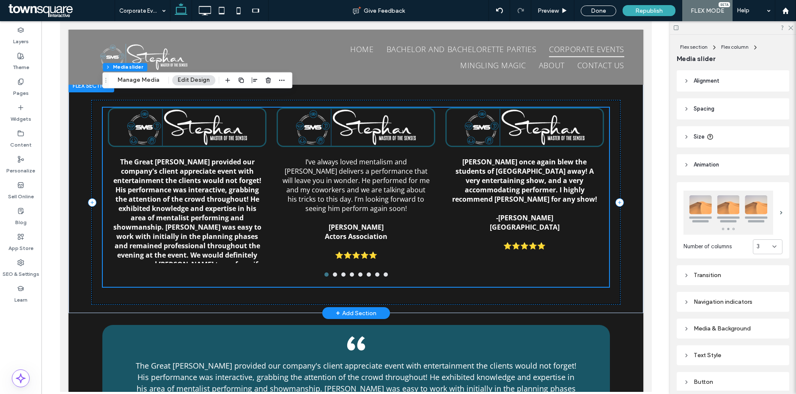
scroll to position [916, 0]
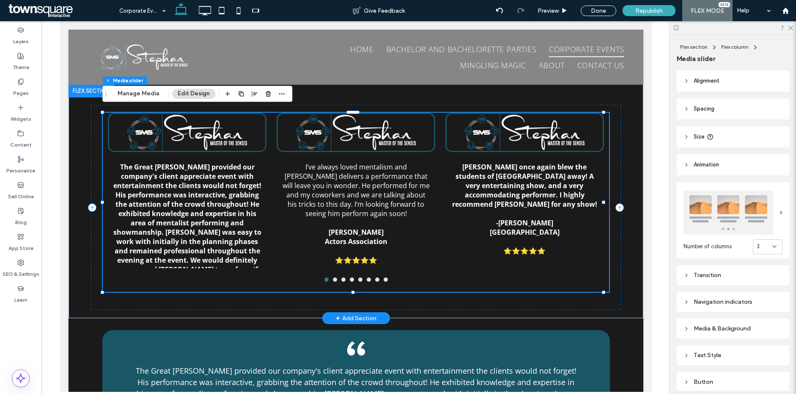
click at [399, 210] on p "I’ve always loved mentalism and Stephan delivers a performance that will leave …" at bounding box center [356, 190] width 150 height 56
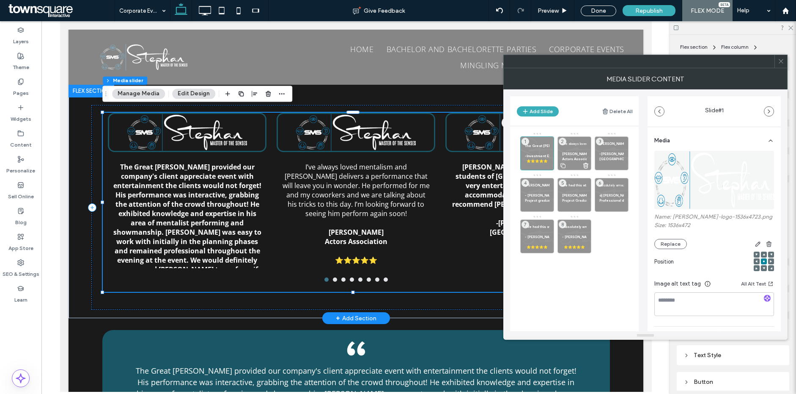
click at [586, 154] on p "Luke S." at bounding box center [574, 153] width 25 height 5
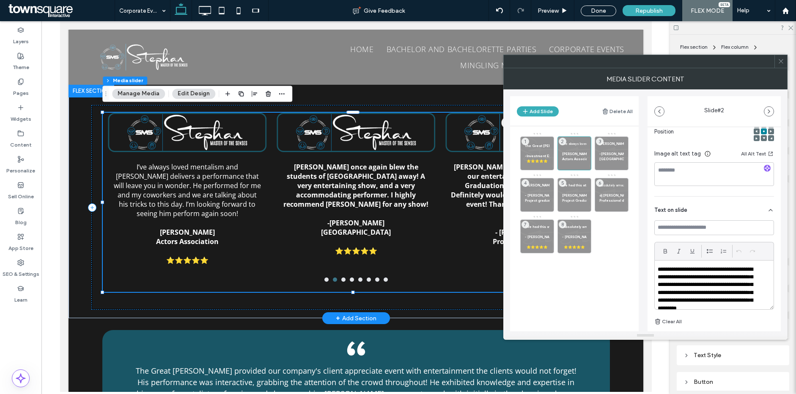
scroll to position [134, 0]
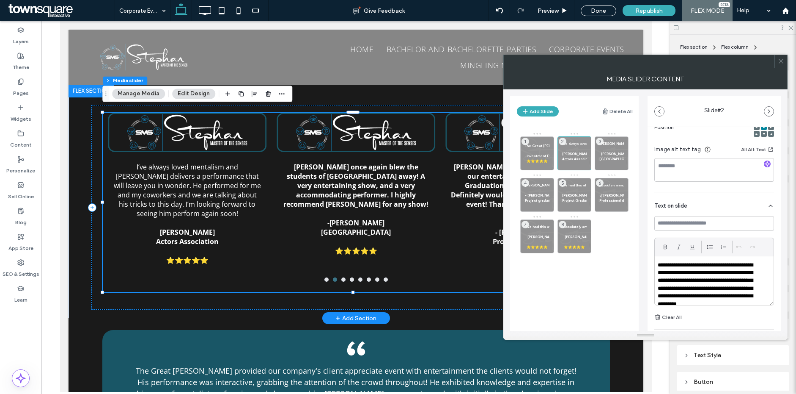
click at [695, 270] on p "**********" at bounding box center [709, 284] width 102 height 47
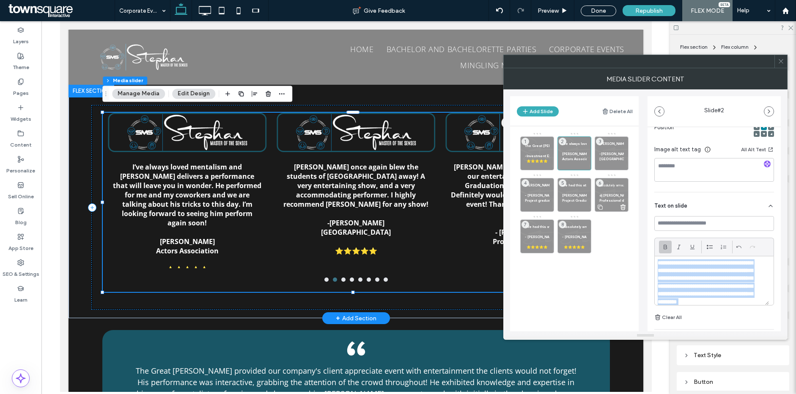
click at [607, 180] on div "Absolutely amazing show! Highly recommend his service. dj Brian C Professional …" at bounding box center [612, 195] width 34 height 34
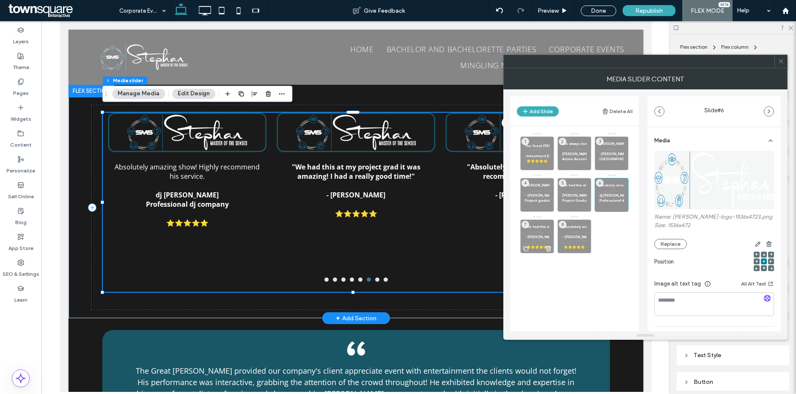
click at [548, 251] on icon at bounding box center [548, 249] width 7 height 8
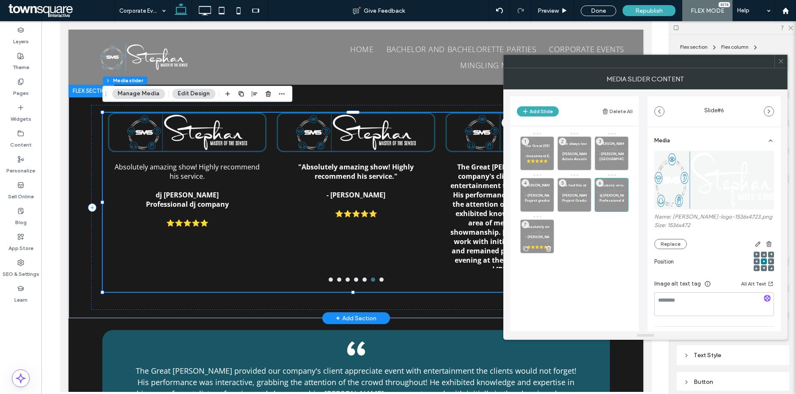
click at [549, 251] on use at bounding box center [549, 248] width 5 height 5
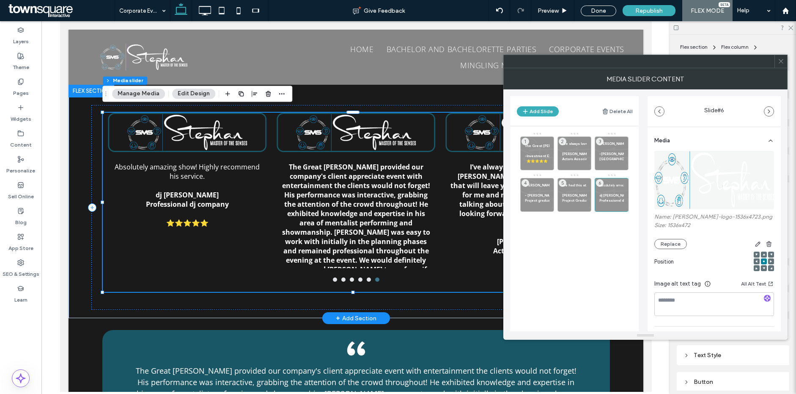
click at [780, 64] on span at bounding box center [781, 61] width 6 height 13
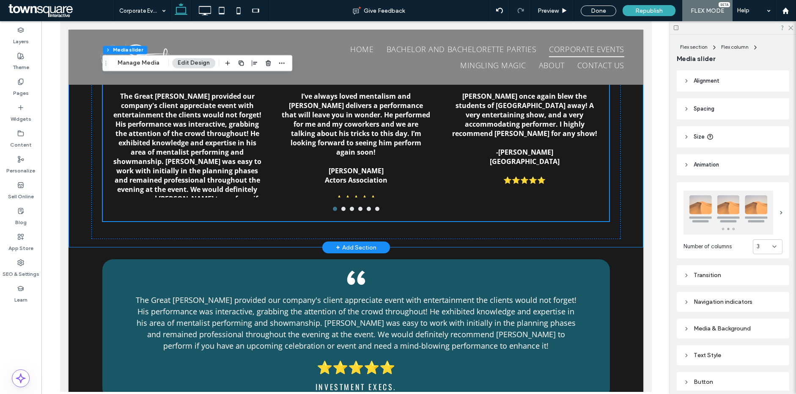
scroll to position [947, 0]
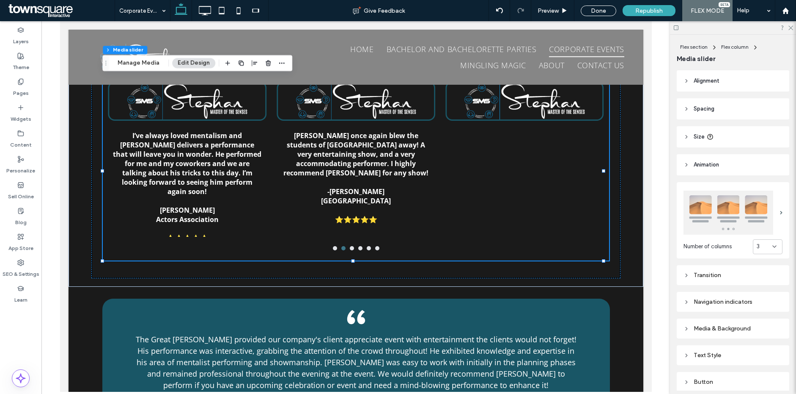
click at [771, 243] on icon at bounding box center [774, 246] width 7 height 7
click at [765, 273] on div "2" at bounding box center [763, 273] width 29 height 15
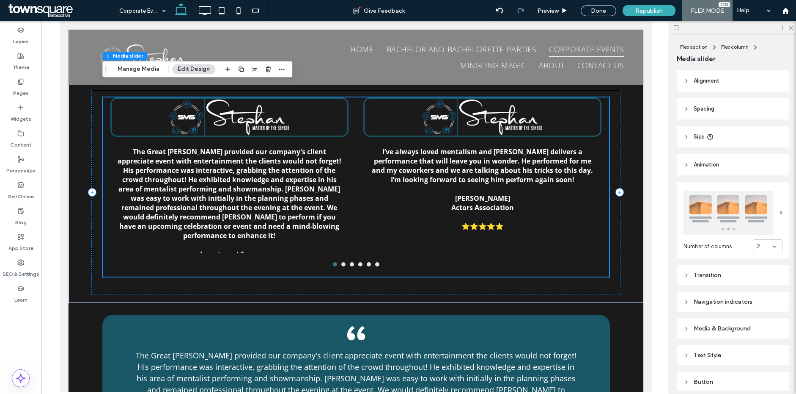
scroll to position [930, 0]
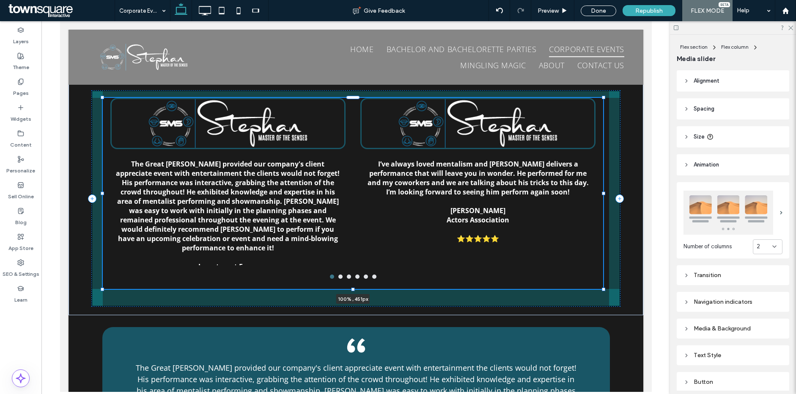
drag, startPoint x: 352, startPoint y: 272, endPoint x: 357, endPoint y: 278, distance: 8.1
click at [357, 278] on div "The Great Stephan provided our company's client appreciate event with entertain…" at bounding box center [355, 192] width 575 height 246
type input "***"
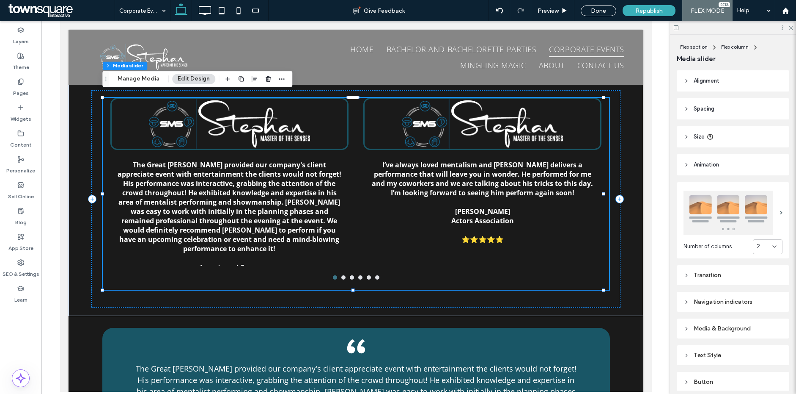
click at [551, 262] on div "The Great Stephan provided our company's client appreciate event with entertain…" at bounding box center [355, 194] width 506 height 192
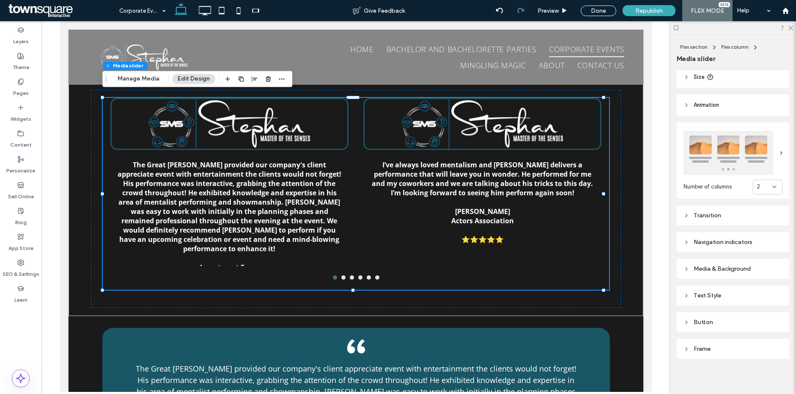
click at [745, 270] on div "Media & Background" at bounding box center [733, 268] width 99 height 11
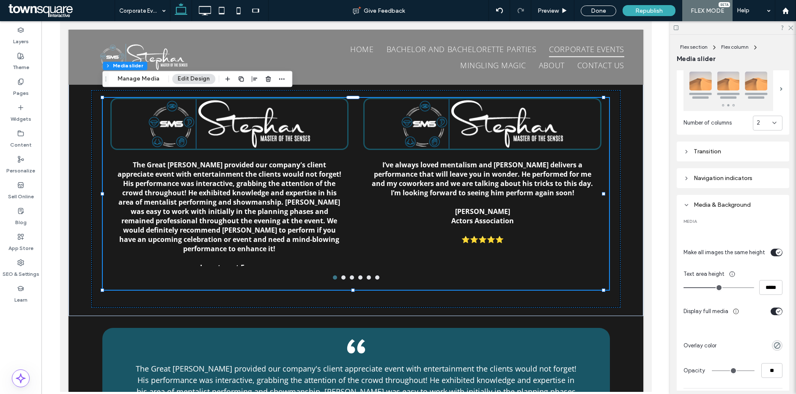
scroll to position [125, 0]
click at [729, 151] on div "Transition" at bounding box center [733, 149] width 99 height 7
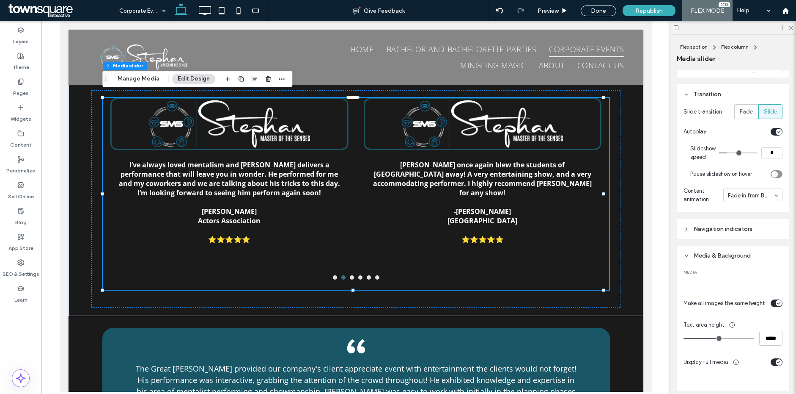
scroll to position [501, 0]
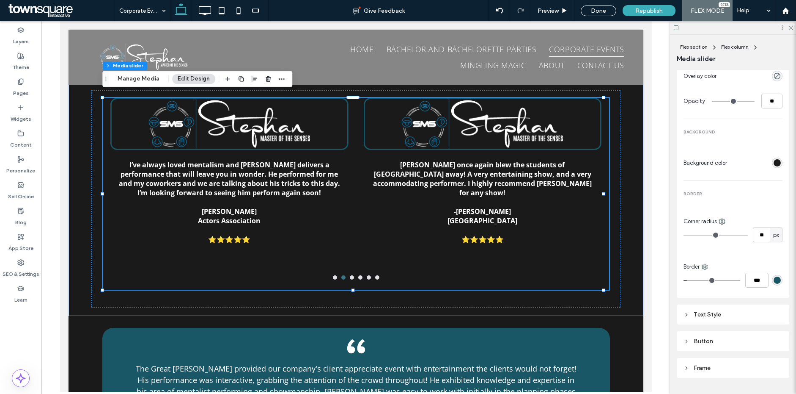
click at [720, 314] on div "Text Style" at bounding box center [733, 314] width 99 height 7
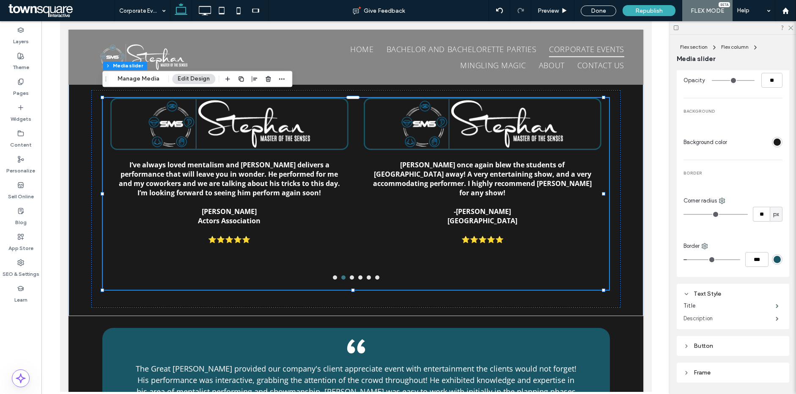
scroll to position [547, 0]
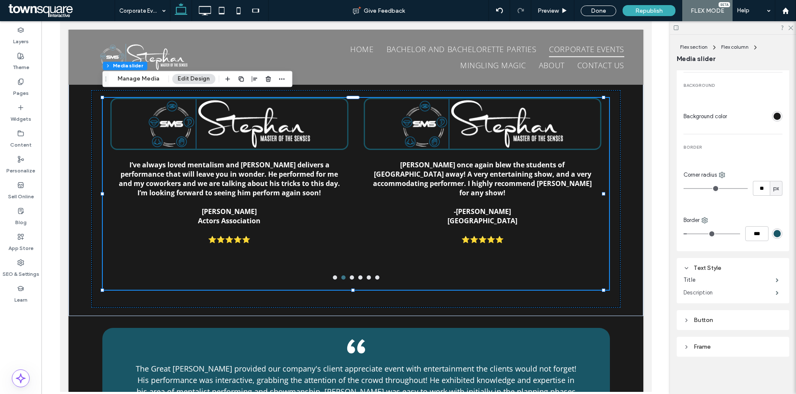
click at [724, 295] on label "Description" at bounding box center [730, 292] width 92 height 17
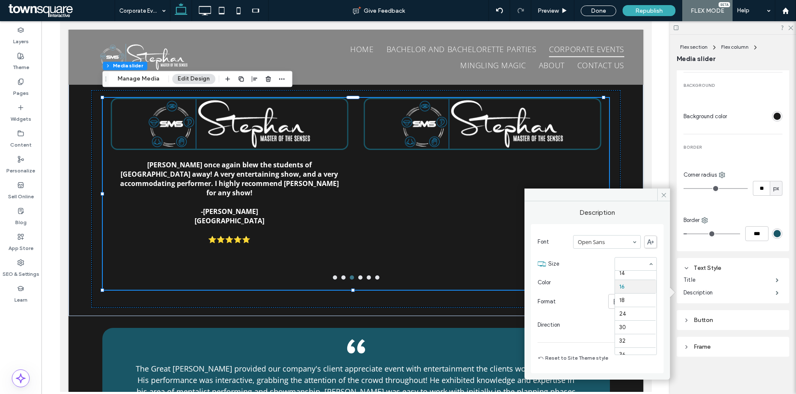
scroll to position [71, 0]
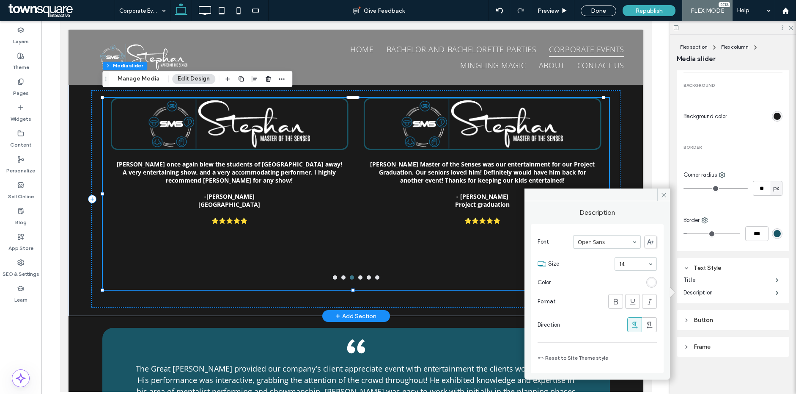
click at [333, 275] on button "go to slide 1" at bounding box center [335, 277] width 4 height 4
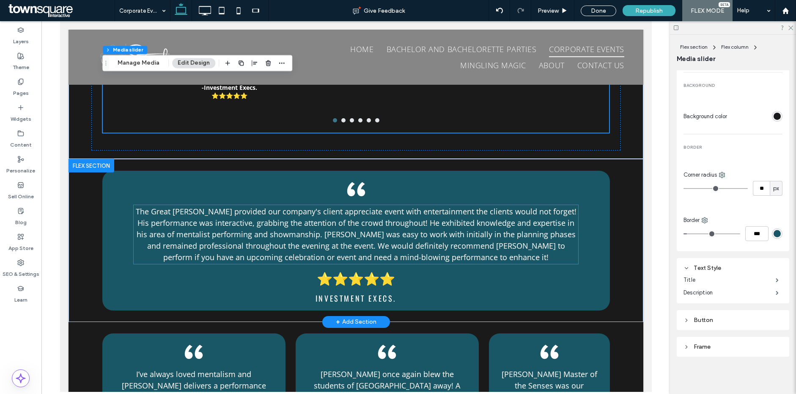
scroll to position [1088, 0]
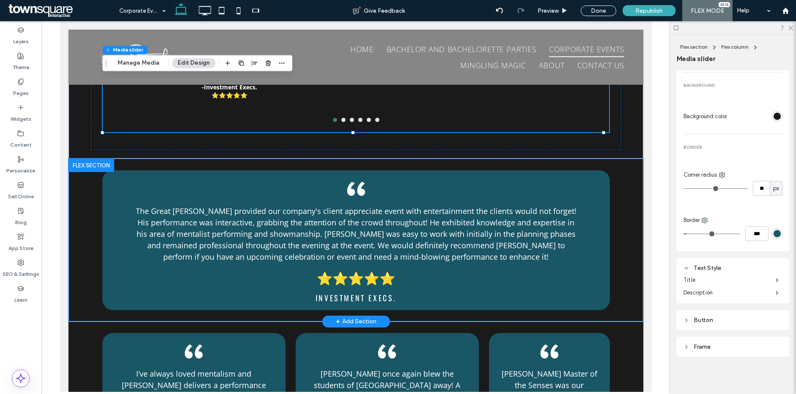
click at [85, 220] on div "The Great Stephan provided our company's client appreciate event with entertain…" at bounding box center [355, 239] width 575 height 162
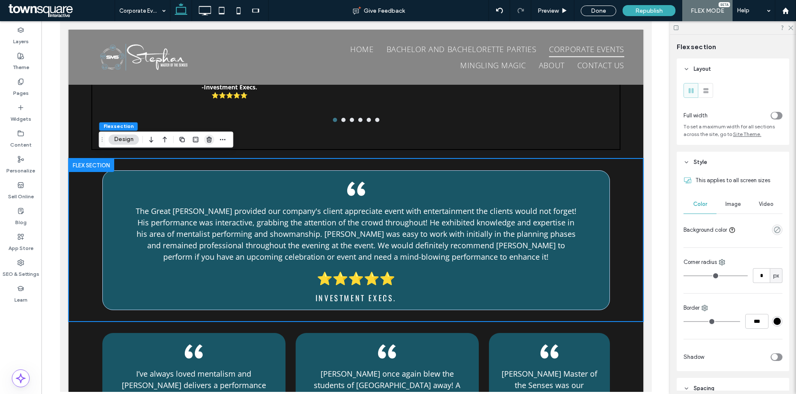
click at [207, 137] on icon "button" at bounding box center [209, 139] width 7 height 7
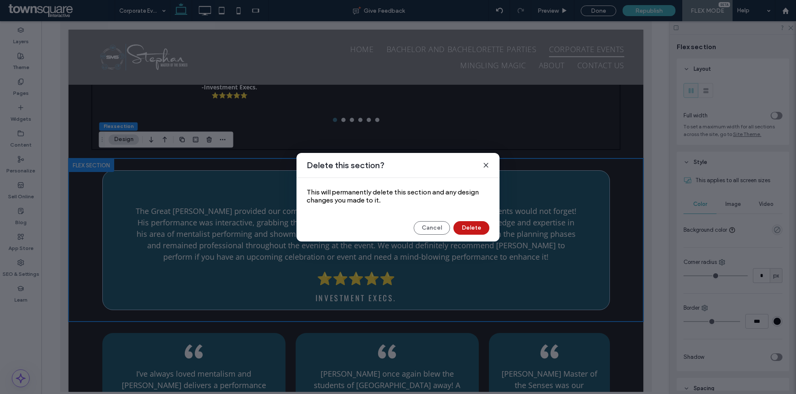
click at [474, 229] on button "Delete" at bounding box center [472, 228] width 36 height 14
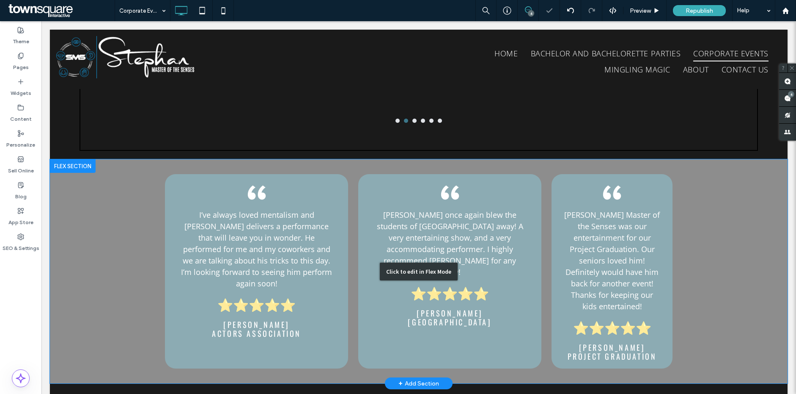
click at [139, 183] on div "Click to edit in Flex Mode" at bounding box center [419, 271] width 738 height 224
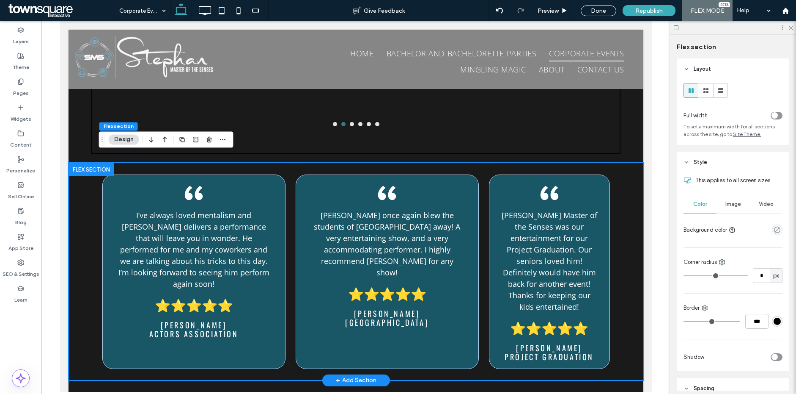
click at [82, 186] on div "I’ve always loved mentalism and Stephan delivers a performance that will leave …" at bounding box center [355, 270] width 575 height 217
click at [211, 141] on icon "button" at bounding box center [209, 139] width 7 height 7
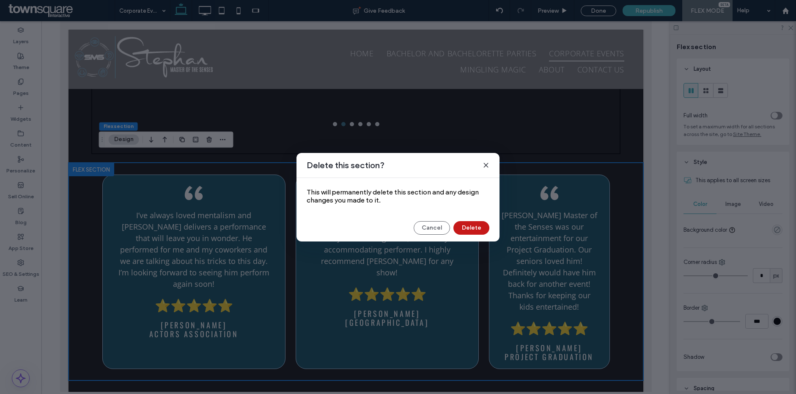
click at [466, 228] on button "Delete" at bounding box center [472, 228] width 36 height 14
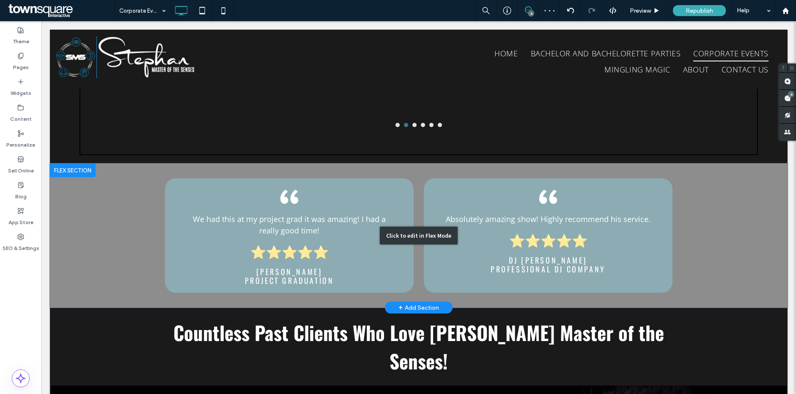
click at [124, 217] on div "Click to edit in Flex Mode" at bounding box center [419, 235] width 738 height 144
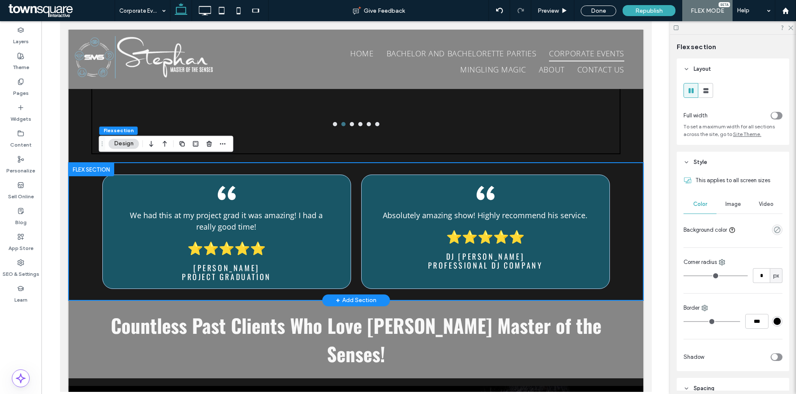
click at [88, 211] on div "We had this at my project grad it was amazing! I had a really good time! ﻿ ⭐⭐⭐⭐…" at bounding box center [355, 230] width 575 height 137
click at [206, 143] on icon "button" at bounding box center [209, 143] width 7 height 7
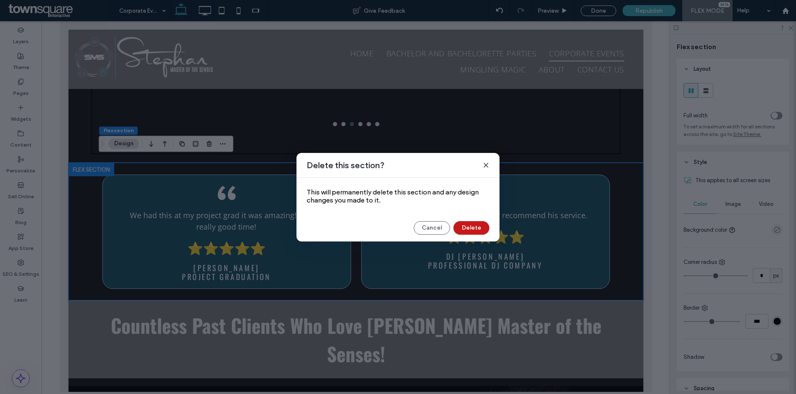
click at [468, 230] on button "Delete" at bounding box center [472, 228] width 36 height 14
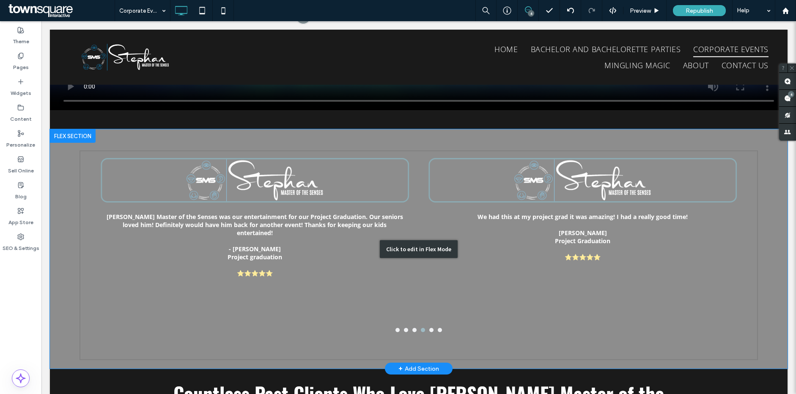
scroll to position [919, 0]
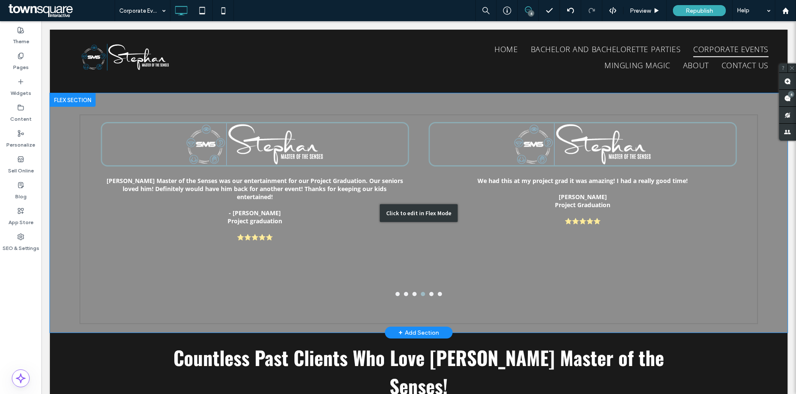
click at [366, 222] on div "Click to edit in Flex Mode" at bounding box center [419, 212] width 738 height 239
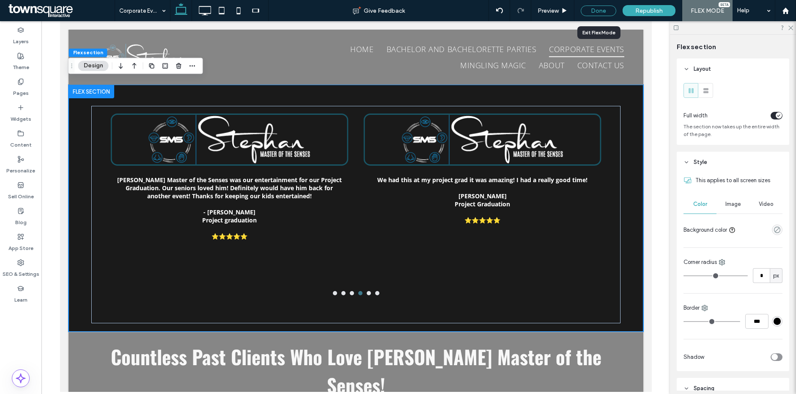
drag, startPoint x: 600, startPoint y: 13, endPoint x: 571, endPoint y: 72, distance: 65.7
click at [600, 13] on div "Done" at bounding box center [599, 11] width 36 height 11
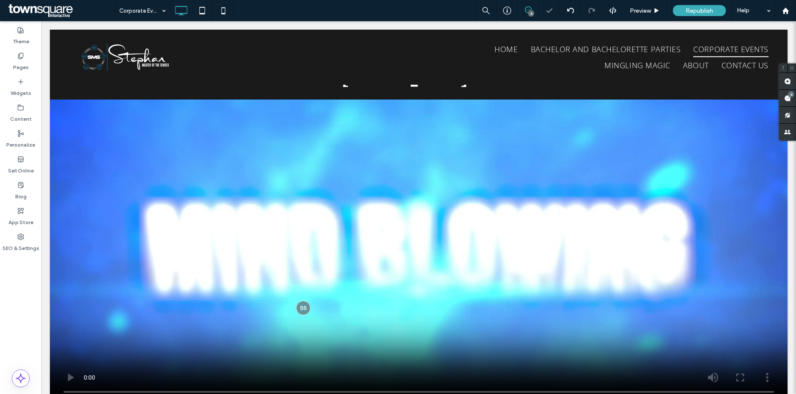
scroll to position [585, 0]
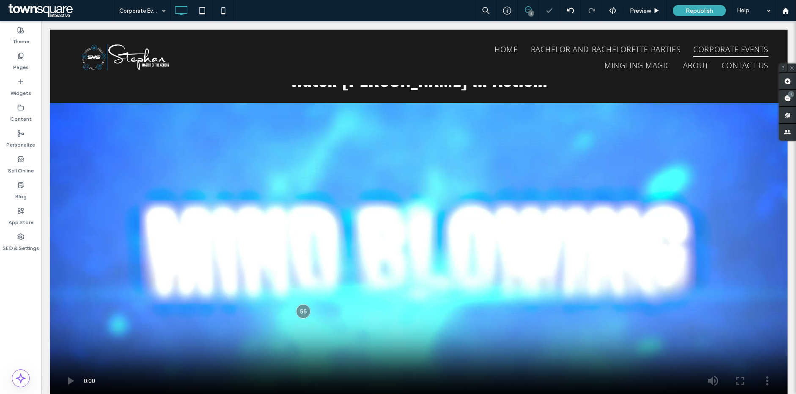
click at [532, 15] on div "4" at bounding box center [531, 13] width 6 height 6
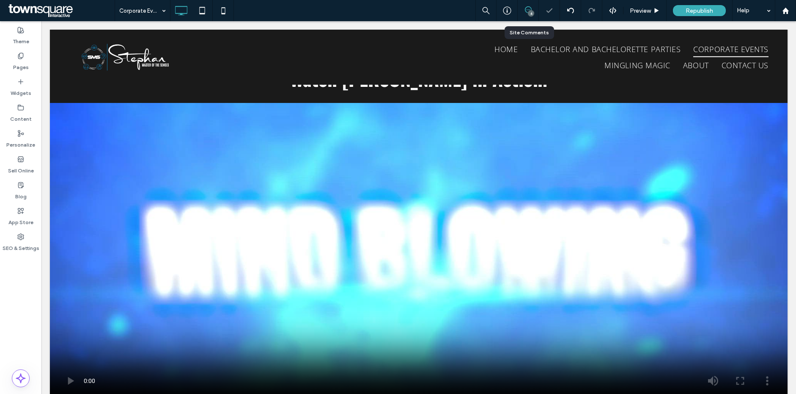
click at [523, 13] on span at bounding box center [528, 9] width 21 height 7
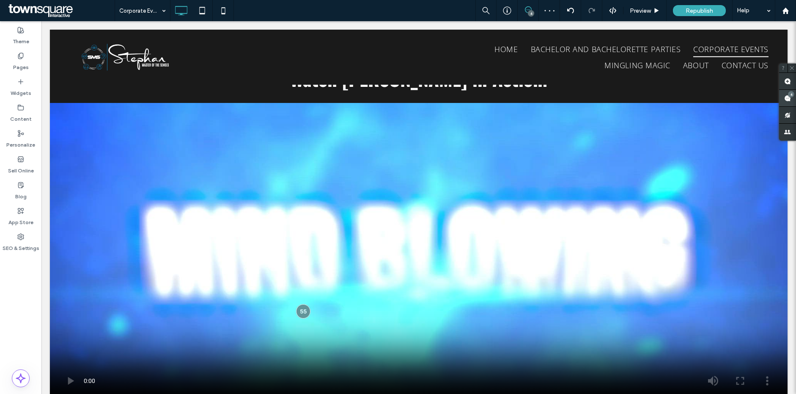
click at [790, 94] on div "4" at bounding box center [791, 94] width 6 height 6
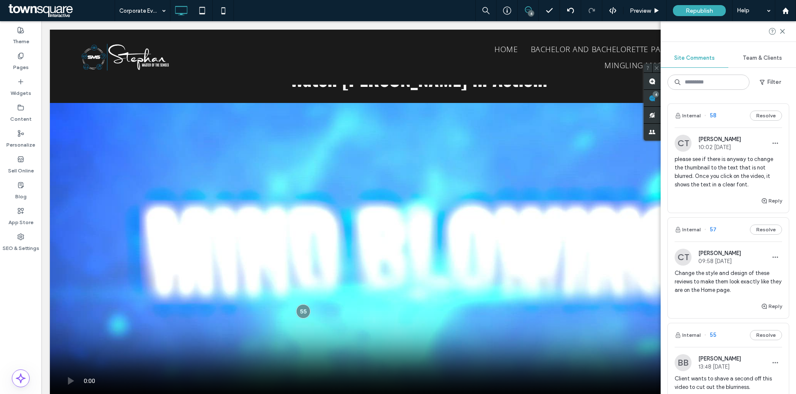
scroll to position [12, 0]
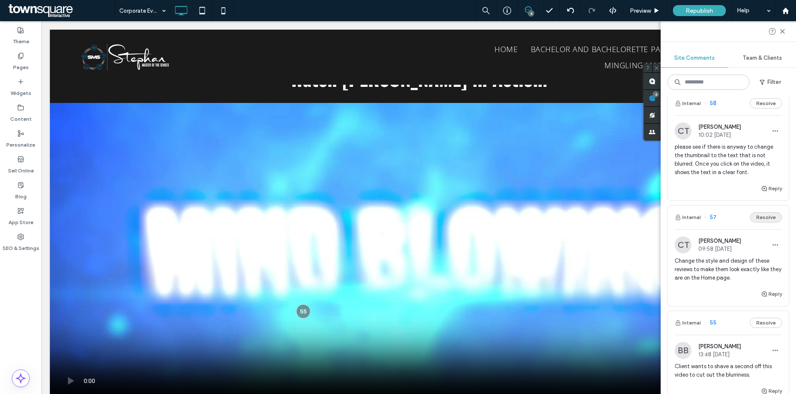
click at [760, 217] on button "Resolve" at bounding box center [766, 217] width 32 height 10
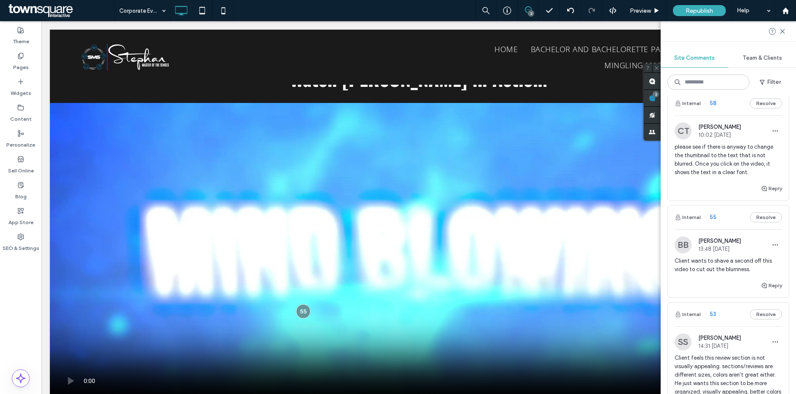
click at [763, 158] on span "please see if there is anyway to change the thumbnail to the text that is not b…" at bounding box center [728, 160] width 107 height 34
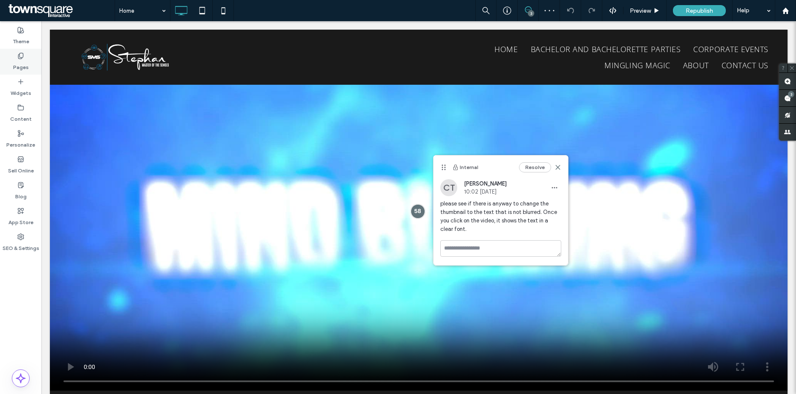
click at [17, 68] on label "Pages" at bounding box center [21, 65] width 16 height 12
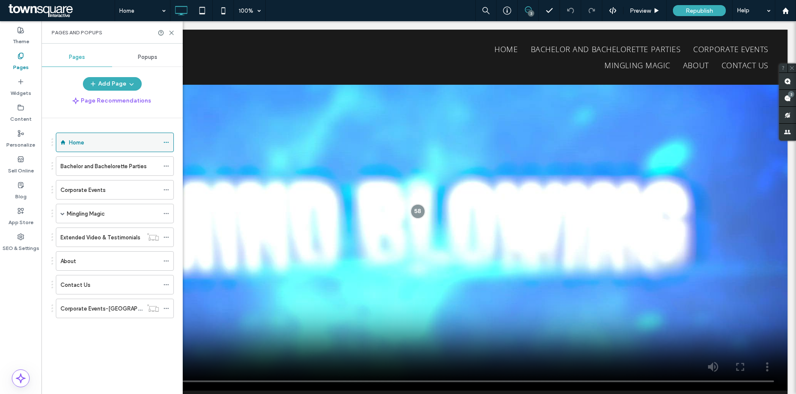
click at [109, 143] on div "Home" at bounding box center [114, 142] width 90 height 9
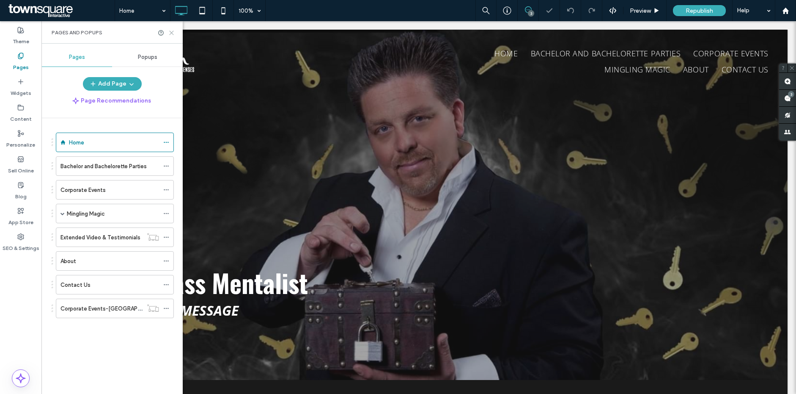
drag, startPoint x: 173, startPoint y: 34, endPoint x: 134, endPoint y: 25, distance: 40.0
click at [173, 34] on use at bounding box center [172, 33] width 4 height 4
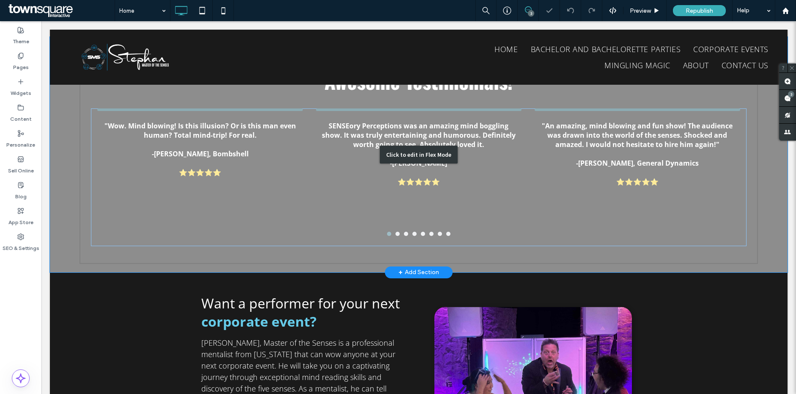
click at [116, 201] on div "Click to edit in Flex Mode" at bounding box center [419, 154] width 738 height 235
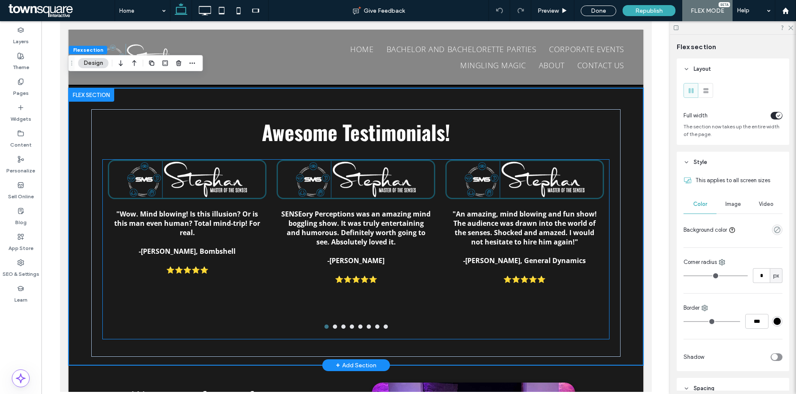
scroll to position [1482, 0]
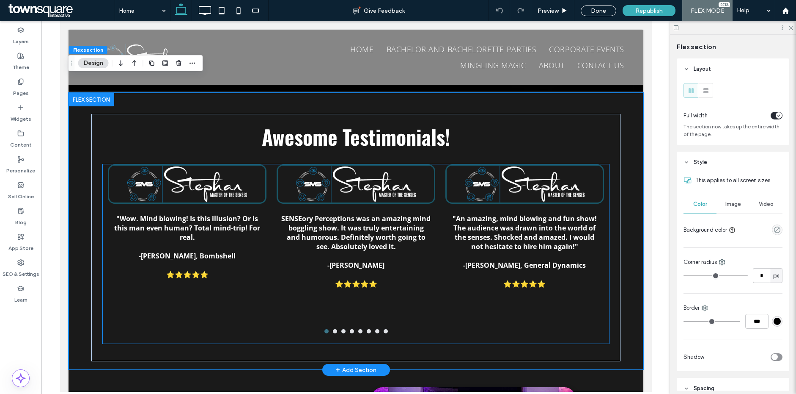
click at [140, 214] on strong ""Wow. Mind blowing! Is this illusion? Or is this man even human? Total mind-tri…" at bounding box center [187, 228] width 146 height 28
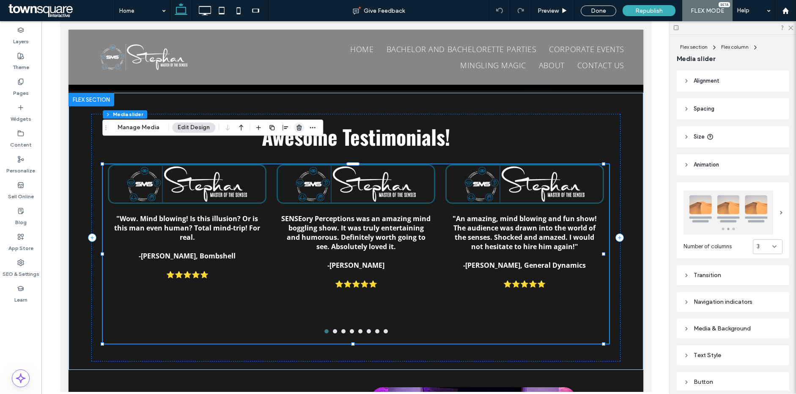
click at [297, 129] on use "button" at bounding box center [299, 128] width 5 height 6
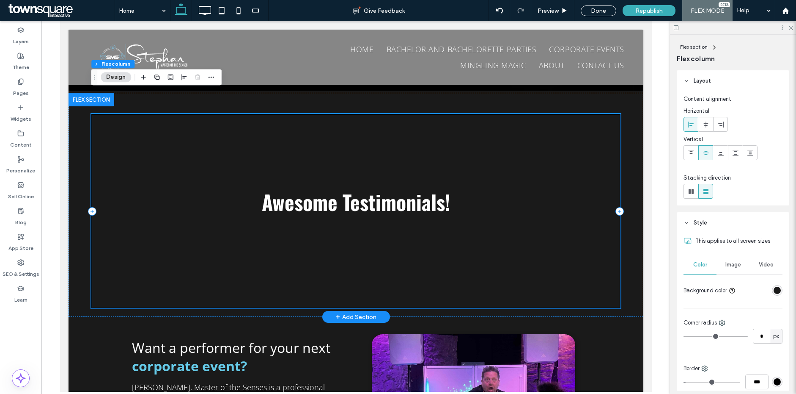
click at [266, 245] on div "Awesome Testimonials!" at bounding box center [355, 211] width 529 height 194
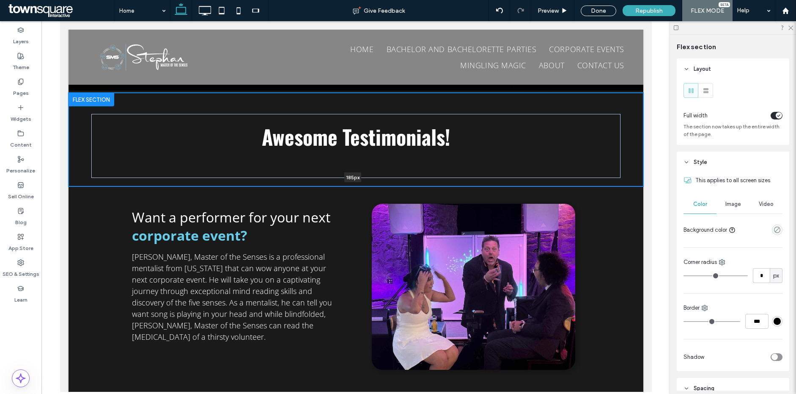
drag, startPoint x: 306, startPoint y: 292, endPoint x: 299, endPoint y: 146, distance: 146.2
click at [299, 146] on div "Awesome Testimonials! 185px Section Click to edit in Flex Mode + Add Section" at bounding box center [355, 140] width 575 height 94
type input "***"
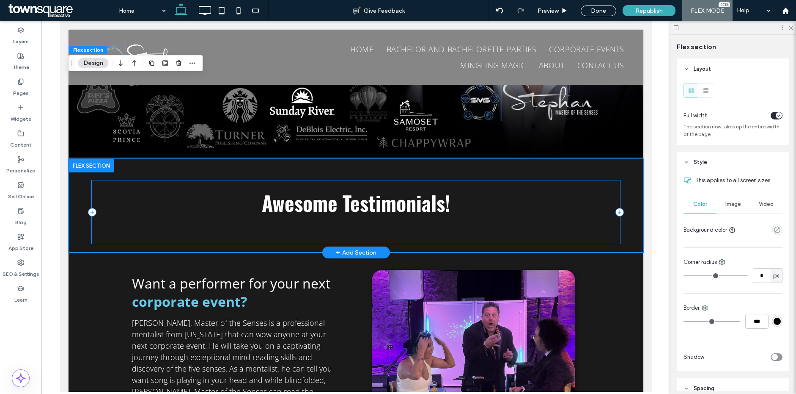
scroll to position [1411, 0]
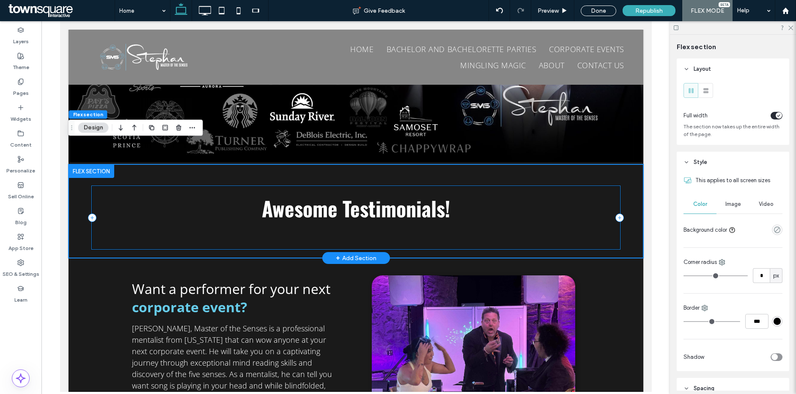
click at [218, 212] on div "Awesome Testimonials!" at bounding box center [355, 217] width 529 height 64
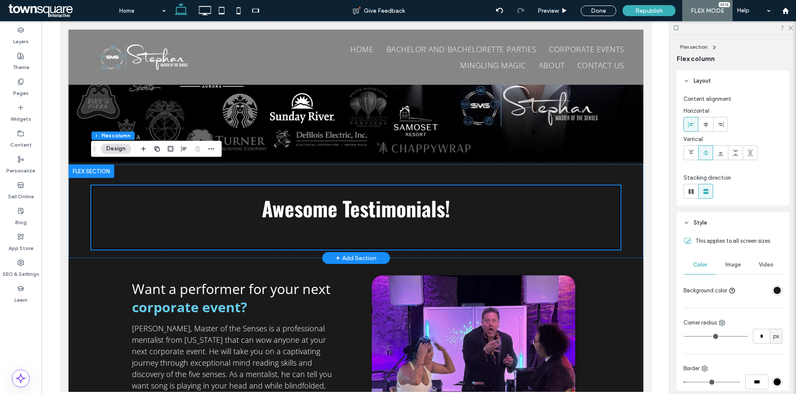
click at [341, 253] on div "+ Add Section" at bounding box center [356, 257] width 41 height 9
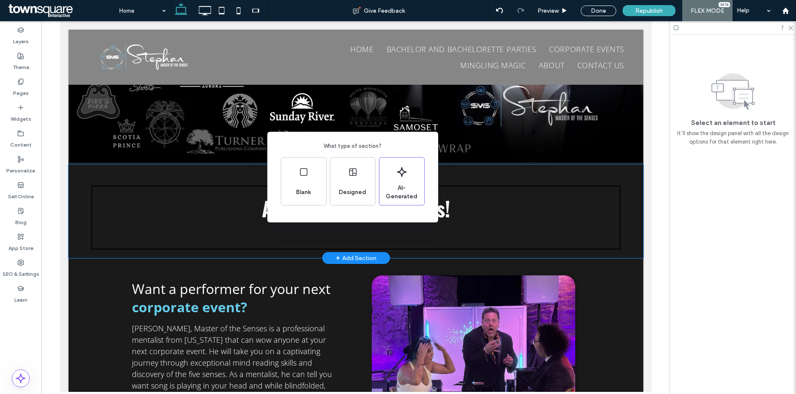
click at [345, 190] on span "Designed" at bounding box center [353, 192] width 34 height 8
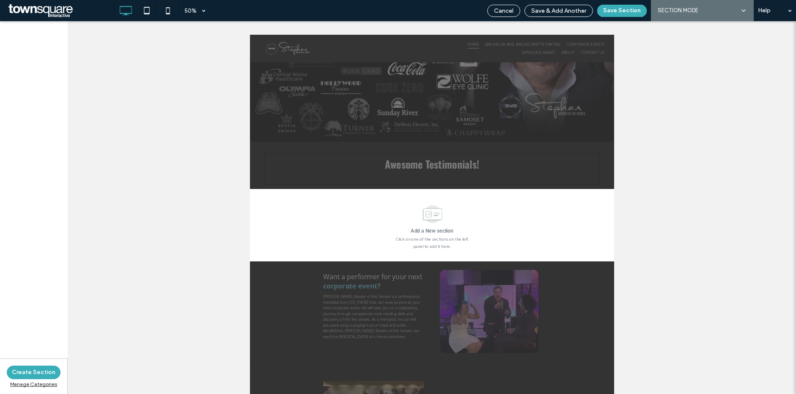
scroll to position [1412, 0]
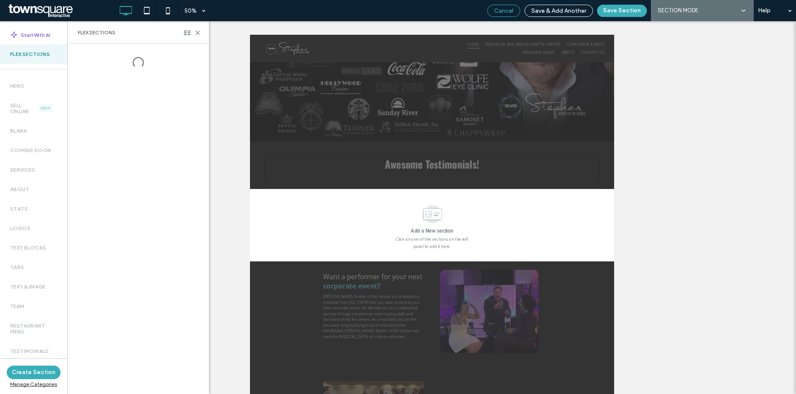
click at [503, 8] on span "Cancel" at bounding box center [503, 10] width 19 height 7
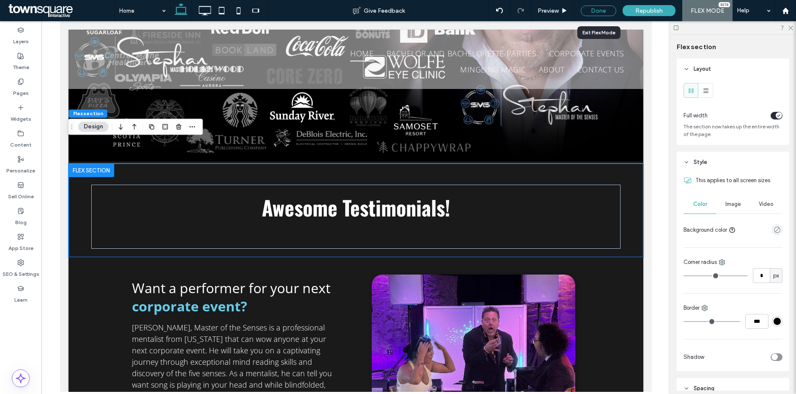
click at [603, 14] on div "Done" at bounding box center [599, 11] width 36 height 11
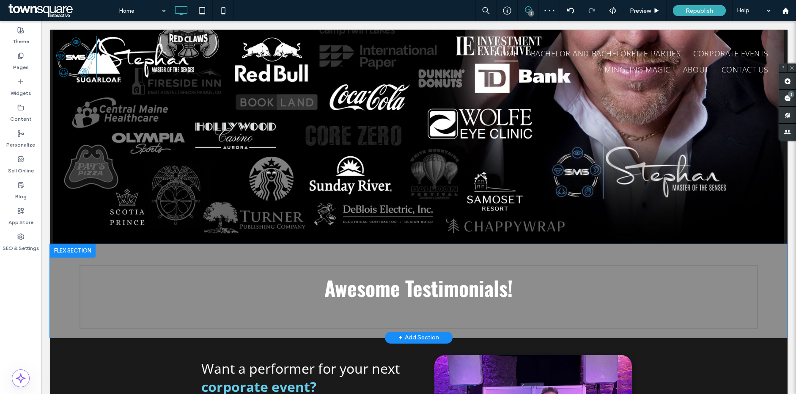
click at [400, 333] on div "+ Add Section" at bounding box center [419, 337] width 41 height 9
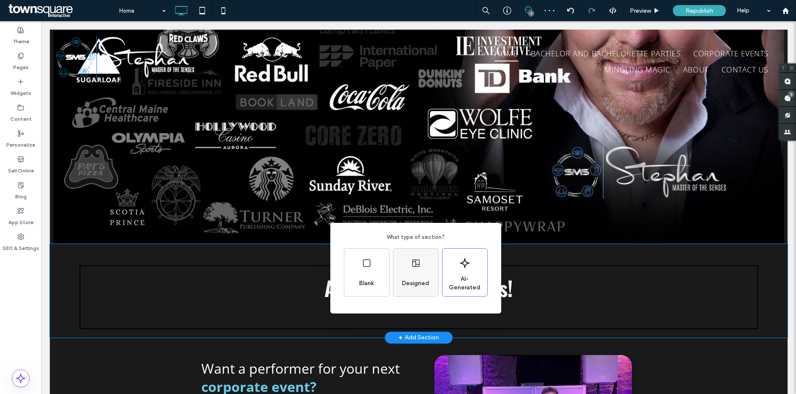
click at [410, 275] on div "Designed" at bounding box center [416, 283] width 34 height 19
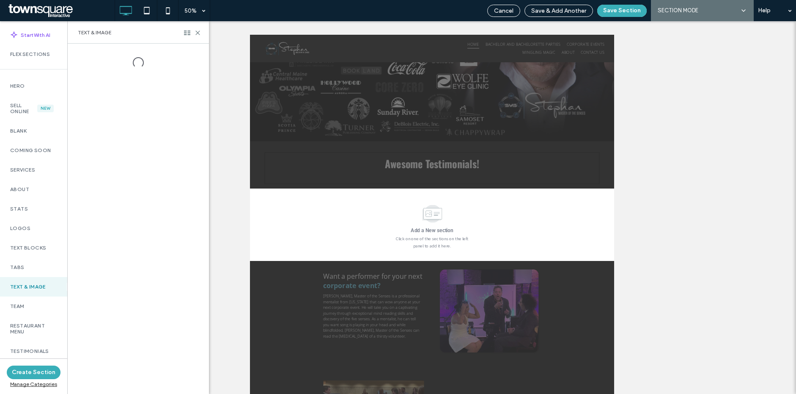
scroll to position [204, 0]
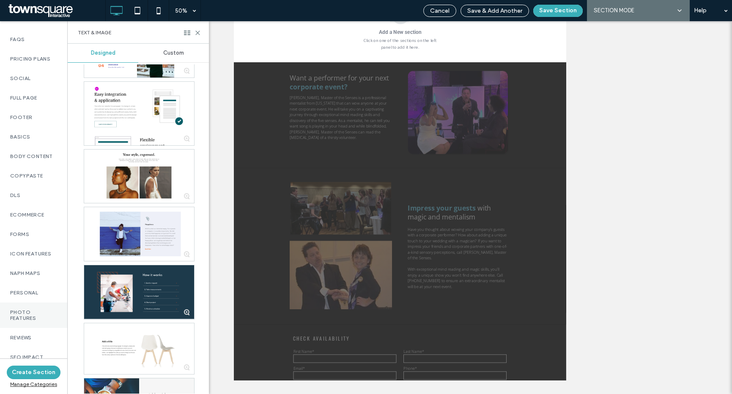
scroll to position [524, 0]
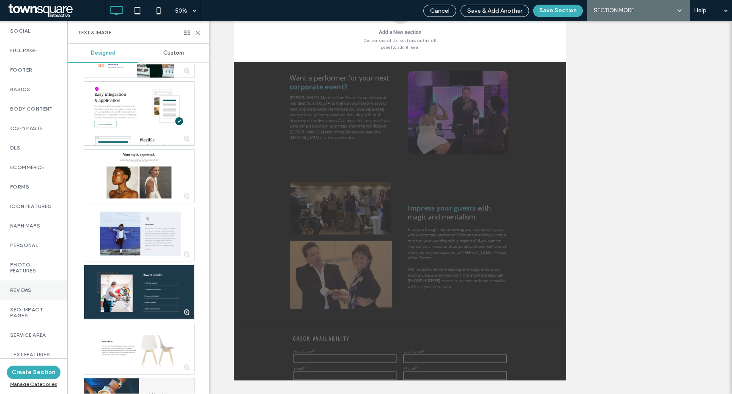
click at [31, 281] on div "Reviews" at bounding box center [33, 289] width 67 height 19
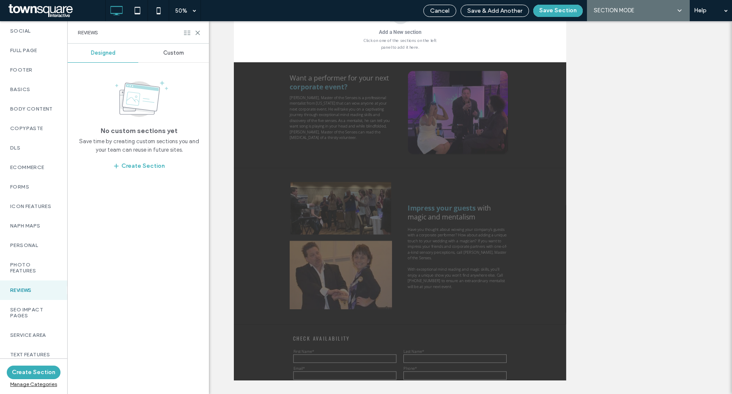
click at [186, 34] on use at bounding box center [187, 32] width 6 height 5
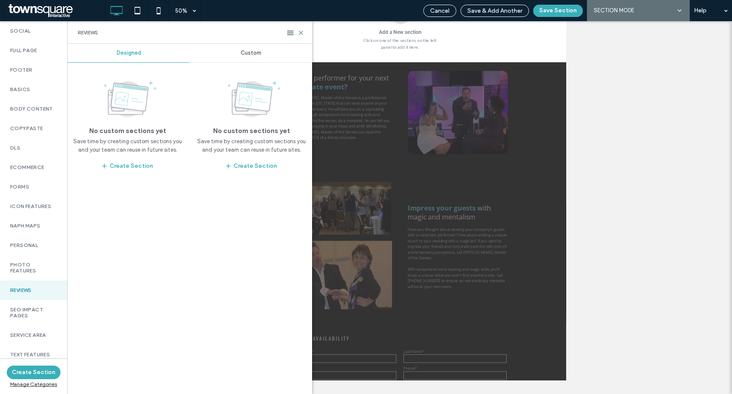
click at [240, 55] on div "Custom" at bounding box center [251, 53] width 122 height 19
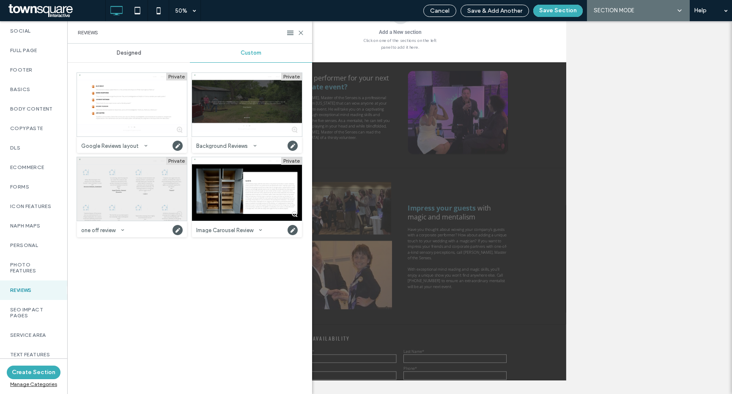
click at [141, 185] on div at bounding box center [132, 188] width 110 height 63
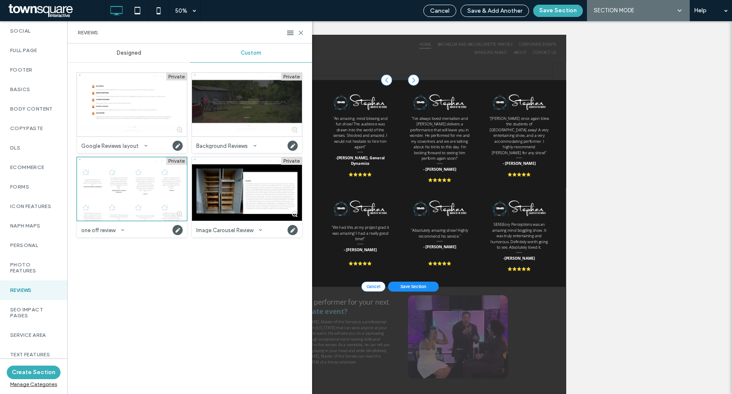
scroll to position [1630, 0]
click at [547, 14] on button "Save Section" at bounding box center [559, 11] width 50 height 12
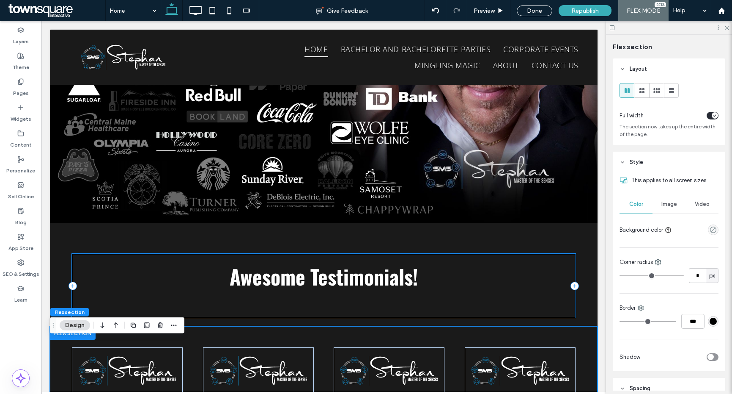
scroll to position [1384, 0]
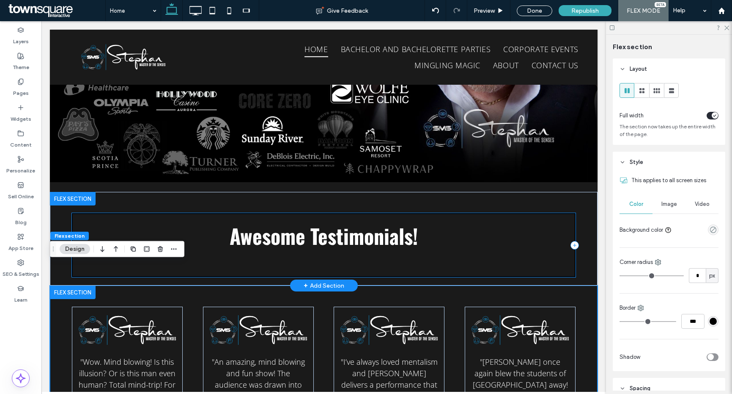
click at [227, 242] on div "Awesome Testimonials!" at bounding box center [324, 245] width 504 height 64
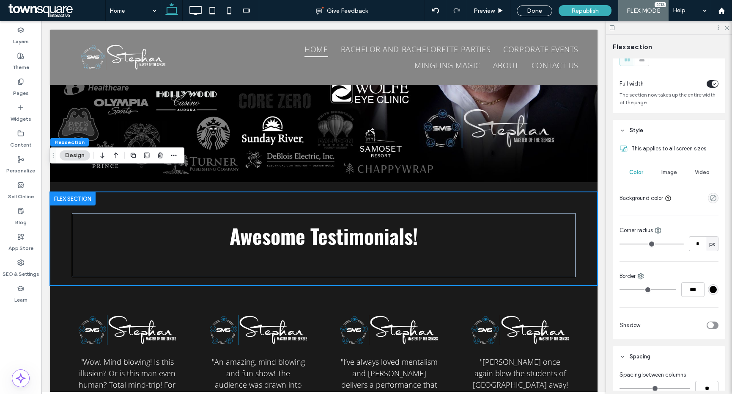
scroll to position [70, 0]
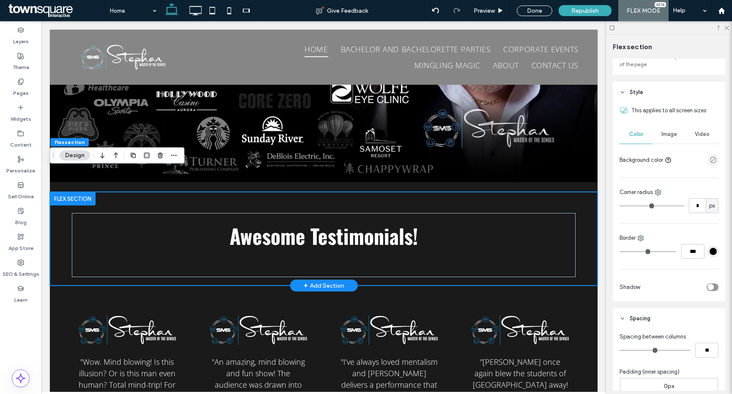
click at [576, 230] on div "Awesome Testimonials!" at bounding box center [324, 239] width 548 height 94
click at [544, 192] on div "Awesome Testimonials!" at bounding box center [324, 239] width 548 height 94
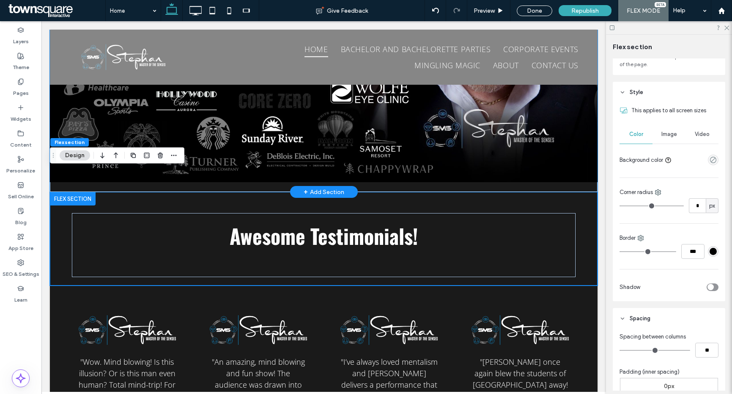
click at [543, 166] on div at bounding box center [324, 28] width 548 height 328
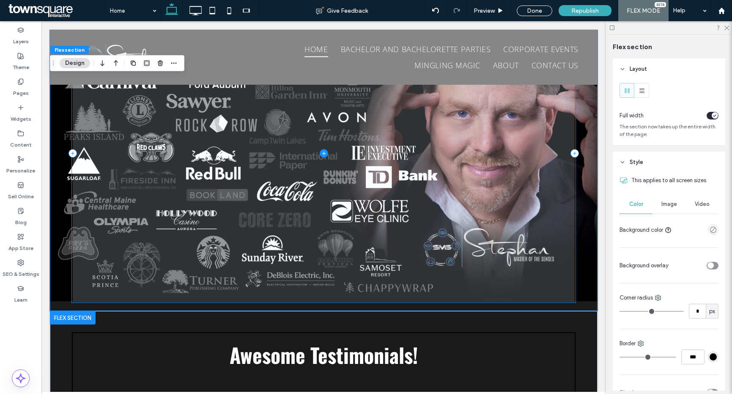
scroll to position [1358, 0]
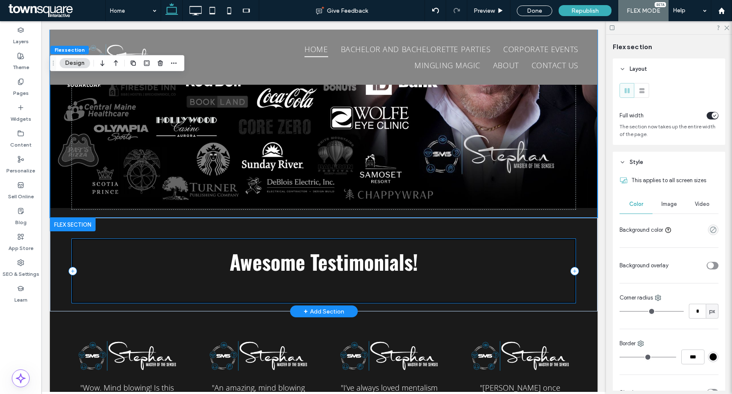
click at [565, 239] on div "Awesome Testimonials!" at bounding box center [324, 271] width 504 height 64
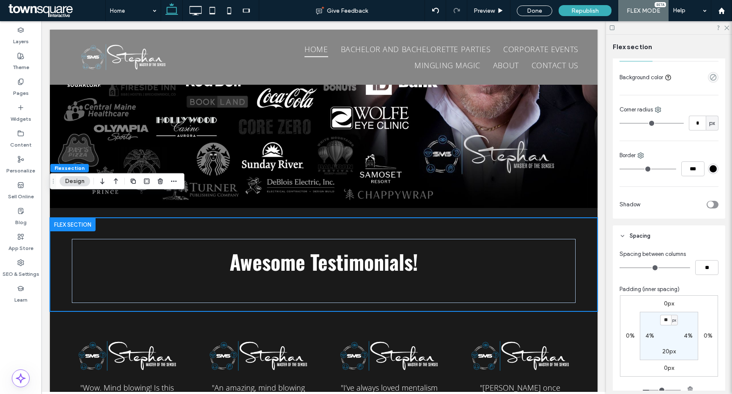
scroll to position [153, 0]
type input "*"
type input "***"
type input "*"
type input "***"
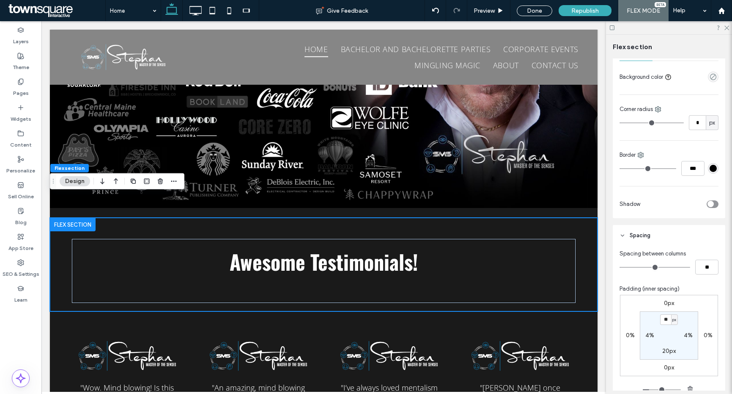
click at [625, 168] on input "range" at bounding box center [648, 168] width 57 height 1
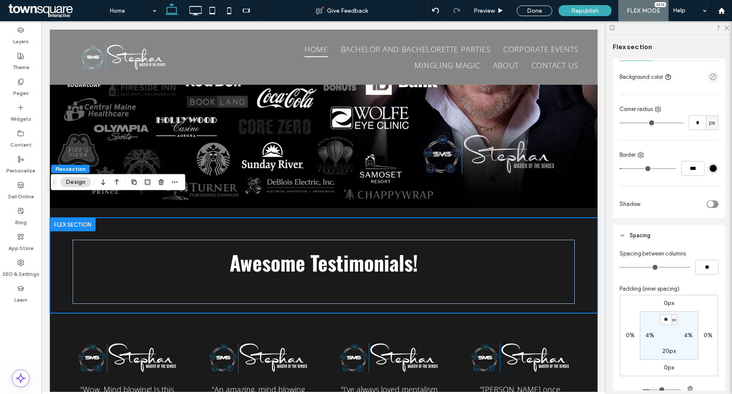
type input "*"
type input "***"
drag, startPoint x: 625, startPoint y: 168, endPoint x: 600, endPoint y: 167, distance: 24.1
type input "*"
click at [620, 168] on input "range" at bounding box center [648, 168] width 57 height 1
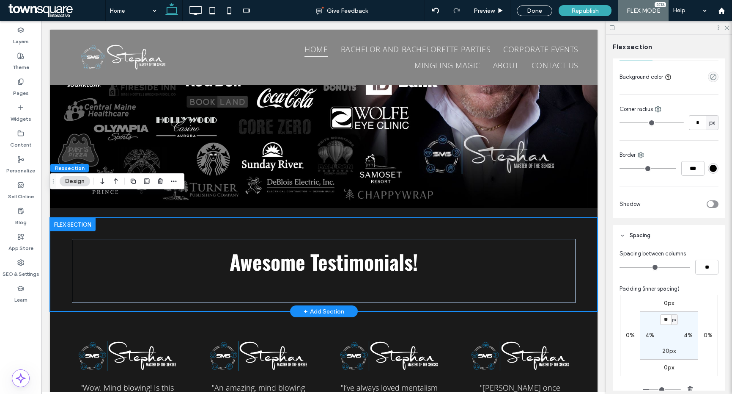
click at [582, 217] on div "Awesome Testimonials!" at bounding box center [324, 264] width 548 height 94
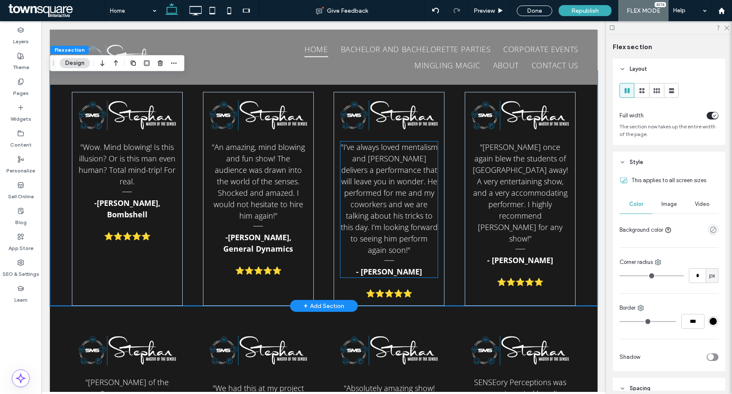
scroll to position [1499, 0]
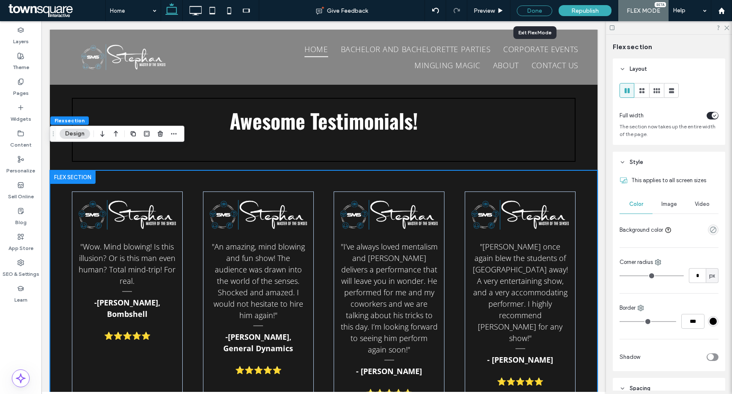
click at [533, 5] on div "Done" at bounding box center [535, 10] width 48 height 21
drag, startPoint x: 529, startPoint y: 9, endPoint x: 496, endPoint y: 25, distance: 36.3
click at [529, 9] on div "Done" at bounding box center [535, 11] width 36 height 11
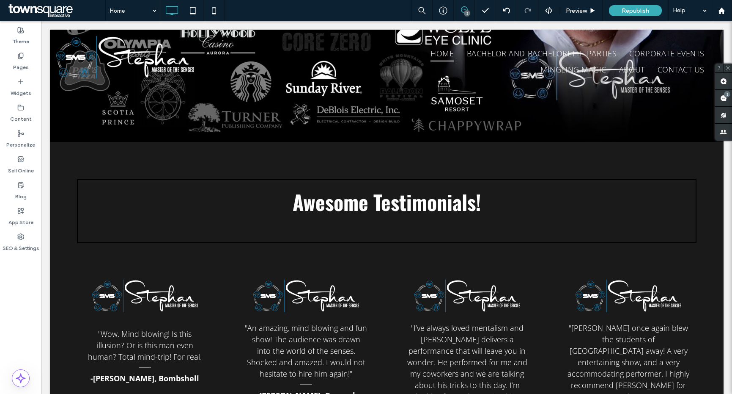
click at [468, 8] on span at bounding box center [464, 9] width 21 height 7
click at [465, 6] on icon at bounding box center [464, 9] width 7 height 7
click at [721, 94] on span at bounding box center [724, 98] width 17 height 17
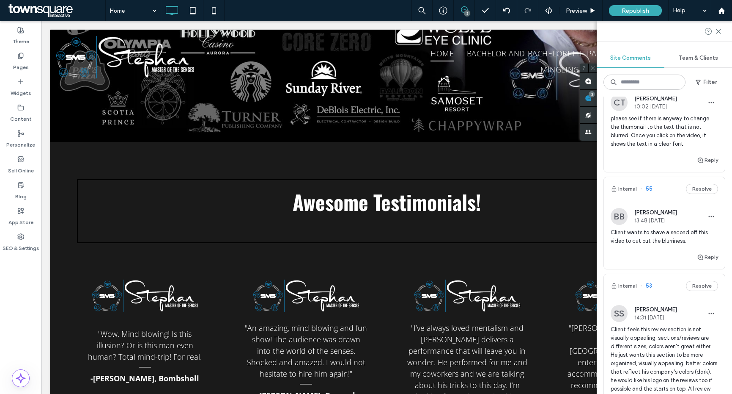
scroll to position [0, 0]
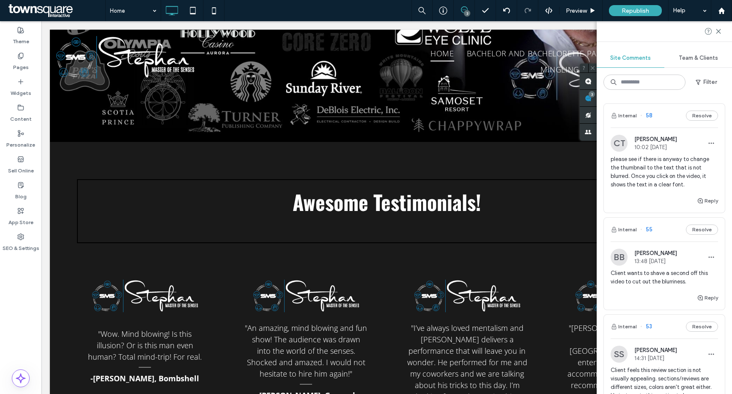
click at [668, 181] on span "please see if there is anyway to change the thumbnail to the text that is not b…" at bounding box center [664, 172] width 107 height 34
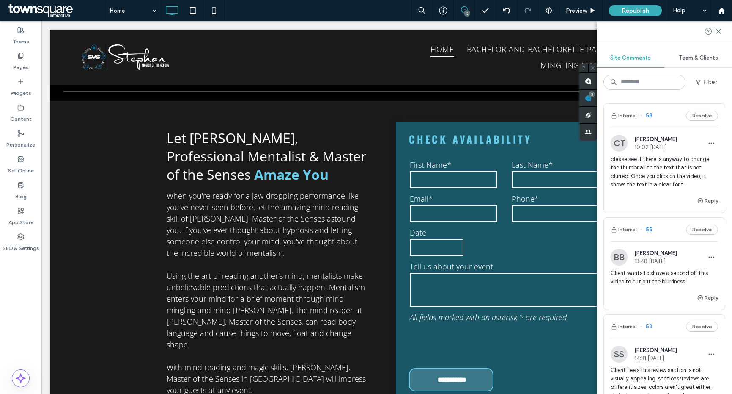
scroll to position [364, 0]
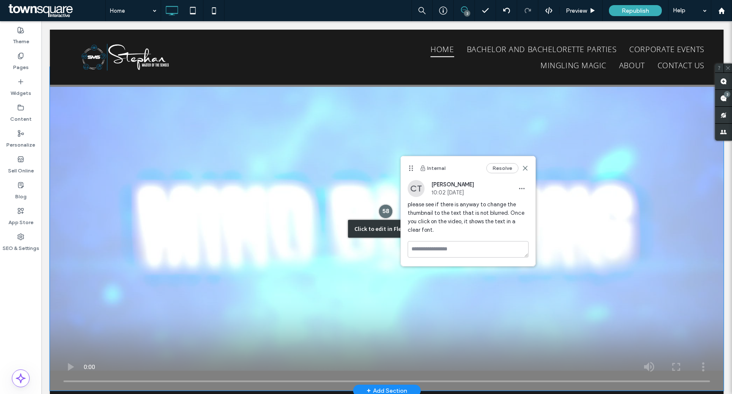
click at [331, 154] on div "Click to edit in Flex Mode" at bounding box center [387, 228] width 674 height 323
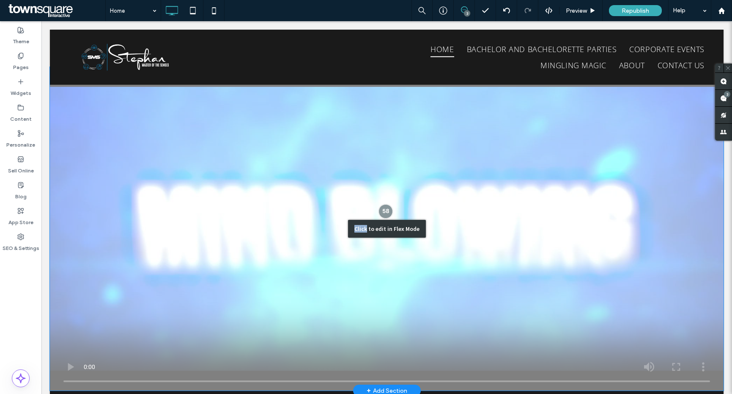
click at [331, 154] on div "Click to edit in Flex Mode" at bounding box center [387, 228] width 674 height 323
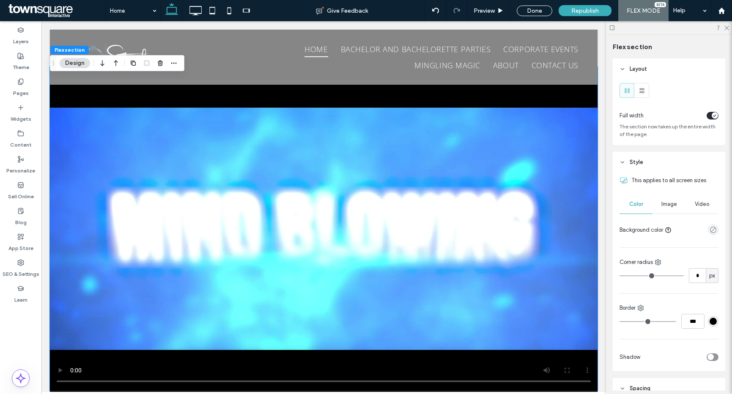
click at [697, 206] on span "Video" at bounding box center [702, 204] width 15 height 7
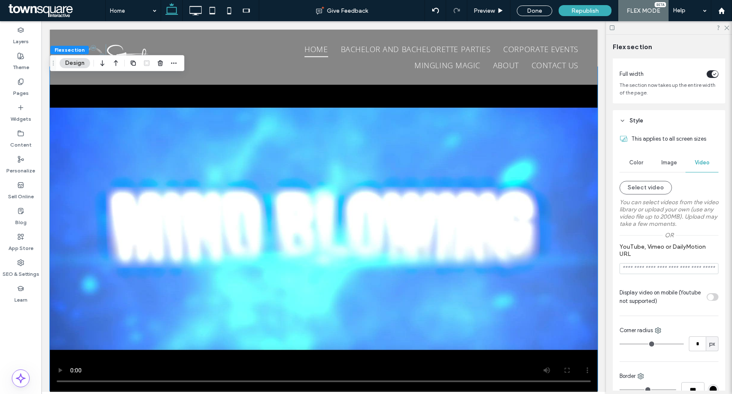
scroll to position [168, 0]
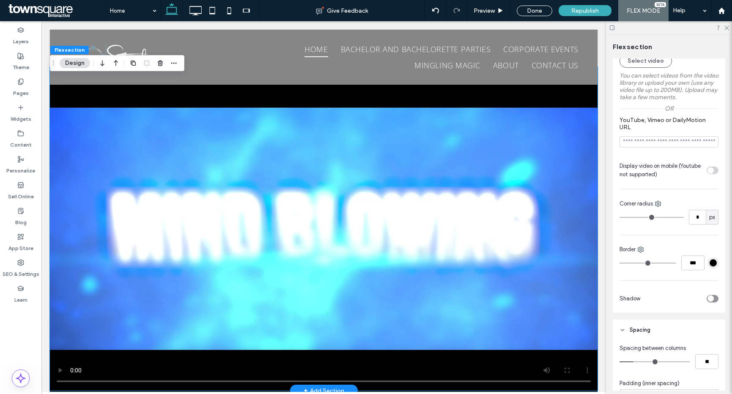
click at [541, 200] on video at bounding box center [324, 228] width 548 height 323
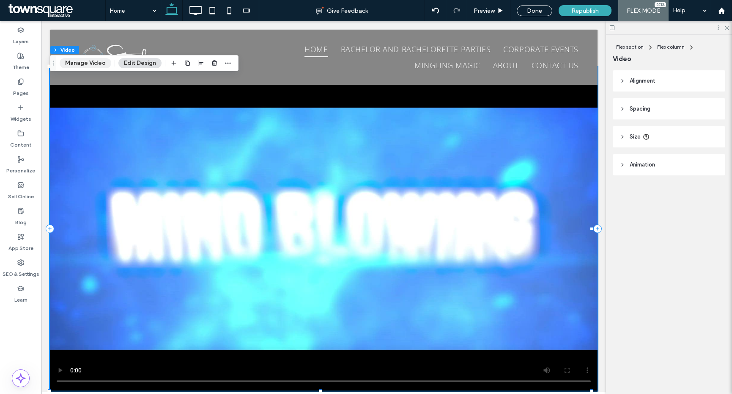
drag, startPoint x: 91, startPoint y: 60, endPoint x: 190, endPoint y: 64, distance: 99.1
click at [91, 60] on button "Manage Video" at bounding box center [86, 63] width 52 height 10
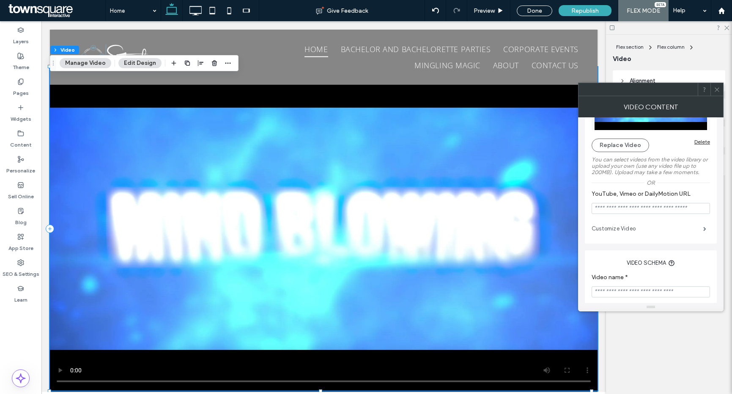
scroll to position [69, 0]
click at [637, 228] on label "Customize Video" at bounding box center [648, 225] width 112 height 17
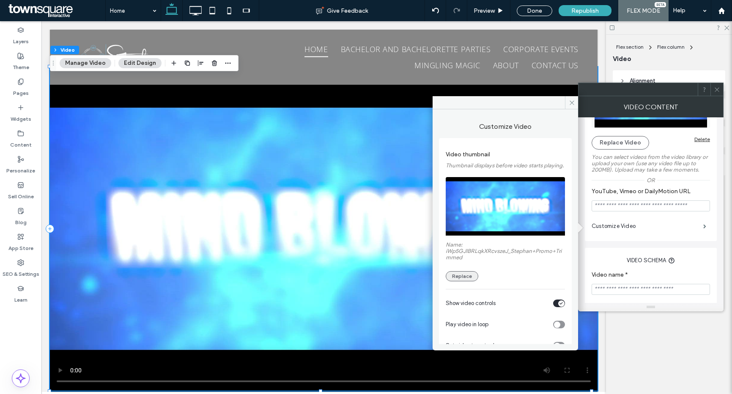
click at [468, 280] on button "Replace" at bounding box center [462, 276] width 33 height 10
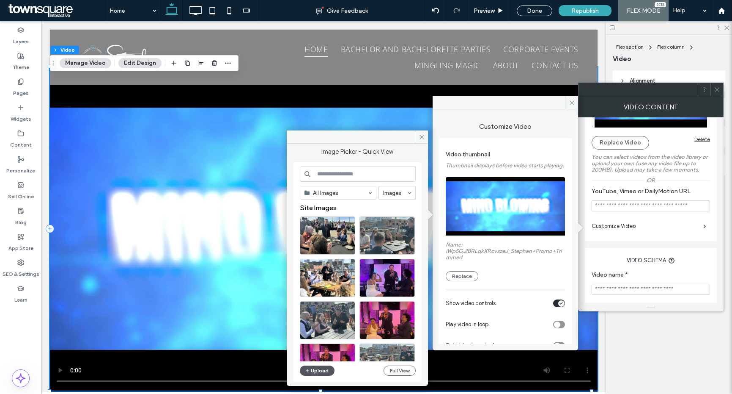
click at [325, 369] on button "Upload" at bounding box center [317, 370] width 35 height 10
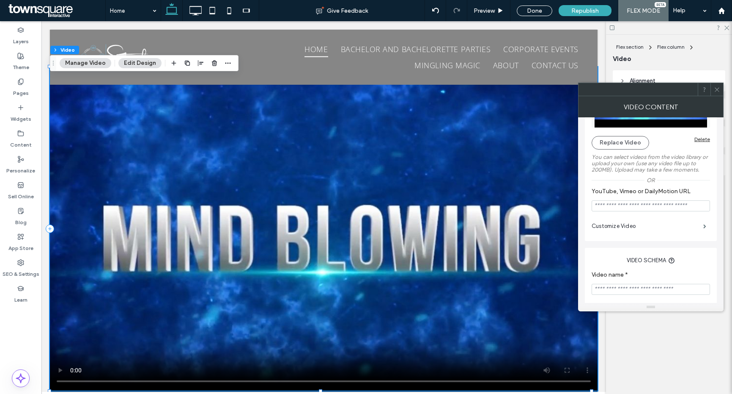
click at [718, 92] on icon at bounding box center [717, 89] width 6 height 6
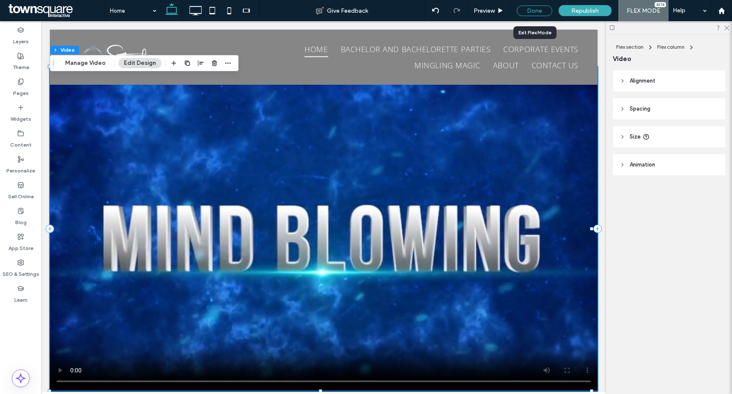
click at [539, 13] on div "Done" at bounding box center [535, 11] width 36 height 11
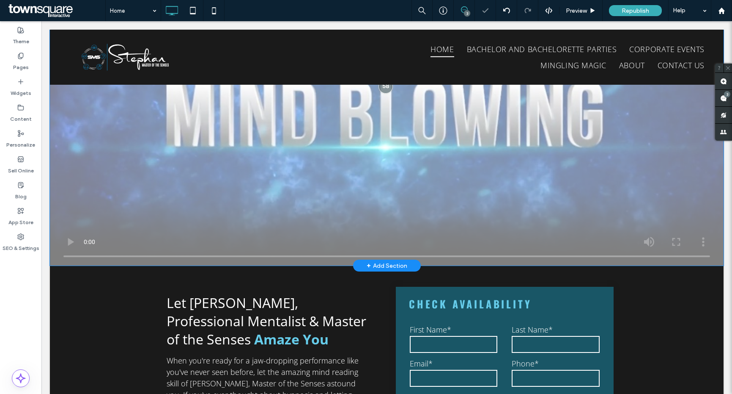
scroll to position [356, 0]
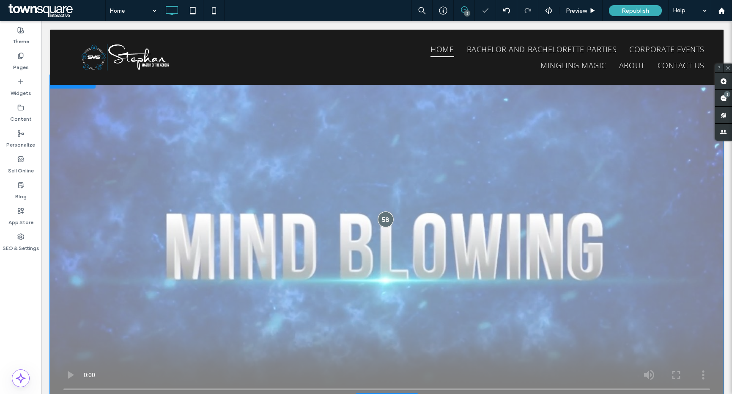
click at [379, 214] on div at bounding box center [386, 219] width 16 height 16
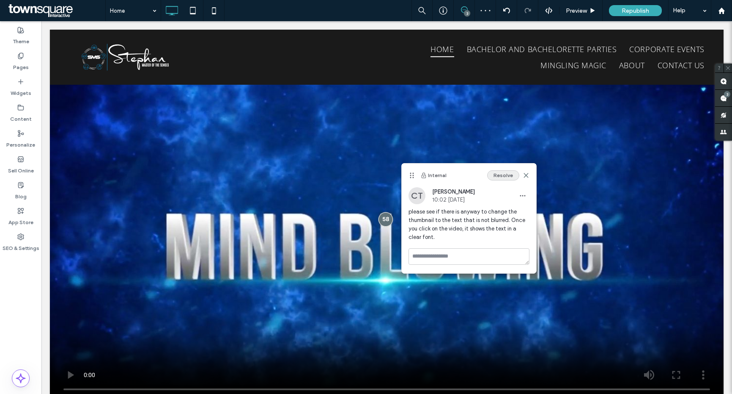
click at [495, 172] on button "Resolve" at bounding box center [503, 175] width 32 height 10
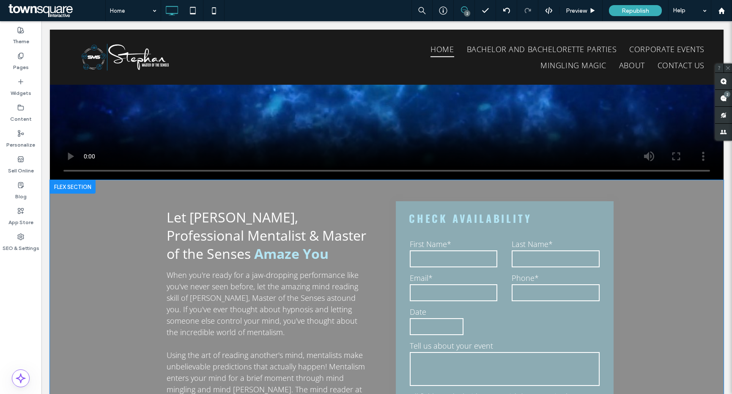
scroll to position [669, 0]
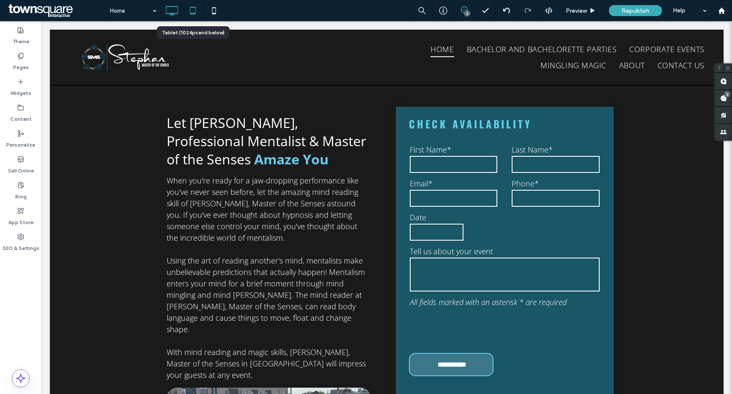
click at [195, 8] on icon at bounding box center [192, 10] width 17 height 17
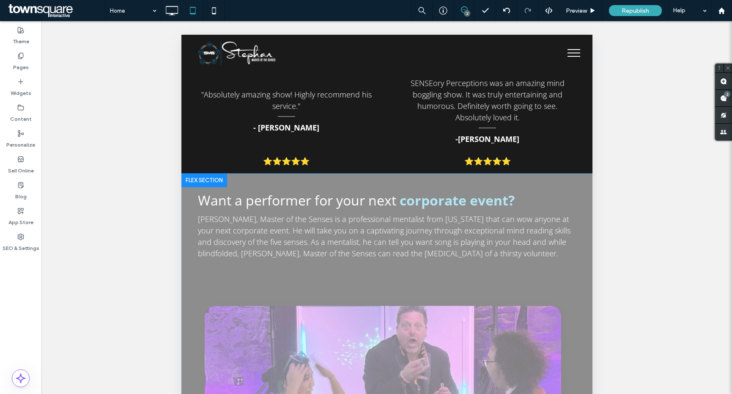
scroll to position [2333, 0]
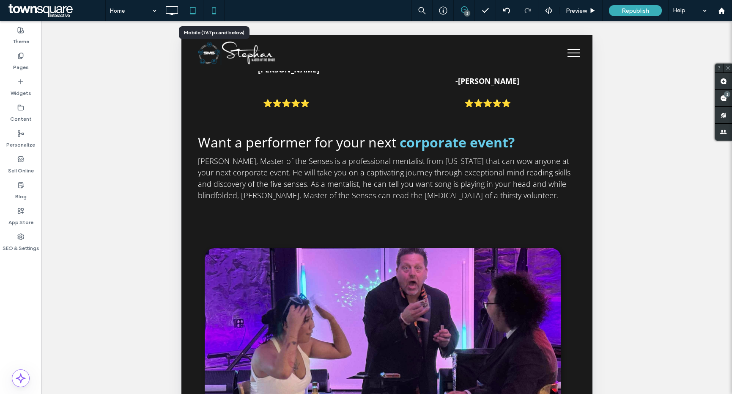
click at [221, 12] on icon at bounding box center [214, 10] width 17 height 17
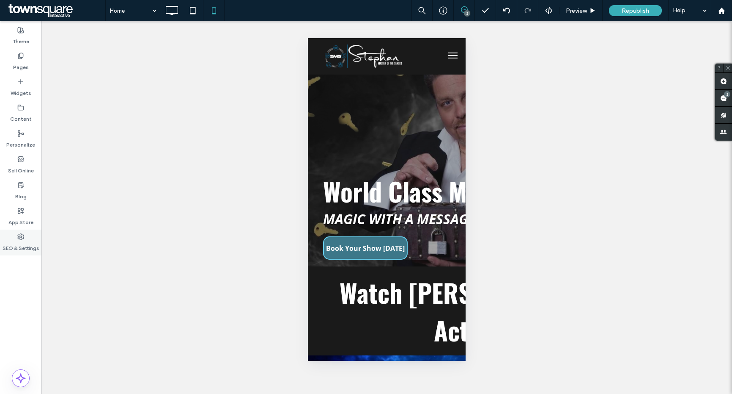
click at [27, 232] on div "SEO & Settings" at bounding box center [20, 242] width 41 height 26
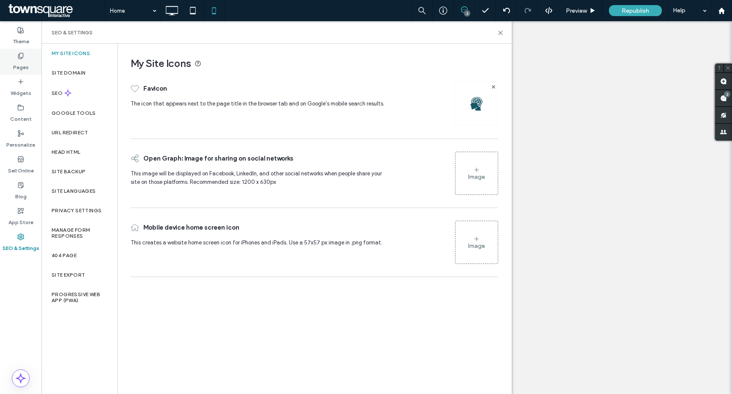
click at [24, 57] on div "Pages" at bounding box center [20, 62] width 41 height 26
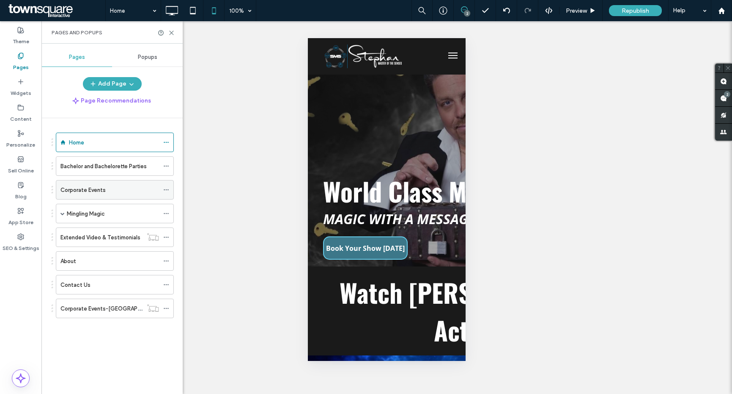
click at [75, 189] on label "Corporate Events" at bounding box center [83, 189] width 45 height 15
click at [172, 30] on icon at bounding box center [171, 33] width 6 height 6
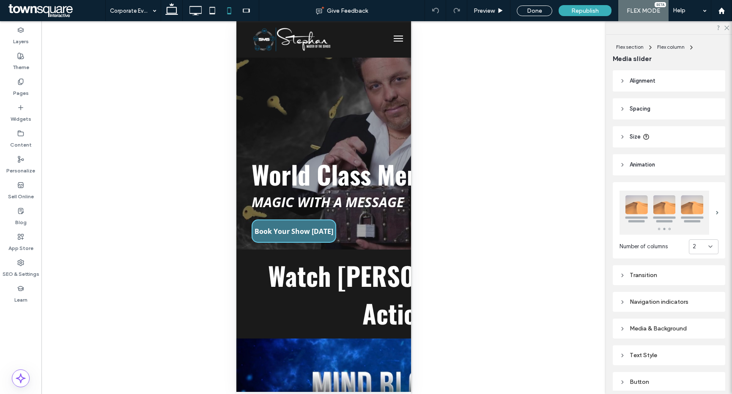
type input "***"
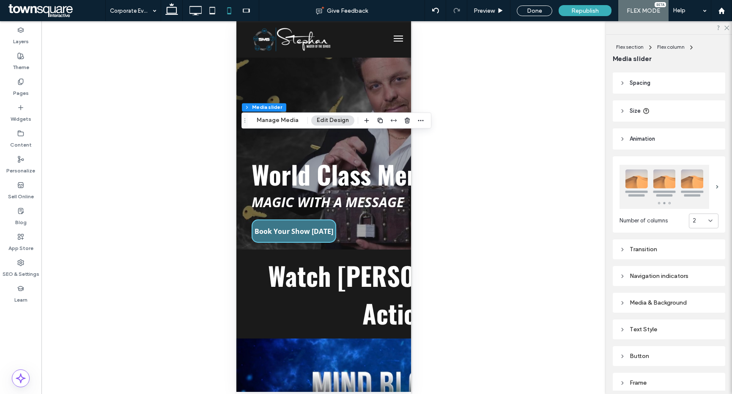
scroll to position [60, 0]
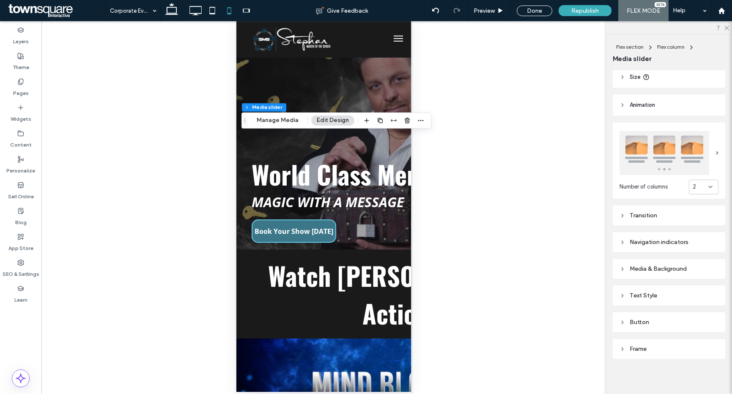
click at [666, 295] on div "Text Style" at bounding box center [669, 295] width 99 height 7
click at [672, 319] on label "Description" at bounding box center [666, 319] width 92 height 17
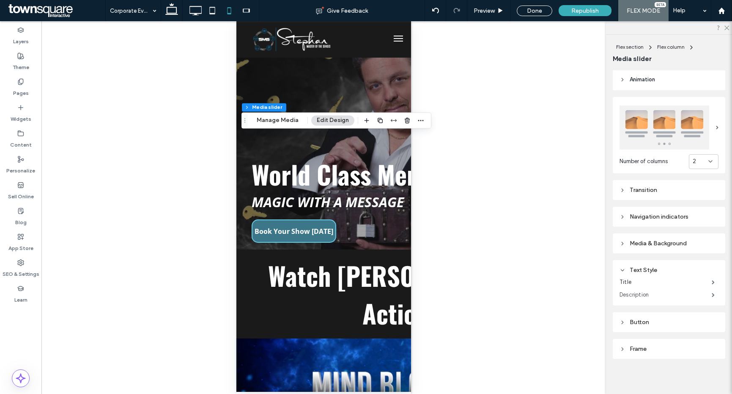
click at [665, 295] on label "Description" at bounding box center [666, 294] width 92 height 17
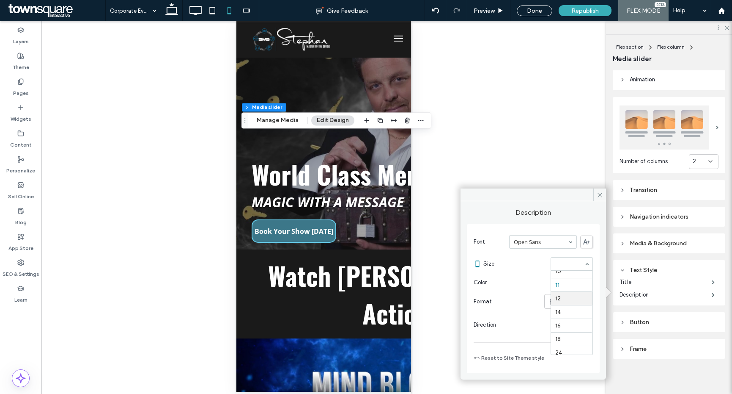
scroll to position [25, 0]
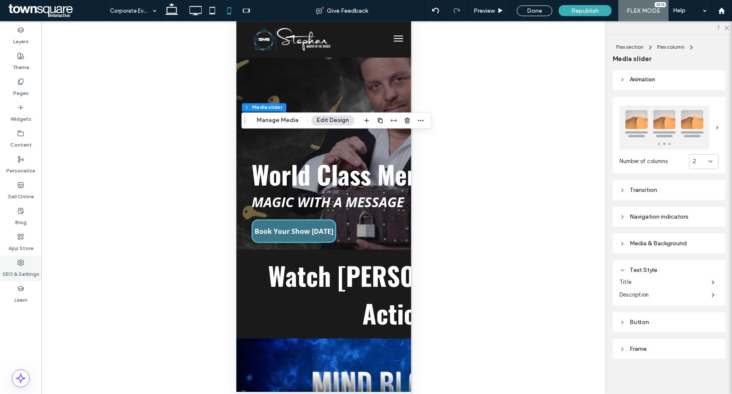
click at [22, 271] on label "SEO & Settings" at bounding box center [21, 272] width 37 height 12
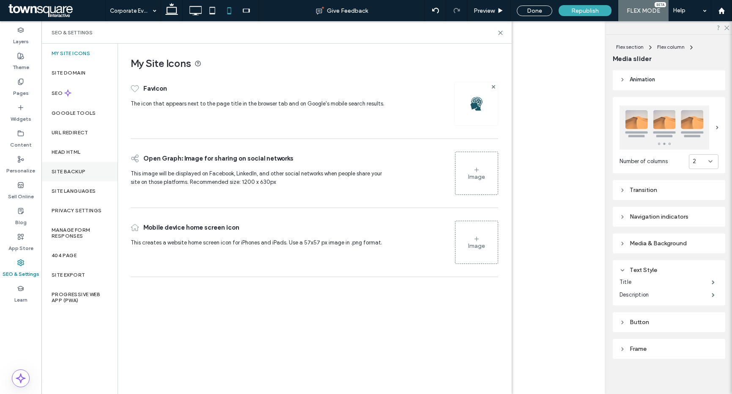
click at [67, 176] on div "Site Backup" at bounding box center [79, 171] width 76 height 19
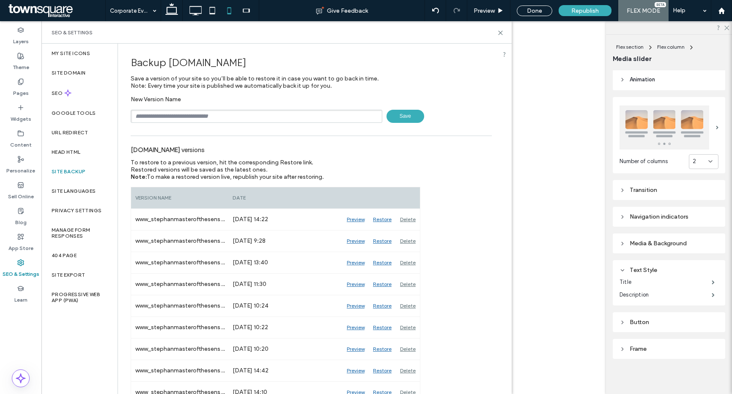
click at [177, 120] on input "text" at bounding box center [257, 116] width 252 height 13
click at [167, 113] on input "**" at bounding box center [257, 116] width 252 height 13
paste input "******"
type input "********"
click at [405, 117] on span "Save" at bounding box center [406, 116] width 38 height 13
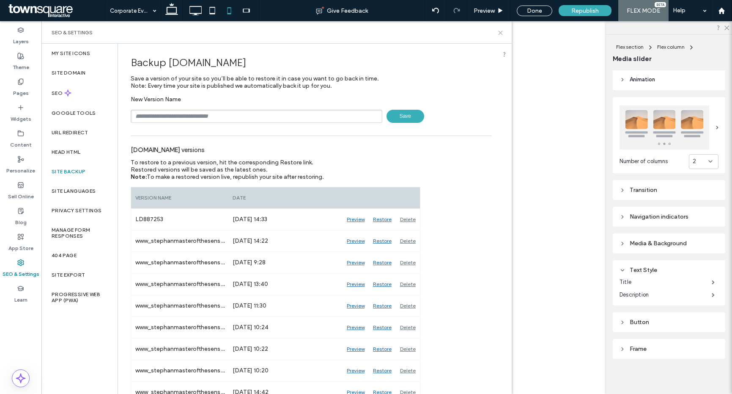
click at [500, 30] on icon at bounding box center [501, 33] width 6 height 6
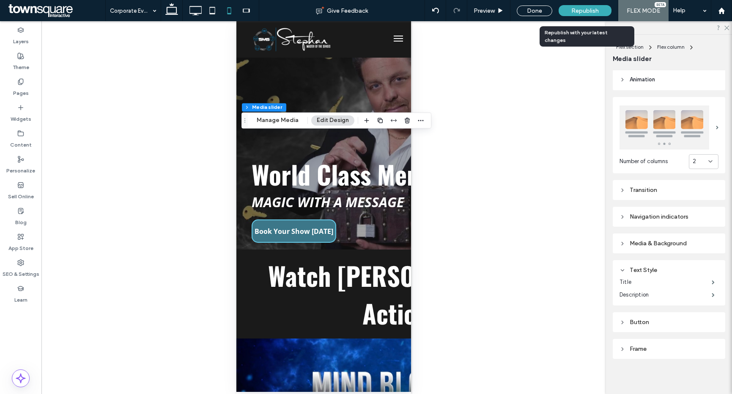
click at [590, 11] on span "Republish" at bounding box center [586, 10] width 28 height 7
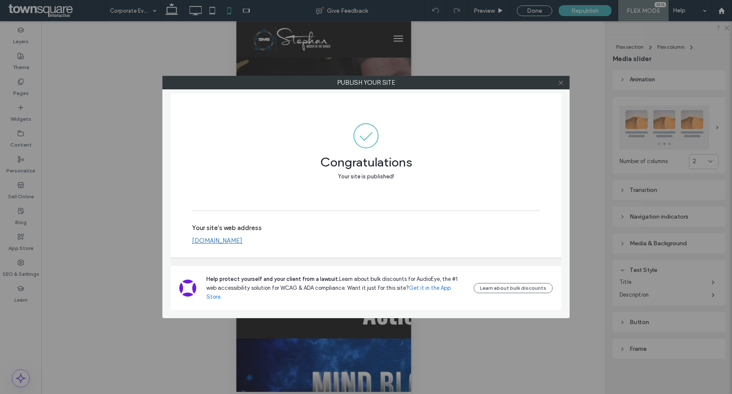
click at [562, 85] on icon at bounding box center [561, 83] width 6 height 6
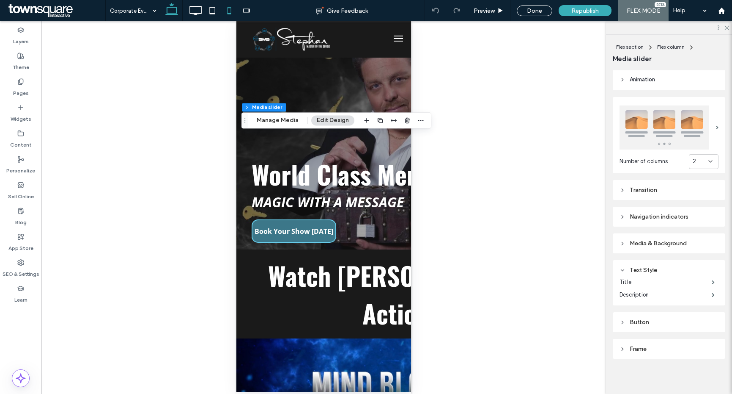
click at [176, 15] on icon at bounding box center [171, 10] width 17 height 17
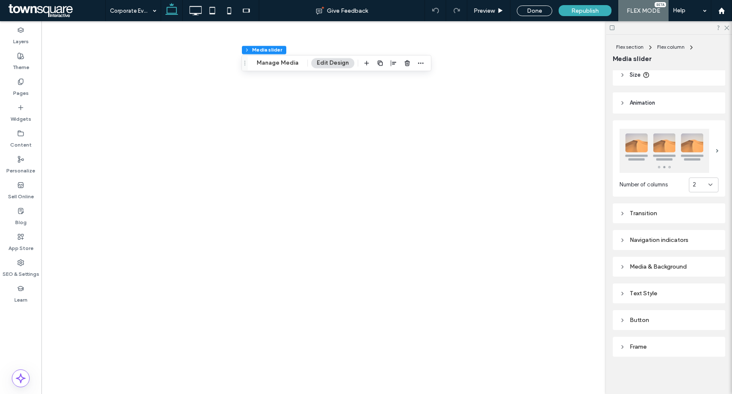
type input "***"
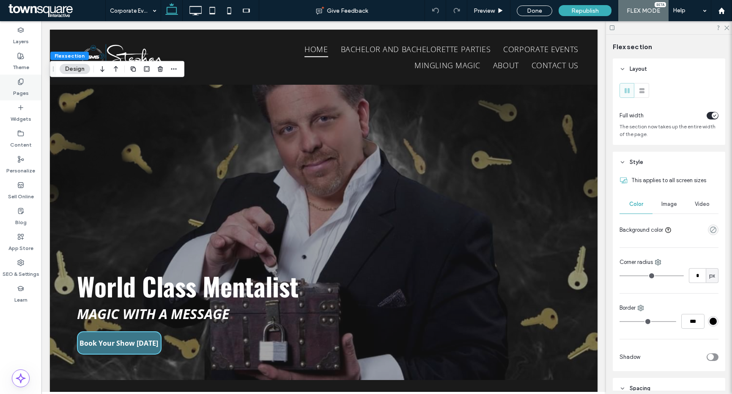
drag, startPoint x: 19, startPoint y: 85, endPoint x: 37, endPoint y: 93, distance: 19.1
click at [19, 85] on label "Pages" at bounding box center [21, 91] width 16 height 12
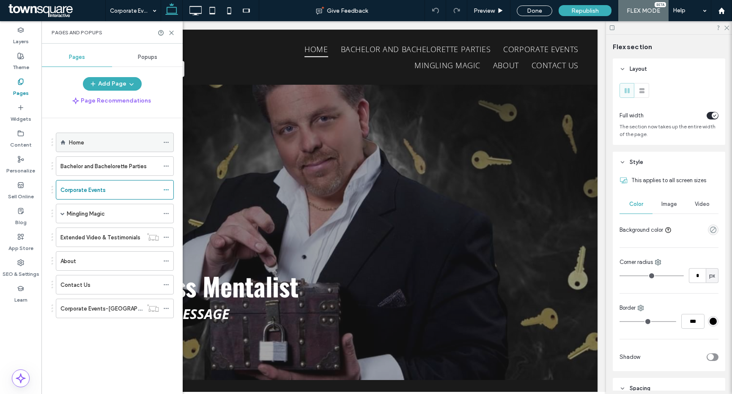
click at [80, 143] on label "Home" at bounding box center [76, 142] width 15 height 15
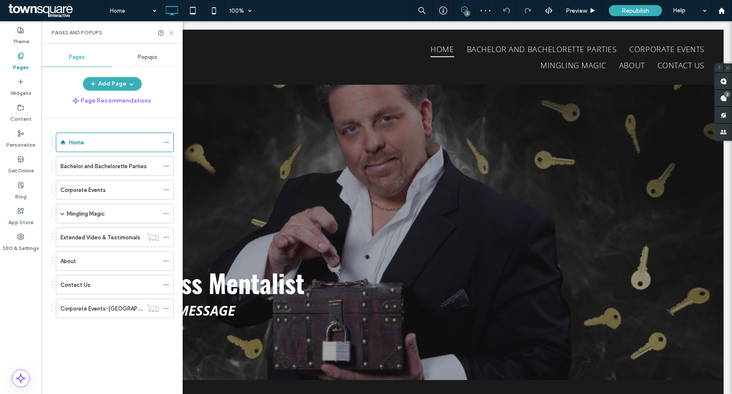
click at [169, 34] on icon at bounding box center [171, 33] width 6 height 6
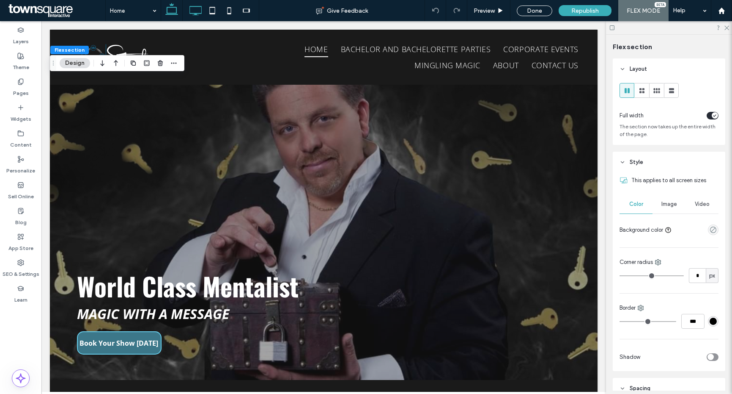
click at [192, 10] on icon at bounding box center [195, 10] width 17 height 17
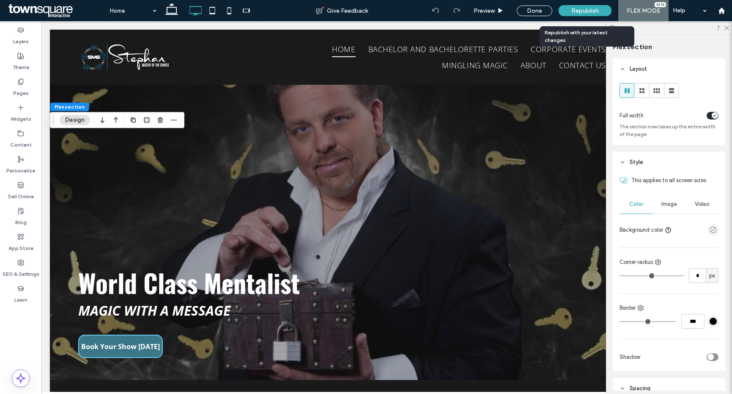
click at [574, 3] on div "Republish" at bounding box center [585, 10] width 53 height 21
click at [580, 13] on span "Republish" at bounding box center [586, 10] width 28 height 7
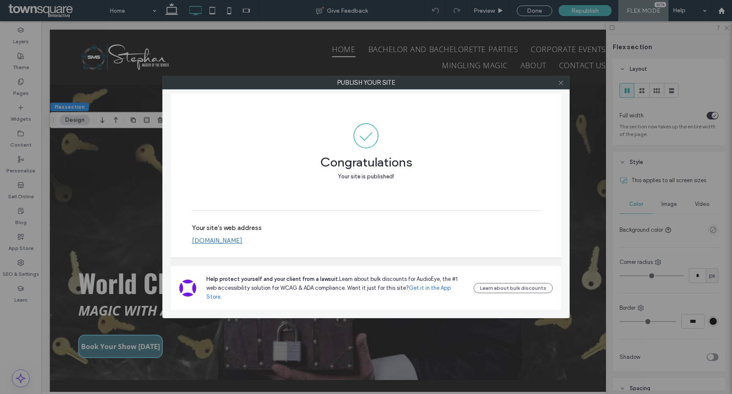
click at [558, 85] on span at bounding box center [561, 82] width 6 height 13
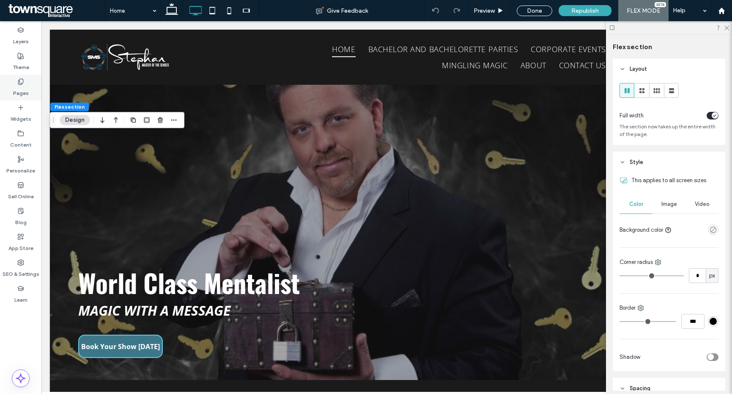
click at [32, 84] on div "Pages" at bounding box center [20, 87] width 41 height 26
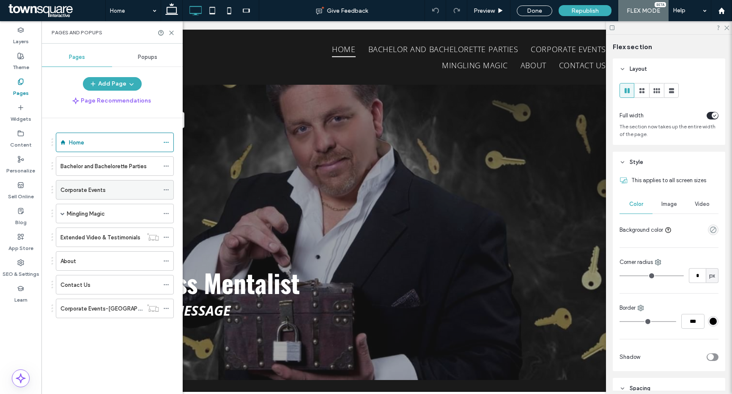
click at [101, 194] on div "Corporate Events" at bounding box center [110, 189] width 99 height 19
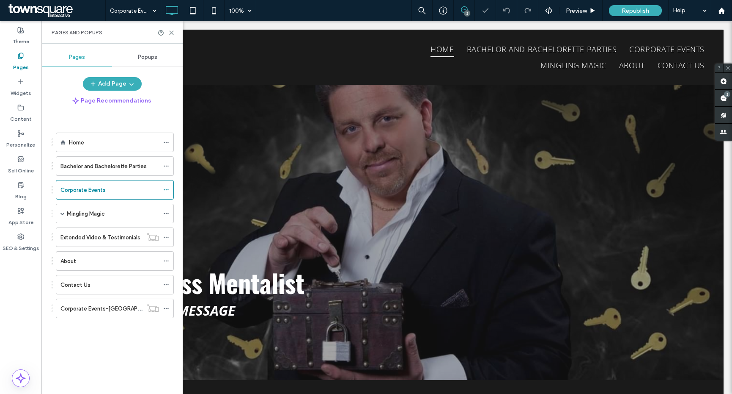
click at [173, 36] on div "Pages and Popups" at bounding box center [111, 32] width 141 height 22
click at [174, 34] on icon at bounding box center [171, 33] width 6 height 6
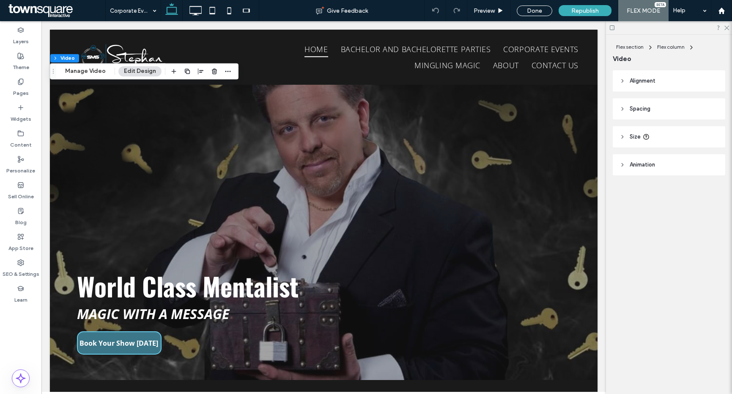
click at [651, 88] on header "Alignment" at bounding box center [669, 80] width 113 height 21
click at [652, 86] on header "Alignment" at bounding box center [669, 80] width 113 height 21
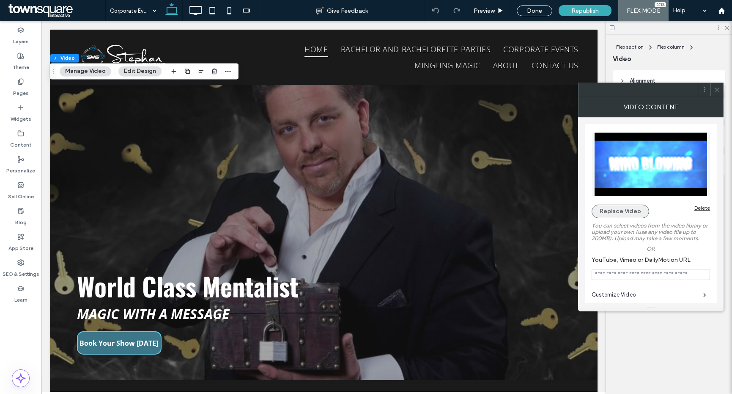
click at [637, 211] on button "Replace Video" at bounding box center [621, 211] width 58 height 14
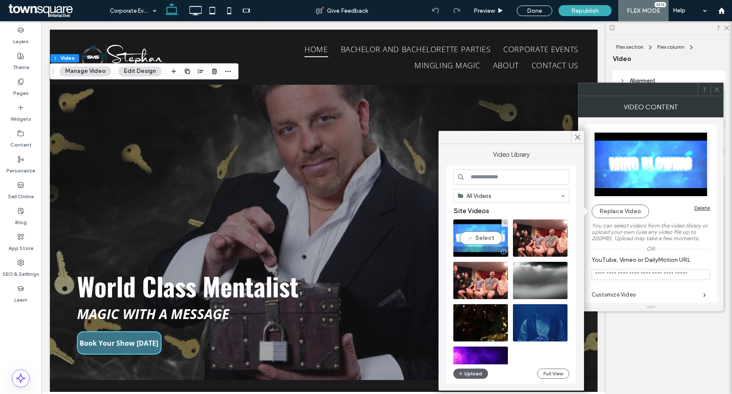
click at [485, 235] on video at bounding box center [481, 237] width 55 height 37
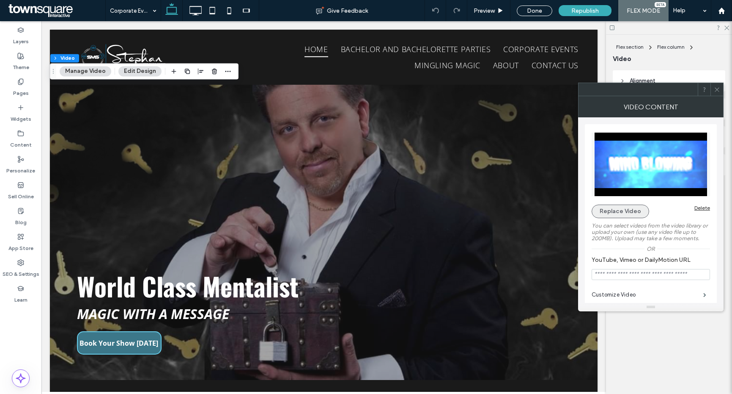
click at [630, 215] on button "Replace Video" at bounding box center [621, 211] width 58 height 14
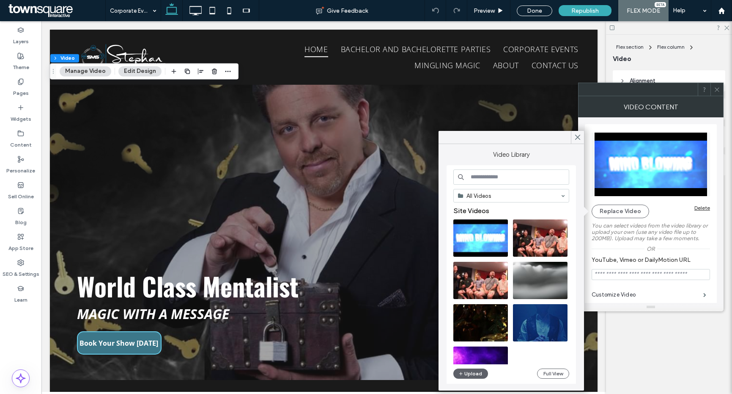
click at [480, 367] on div "All Videos Site Videos Free Videos Upload Full View" at bounding box center [512, 274] width 116 height 211
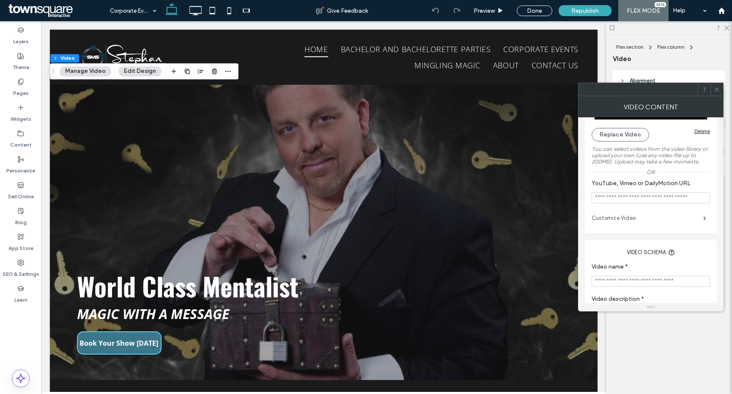
click at [625, 213] on label "Customize Video" at bounding box center [648, 217] width 112 height 17
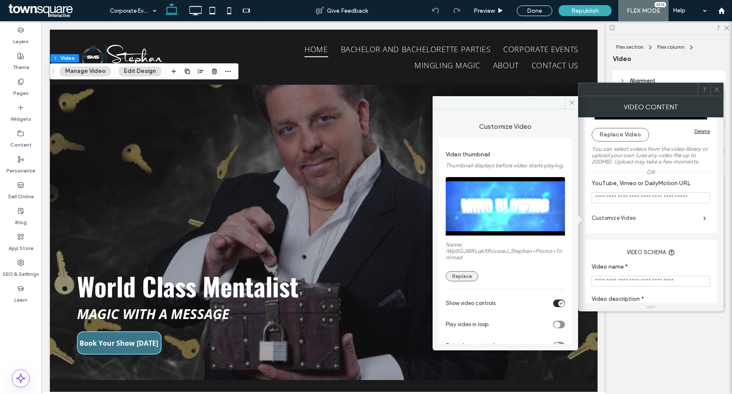
click at [473, 281] on button "Replace" at bounding box center [462, 276] width 33 height 10
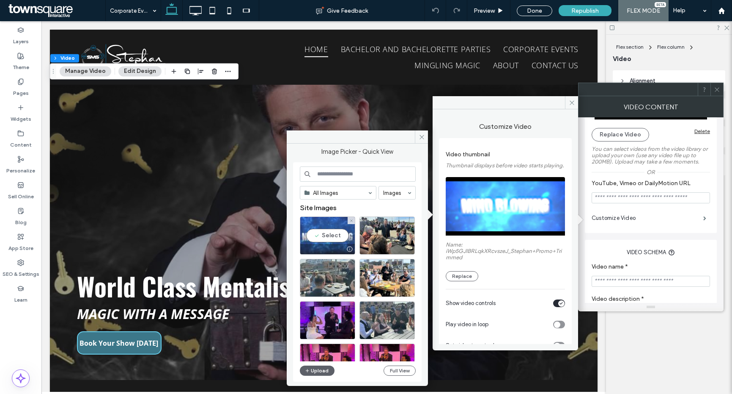
click at [327, 228] on div "Select" at bounding box center [327, 235] width 55 height 38
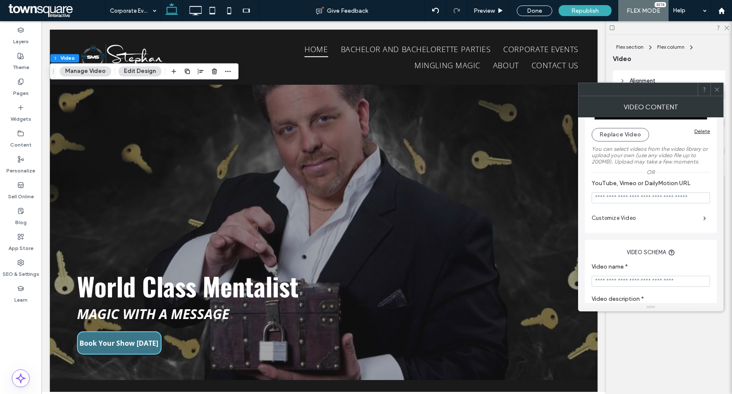
click at [719, 92] on icon at bounding box center [717, 89] width 6 height 6
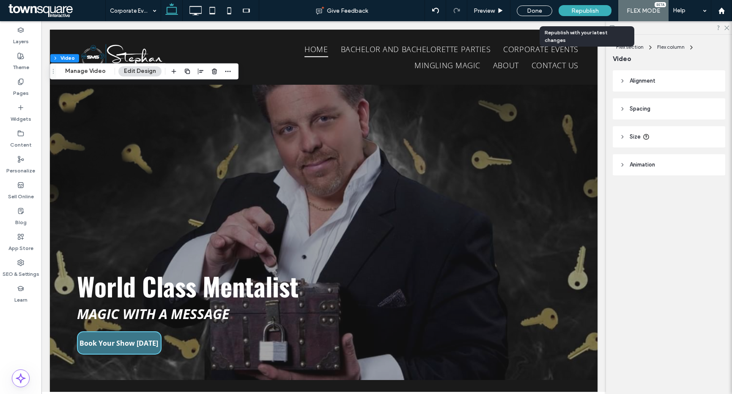
click at [598, 9] on span "Republish" at bounding box center [586, 10] width 28 height 7
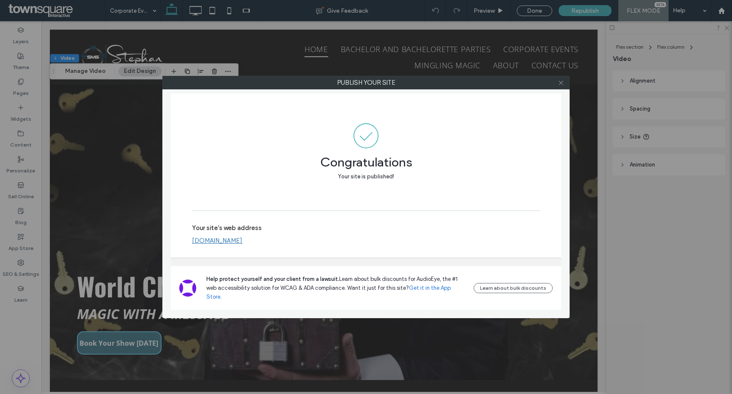
click at [559, 80] on icon at bounding box center [561, 83] width 6 height 6
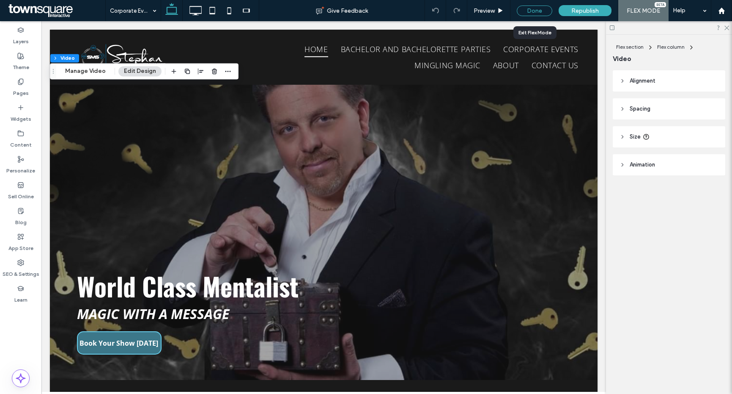
click at [543, 11] on div "Done" at bounding box center [535, 11] width 36 height 11
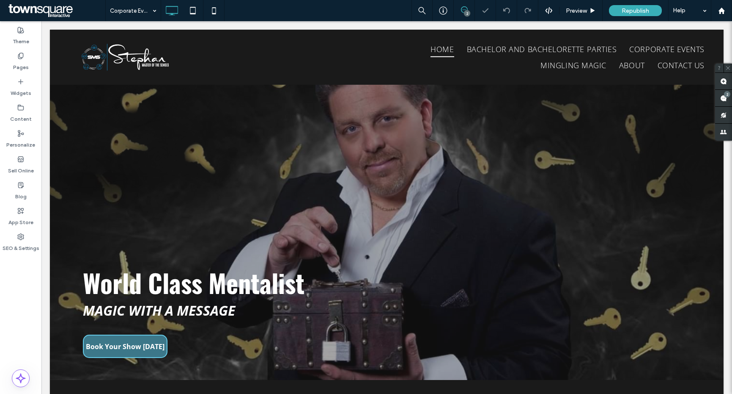
click at [465, 10] on icon at bounding box center [464, 9] width 7 height 7
click at [464, 6] on icon at bounding box center [464, 9] width 7 height 7
click at [716, 94] on span at bounding box center [724, 98] width 17 height 17
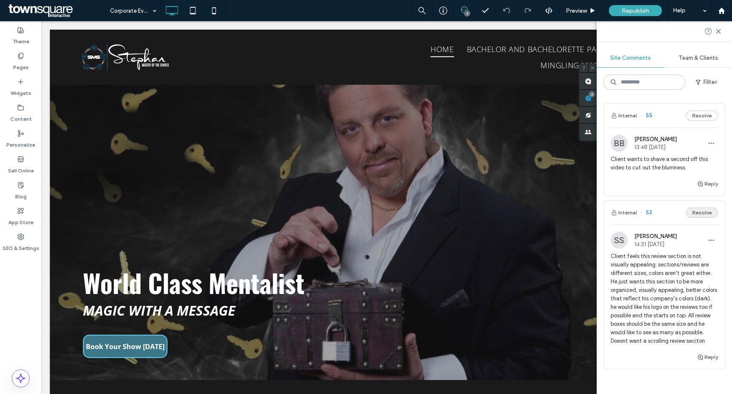
click at [707, 212] on button "Resolve" at bounding box center [702, 212] width 32 height 10
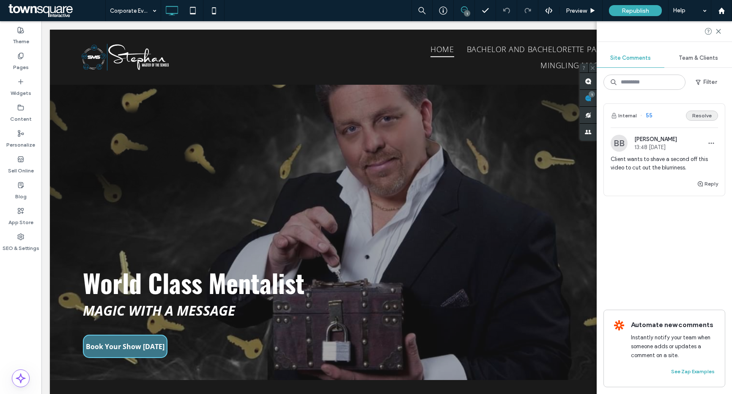
click at [706, 117] on button "Resolve" at bounding box center [702, 115] width 32 height 10
